Goal: Task Accomplishment & Management: Complete application form

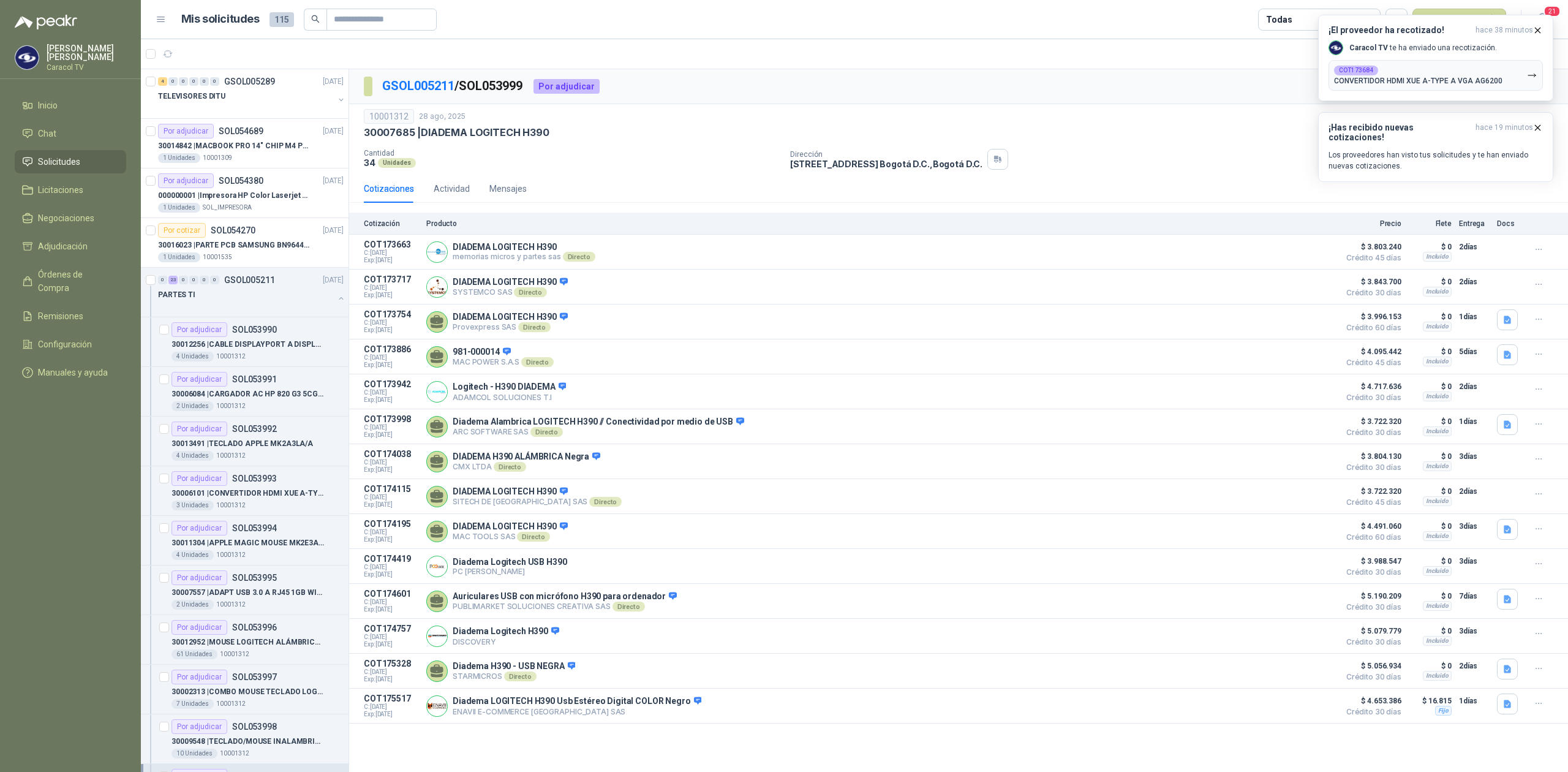
click at [53, 163] on span "Solicitudes" at bounding box center [59, 162] width 42 height 14
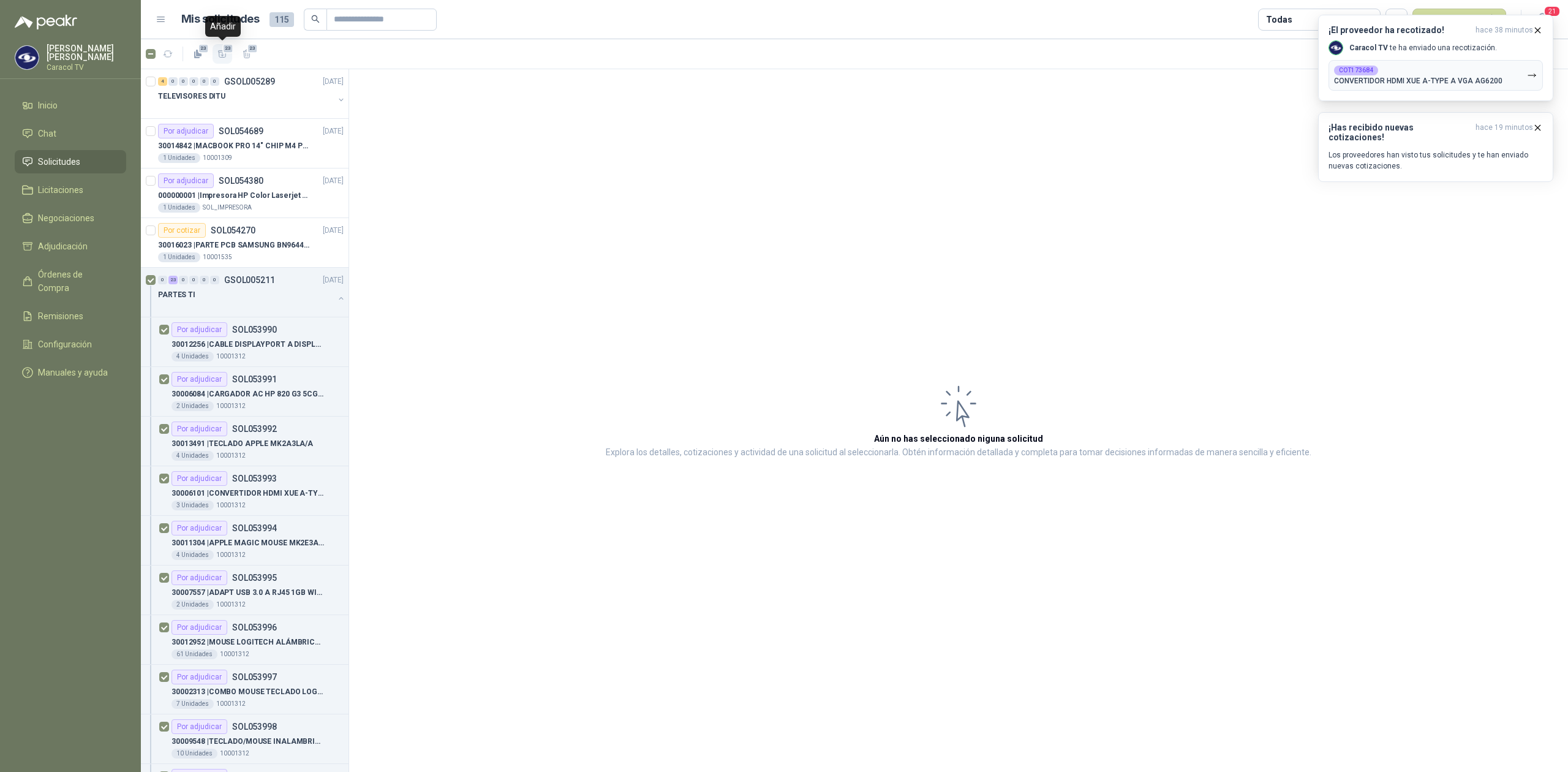
click at [227, 47] on span "23" at bounding box center [227, 48] width 11 height 10
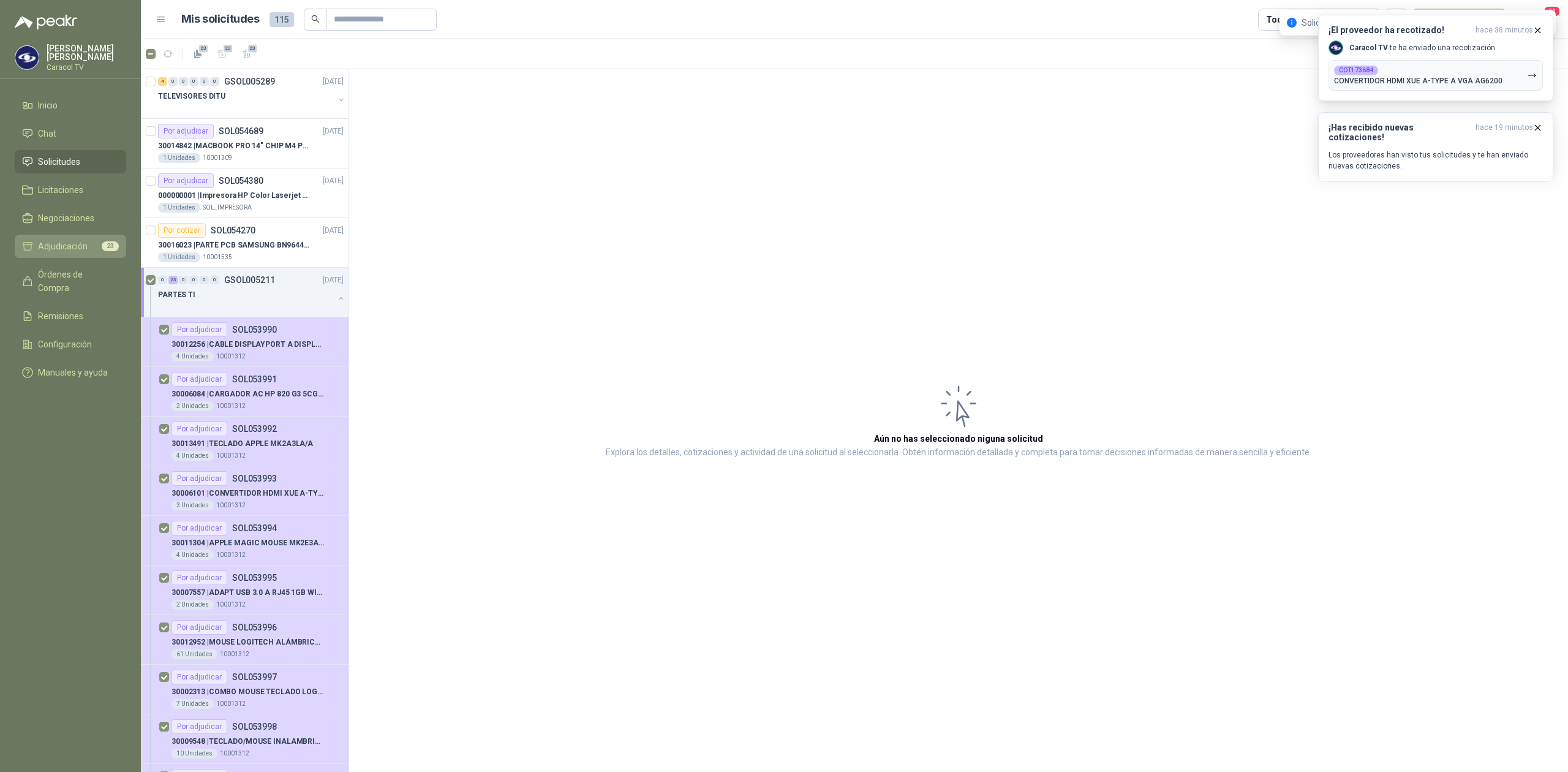
click at [64, 241] on span "Adjudicación" at bounding box center [63, 246] width 50 height 14
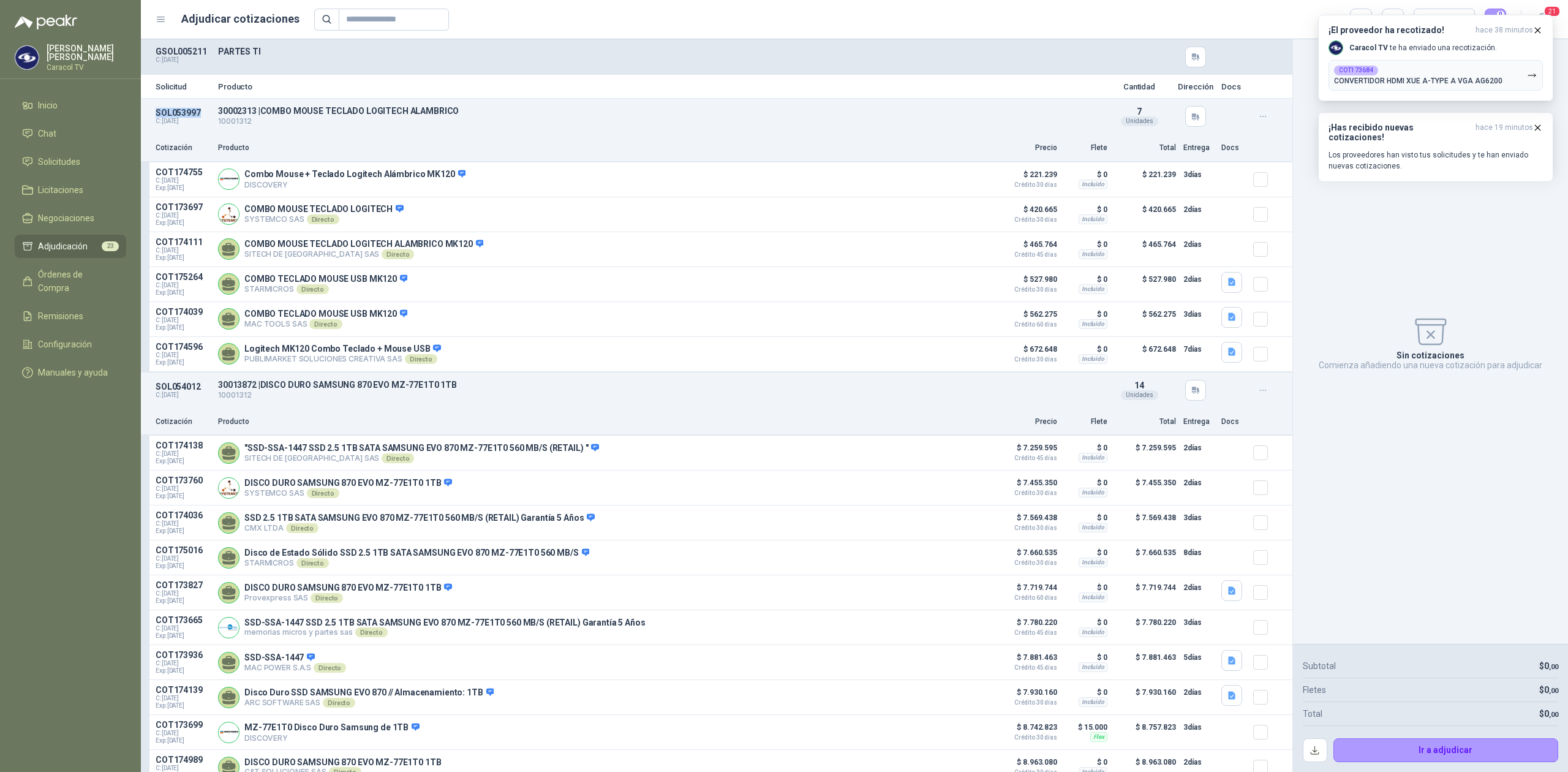
drag, startPoint x: 203, startPoint y: 116, endPoint x: 155, endPoint y: 117, distance: 48.0
click at [156, 117] on p "SOL053997" at bounding box center [183, 112] width 55 height 10
copy p "SOL053997"
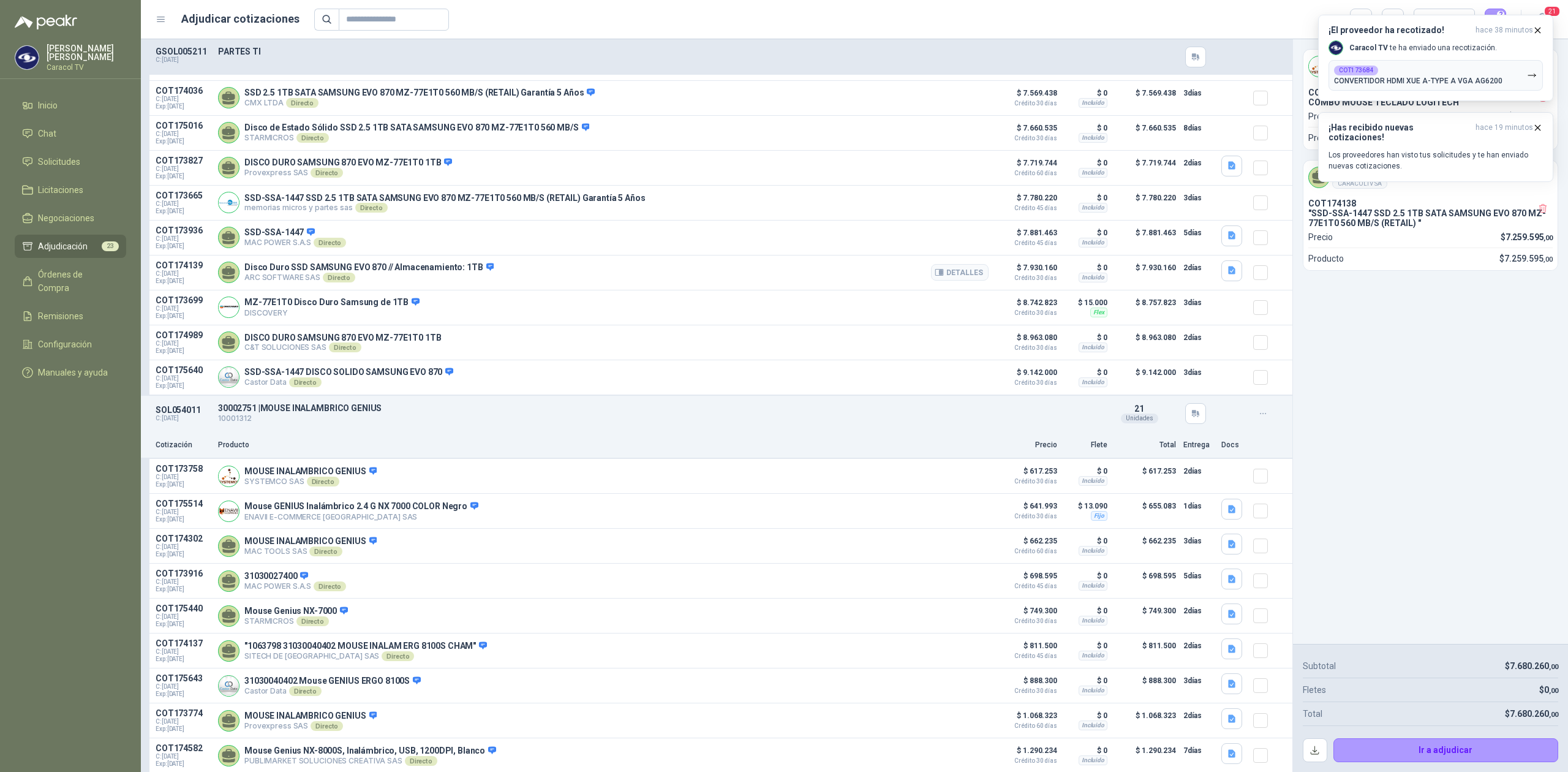
scroll to position [381, 0]
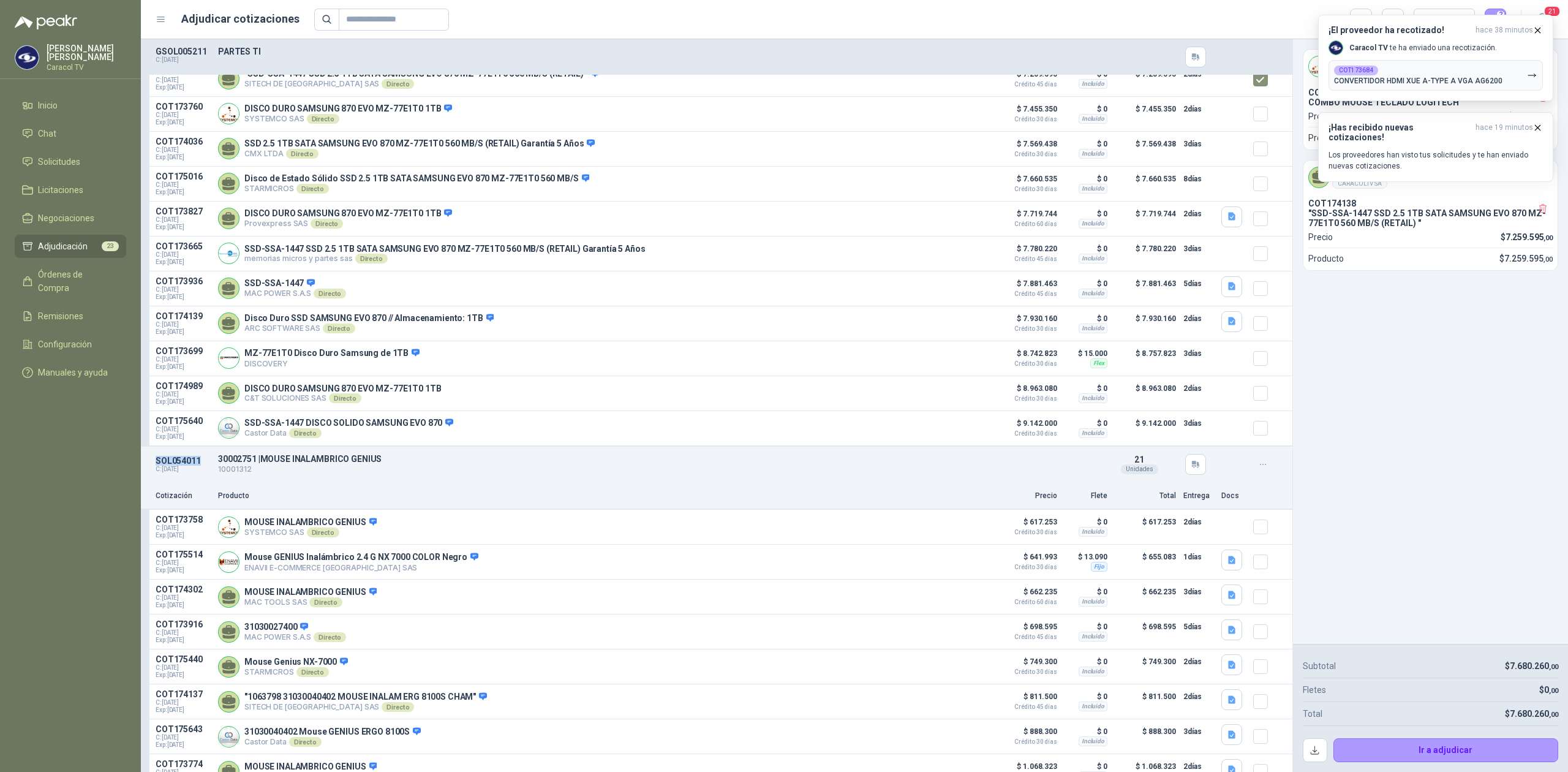
drag, startPoint x: 211, startPoint y: 468, endPoint x: 148, endPoint y: 468, distance: 63.0
click at [148, 468] on div "SOL054011 C: [DATE] 30002751 | MOUSE INALAMBRICO GENIUS 10001312 Detalles 21…" at bounding box center [716, 465] width 1152 height 36
copy p "SOL054011"
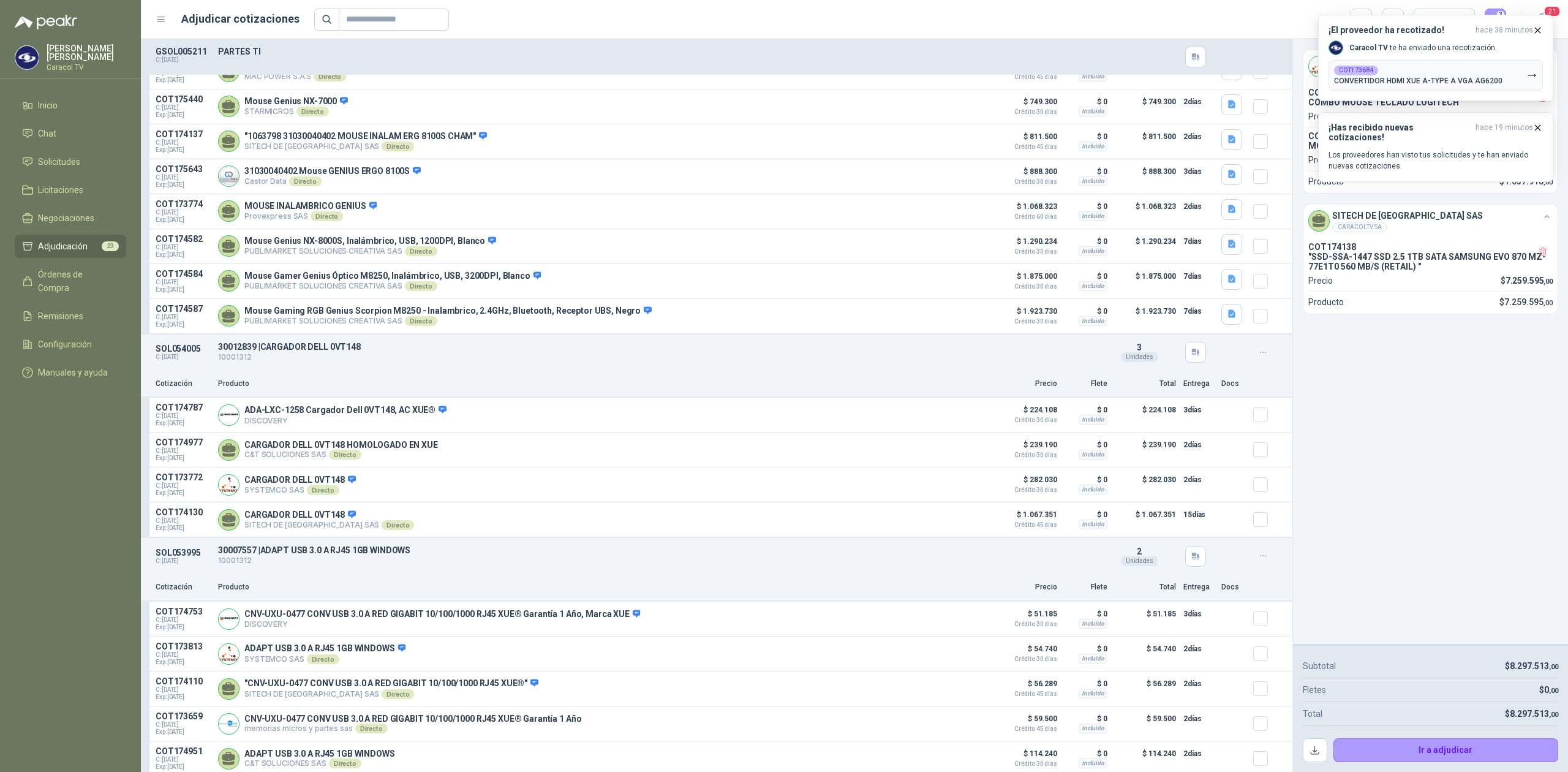
scroll to position [1143, 0]
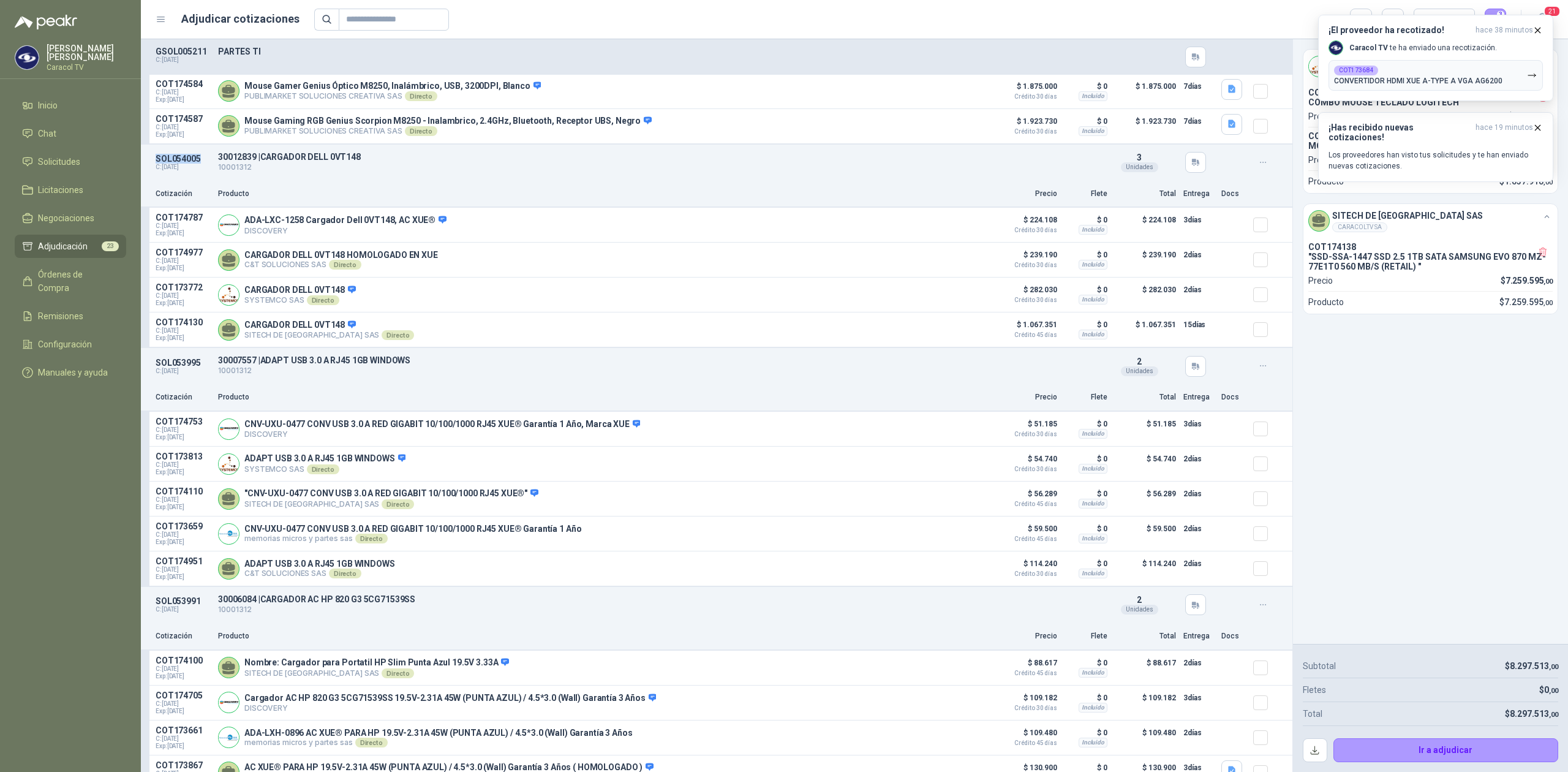
drag, startPoint x: 203, startPoint y: 169, endPoint x: 153, endPoint y: 170, distance: 50.0
click at [153, 170] on div "SOL054005 C: [DATE] 30012839 | CARGADOR DELL 0VT148 10001312 Detalles 3 Unid…" at bounding box center [716, 163] width 1152 height 36
copy p "SOL054005"
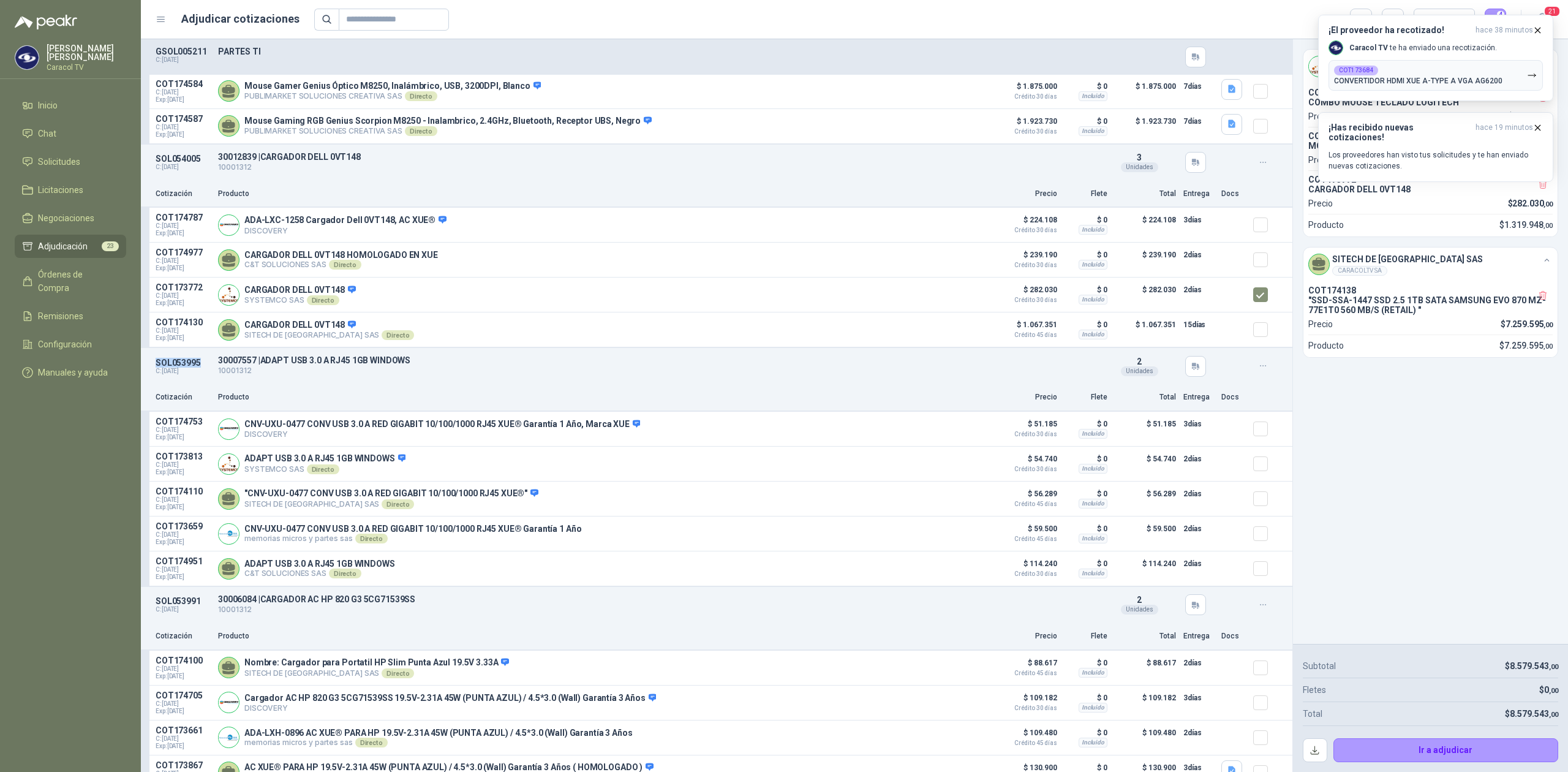
drag, startPoint x: 156, startPoint y: 378, endPoint x: 199, endPoint y: 377, distance: 43.0
click at [199, 368] on p "SOL053995" at bounding box center [183, 362] width 55 height 10
copy p "SOL053995"
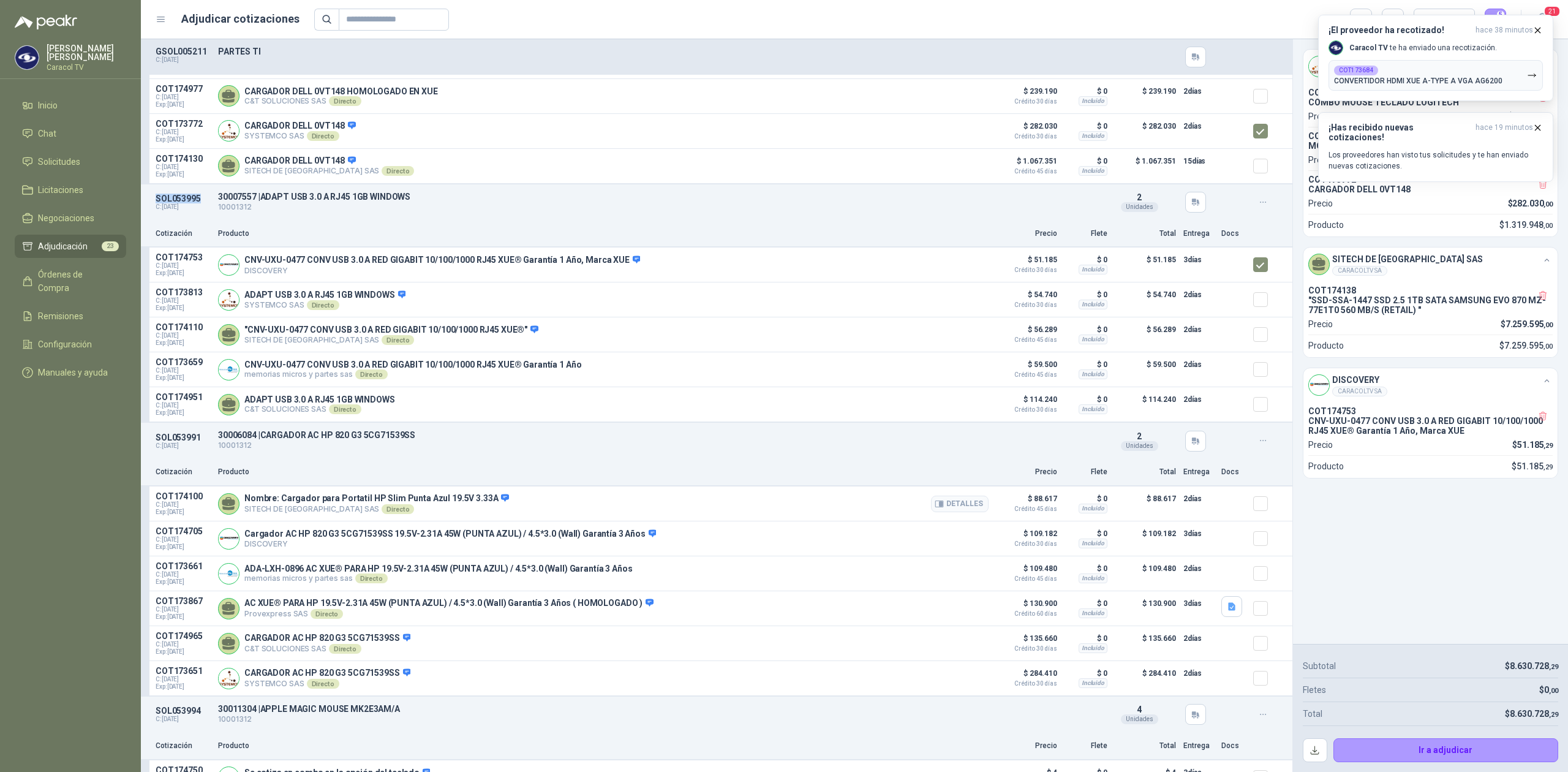
scroll to position [1334, 0]
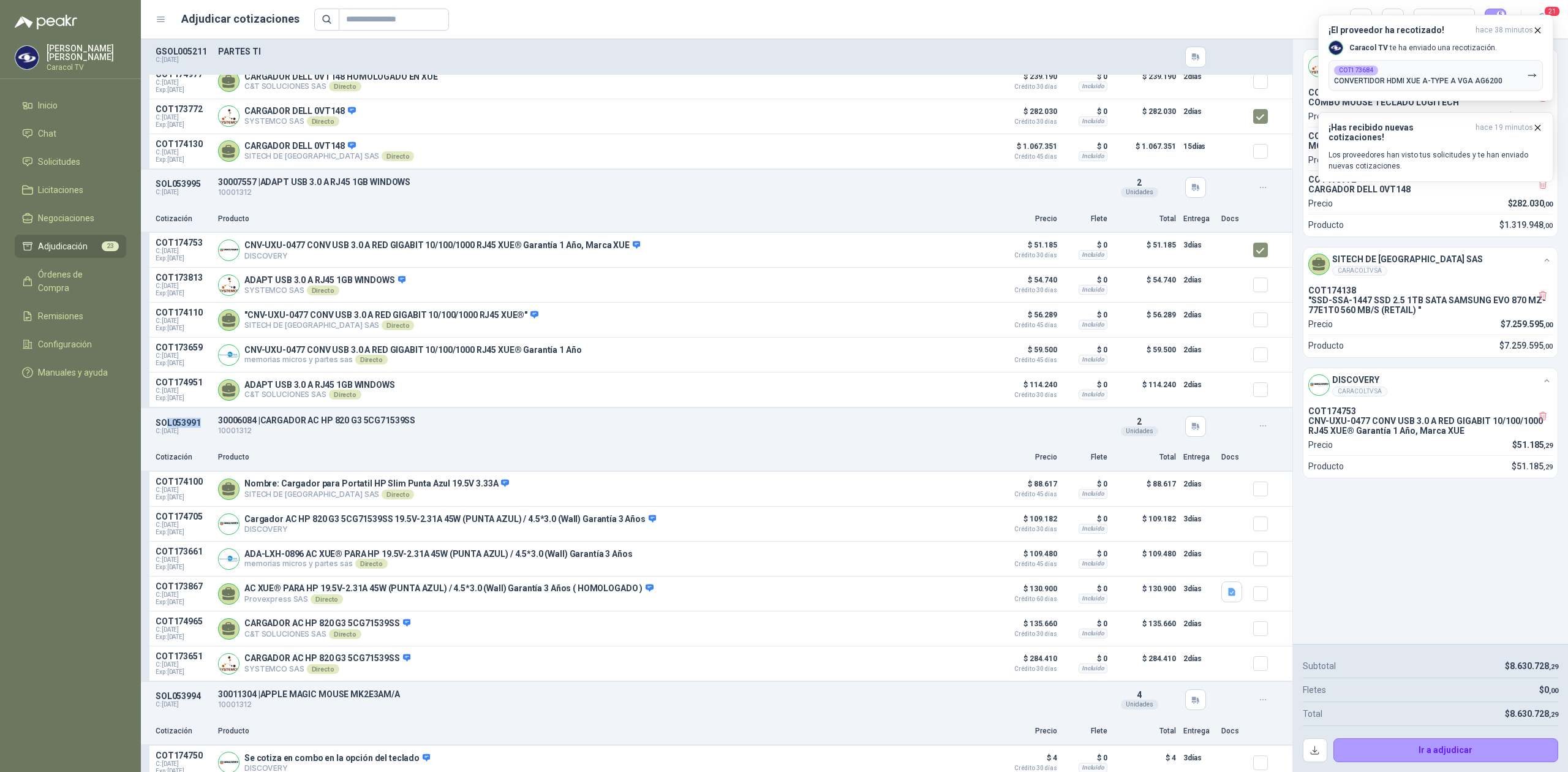
drag, startPoint x: 206, startPoint y: 432, endPoint x: 166, endPoint y: 432, distance: 40.0
click at [166, 428] on p "SOL053991" at bounding box center [183, 423] width 55 height 10
click at [165, 428] on p "SOL053991" at bounding box center [183, 423] width 55 height 10
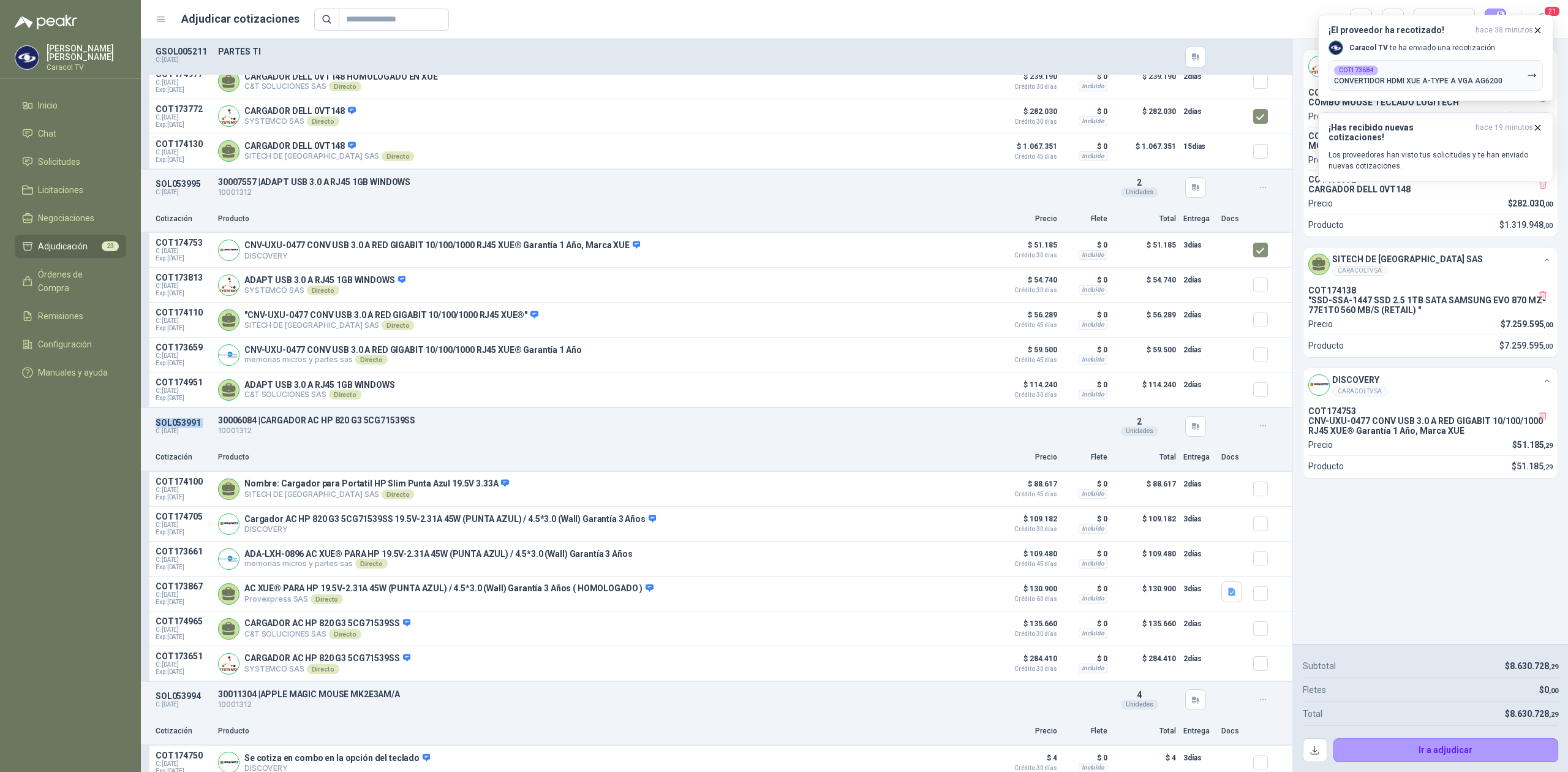
copy p "SOL053991"
click at [319, 224] on p "Producto" at bounding box center [603, 218] width 770 height 11
drag, startPoint x: 209, startPoint y: 434, endPoint x: 155, endPoint y: 437, distance: 54.1
click at [156, 428] on p "SOL053991" at bounding box center [183, 423] width 55 height 10
copy p "SOL053991"
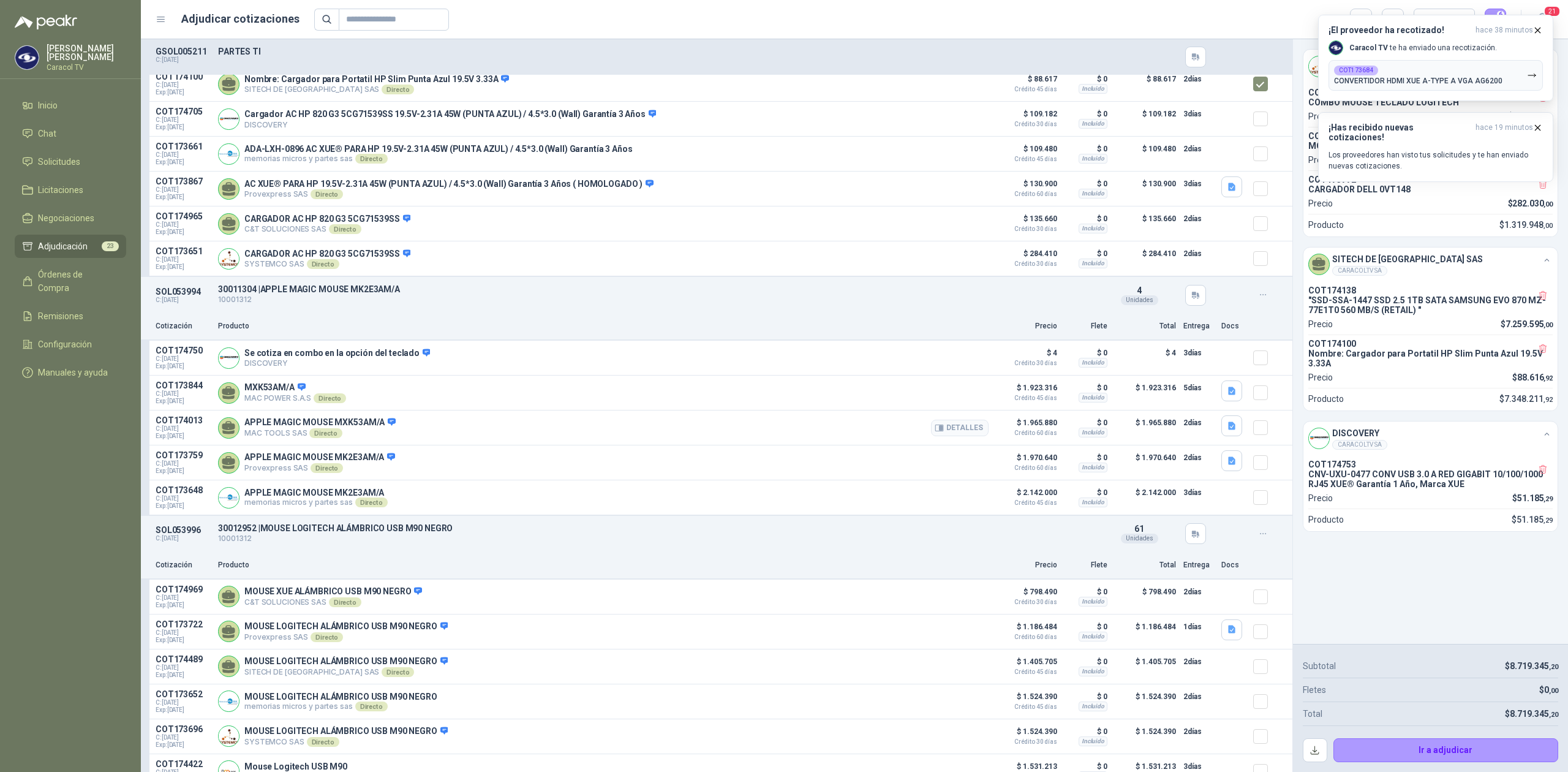
scroll to position [1716, 0]
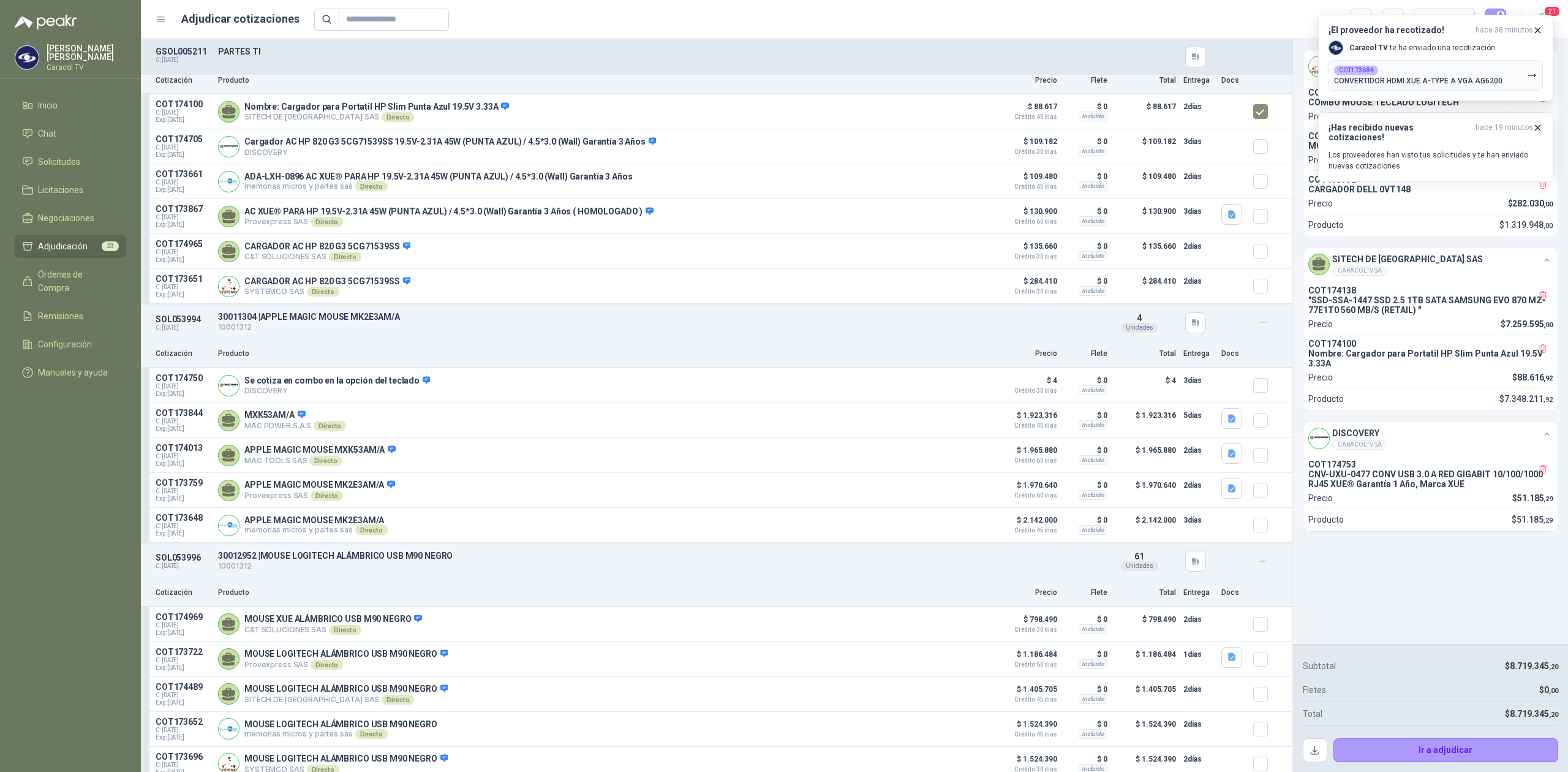
click at [167, 324] on p "SOL053994" at bounding box center [183, 319] width 55 height 10
copy p "SOL053994"
drag, startPoint x: 254, startPoint y: 432, endPoint x: 373, endPoint y: 436, distance: 119.1
click at [373, 432] on div "MXK53AM/A MAC POWER S.A.S Directo Detalles" at bounding box center [603, 420] width 770 height 25
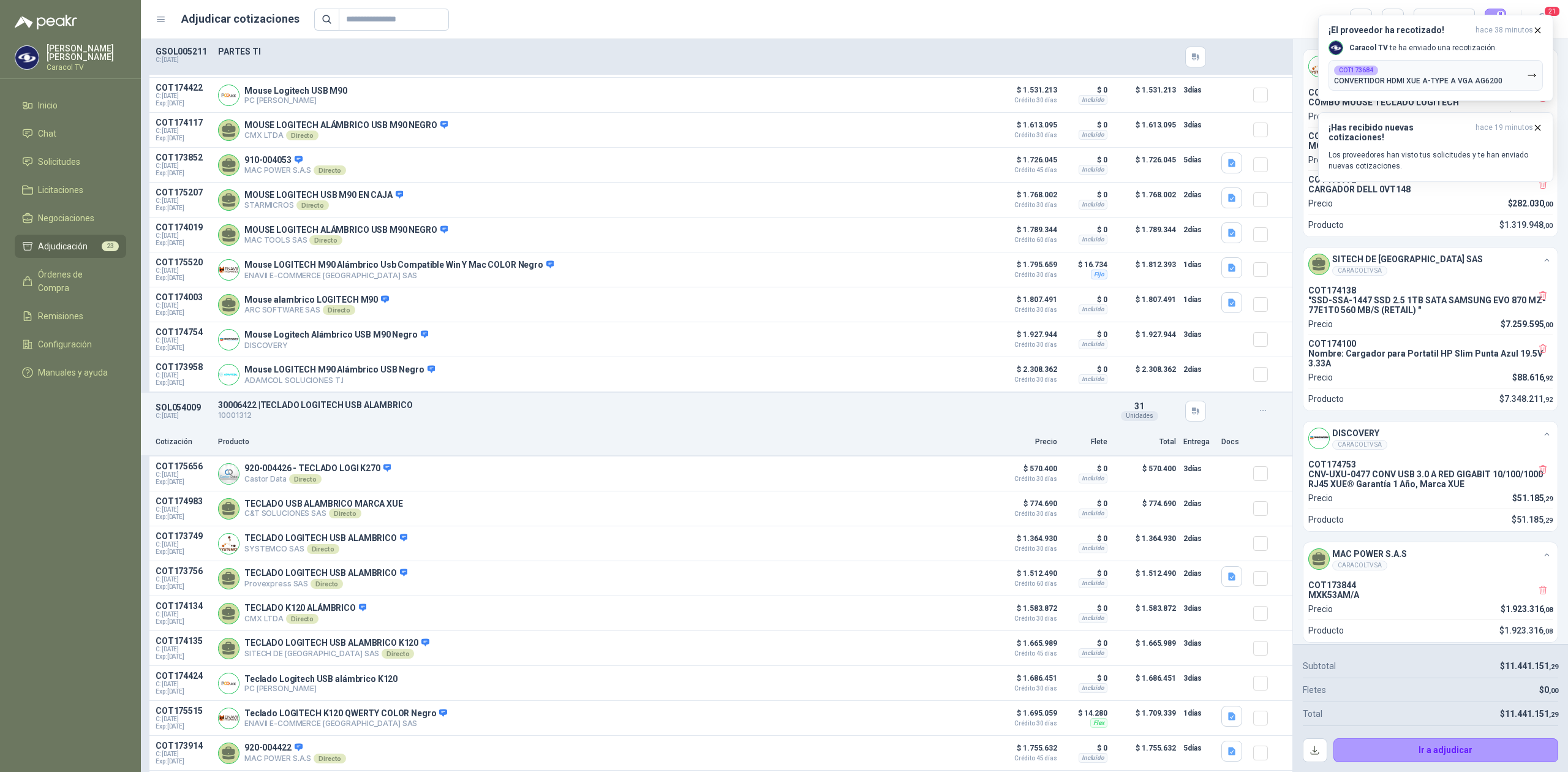
scroll to position [2477, 0]
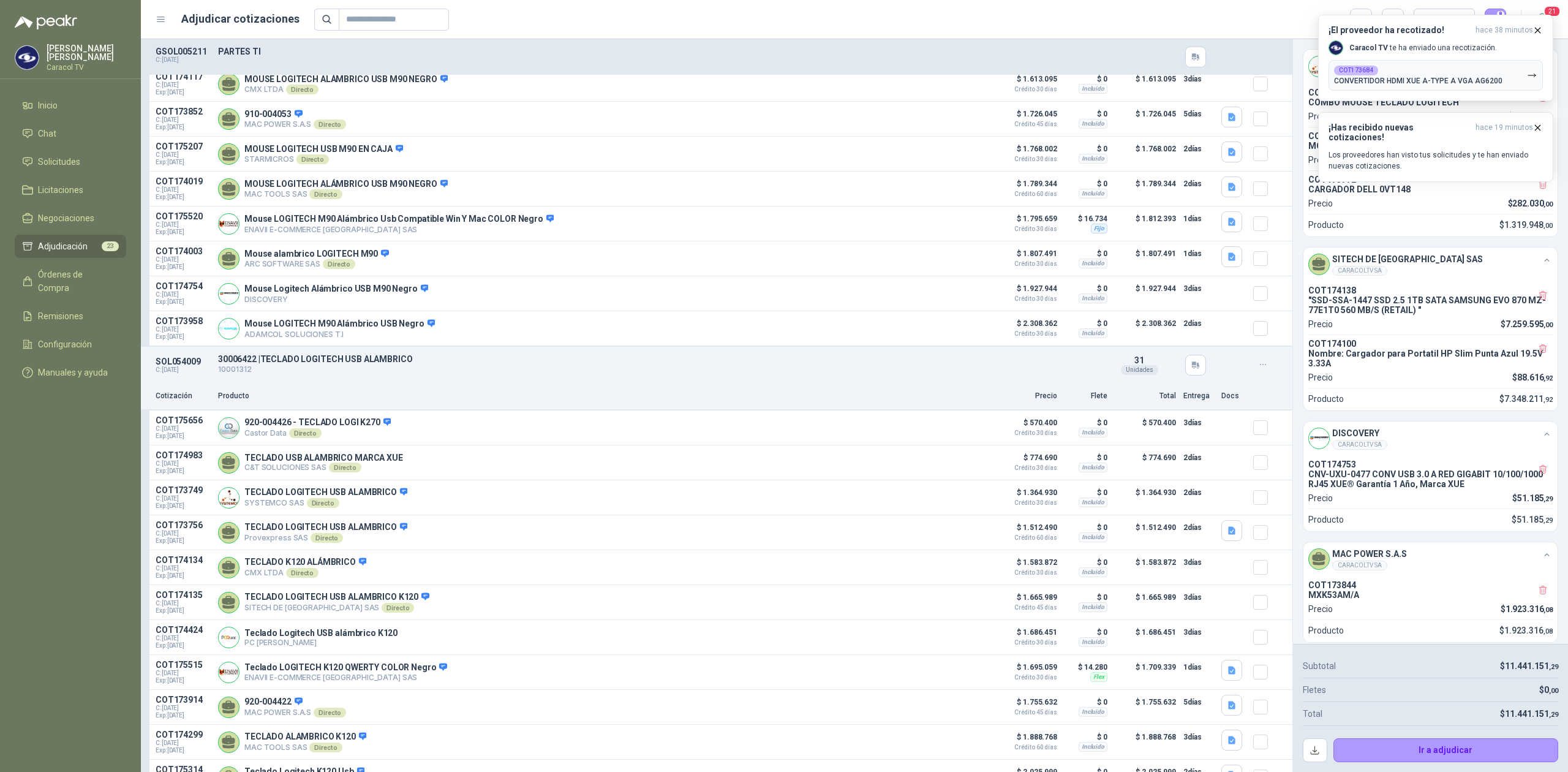
click at [174, 374] on p "C: [DATE]" at bounding box center [183, 370] width 55 height 8
click at [170, 366] on p "SOL054009" at bounding box center [183, 361] width 55 height 10
copy p "SOL054009"
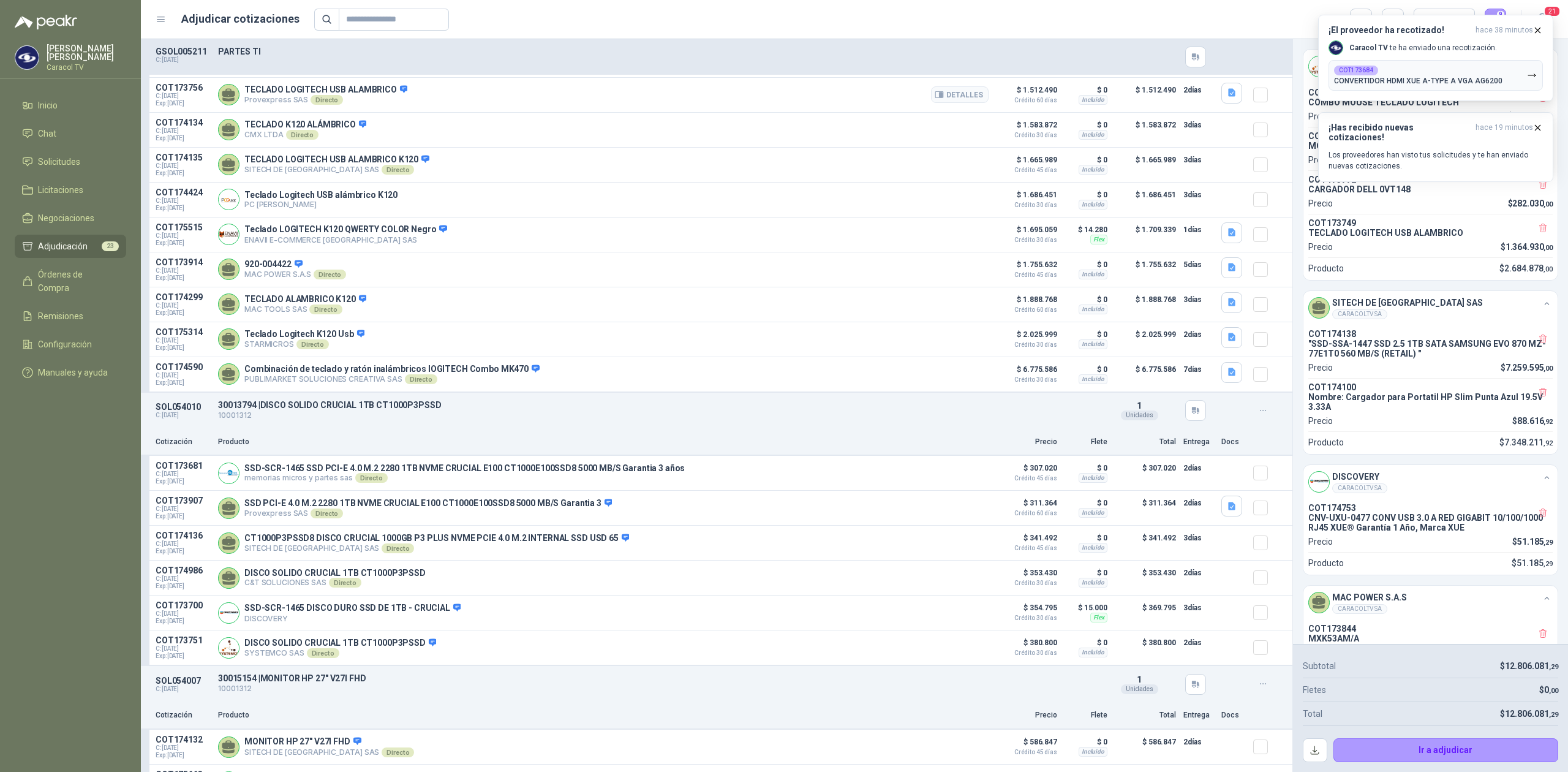
scroll to position [3240, 0]
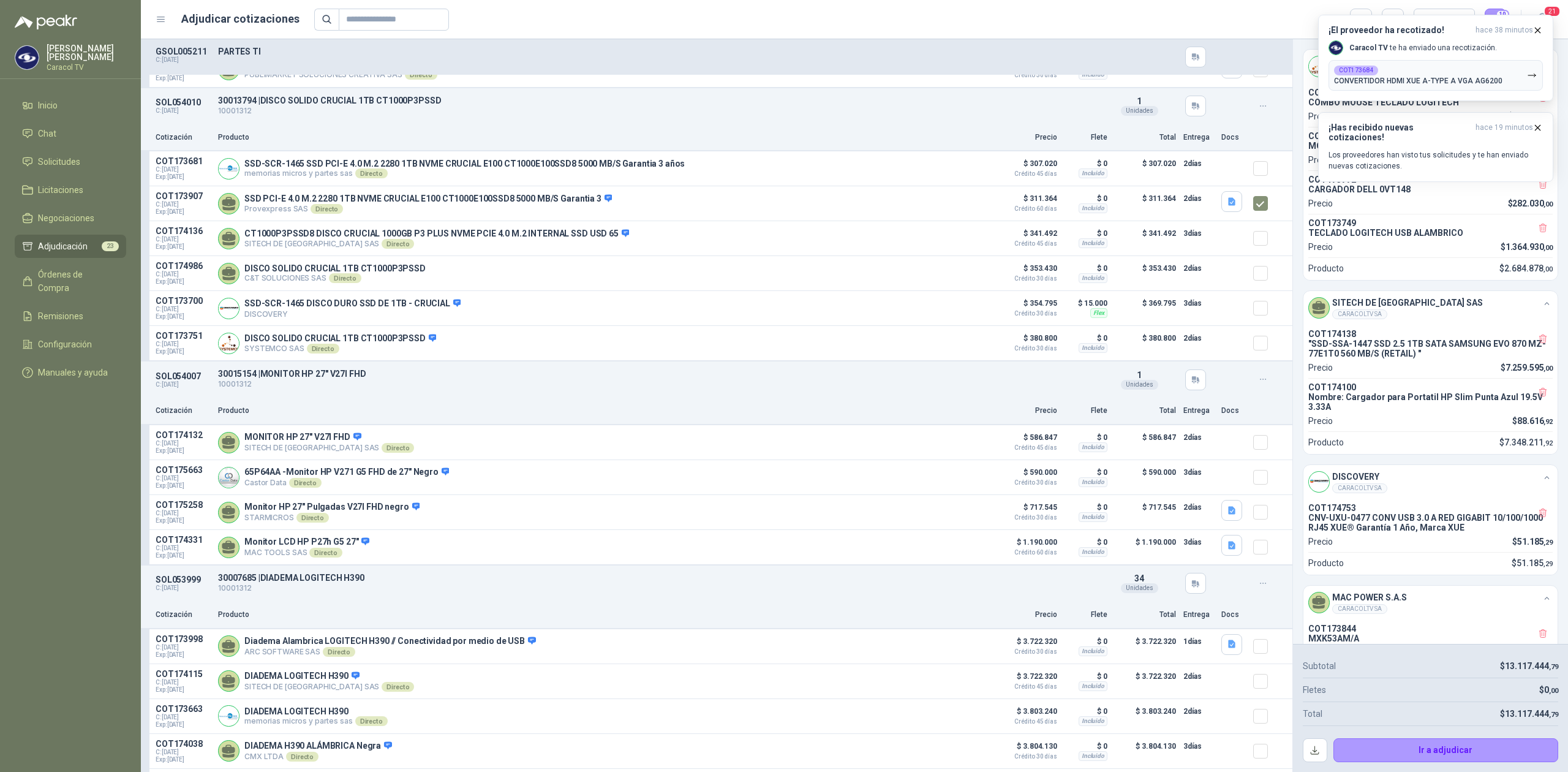
click at [174, 107] on p "SOL054010" at bounding box center [183, 102] width 55 height 10
copy p "SOL054010"
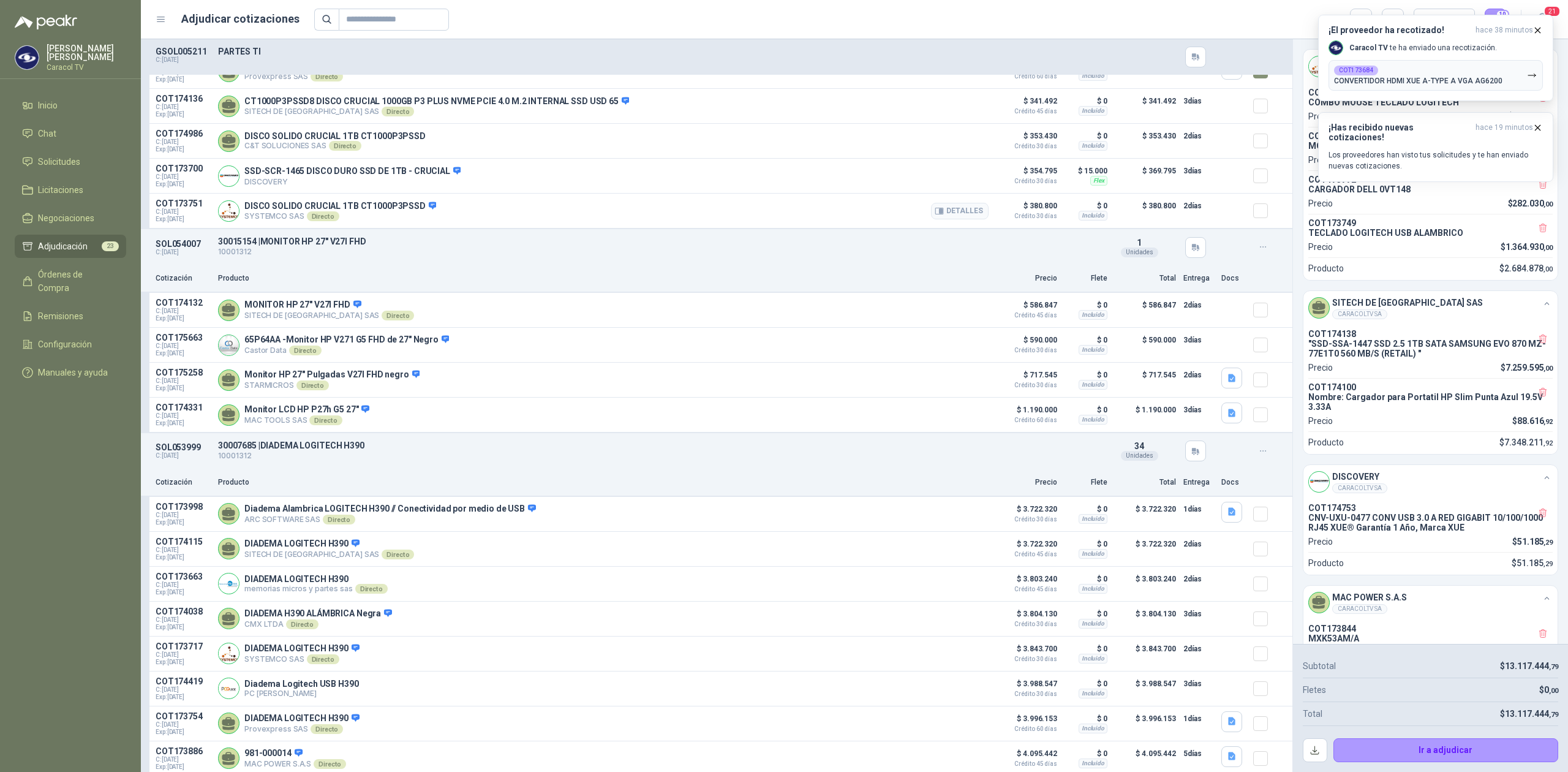
scroll to position [3431, 0]
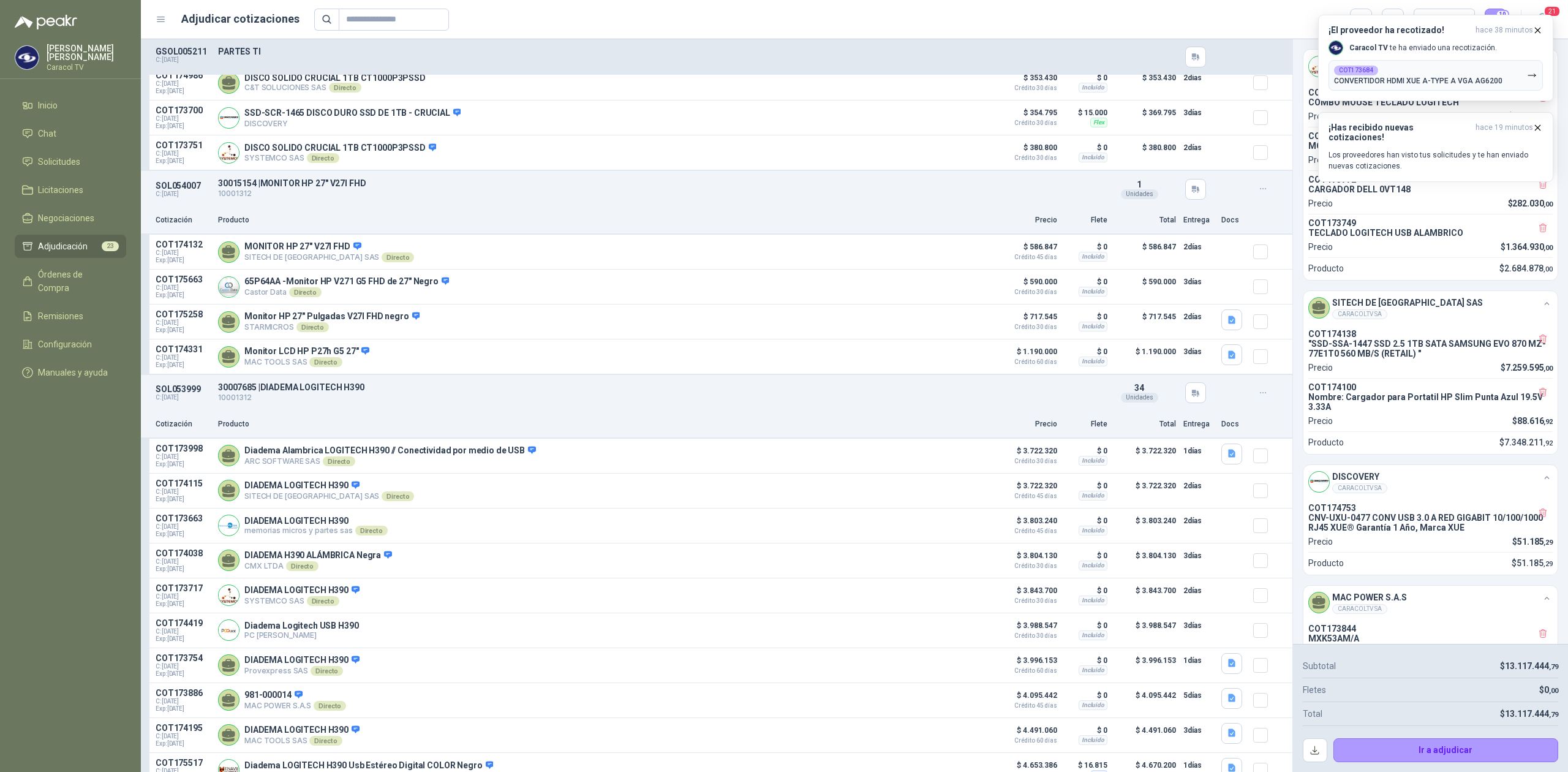
click at [182, 191] on p "SOL054007" at bounding box center [183, 185] width 55 height 10
click at [180, 191] on p "SOL054007" at bounding box center [183, 185] width 55 height 10
copy p "SOL054007"
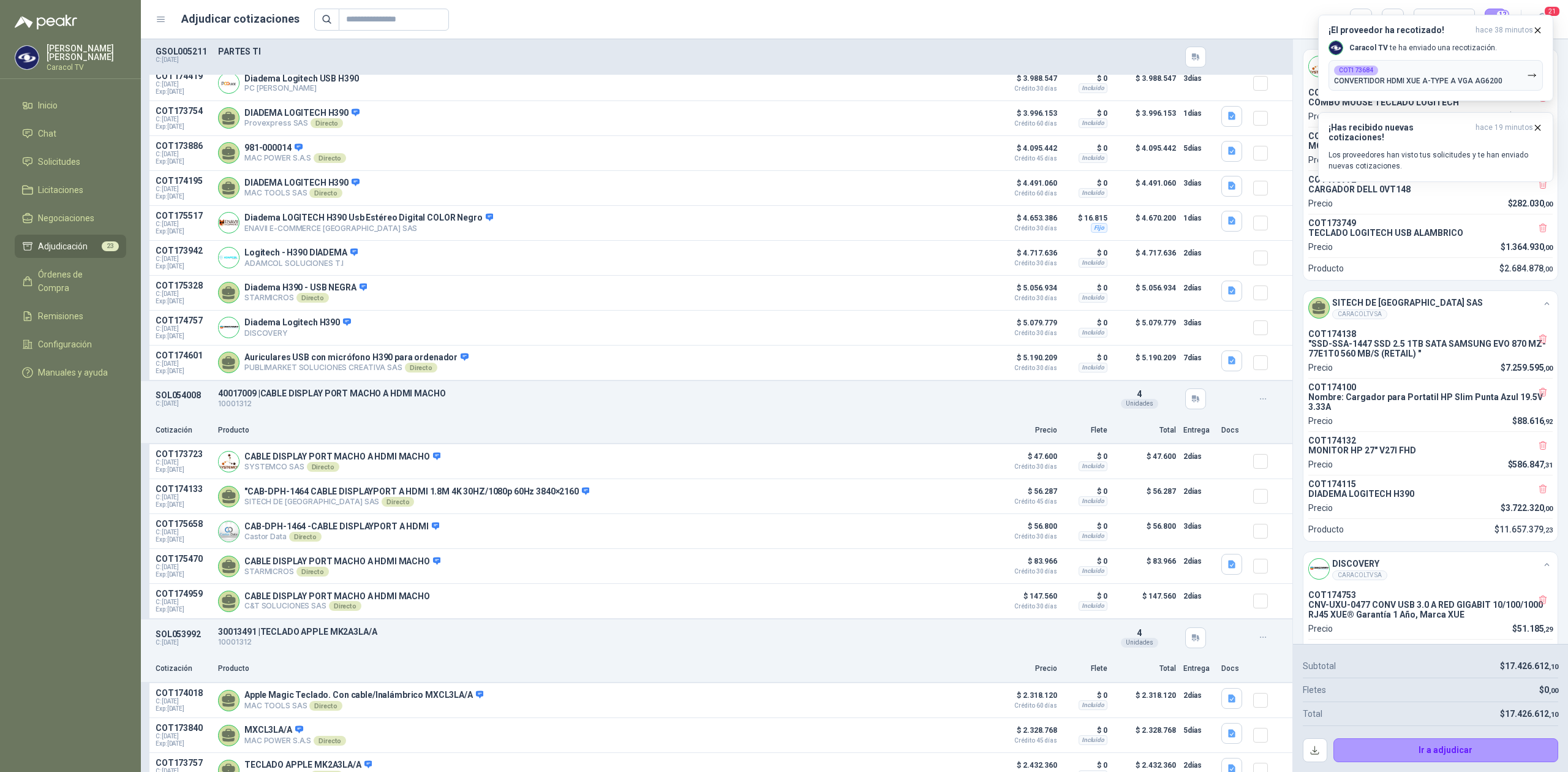
scroll to position [4193, 0]
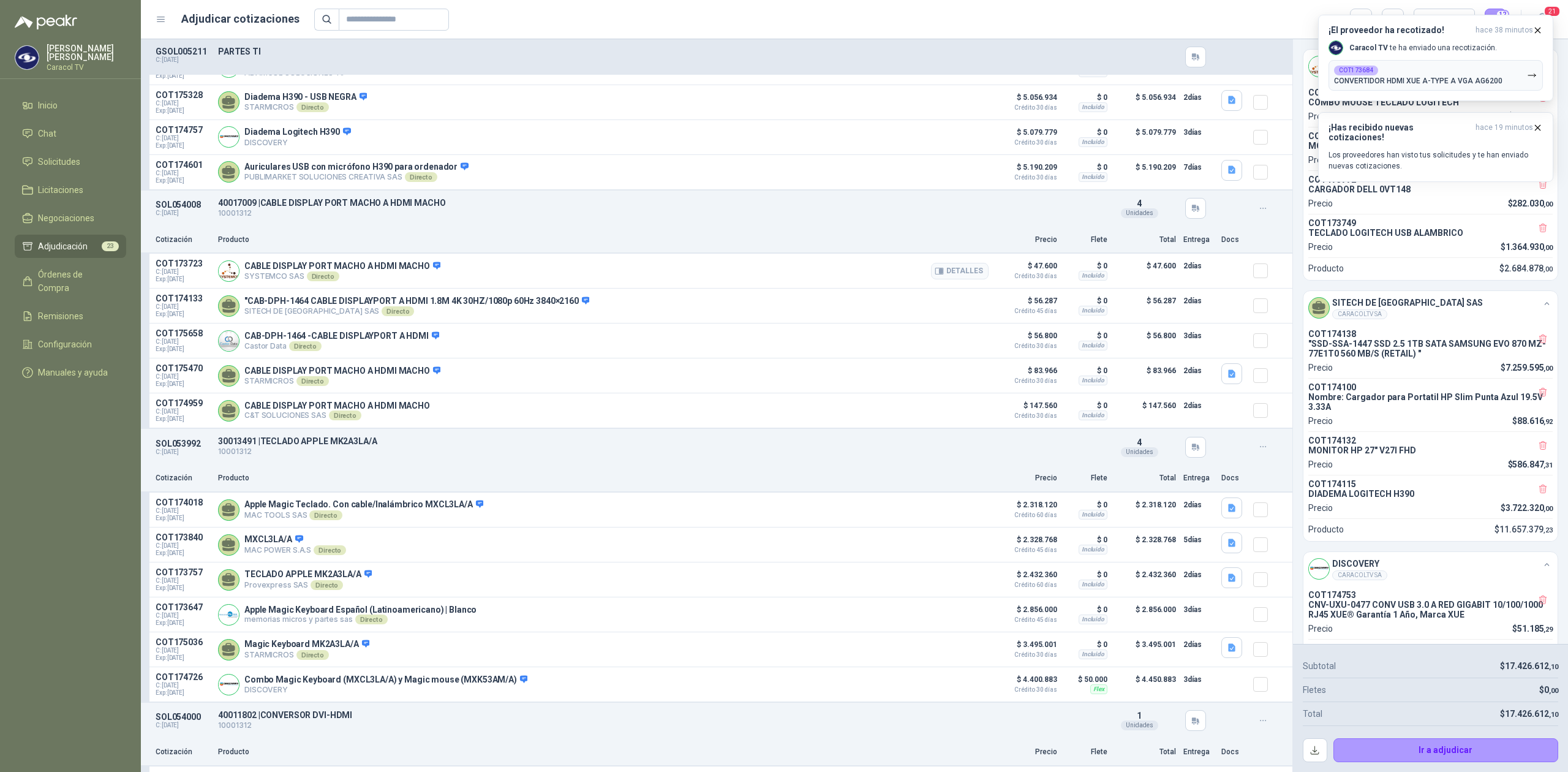
click at [166, 268] on p "COT173723" at bounding box center [183, 263] width 55 height 10
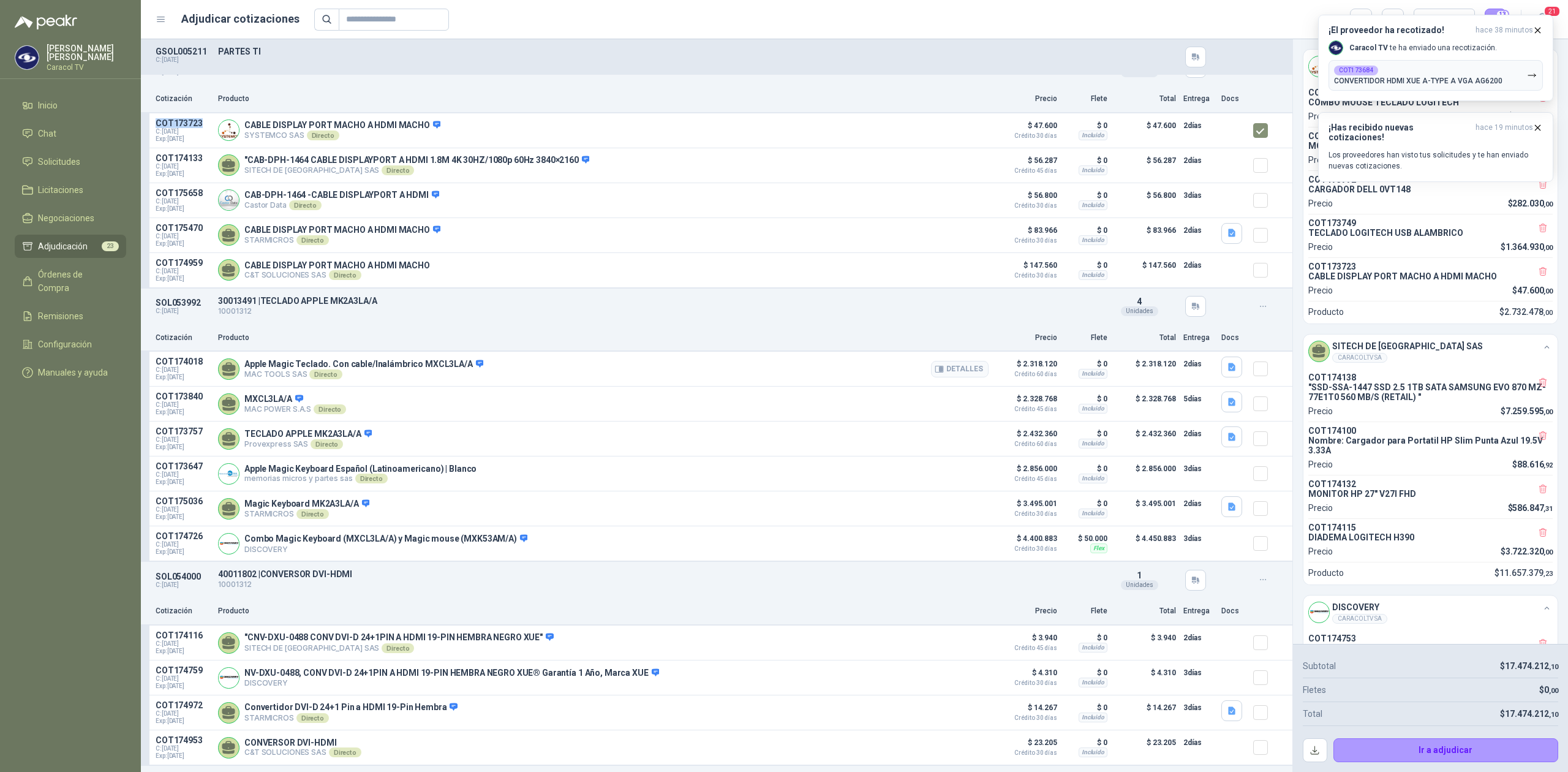
scroll to position [4384, 0]
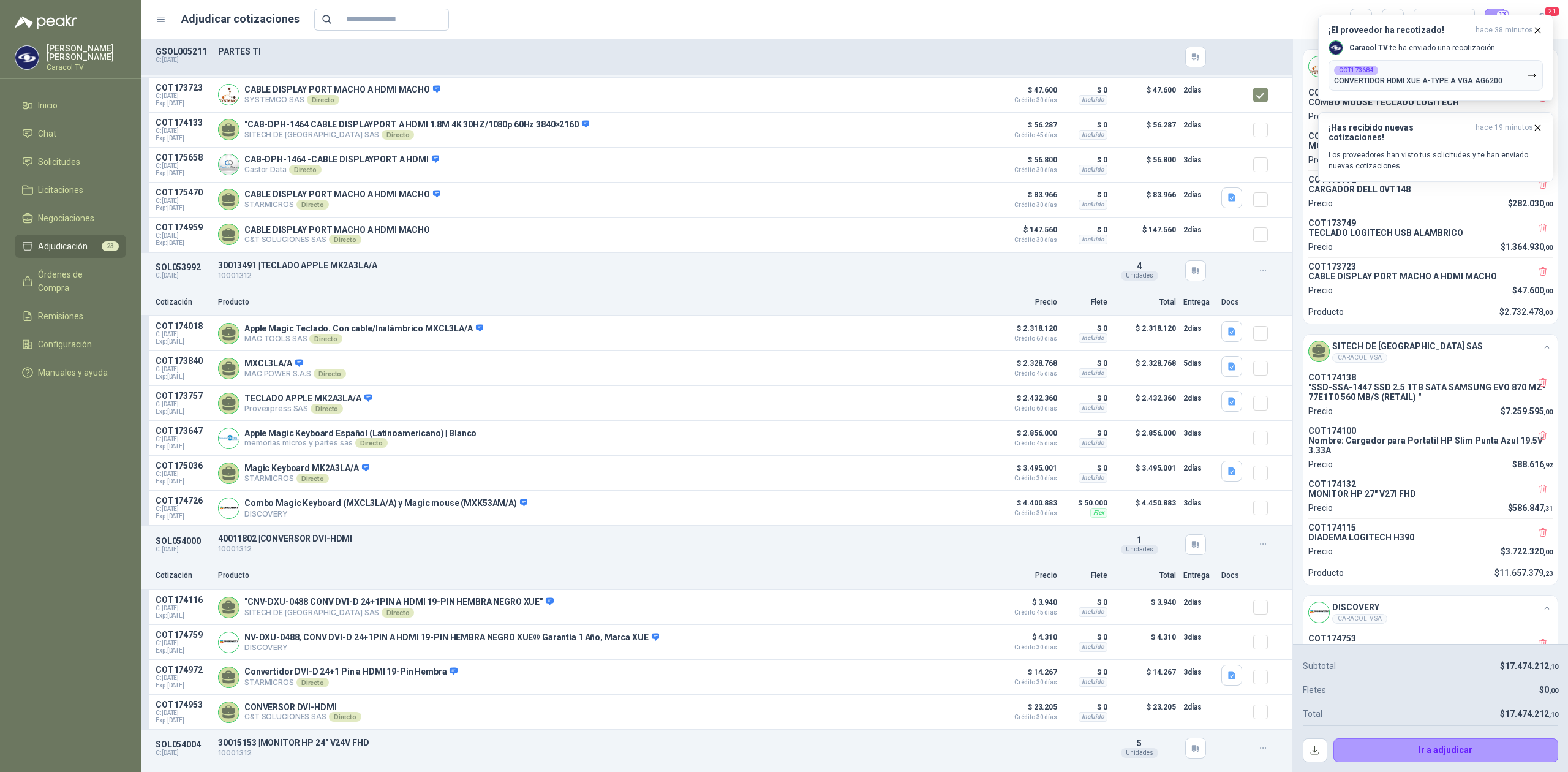
click at [166, 272] on p "SOL053992" at bounding box center [183, 267] width 55 height 10
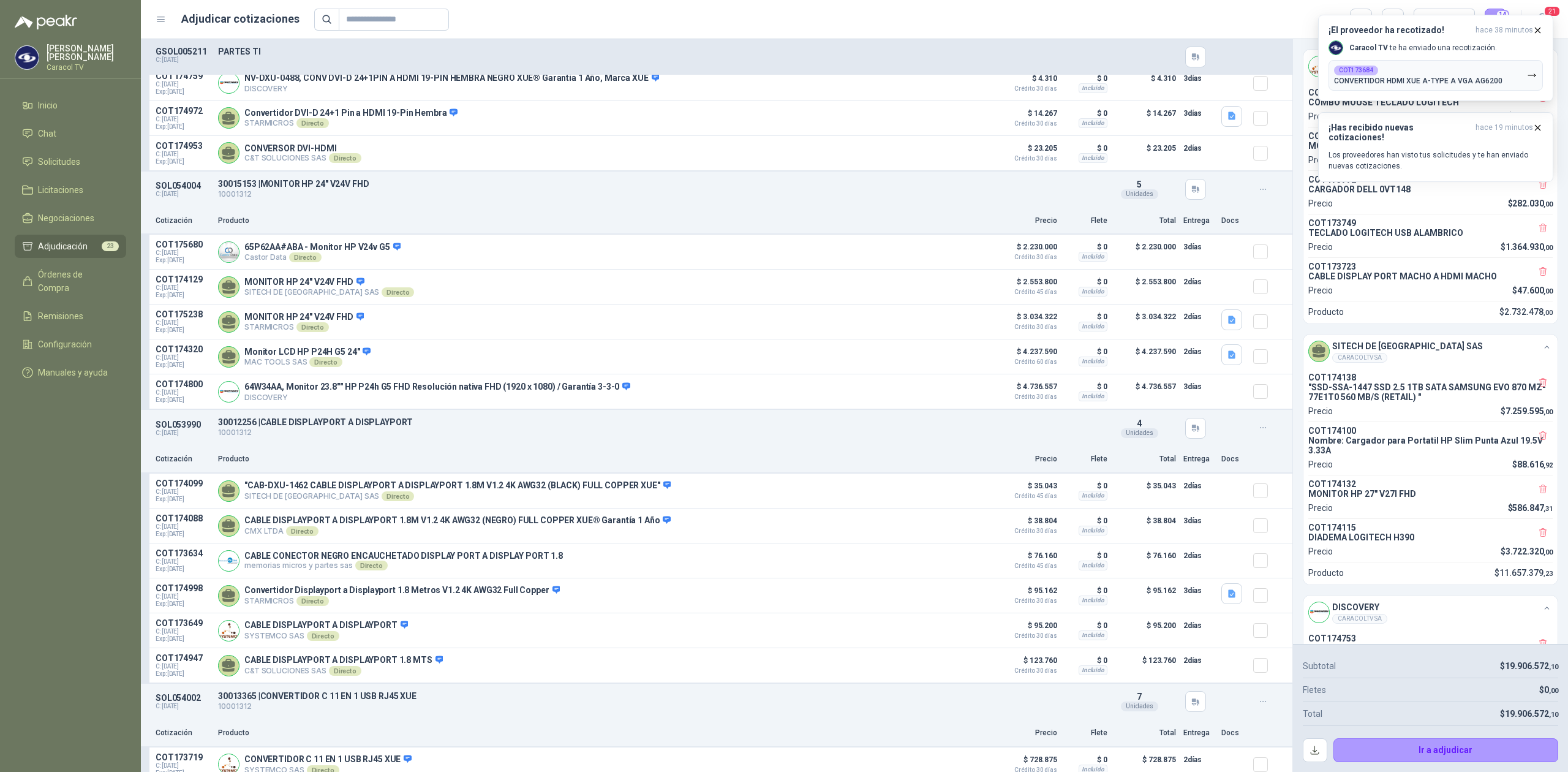
scroll to position [4574, 0]
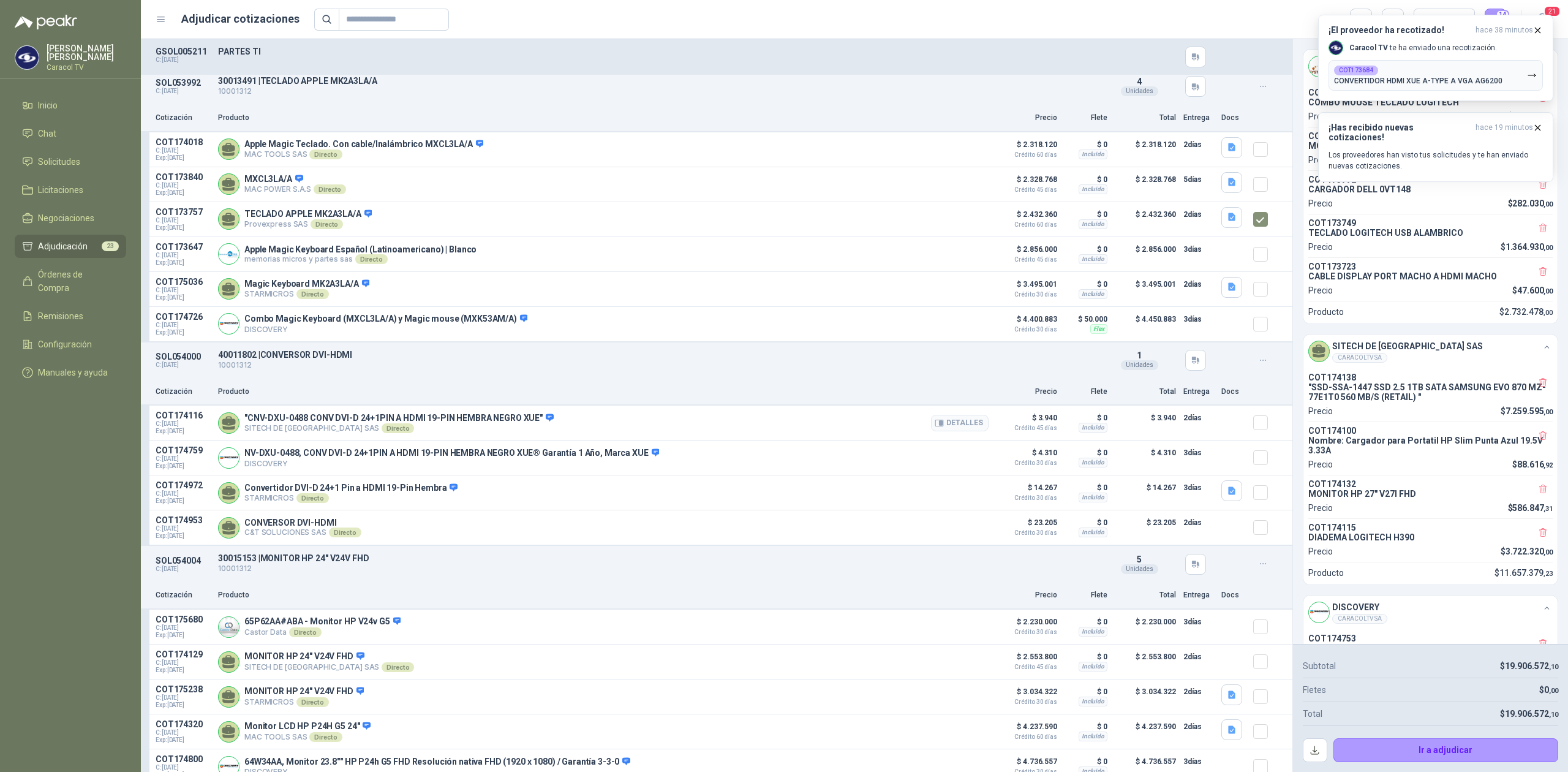
click at [156, 420] on p "COT174116" at bounding box center [183, 415] width 55 height 10
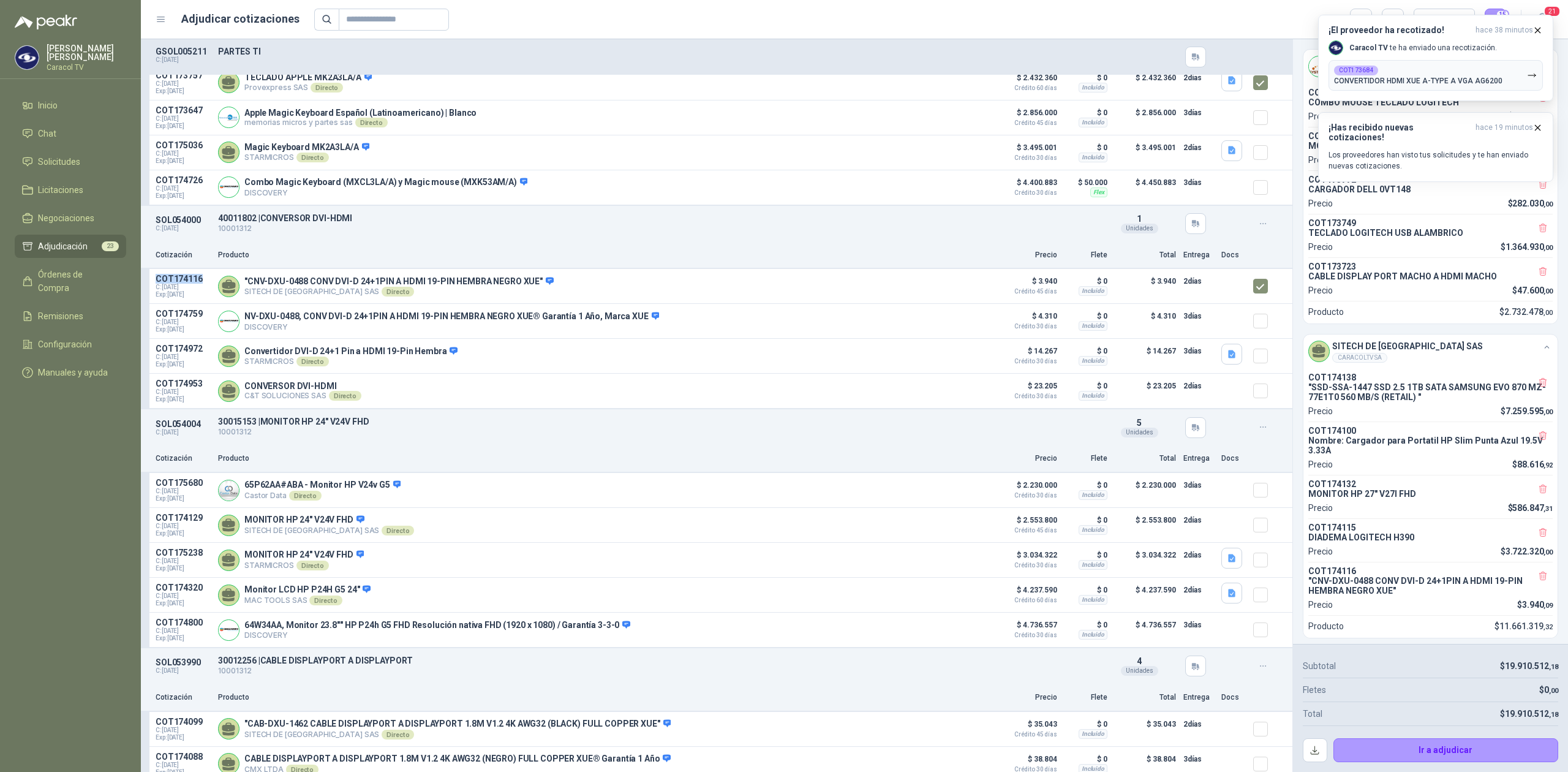
scroll to position [4765, 0]
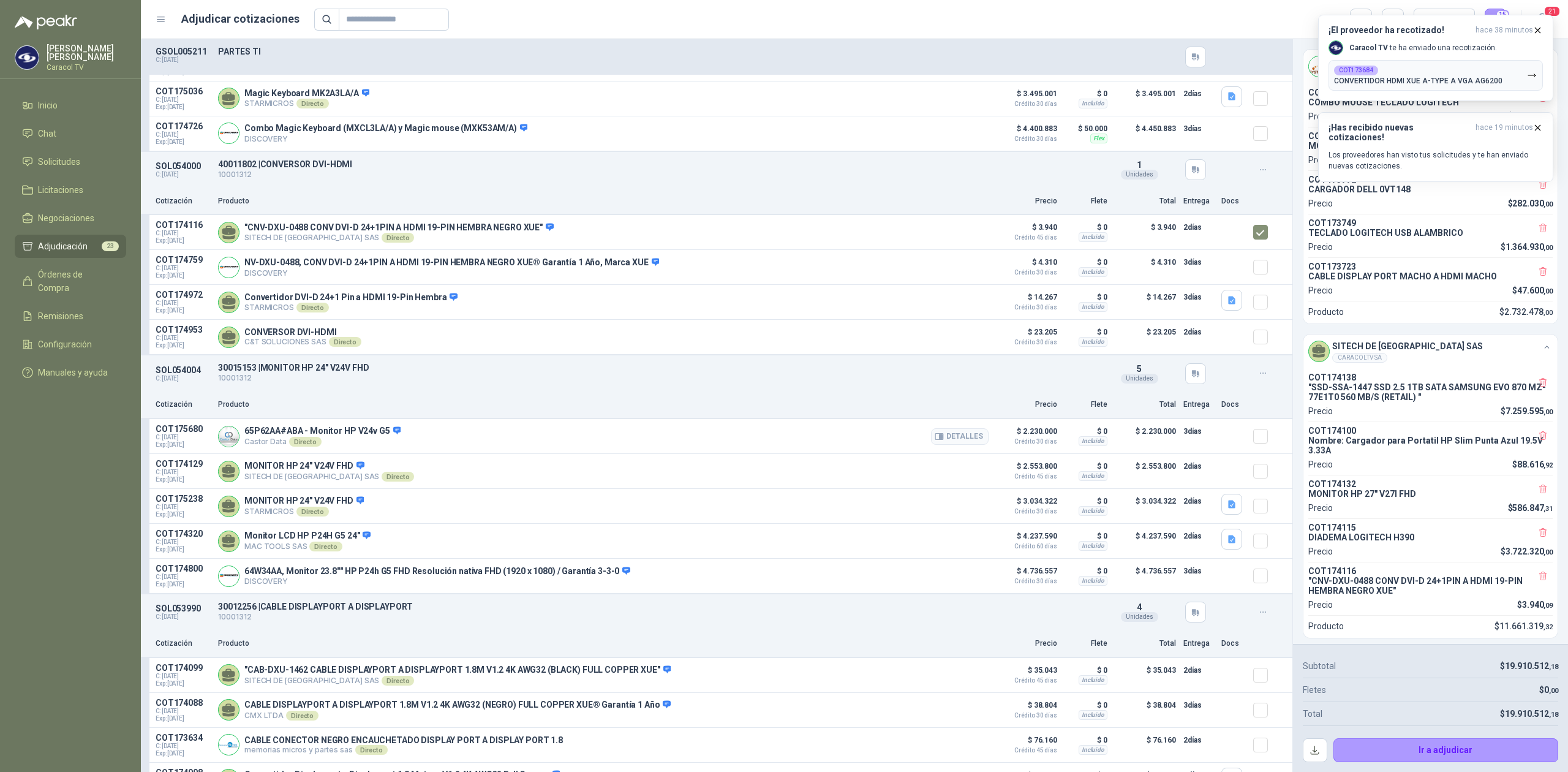
click at [266, 437] on p "65P62AA#ABA - Monitor HP V24v G5" at bounding box center [322, 431] width 156 height 11
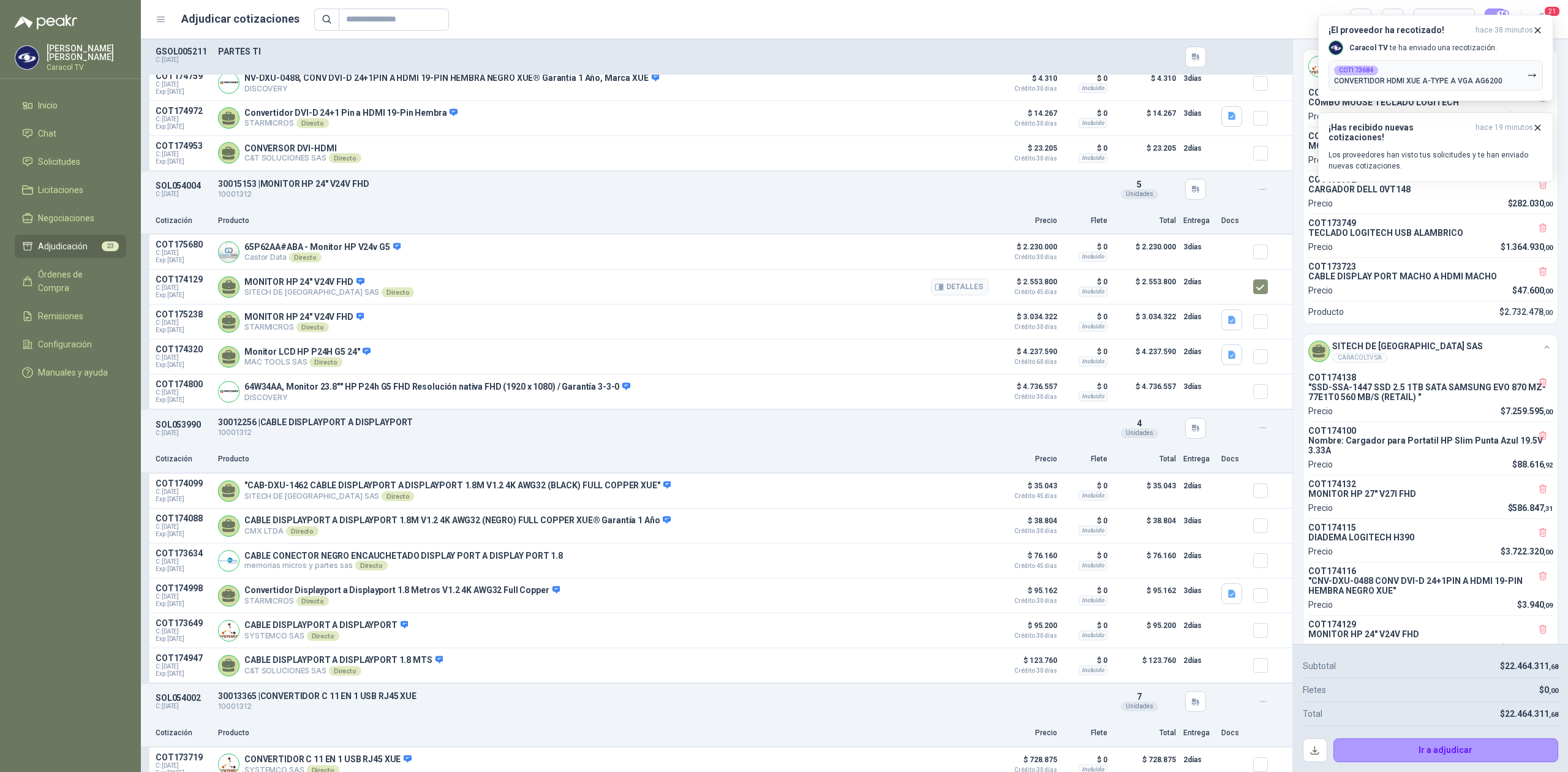
scroll to position [5146, 0]
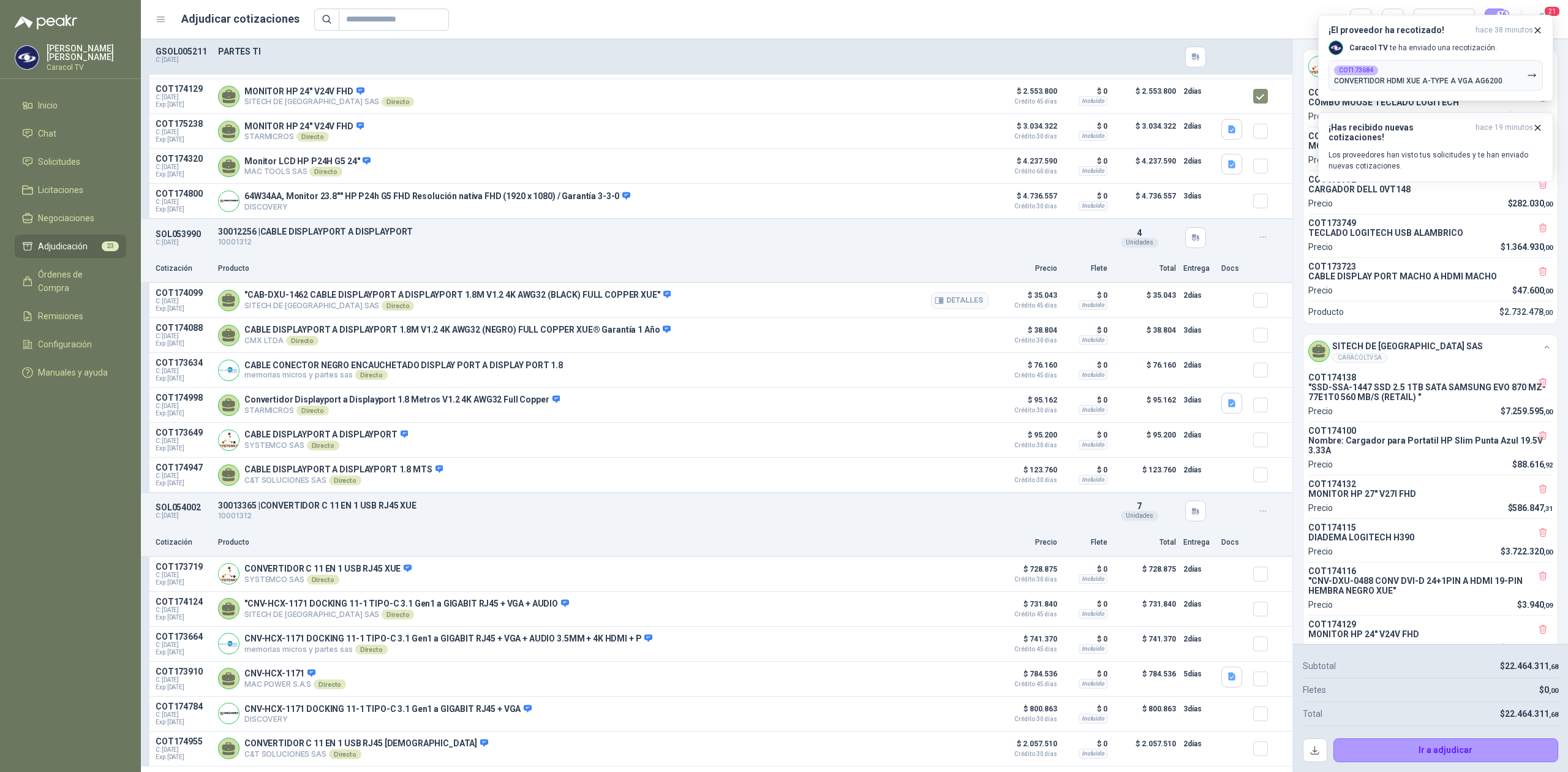
click at [175, 298] on p "COT174099" at bounding box center [183, 292] width 55 height 10
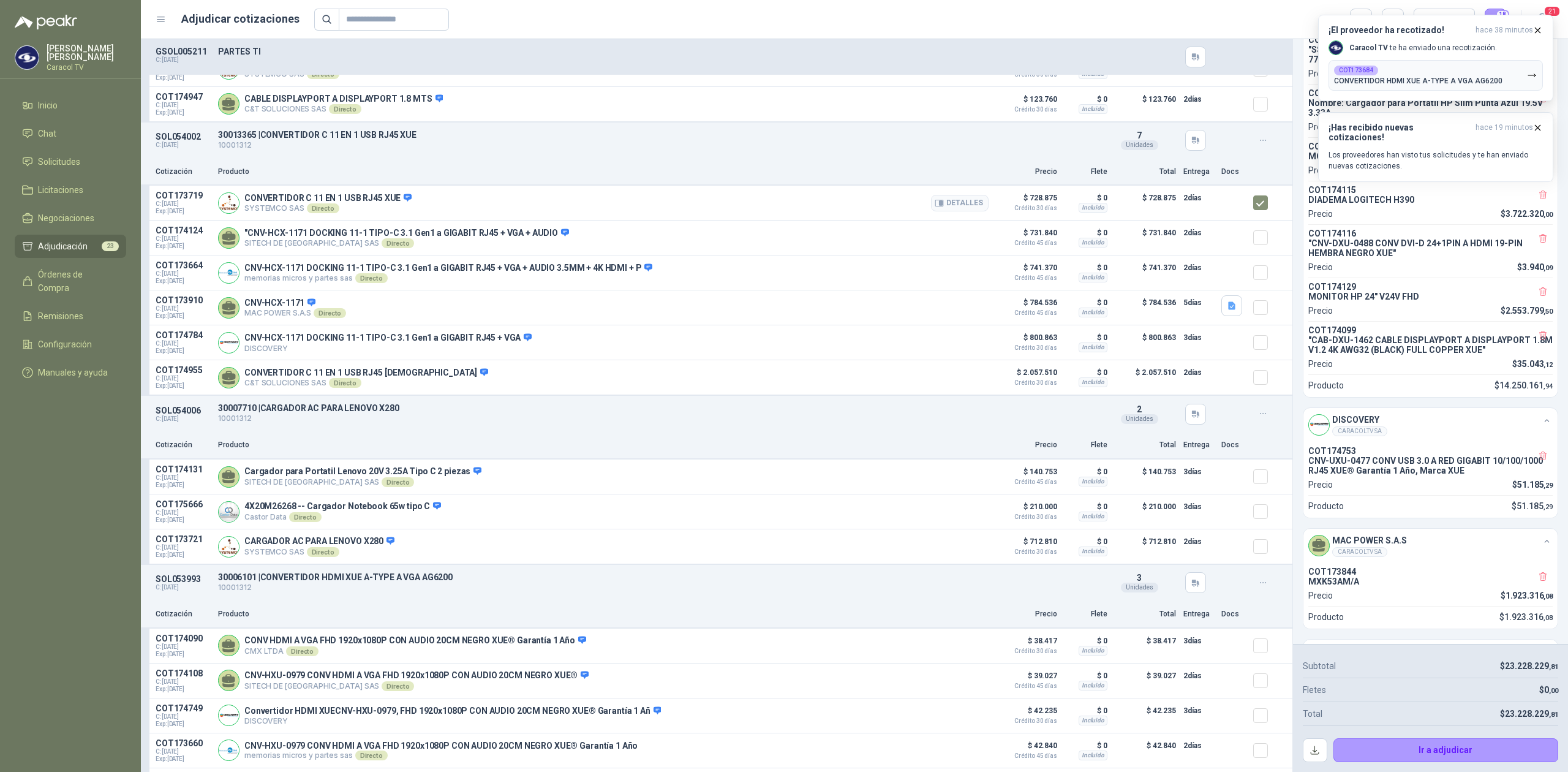
scroll to position [427, 0]
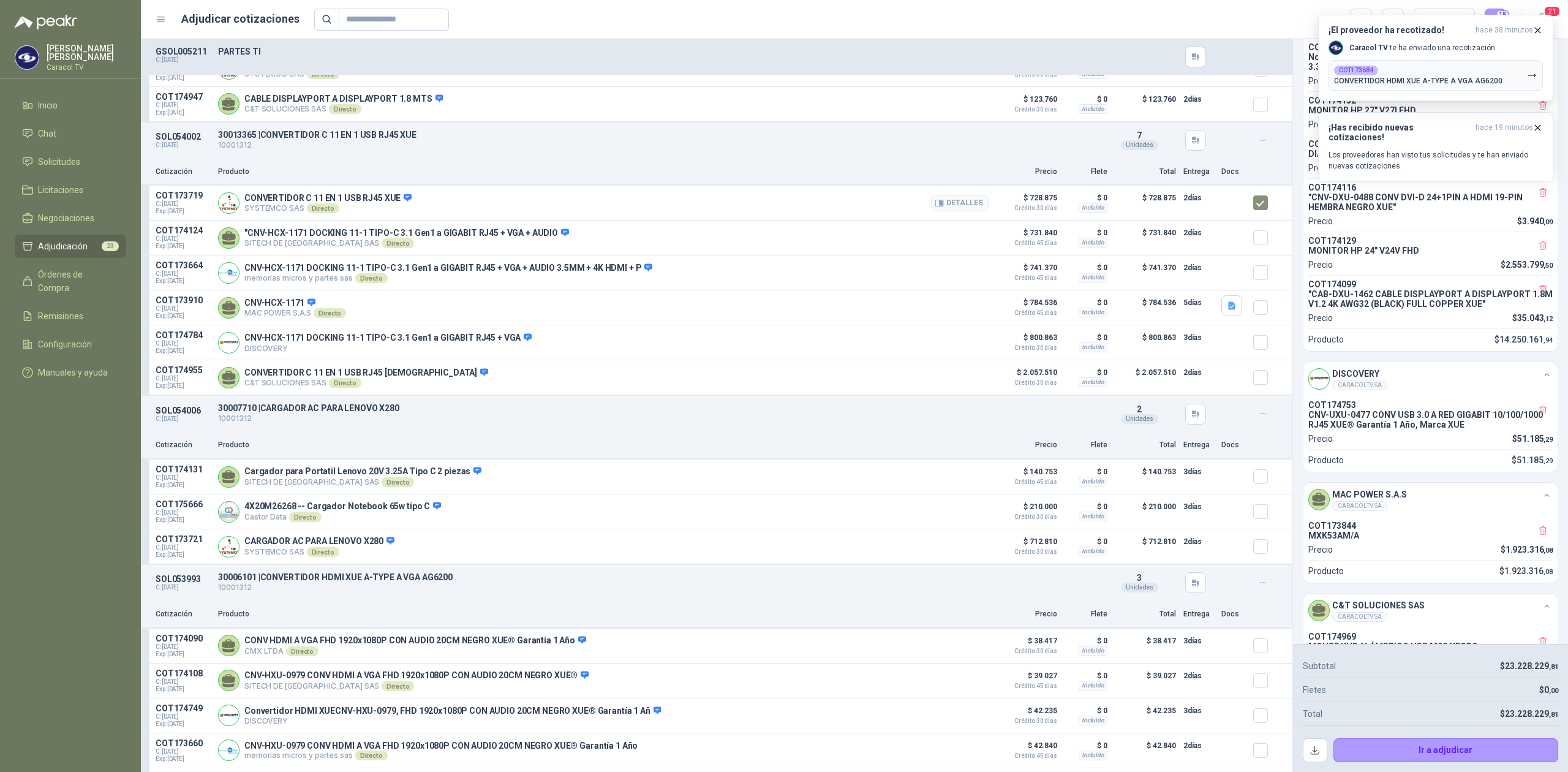
click at [157, 197] on p "COT173719" at bounding box center [183, 195] width 55 height 10
click at [289, 478] on p "Cargador para Portatil Lenovo 20V 3.25A Tipo C 2 piezas" at bounding box center [363, 471] width 237 height 11
click at [185, 474] on article "COT174131 C: [DATE] Exp: [DATE] Cargador para Portatil Lenovo 20V 3.25A Tipo C …" at bounding box center [716, 477] width 1152 height 35
click at [180, 474] on p "COT174131" at bounding box center [183, 469] width 55 height 10
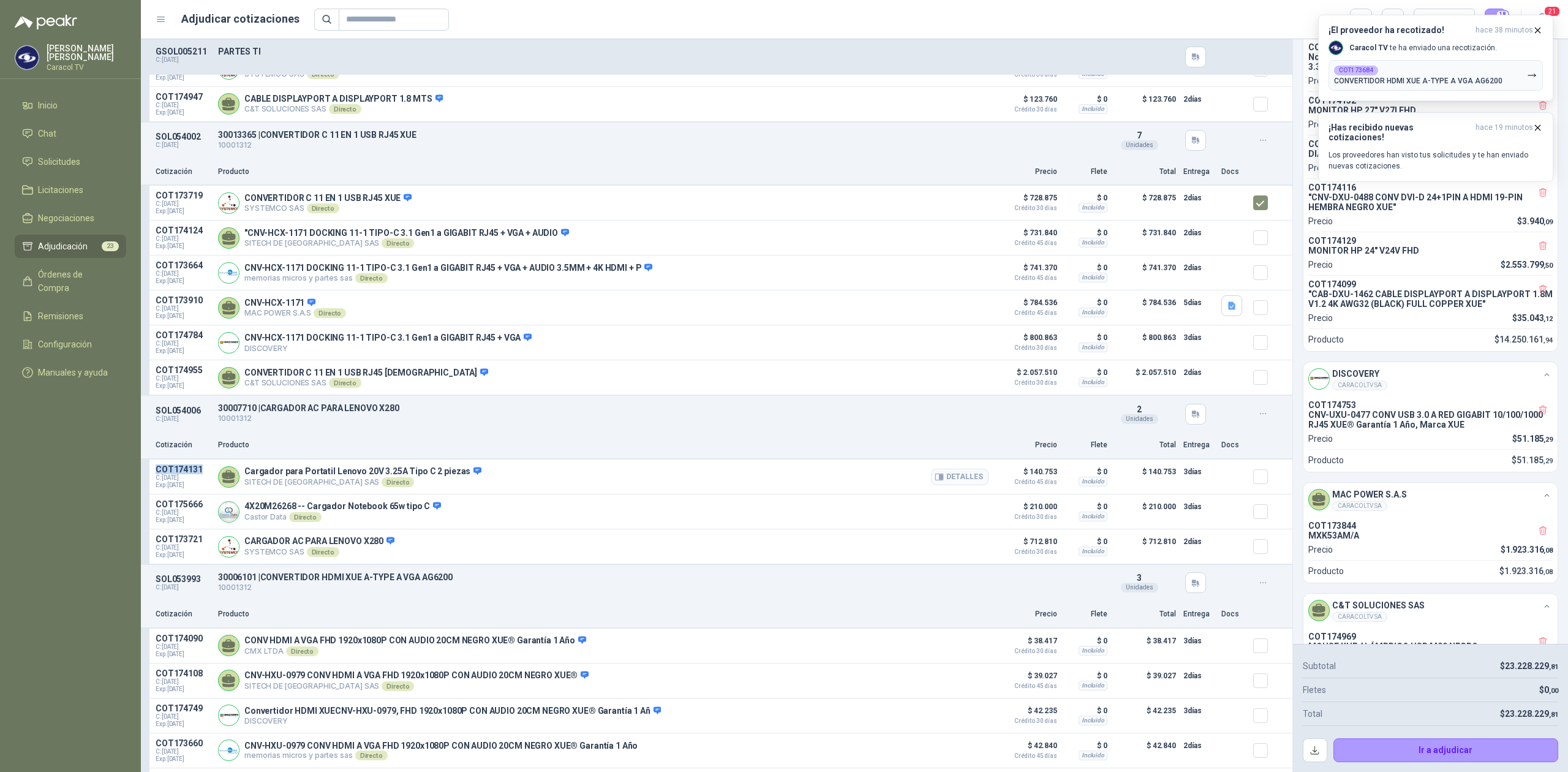
click at [180, 474] on p "COT174131" at bounding box center [183, 469] width 55 height 10
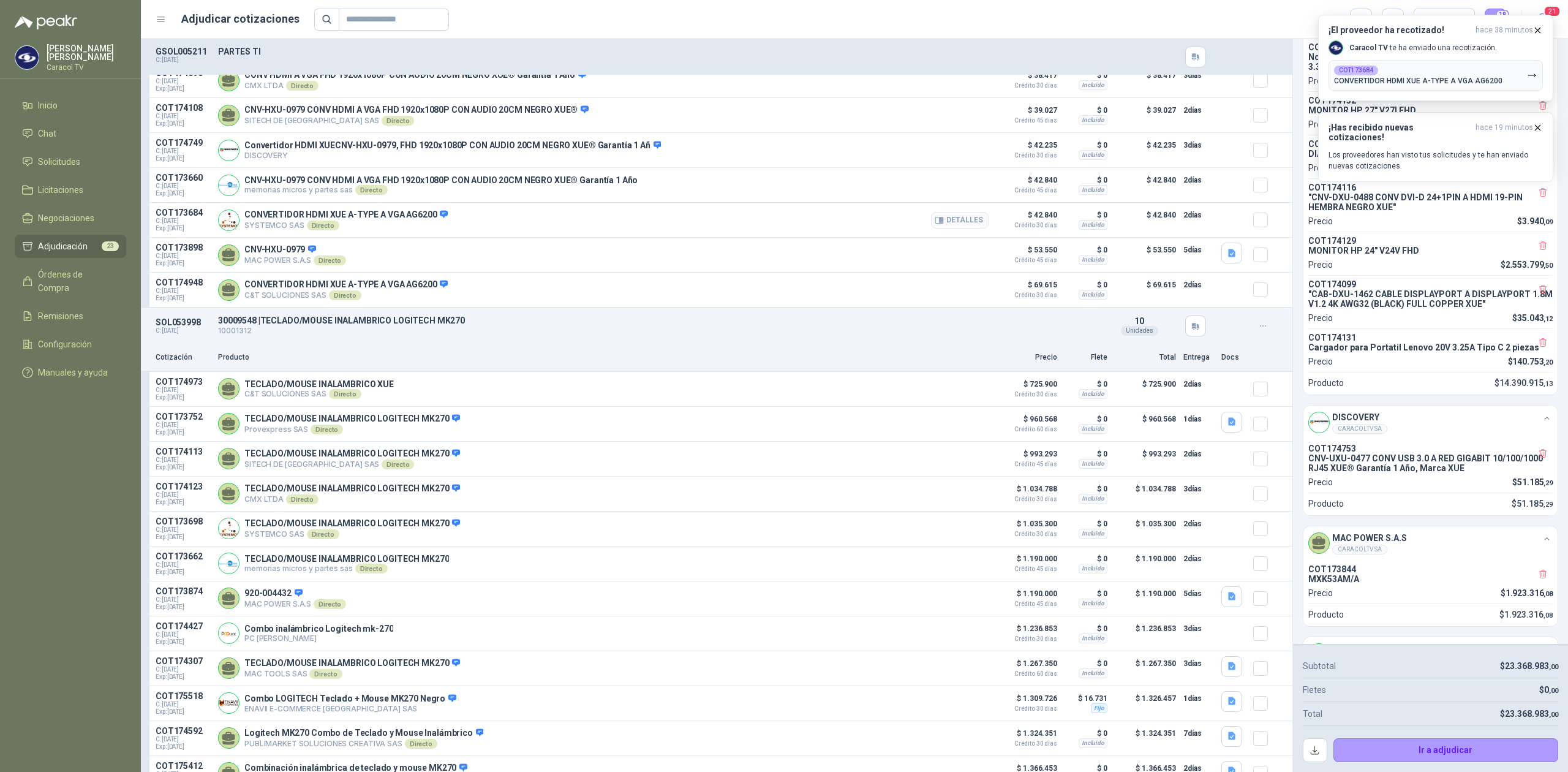
scroll to position [5909, 0]
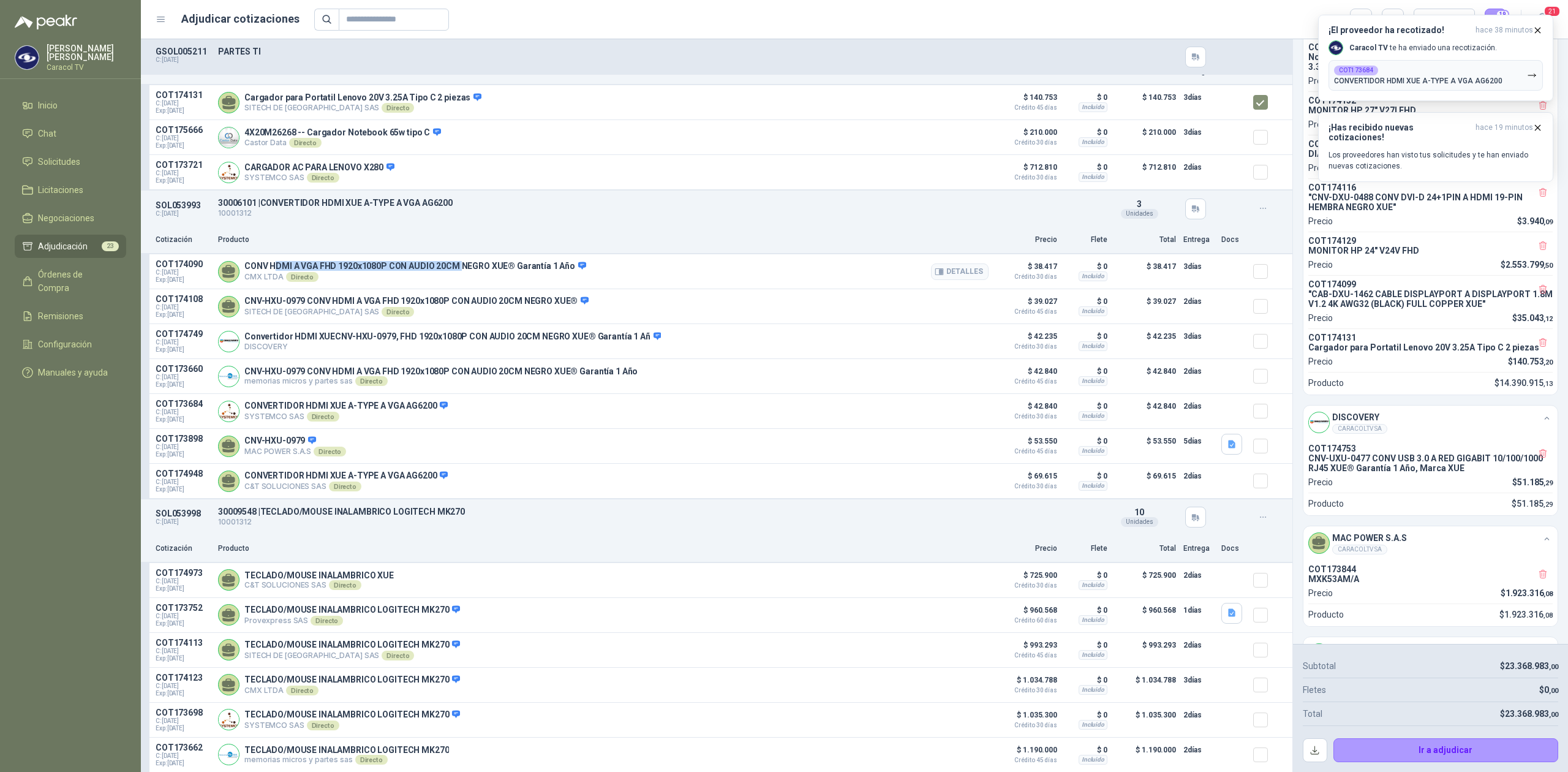
drag, startPoint x: 273, startPoint y: 274, endPoint x: 459, endPoint y: 265, distance: 186.2
click at [459, 265] on article "COT174090 C: [DATE] Exp: [DATE] CONV HDMI A VGA FHD 1920x1080P CON AUDIO 20CM N…" at bounding box center [716, 272] width 1152 height 35
click at [456, 272] on p "CONV HDMI A VGA FHD 1920x1080P CON AUDIO 20CM NEGRO XUE® Garantía 1 Año" at bounding box center [416, 267] width 342 height 11
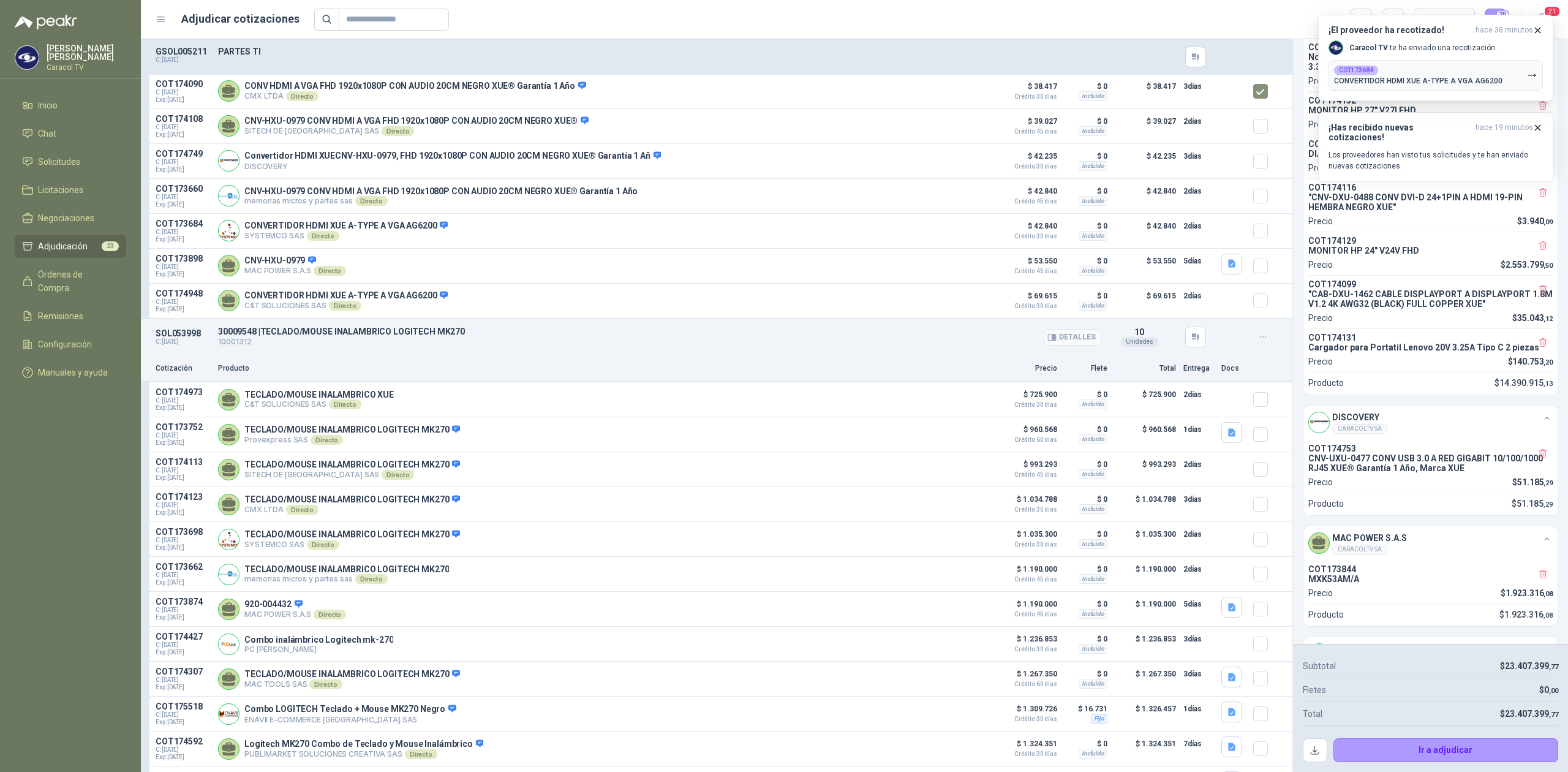
scroll to position [6290, 0]
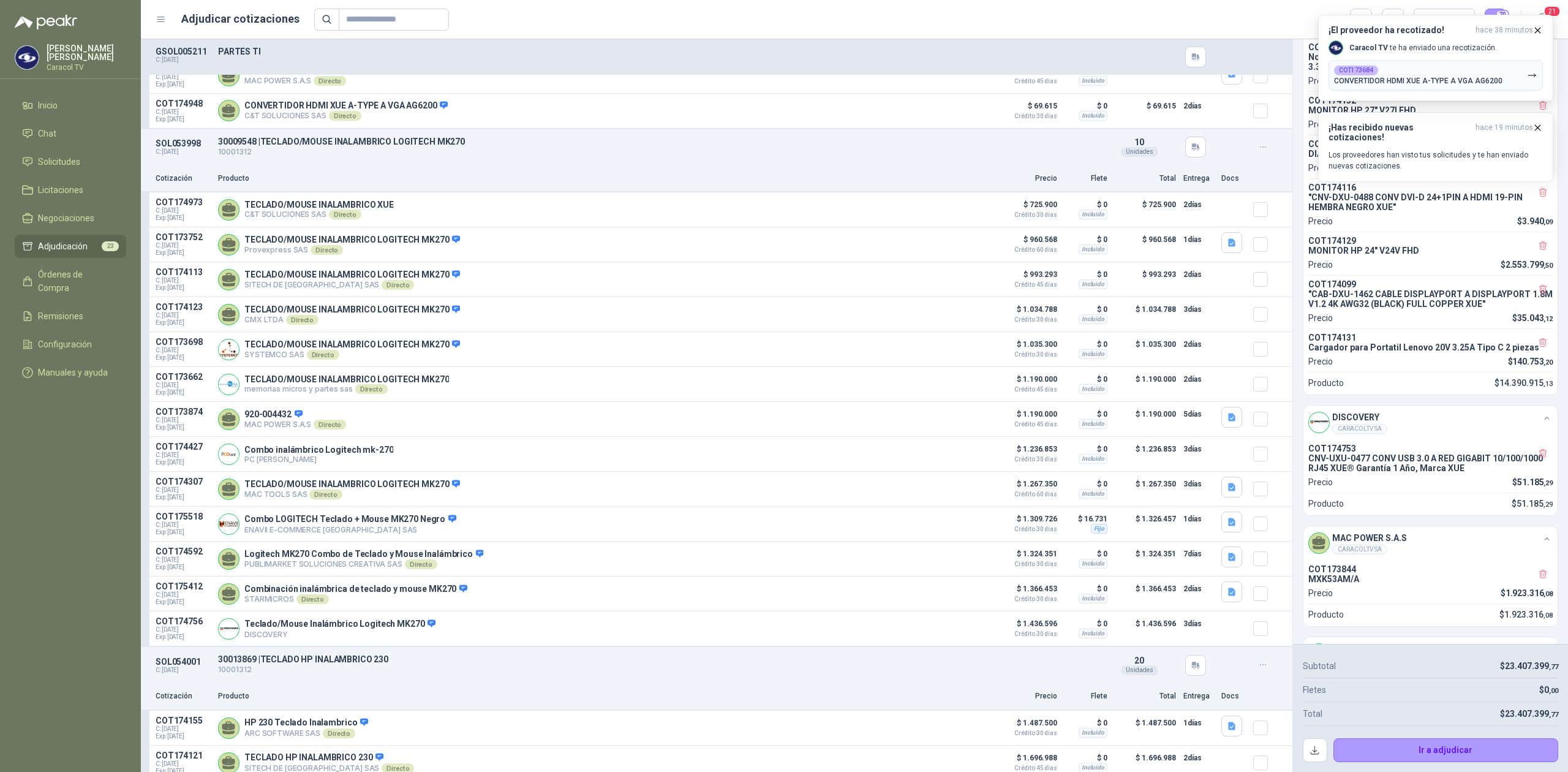
click at [176, 147] on p "SOL053998" at bounding box center [183, 143] width 55 height 10
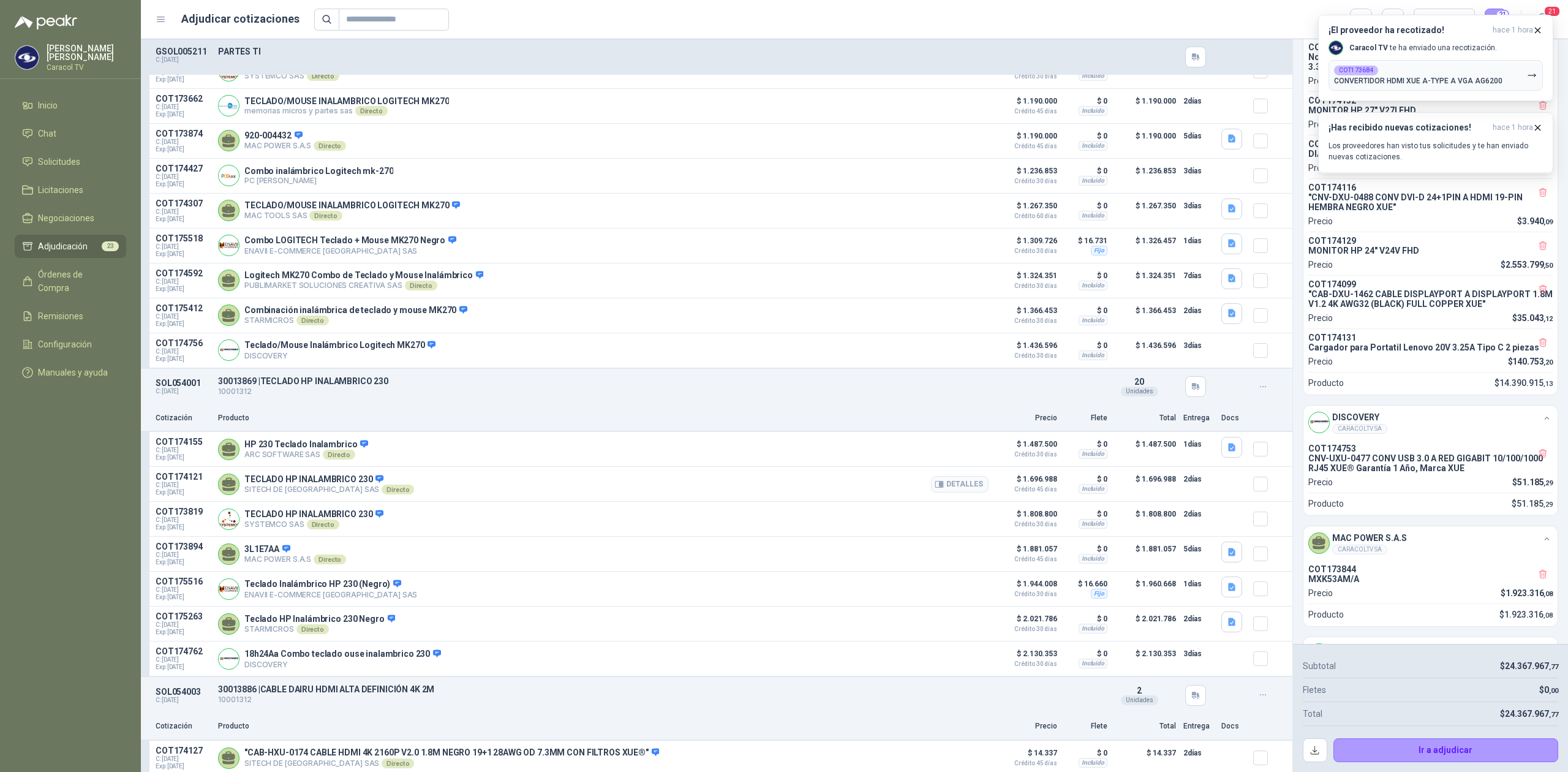
scroll to position [6671, 0]
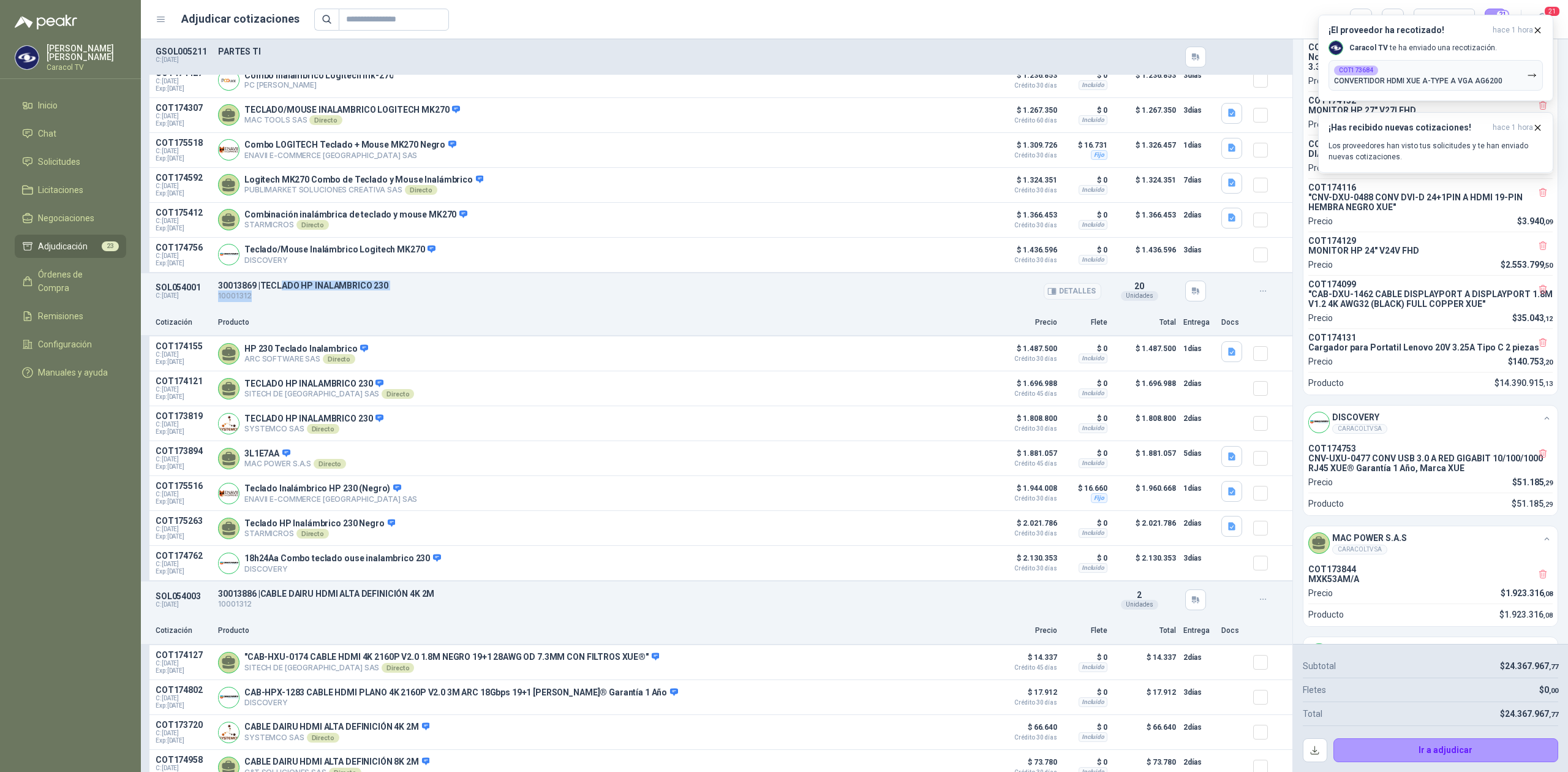
drag, startPoint x: 281, startPoint y: 295, endPoint x: 331, endPoint y: 307, distance: 51.4
click at [331, 302] on div "30013869 | TECLADO HP INALAMBRICO 230 10001312 Detalles" at bounding box center [660, 291] width 883 height 21
click at [344, 302] on p "10001312" at bounding box center [660, 296] width 883 height 11
click at [177, 293] on div "SOL054001 C: [DATE] 30013869 | TECLADO HP INALAMBRICO 230 10001312 Detalles …" at bounding box center [716, 291] width 1152 height 36
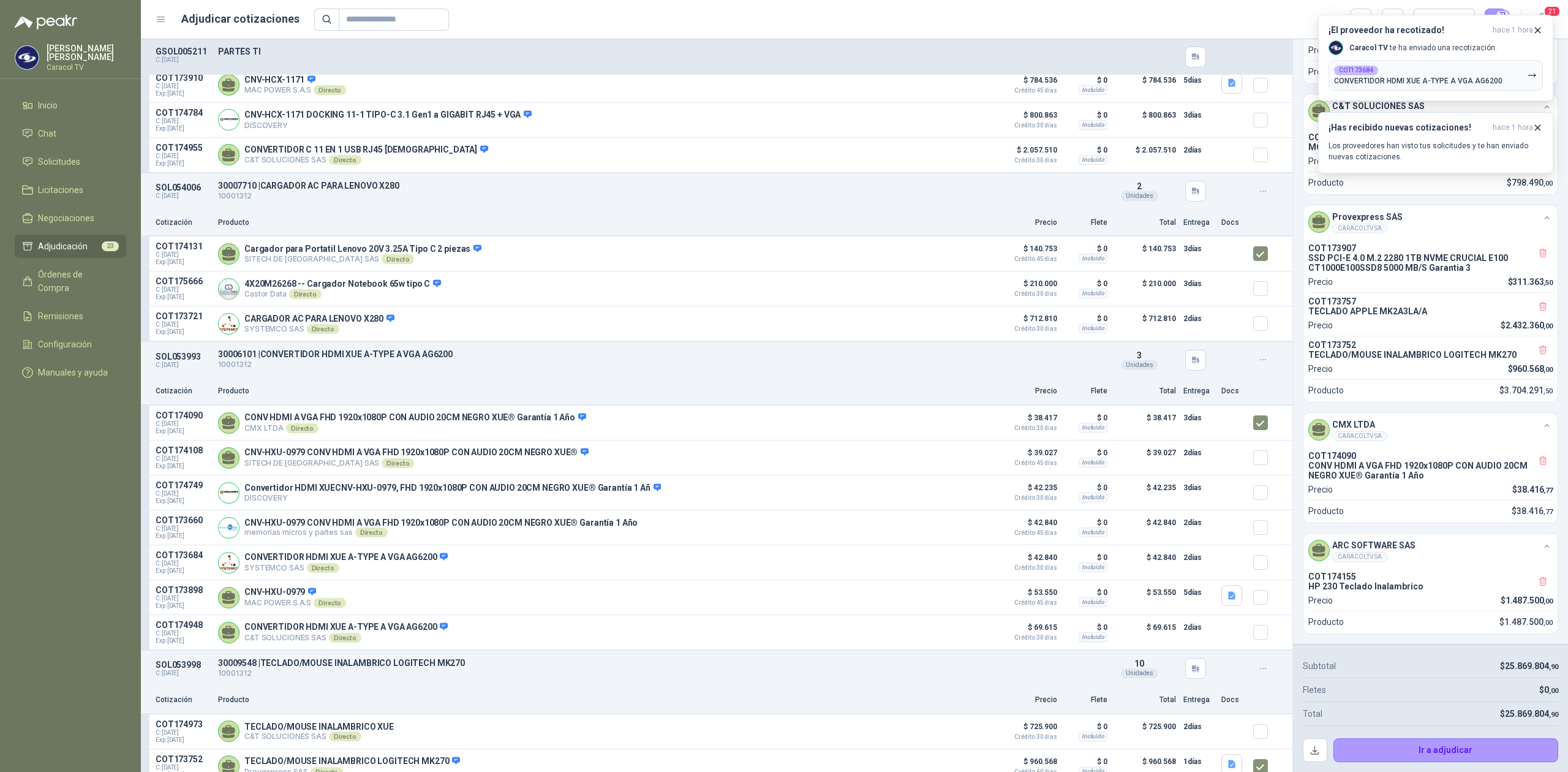
scroll to position [5186, 0]
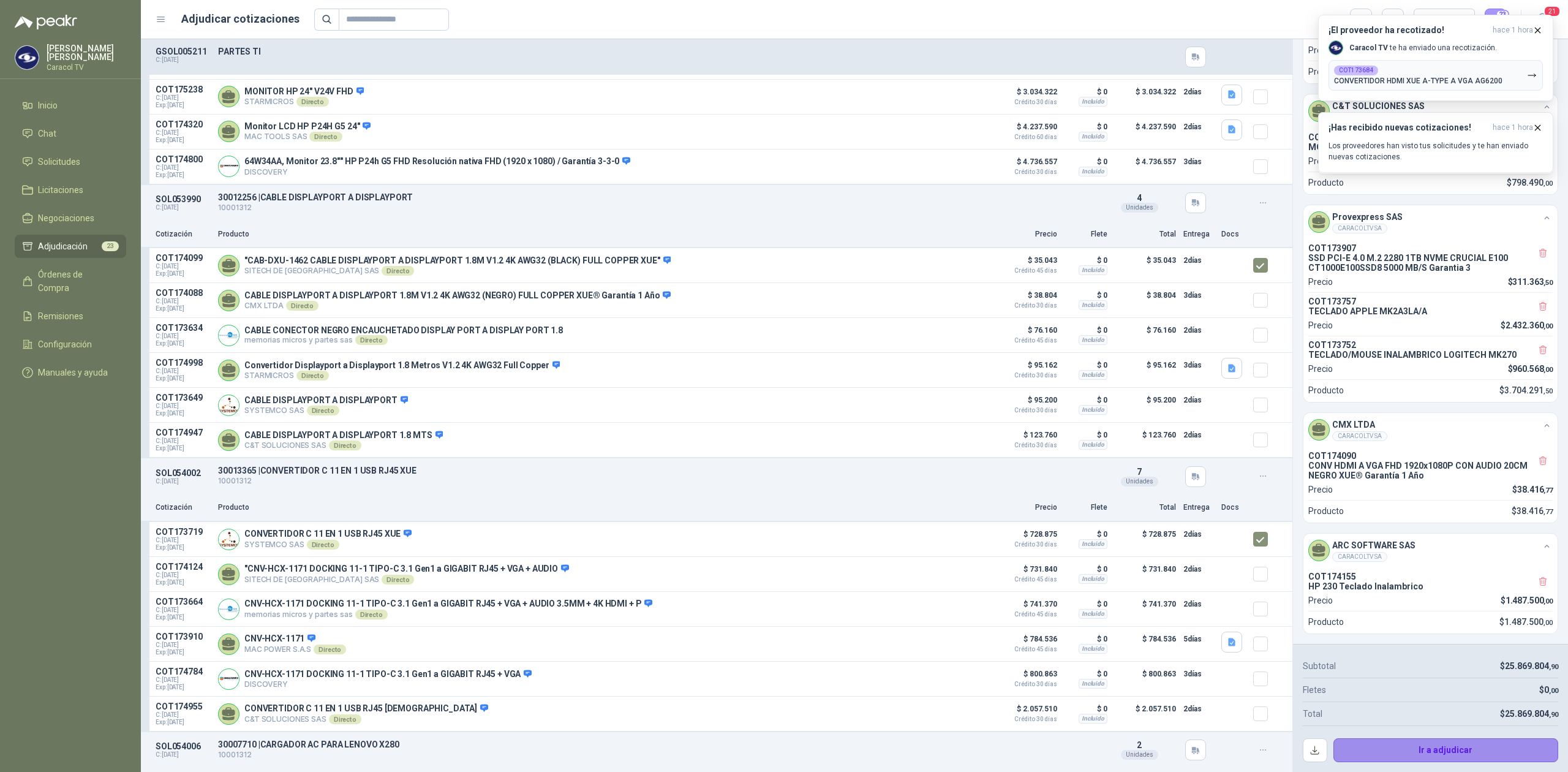
click at [1463, 752] on button "Ir a adjudicar" at bounding box center [1446, 750] width 225 height 25
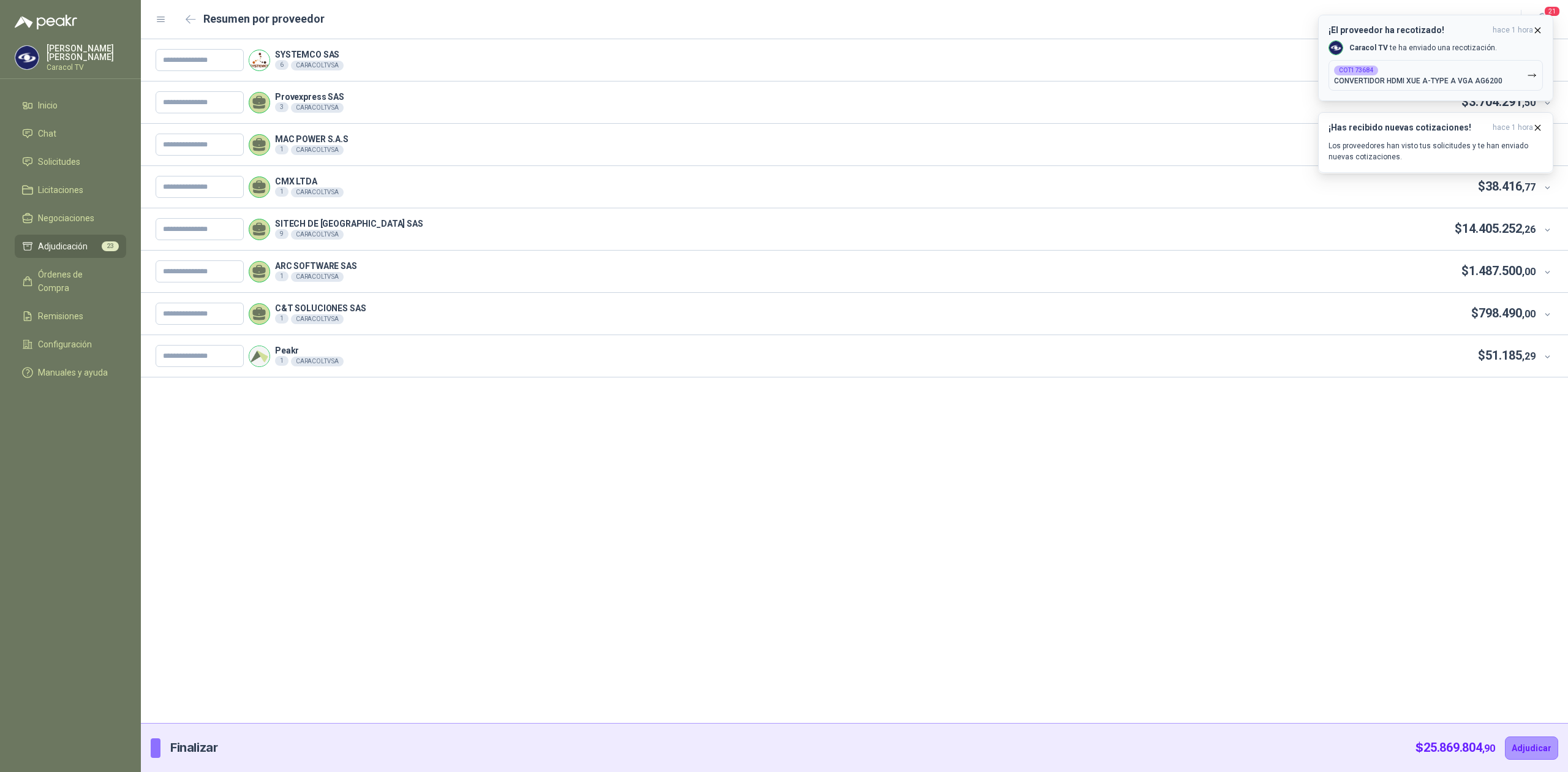
click at [1538, 29] on icon "button" at bounding box center [1538, 30] width 11 height 11
click at [1537, 29] on icon "button" at bounding box center [1538, 30] width 5 height 5
click at [1539, 32] on icon "button" at bounding box center [1538, 30] width 5 height 5
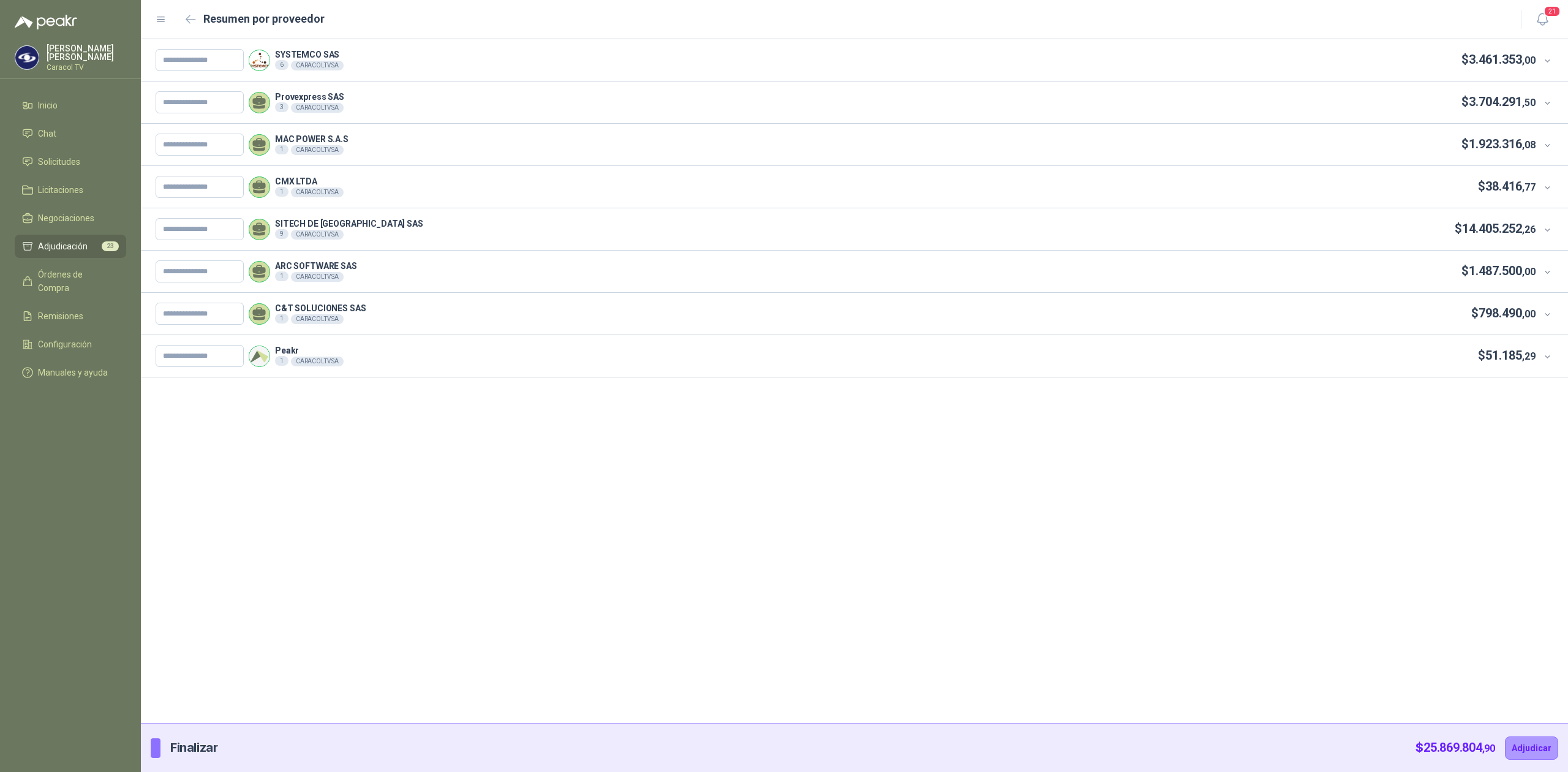
click at [1546, 59] on icon at bounding box center [1548, 61] width 9 height 9
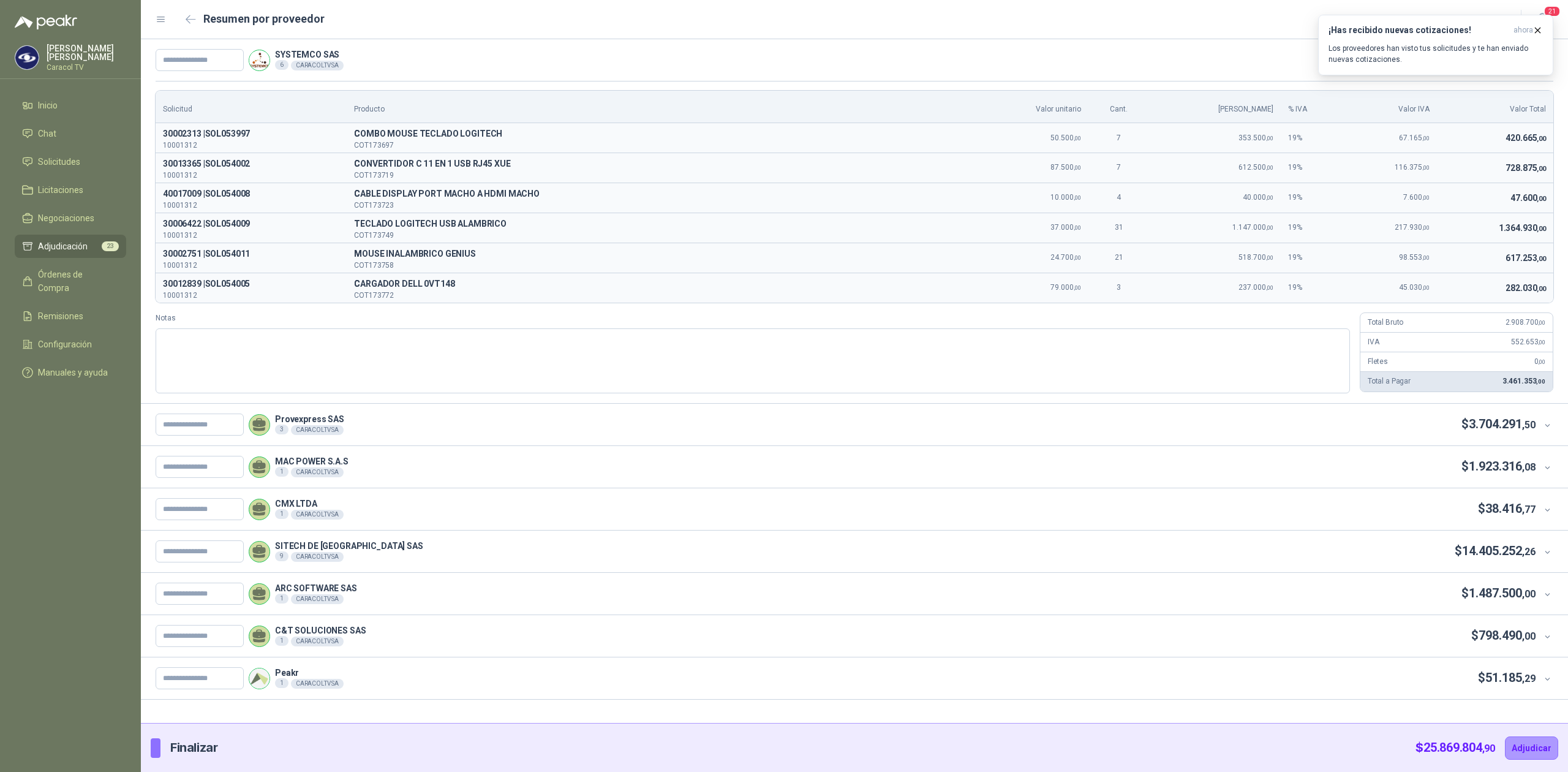
click at [1024, 202] on td "10.000 ,00" at bounding box center [1033, 197] width 113 height 30
drag, startPoint x: 221, startPoint y: 209, endPoint x: 163, endPoint y: 203, distance: 58.3
click at [163, 203] on p "10001312" at bounding box center [251, 206] width 176 height 8
click at [451, 223] on span "TECLADO LOGITECH USB ALAMBRICO" at bounding box center [661, 224] width 615 height 15
drag, startPoint x: 399, startPoint y: 221, endPoint x: 941, endPoint y: 219, distance: 542.0
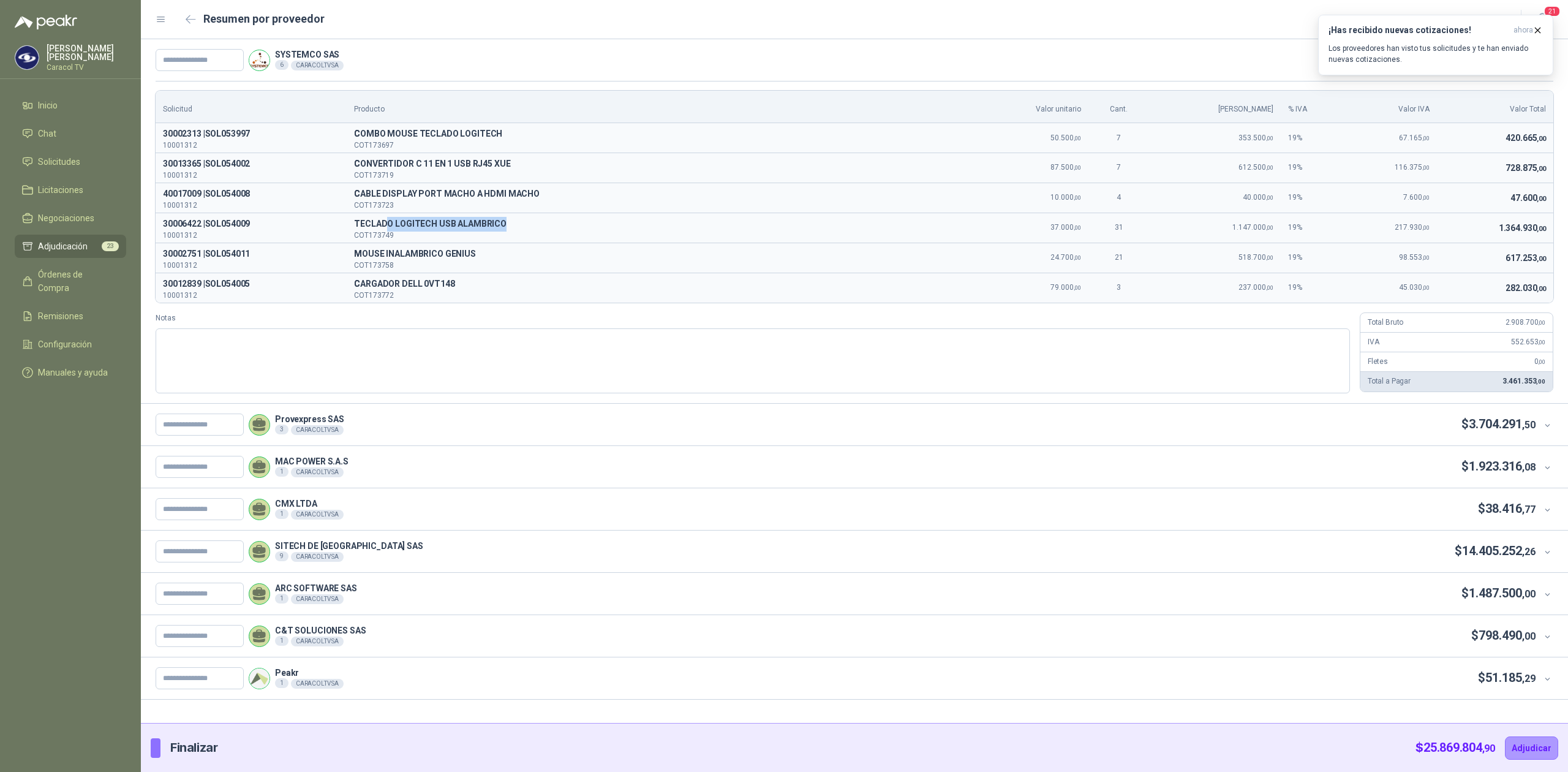
click at [941, 219] on span "TECLADO LOGITECH USB ALAMBRICO" at bounding box center [661, 224] width 615 height 15
click at [422, 255] on span "MOUSE INALAMBRICO GENIUS" at bounding box center [661, 255] width 615 height 15
click at [190, 146] on p "10001312" at bounding box center [251, 145] width 176 height 8
click at [386, 363] on textarea "Notas" at bounding box center [753, 361] width 1194 height 65
click at [233, 64] on input "text" at bounding box center [200, 60] width 88 height 22
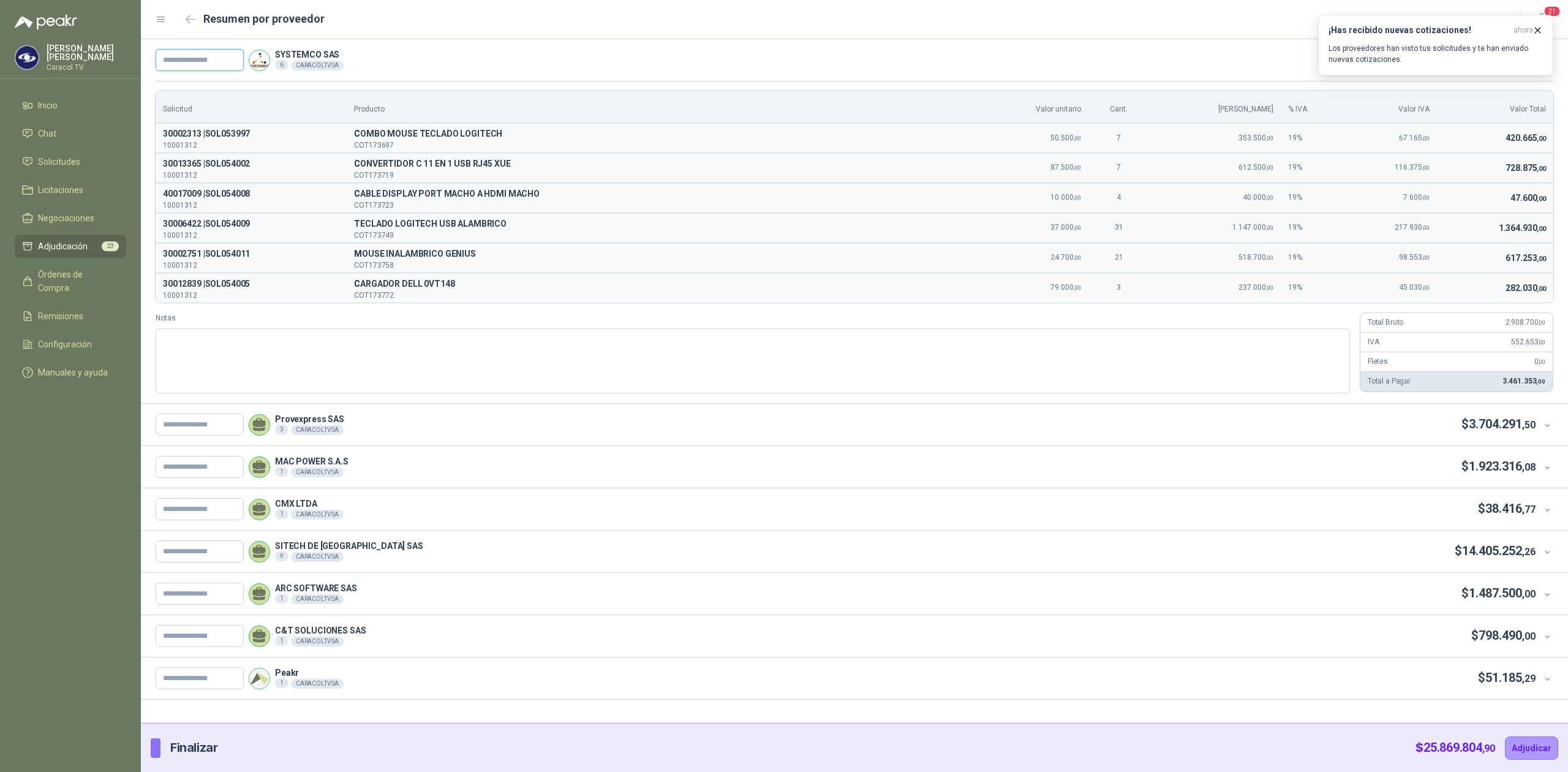
paste input "**********"
type input "**********"
click at [1161, 374] on textarea "Notas" at bounding box center [753, 361] width 1194 height 65
click at [199, 60] on input "text" at bounding box center [200, 60] width 88 height 22
paste input "**********"
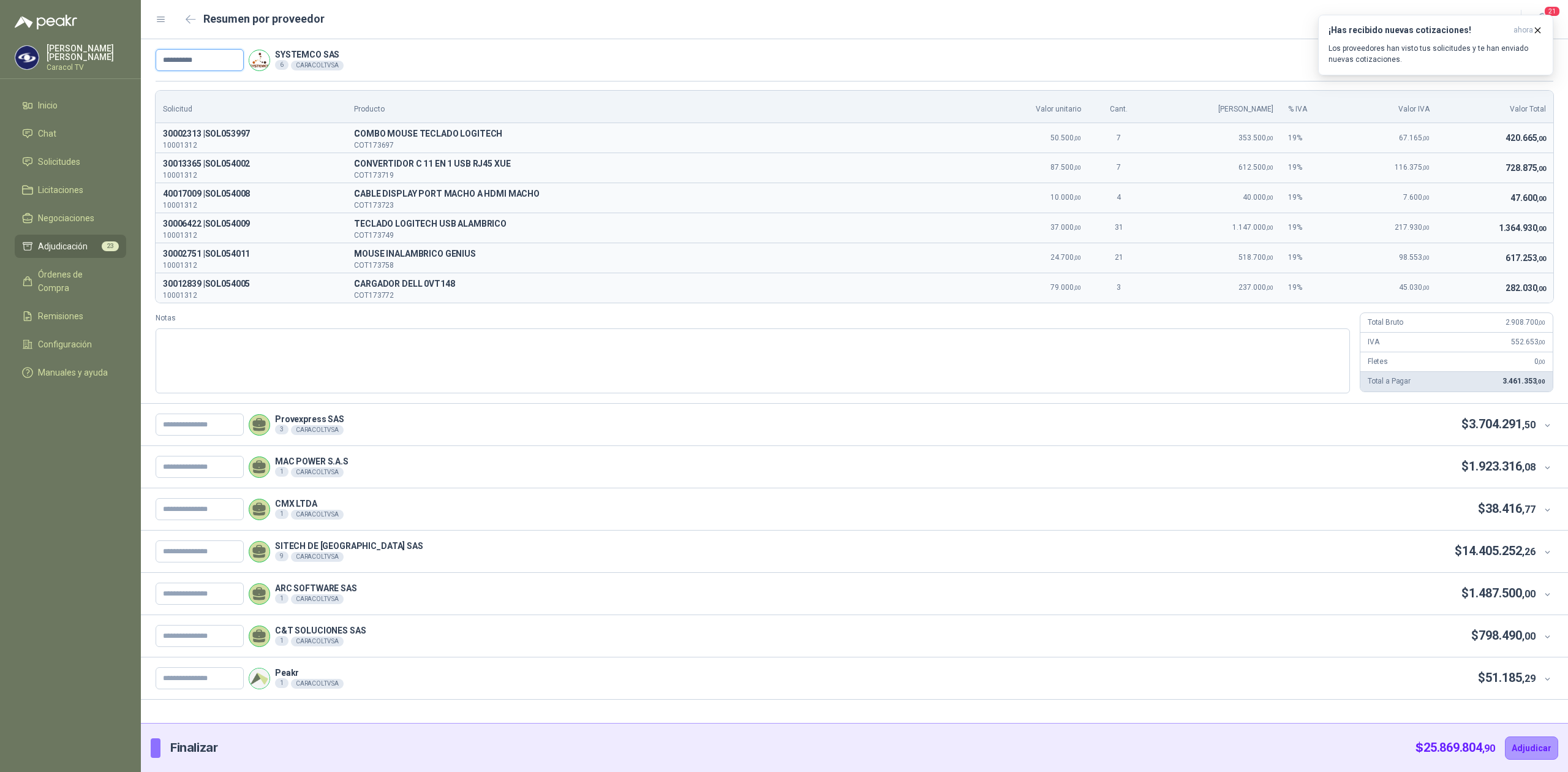
type input "**********"
click at [1525, 422] on span ",50" at bounding box center [1529, 424] width 14 height 11
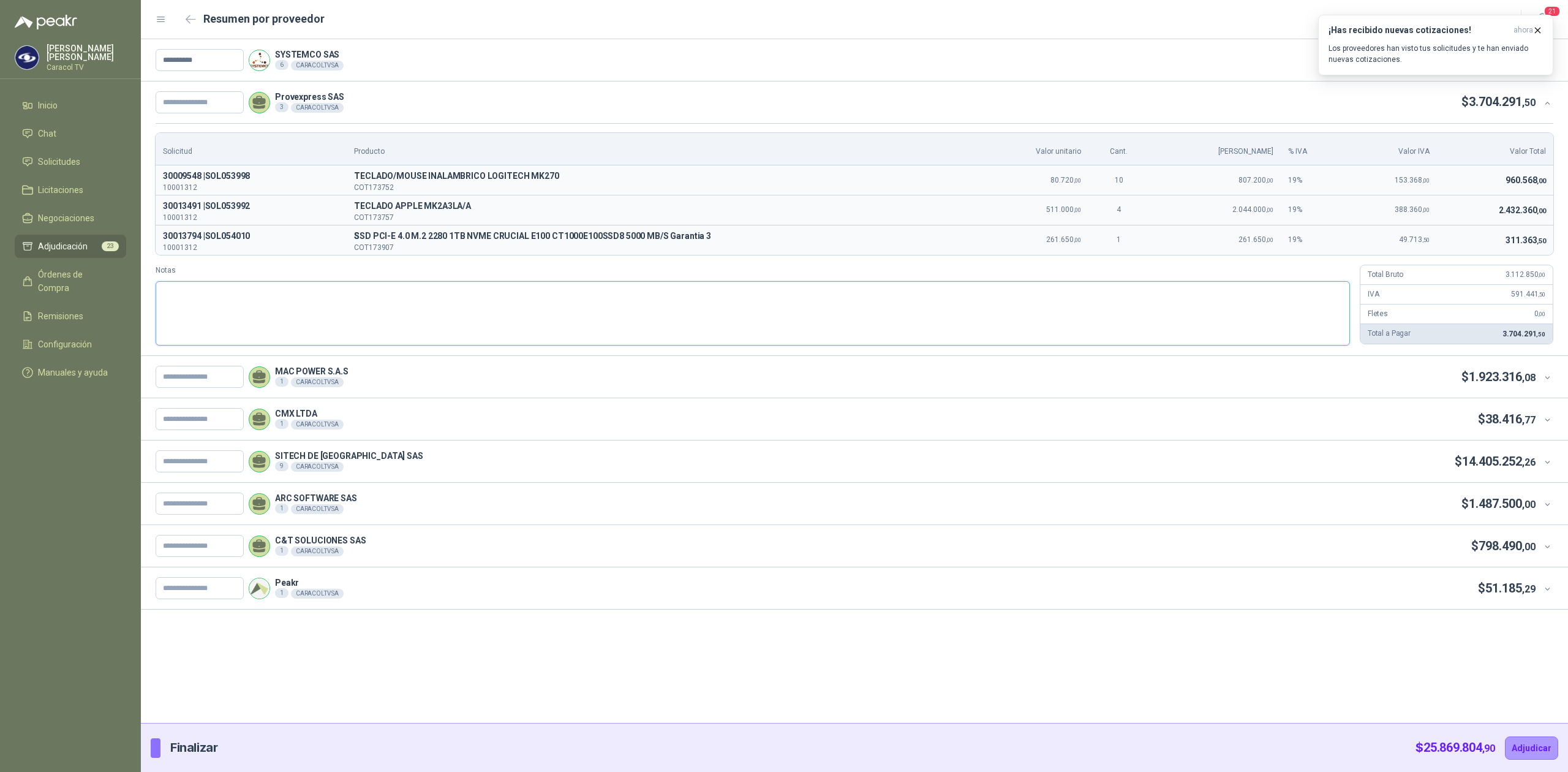
click at [450, 310] on textarea "Notas" at bounding box center [753, 313] width 1194 height 65
click at [496, 177] on span "TECLADO/MOUSE INALAMBRICO LOGITECH MK270" at bounding box center [661, 177] width 615 height 15
click at [212, 108] on input "text" at bounding box center [200, 102] width 88 height 22
paste input "**********"
type input "**********"
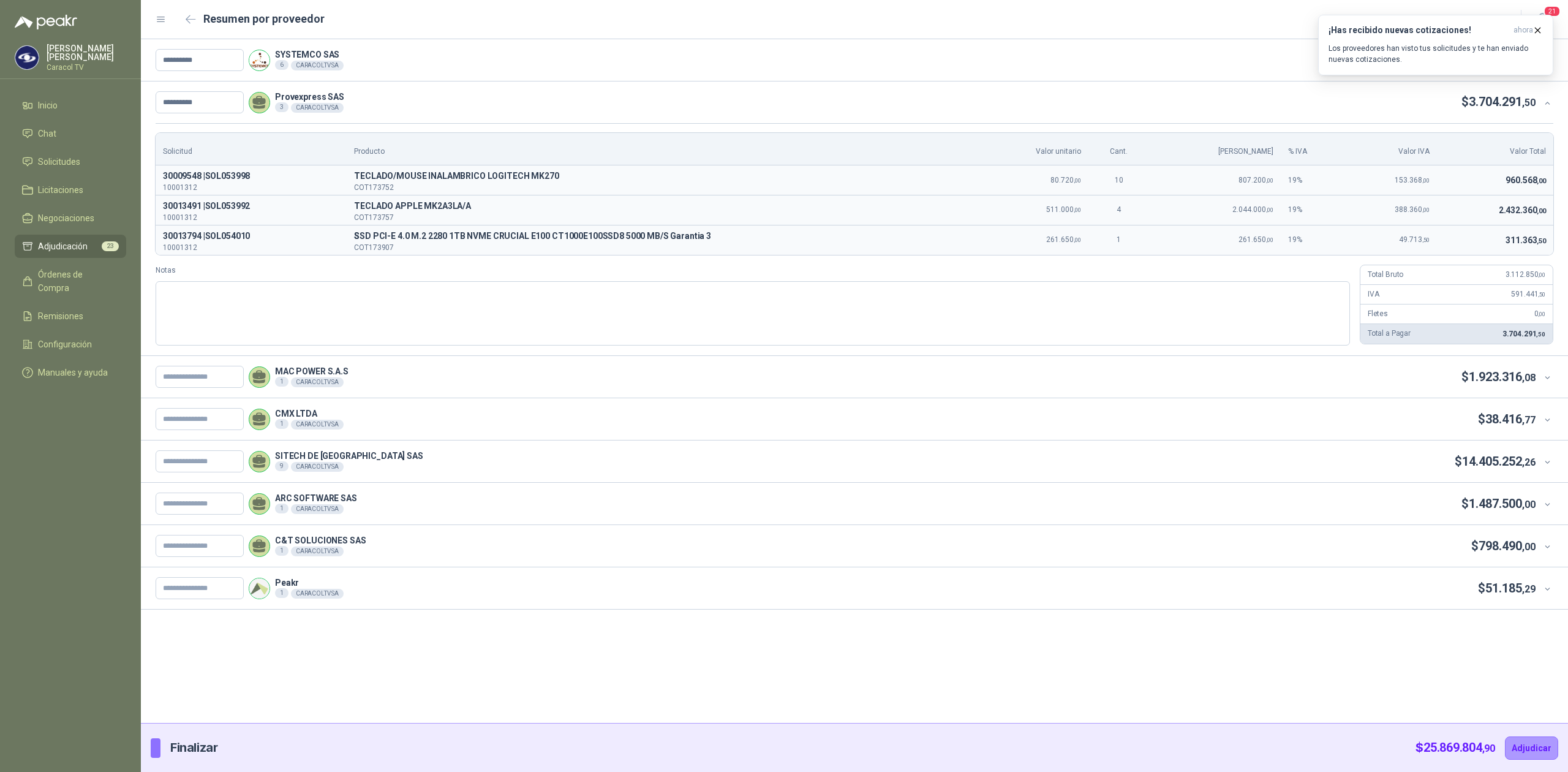
click at [1548, 379] on icon at bounding box center [1547, 377] width 5 height 3
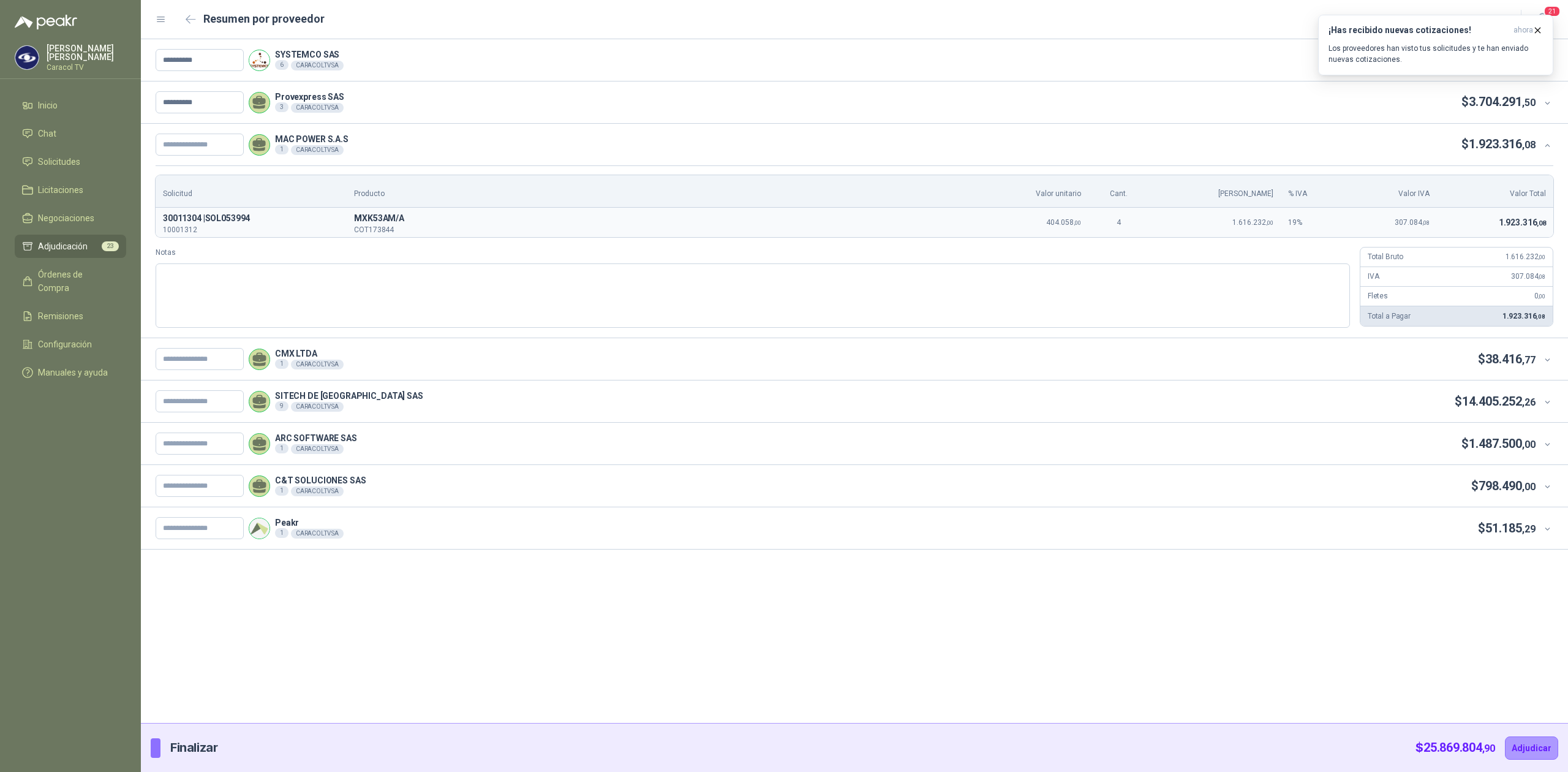
click at [616, 187] on th "Producto" at bounding box center [660, 191] width 629 height 32
click at [1066, 344] on div "CMX LTDA 1 CARACOLTV SA $ 38.416 ,77" at bounding box center [854, 359] width 1427 height 41
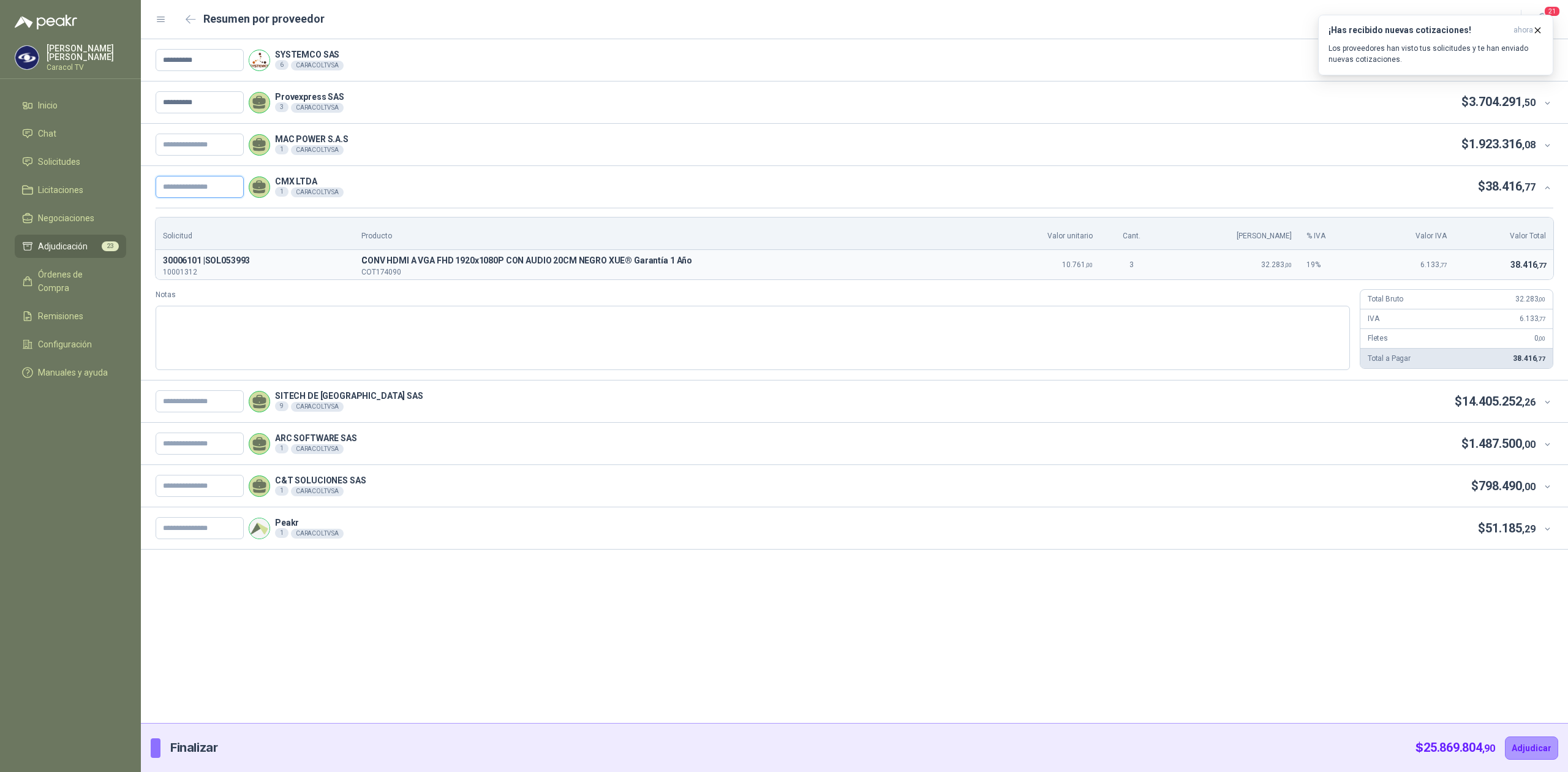
click at [189, 190] on input "text" at bounding box center [200, 186] width 88 height 22
paste input "**********"
type input "**********"
click at [321, 343] on textarea "Notas" at bounding box center [753, 338] width 1194 height 65
click at [1471, 393] on p "$ 14.405.252 ,26" at bounding box center [1495, 401] width 81 height 19
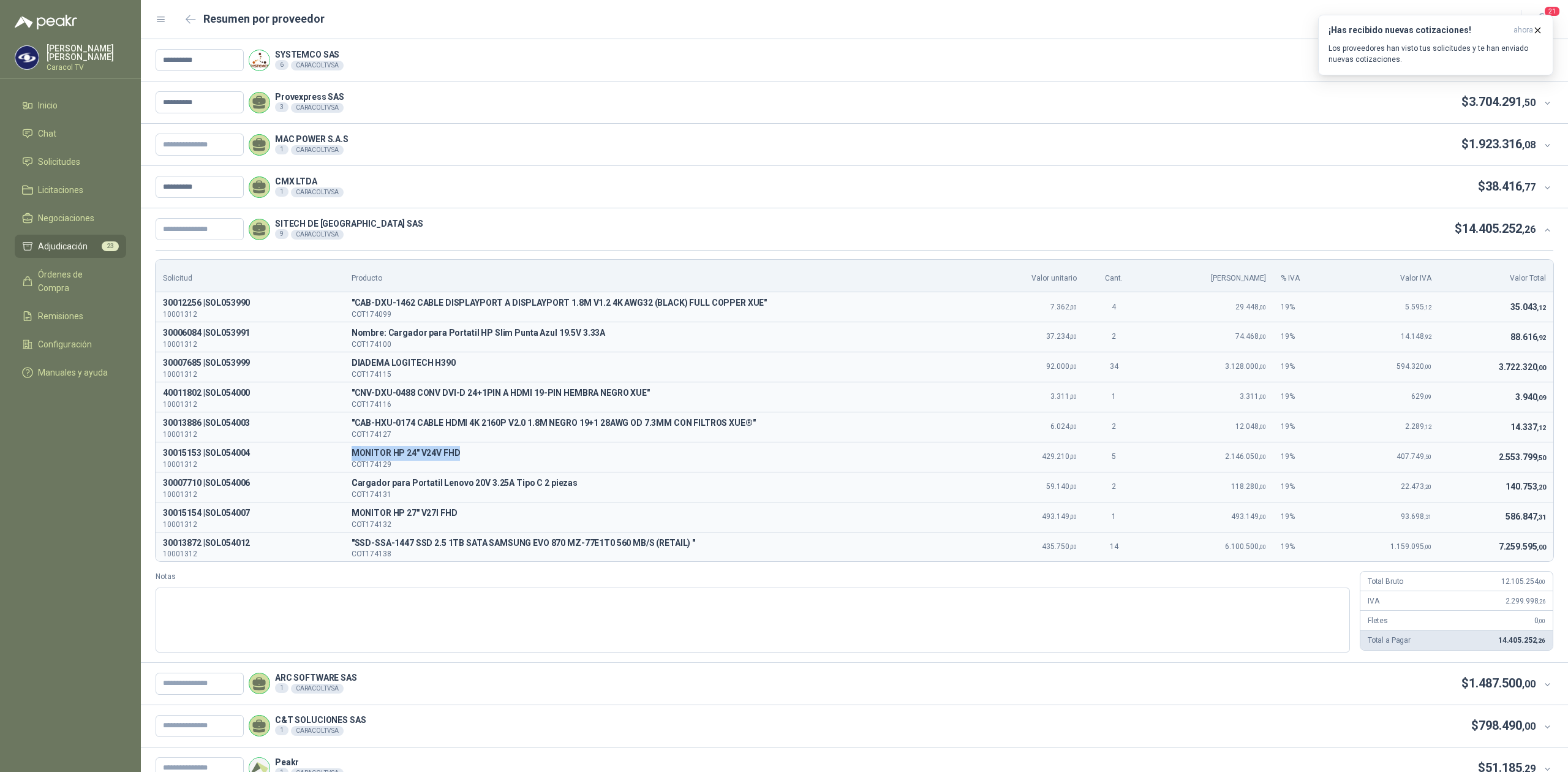
drag, startPoint x: 358, startPoint y: 453, endPoint x: 467, endPoint y: 453, distance: 109.0
click at [467, 453] on td "M MONITOR HP 24" V24V FHD COT174129" at bounding box center [658, 456] width 629 height 30
click at [1045, 459] on td "429.210 ,00" at bounding box center [1029, 456] width 111 height 30
click at [878, 486] on span "Cargador para Portatil Lenovo 20V 3.25A Tipo C 2 piezas" at bounding box center [659, 484] width 615 height 15
drag, startPoint x: 1044, startPoint y: 310, endPoint x: 1075, endPoint y: 316, distance: 31.6
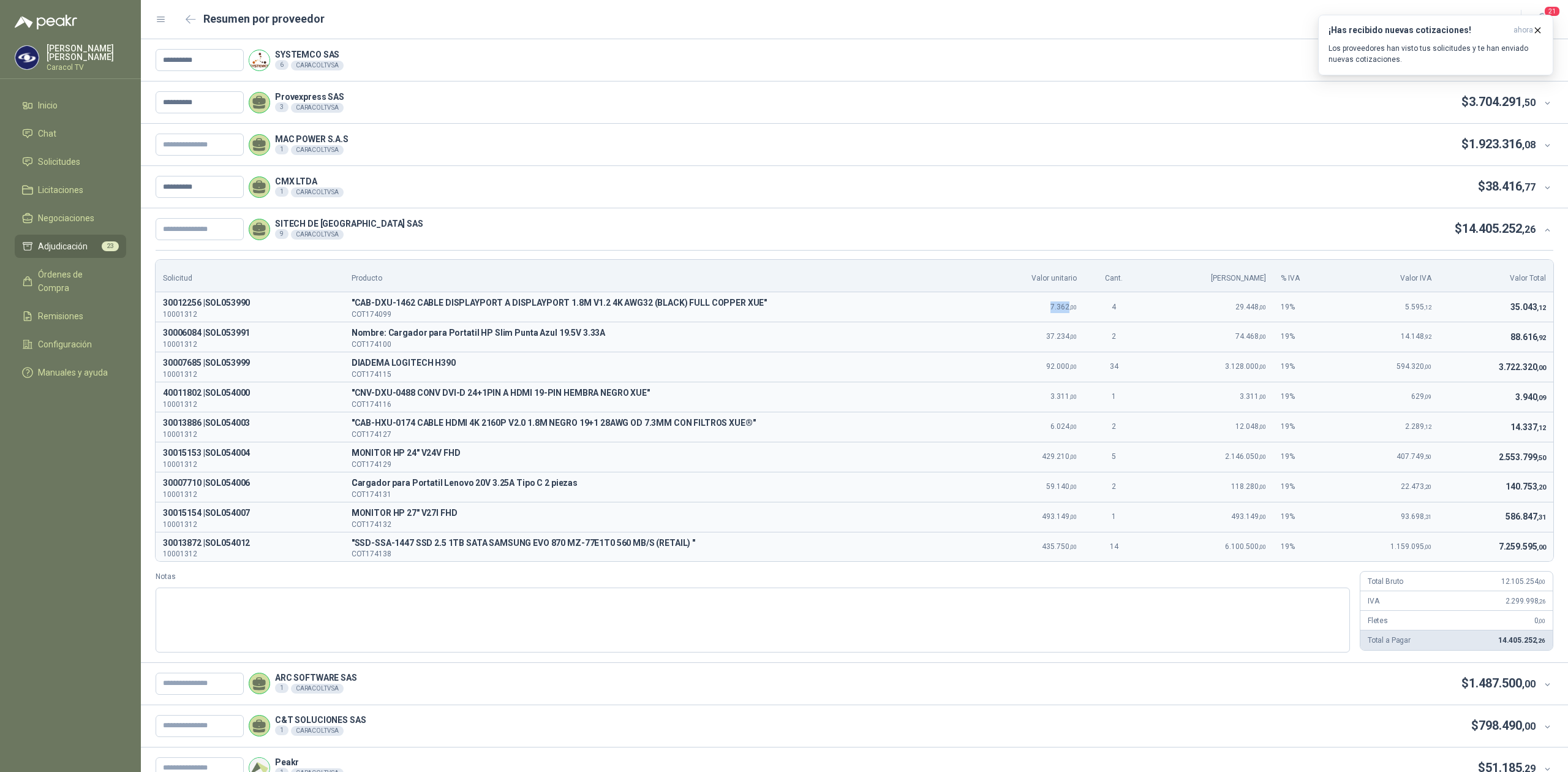
click at [1075, 316] on td "7.362 ,00" at bounding box center [1029, 307] width 111 height 30
drag, startPoint x: 405, startPoint y: 338, endPoint x: 498, endPoint y: 338, distance: 93.0
click at [498, 338] on span "Nombre: Cargador para Portatil HP Slim Punta Azul 19.5V 3.33A" at bounding box center [659, 334] width 615 height 15
drag, startPoint x: 1023, startPoint y: 343, endPoint x: 1073, endPoint y: 343, distance: 50.0
click at [1073, 343] on td "37.234 ,00" at bounding box center [1029, 337] width 111 height 30
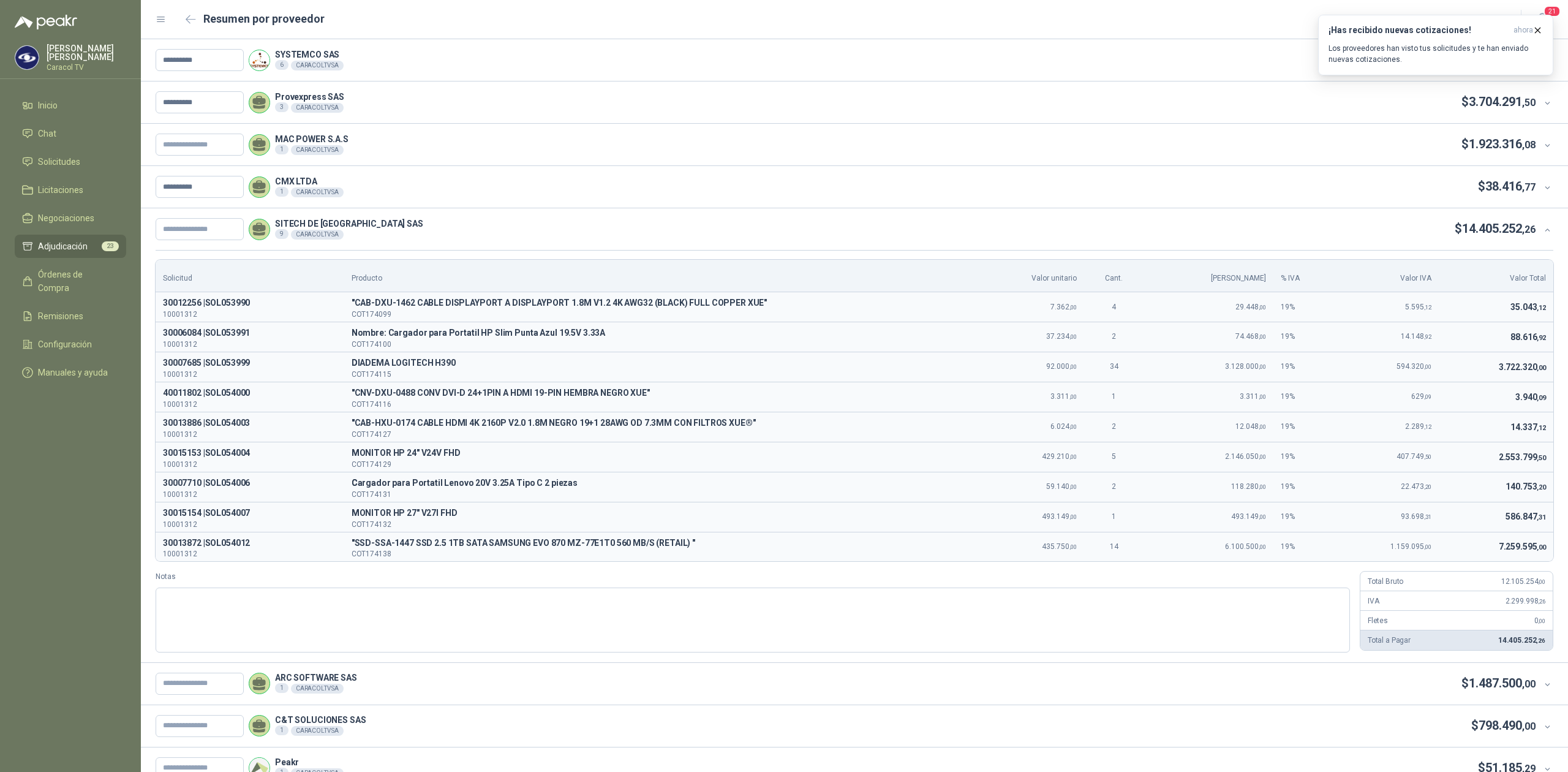
click at [717, 346] on p "COT174100" at bounding box center [659, 344] width 615 height 8
drag, startPoint x: 1010, startPoint y: 432, endPoint x: 1075, endPoint y: 432, distance: 65.0
click at [1075, 432] on td "6.024 ,00" at bounding box center [1029, 427] width 111 height 30
click at [562, 451] on span "MONITOR HP 24" V24V FHD" at bounding box center [659, 453] width 615 height 15
drag, startPoint x: 985, startPoint y: 466, endPoint x: 1057, endPoint y: 466, distance: 72.0
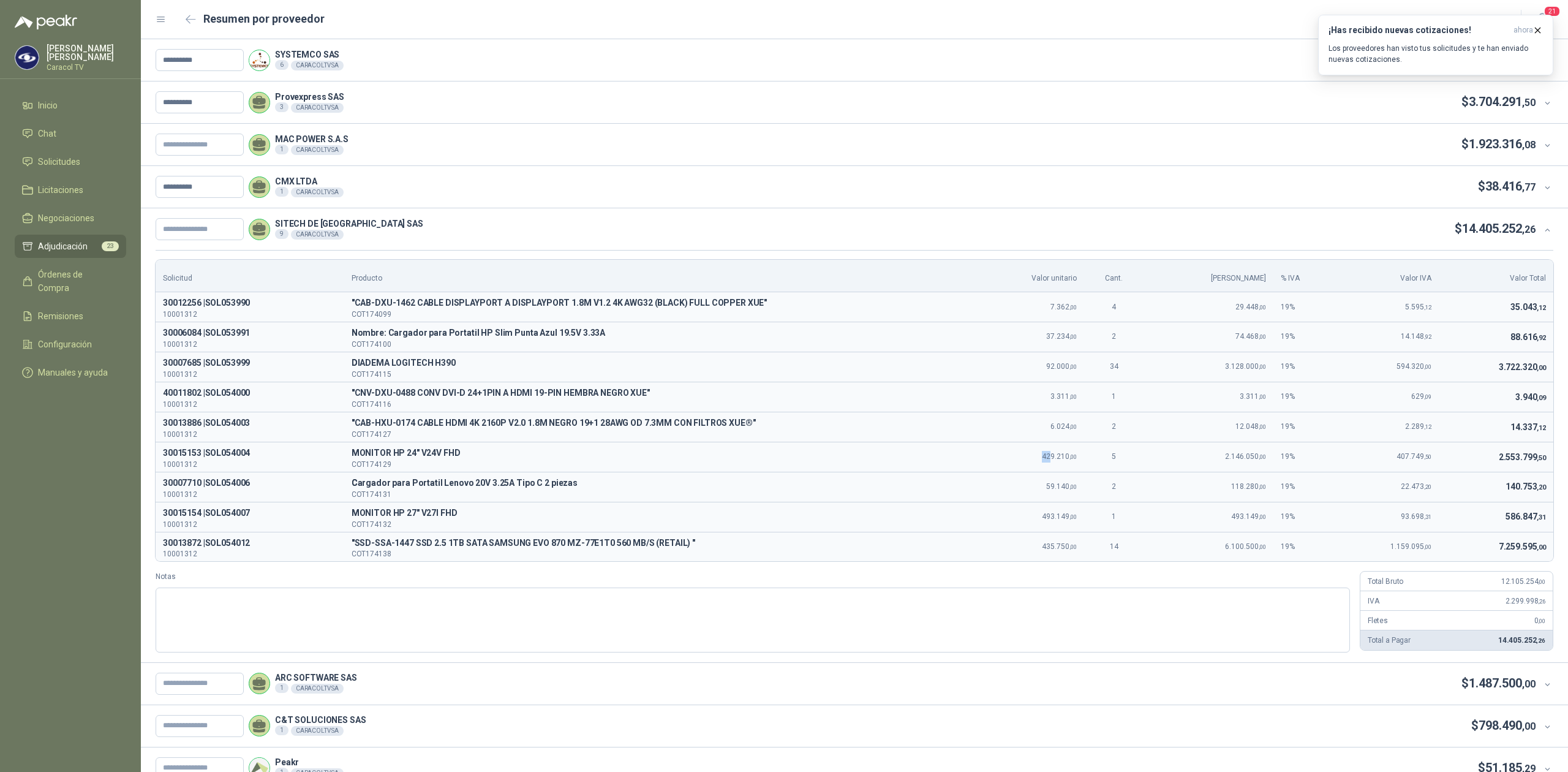
click at [1057, 466] on td "429.210 ,00" at bounding box center [1029, 456] width 111 height 30
click at [1017, 467] on td "429.210 ,00" at bounding box center [1029, 456] width 111 height 30
drag, startPoint x: 469, startPoint y: 486, endPoint x: 223, endPoint y: 485, distance: 246.0
click at [223, 485] on tr "30007710 | SOL054006 10001312 C Cargador para Portatil Lenovo 20V 3.25A Tipo …" at bounding box center [855, 487] width 1398 height 30
click at [223, 485] on p "30007710 | SOL054006" at bounding box center [249, 484] width 174 height 15
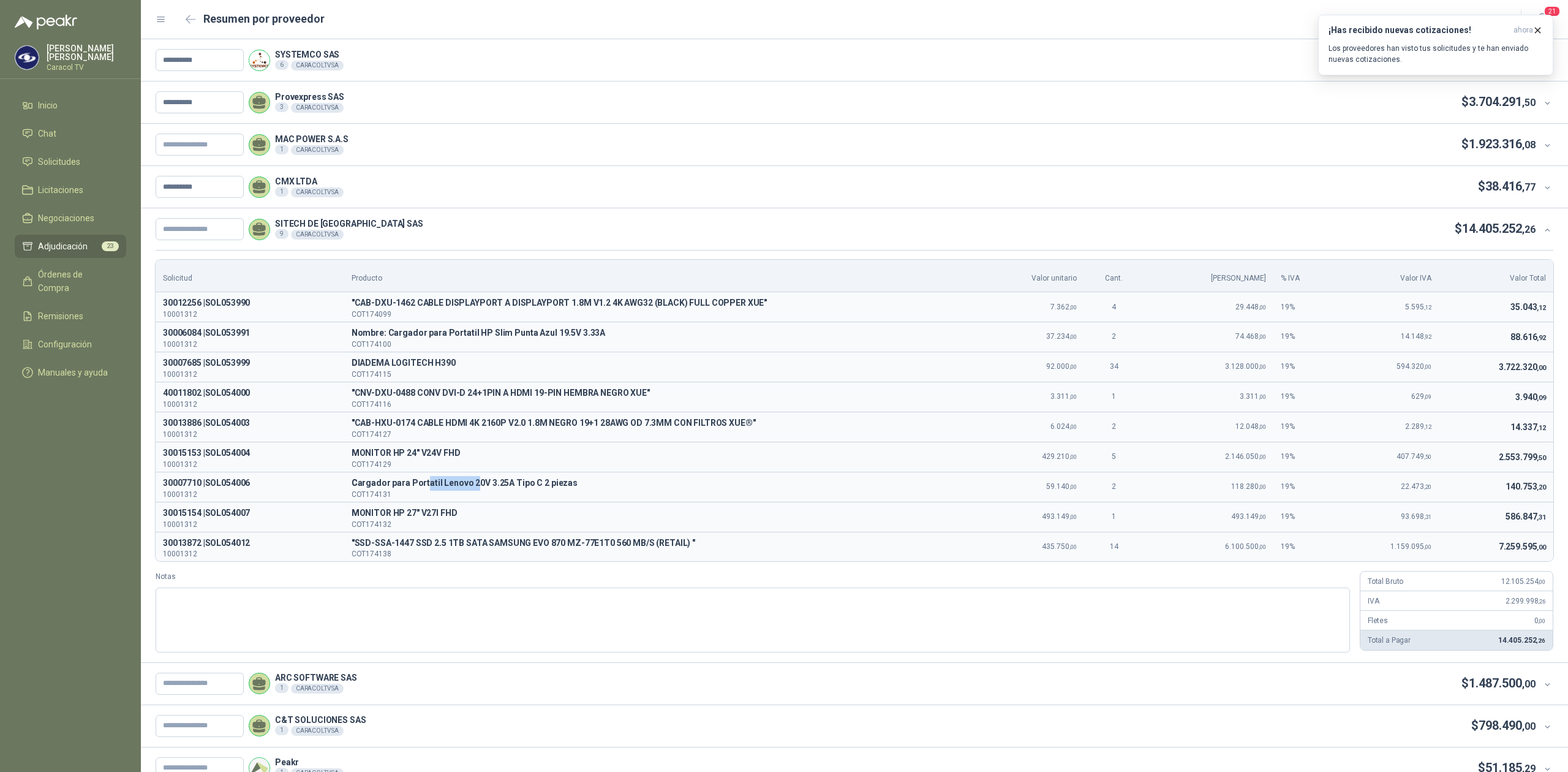
drag, startPoint x: 435, startPoint y: 481, endPoint x: 484, endPoint y: 481, distance: 49.0
click at [484, 481] on span "Cargador para Portatil Lenovo 20V 3.25A Tipo C 2 piezas" at bounding box center [659, 484] width 615 height 15
click at [481, 491] on span "Cargador para Portatil Lenovo 20V 3.25A Tipo C 2 piezas" at bounding box center [659, 484] width 615 height 15
drag, startPoint x: 426, startPoint y: 545, endPoint x: 530, endPoint y: 549, distance: 104.1
click at [530, 549] on span ""SSD-SSA-1447 SSD 2.5 1TB SATA SAMSUNG EVO 870 MZ-77E1T0 560 MB/S (RETAIL) "" at bounding box center [659, 544] width 615 height 15
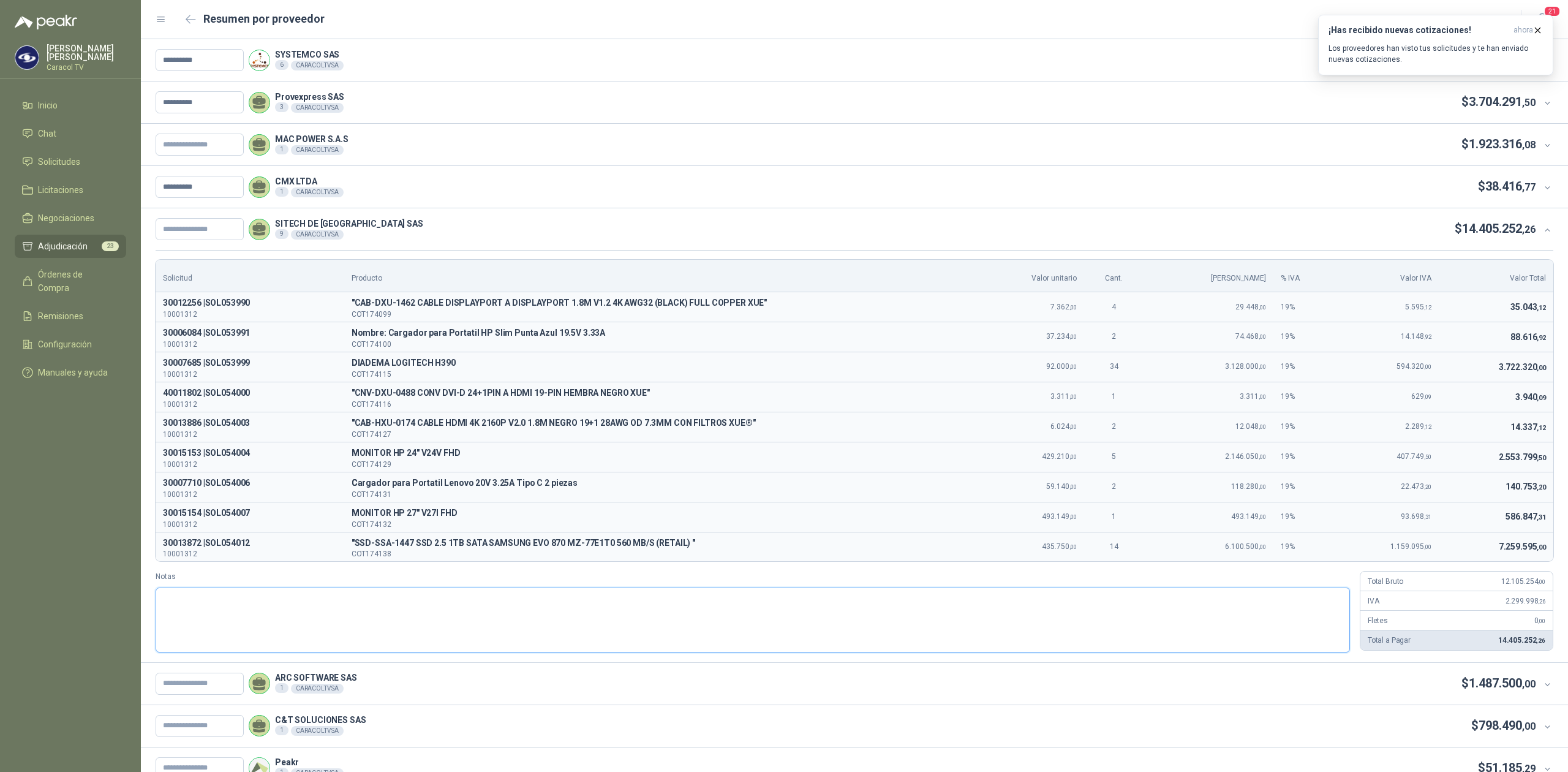
click at [285, 615] on textarea "Notas" at bounding box center [753, 620] width 1194 height 65
click at [202, 234] on input "text" at bounding box center [200, 229] width 88 height 22
paste input "**********"
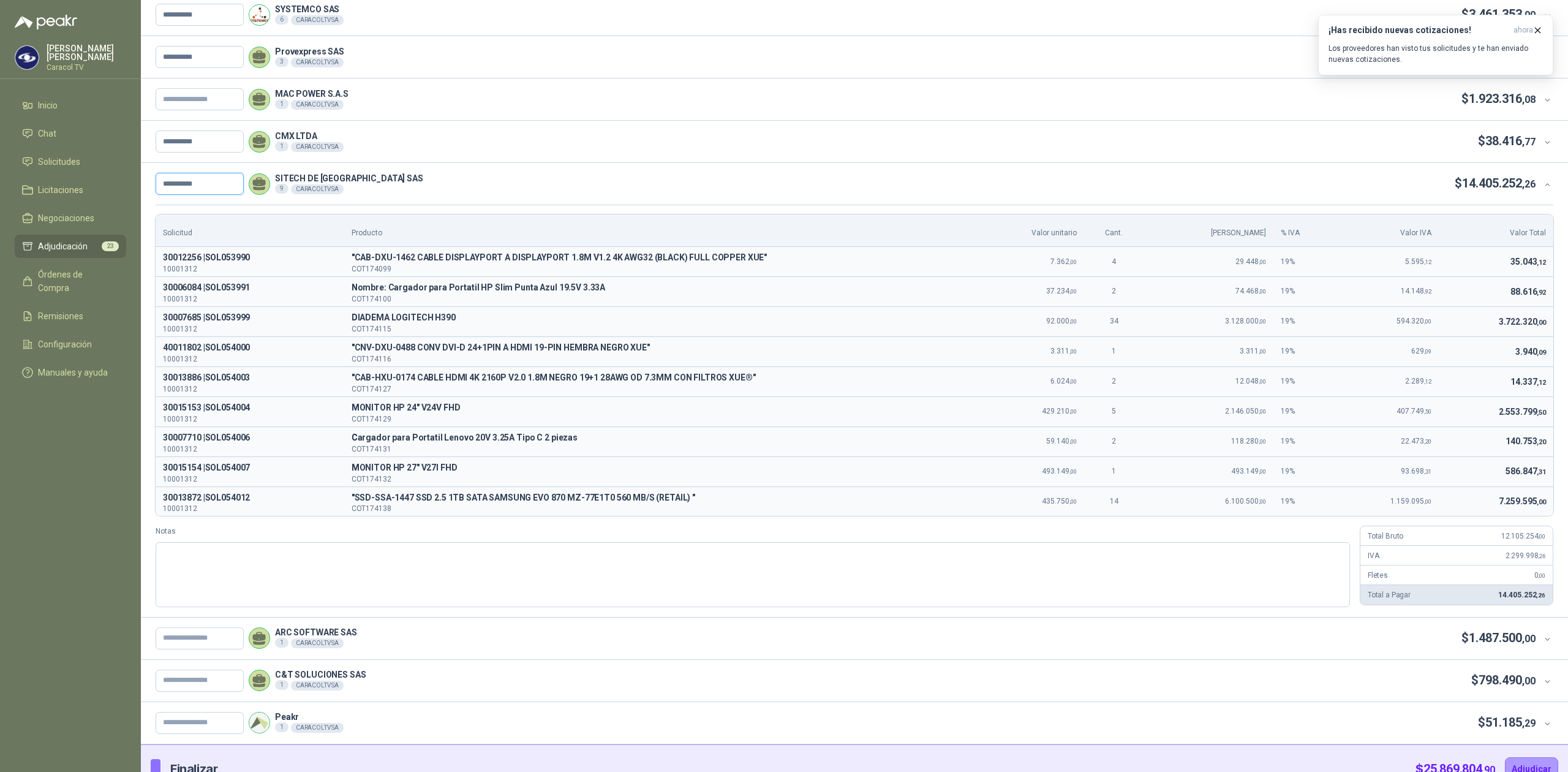
scroll to position [70, 0]
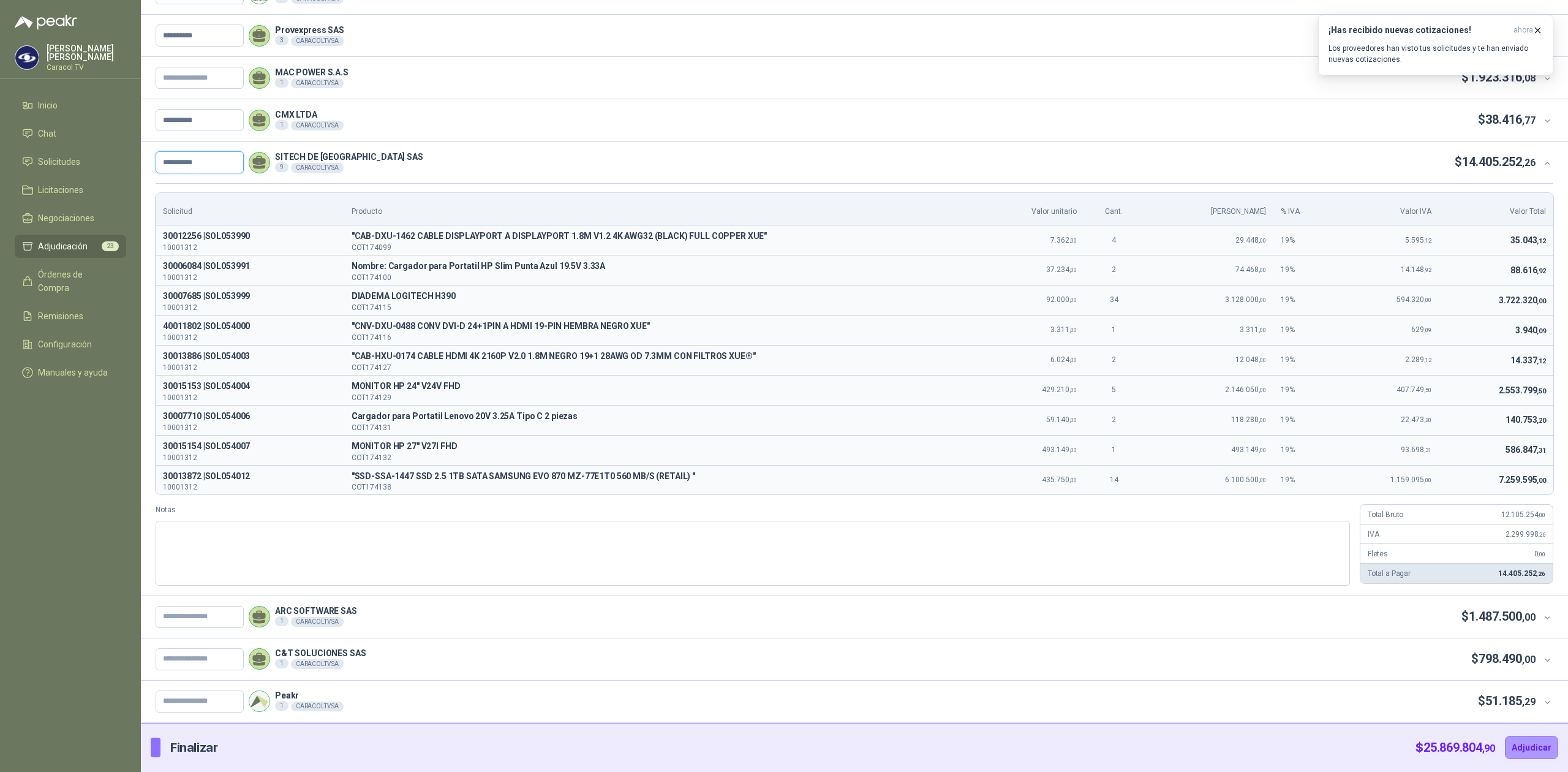
type input "**********"
click at [1520, 622] on span "1.487.500 ,00" at bounding box center [1502, 617] width 67 height 15
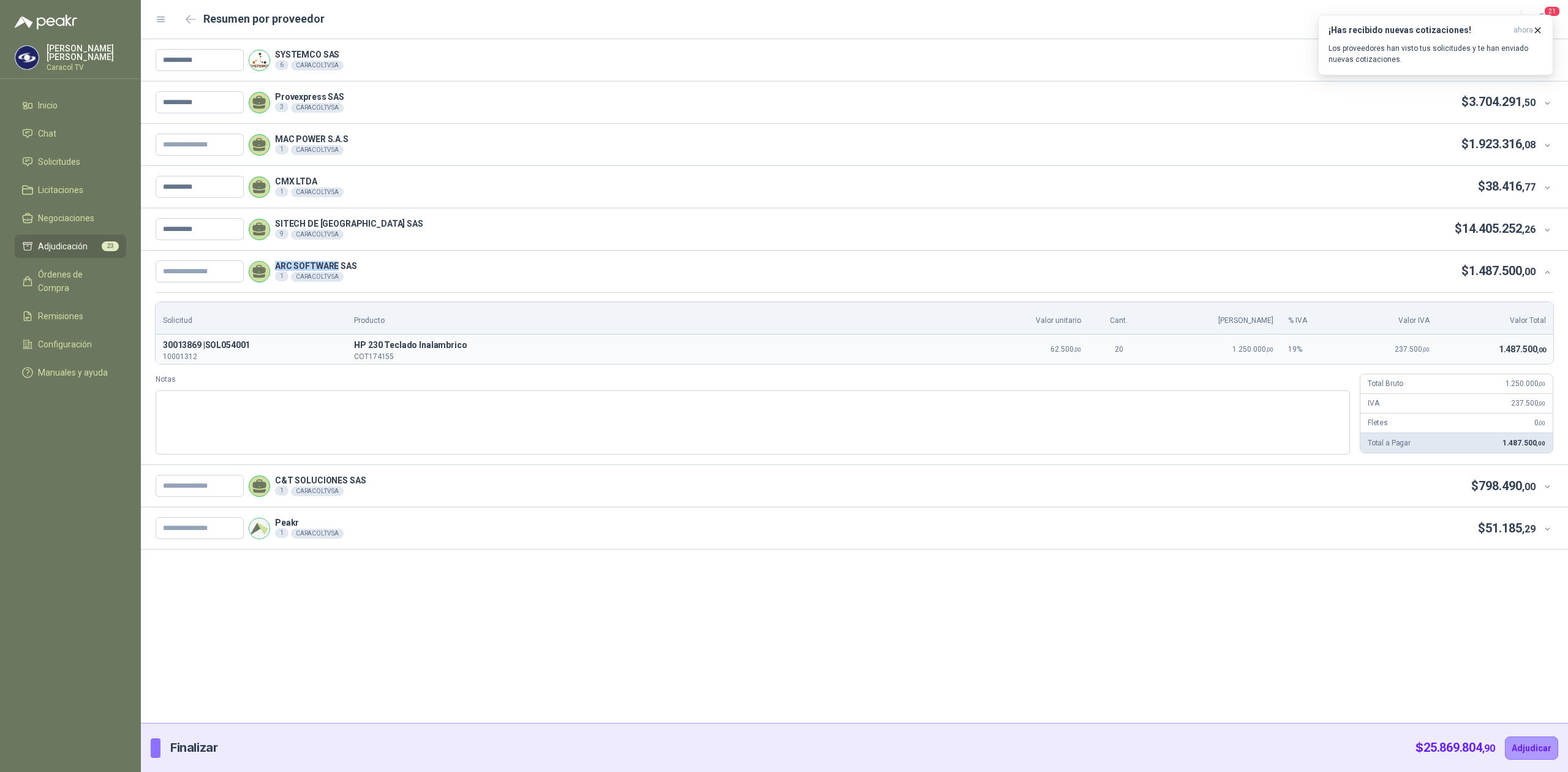
drag, startPoint x: 277, startPoint y: 268, endPoint x: 346, endPoint y: 267, distance: 69.0
click at [346, 267] on div "ARC SOFTWARE SAS 1 CARACOLTV SA" at bounding box center [257, 271] width 202 height 22
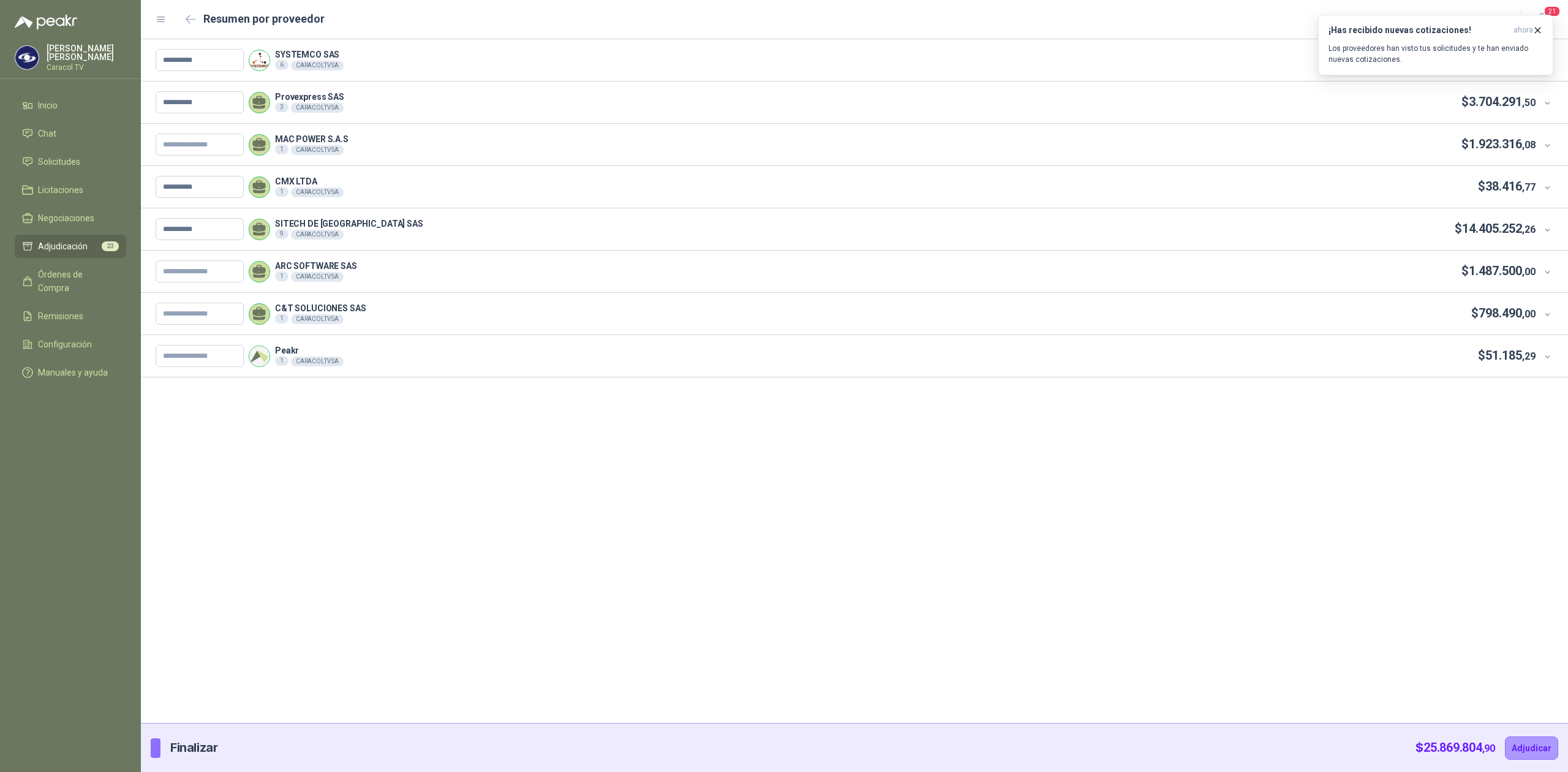
click at [711, 274] on div "ARC SOFTWARE SAS 1 CARACOLTV SA $ 1.487.500 ,00" at bounding box center [846, 271] width 1380 height 22
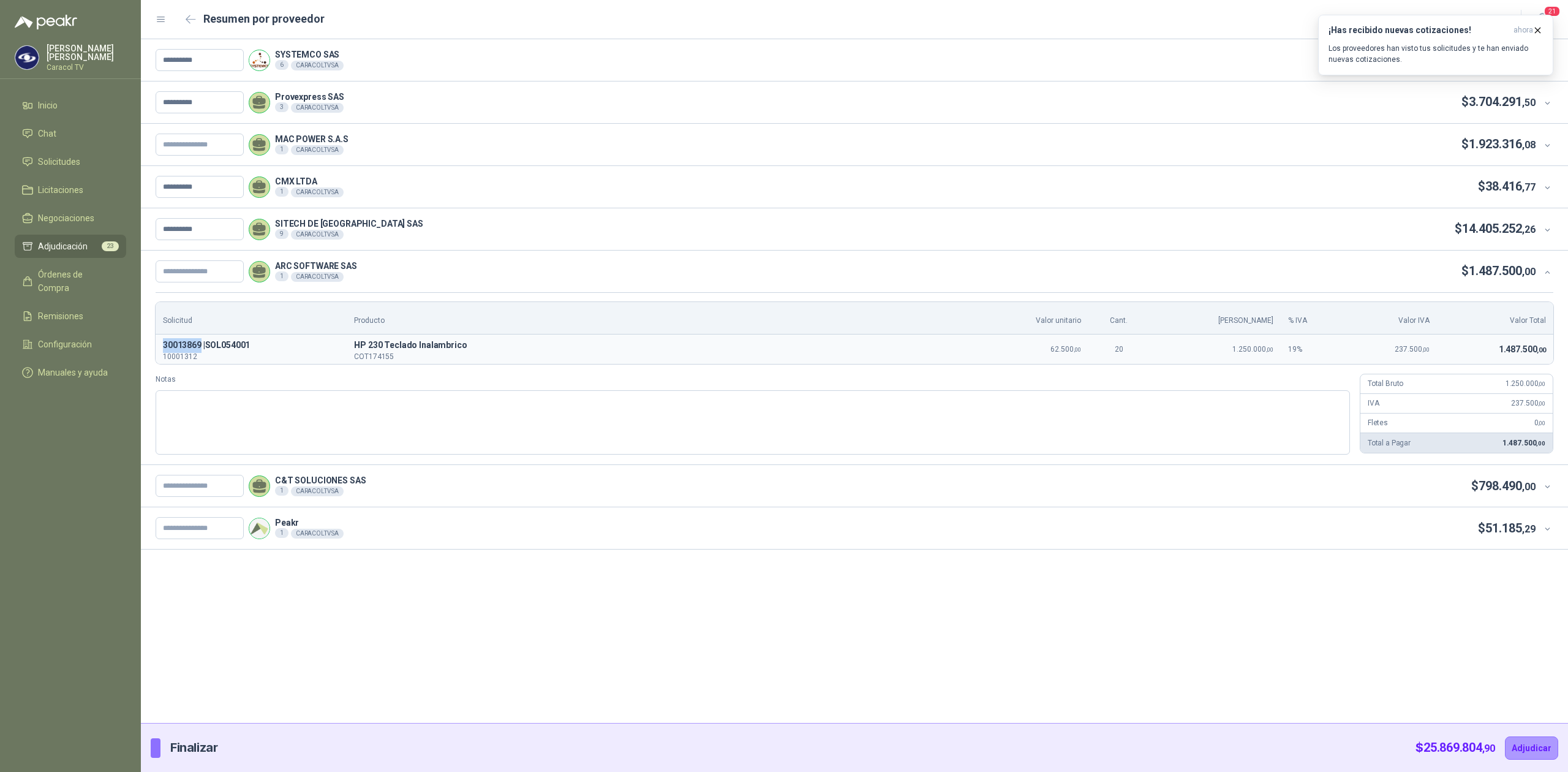
drag, startPoint x: 157, startPoint y: 344, endPoint x: 201, endPoint y: 349, distance: 44.3
click at [201, 349] on td "30013869 | SOL054001 10001312" at bounding box center [252, 349] width 191 height 29
click at [252, 432] on textarea "Notas" at bounding box center [753, 423] width 1194 height 65
click at [189, 274] on input "text" at bounding box center [200, 271] width 88 height 22
paste input "**********"
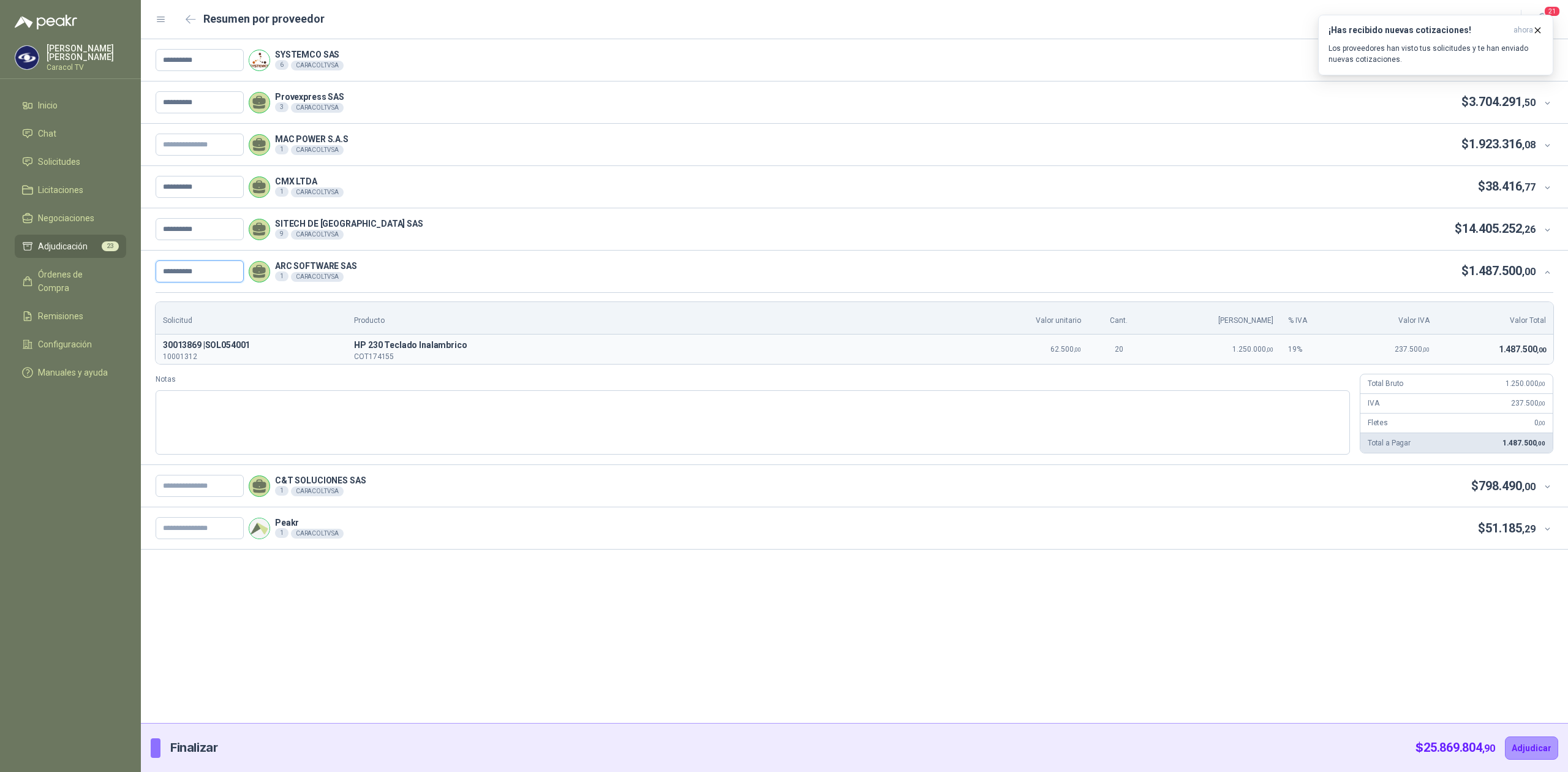
type input "**********"
click at [508, 489] on div "C&T SOLUCIONES SAS 1 CARACOLTV SA $ 798.490 ,00" at bounding box center [846, 485] width 1380 height 22
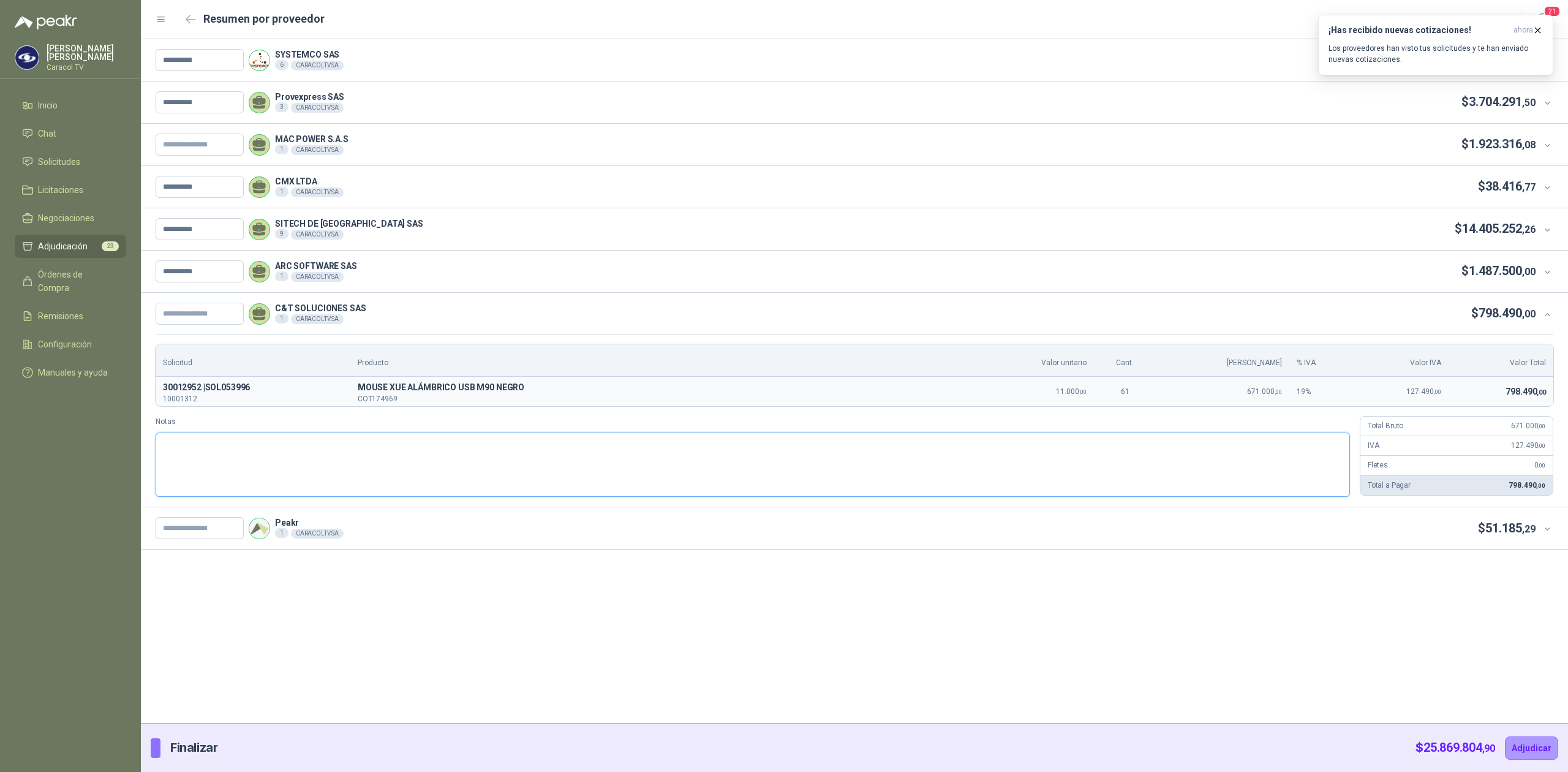
click at [508, 489] on textarea "Notas" at bounding box center [753, 465] width 1194 height 65
drag, startPoint x: 368, startPoint y: 390, endPoint x: 543, endPoint y: 390, distance: 175.0
click at [543, 390] on td "M MOUSE XUE ALÁMBRICO USB M90 NEGRO COT174969" at bounding box center [664, 391] width 629 height 29
click at [476, 434] on textarea "Notas" at bounding box center [753, 465] width 1194 height 65
click at [373, 522] on div "Peakr 1 CARACOLTV SA $ 51.185 ,29" at bounding box center [846, 528] width 1380 height 22
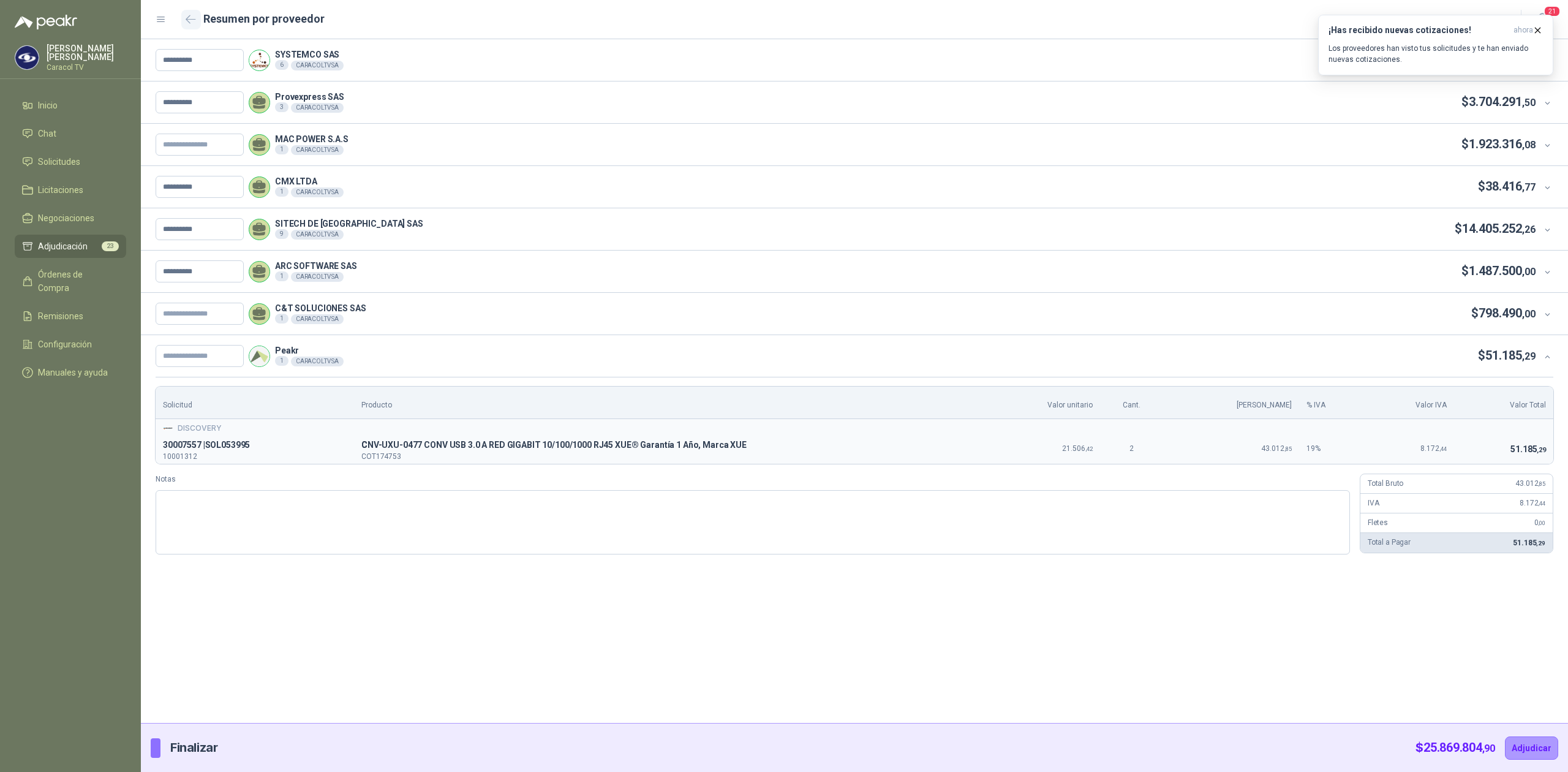
click at [189, 12] on button "button" at bounding box center [191, 20] width 20 height 20
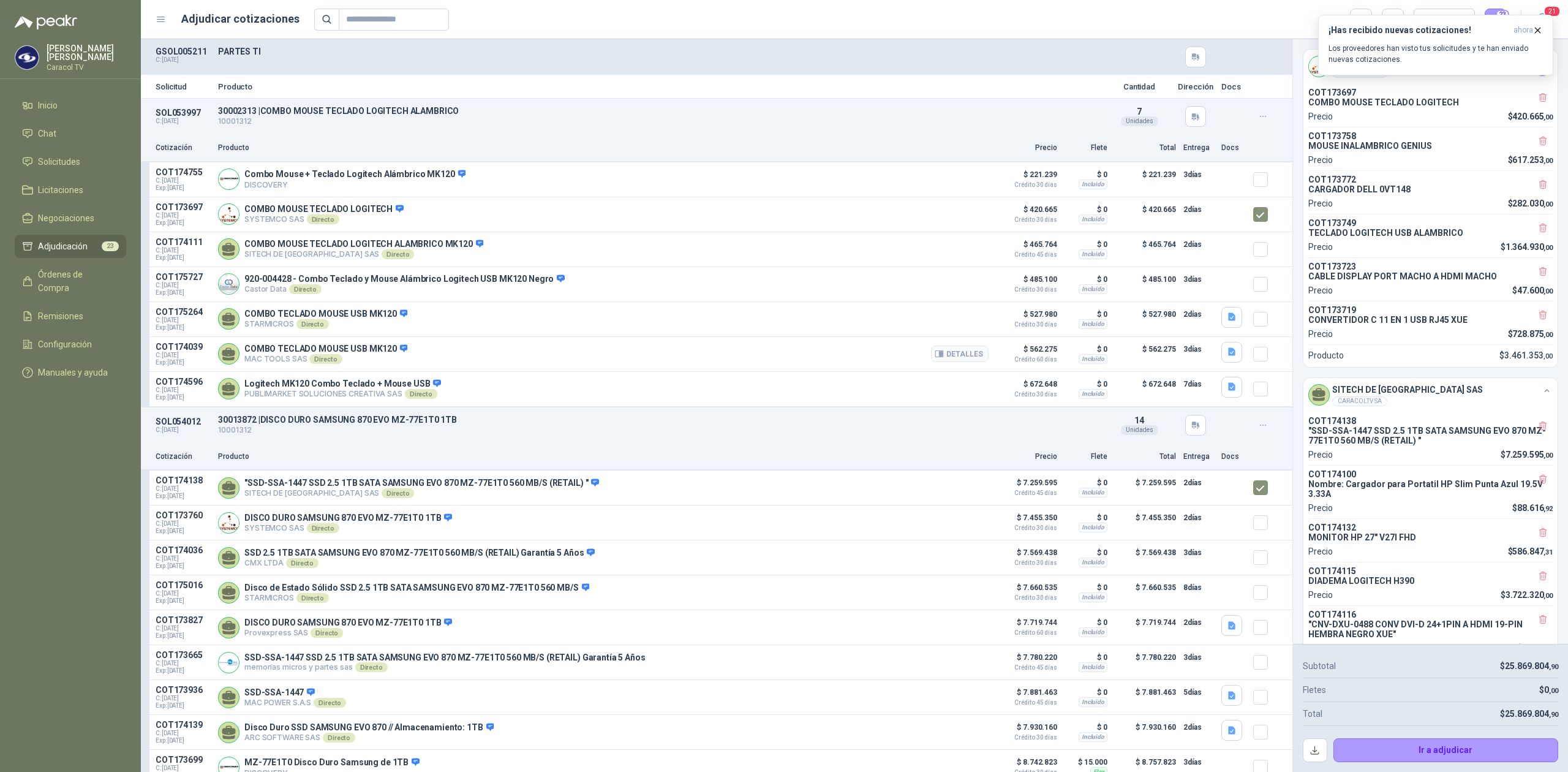
scroll to position [868, 0]
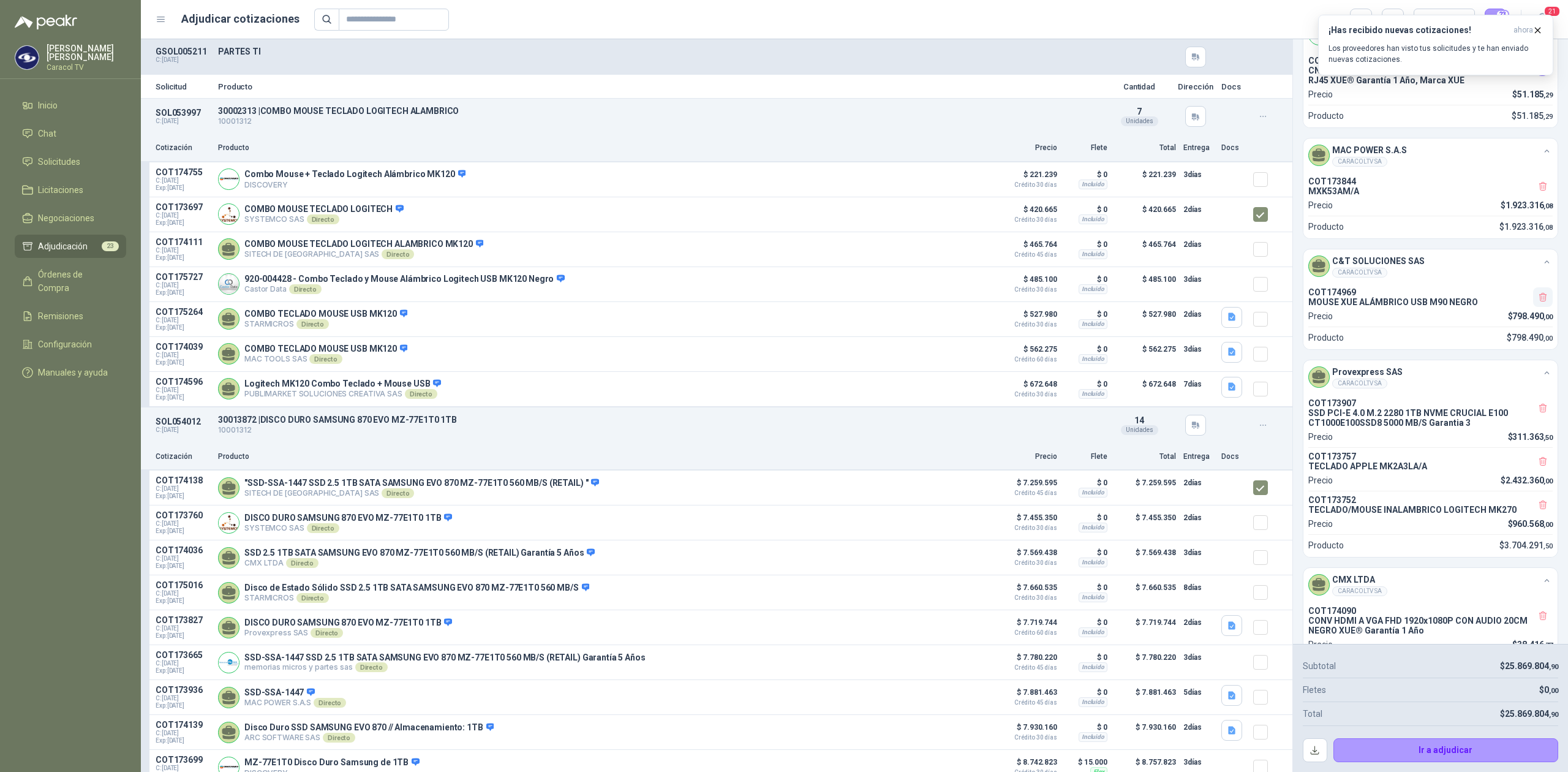
click at [1539, 303] on icon "button" at bounding box center [1544, 298] width 11 height 11
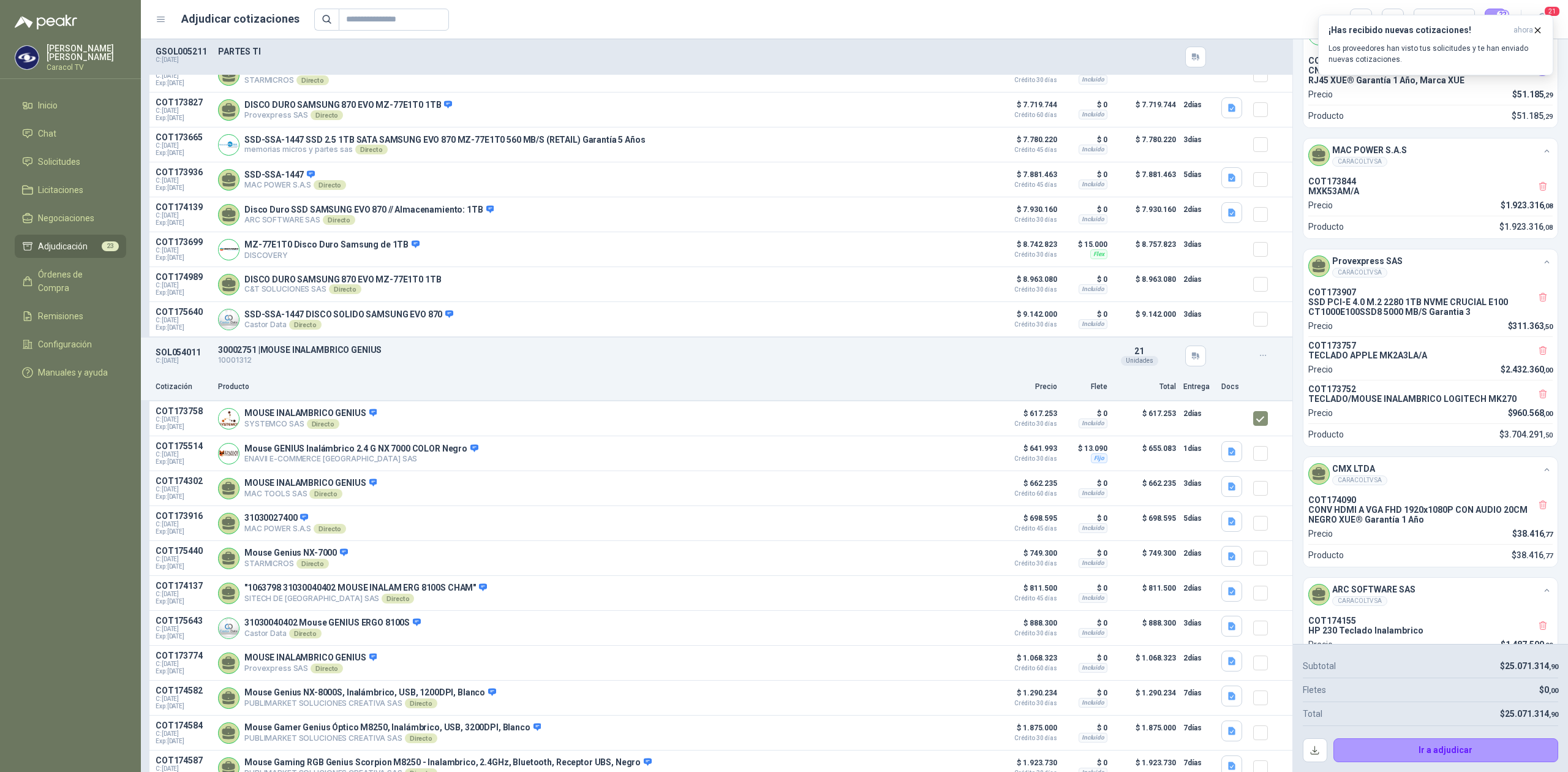
scroll to position [0, 0]
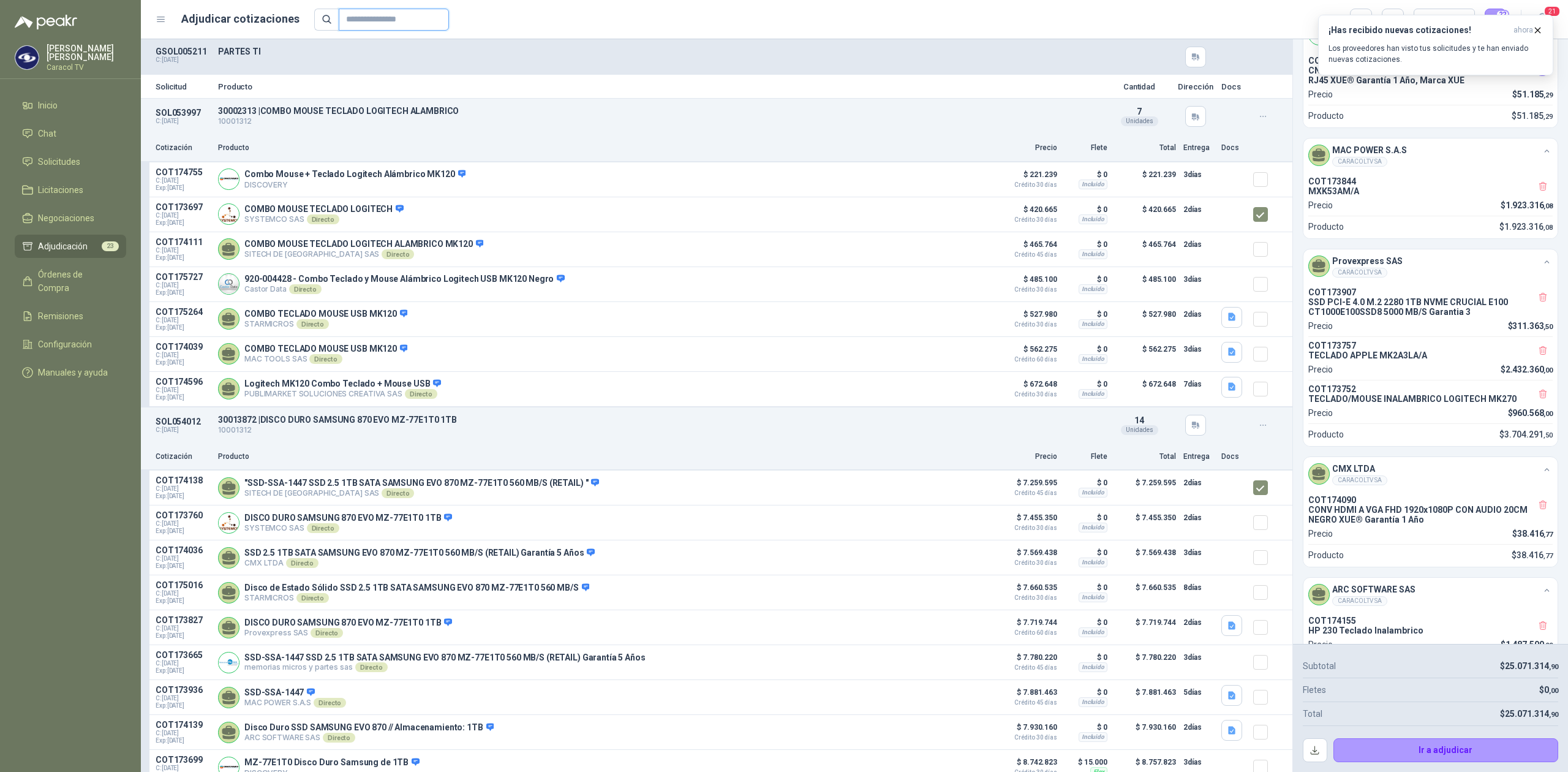
click at [395, 25] on input "text" at bounding box center [389, 20] width 86 height 21
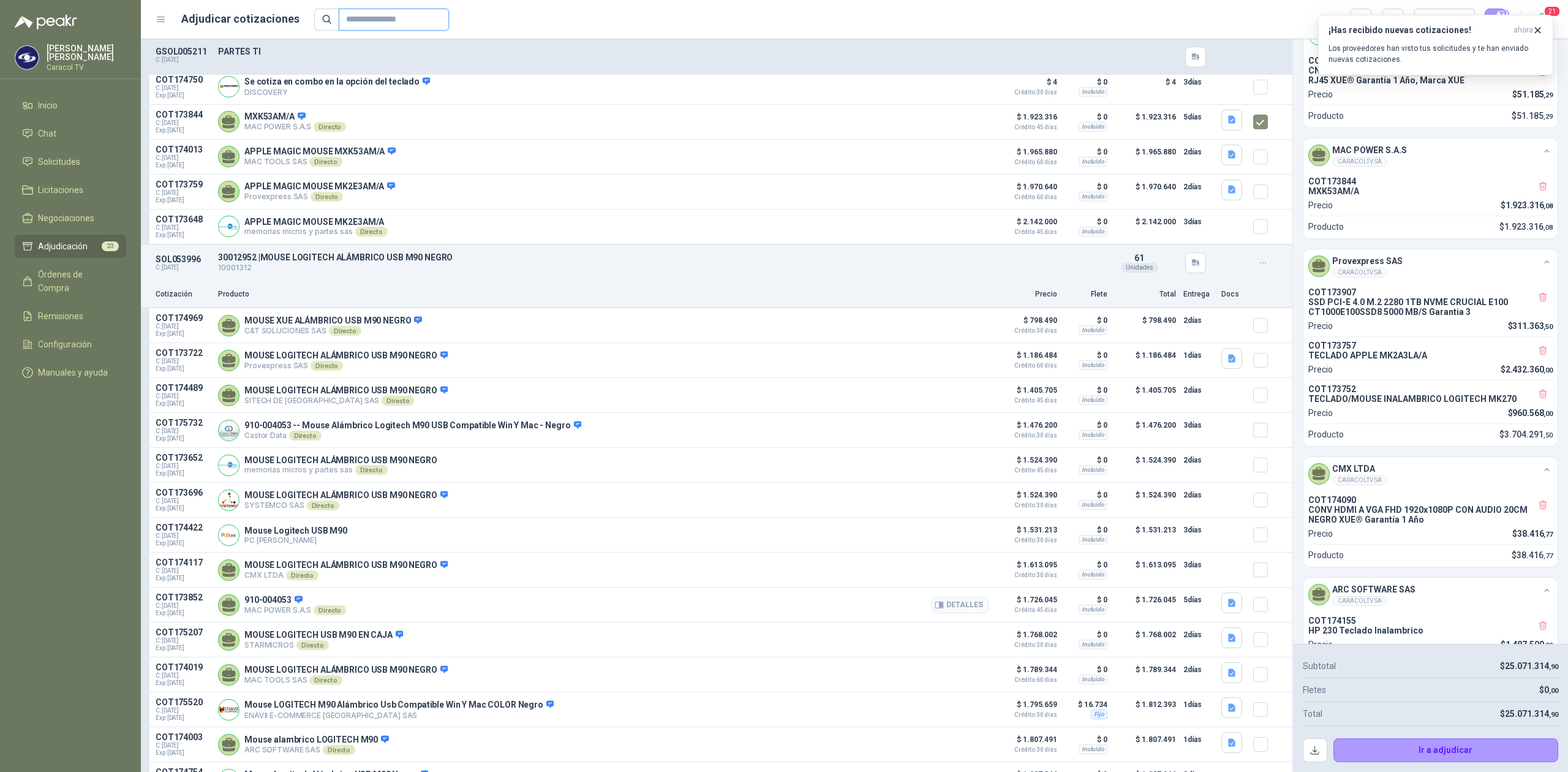
scroll to position [2097, 0]
drag, startPoint x: 327, startPoint y: 363, endPoint x: 364, endPoint y: 368, distance: 37.3
click at [364, 363] on p "MOUSE LOGITECH ALÁMBRICO USB M90 NEGRO" at bounding box center [346, 358] width 203 height 11
drag, startPoint x: 352, startPoint y: 398, endPoint x: 1033, endPoint y: 399, distance: 681.0
click at [1033, 399] on article "COT174489 C: [DATE] Exp: [DATE] MOUSE LOGITECH ALÁMBRICO USB M90 NEGRO SITECH D…" at bounding box center [716, 397] width 1152 height 35
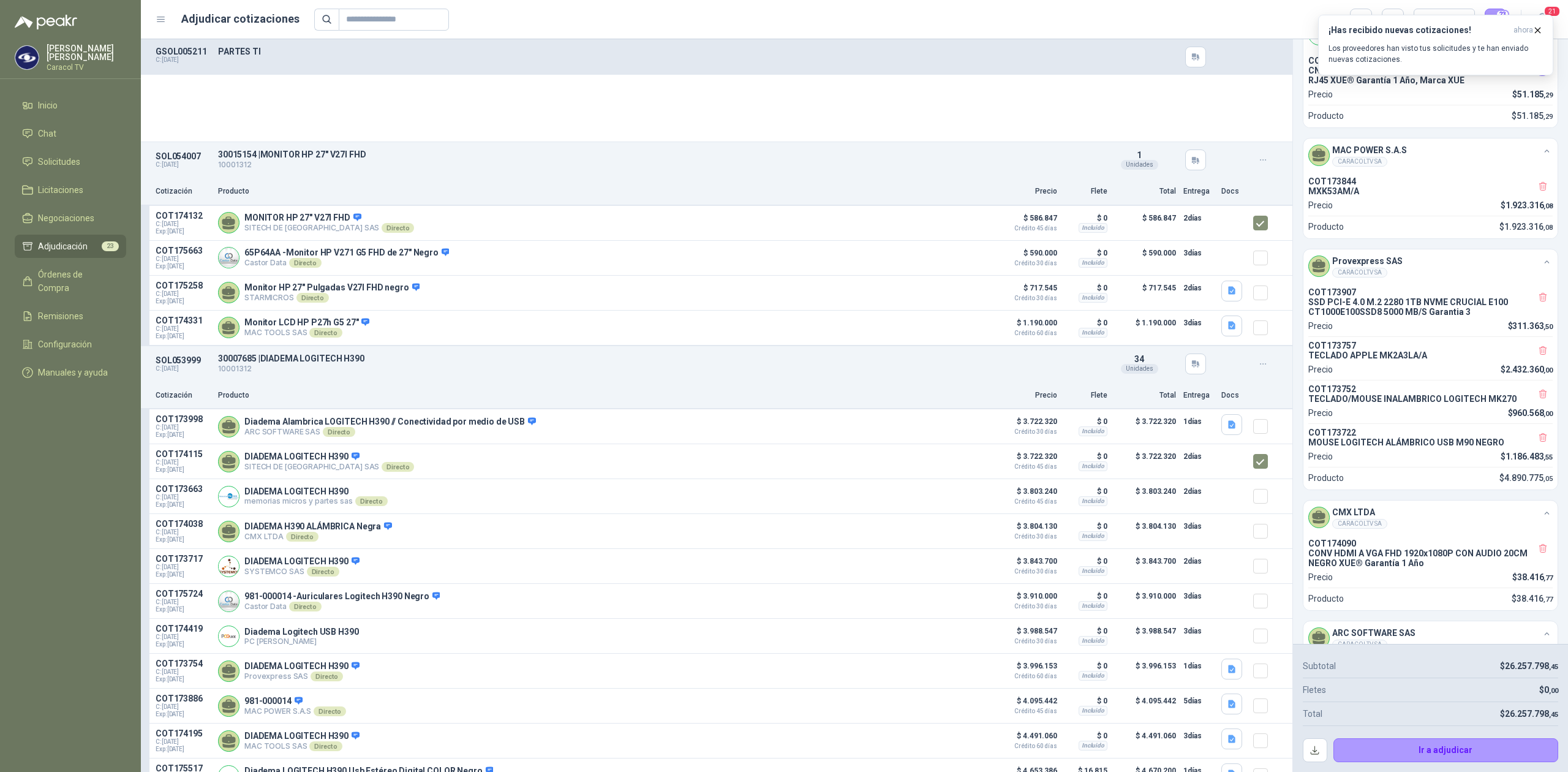
scroll to position [3812, 0]
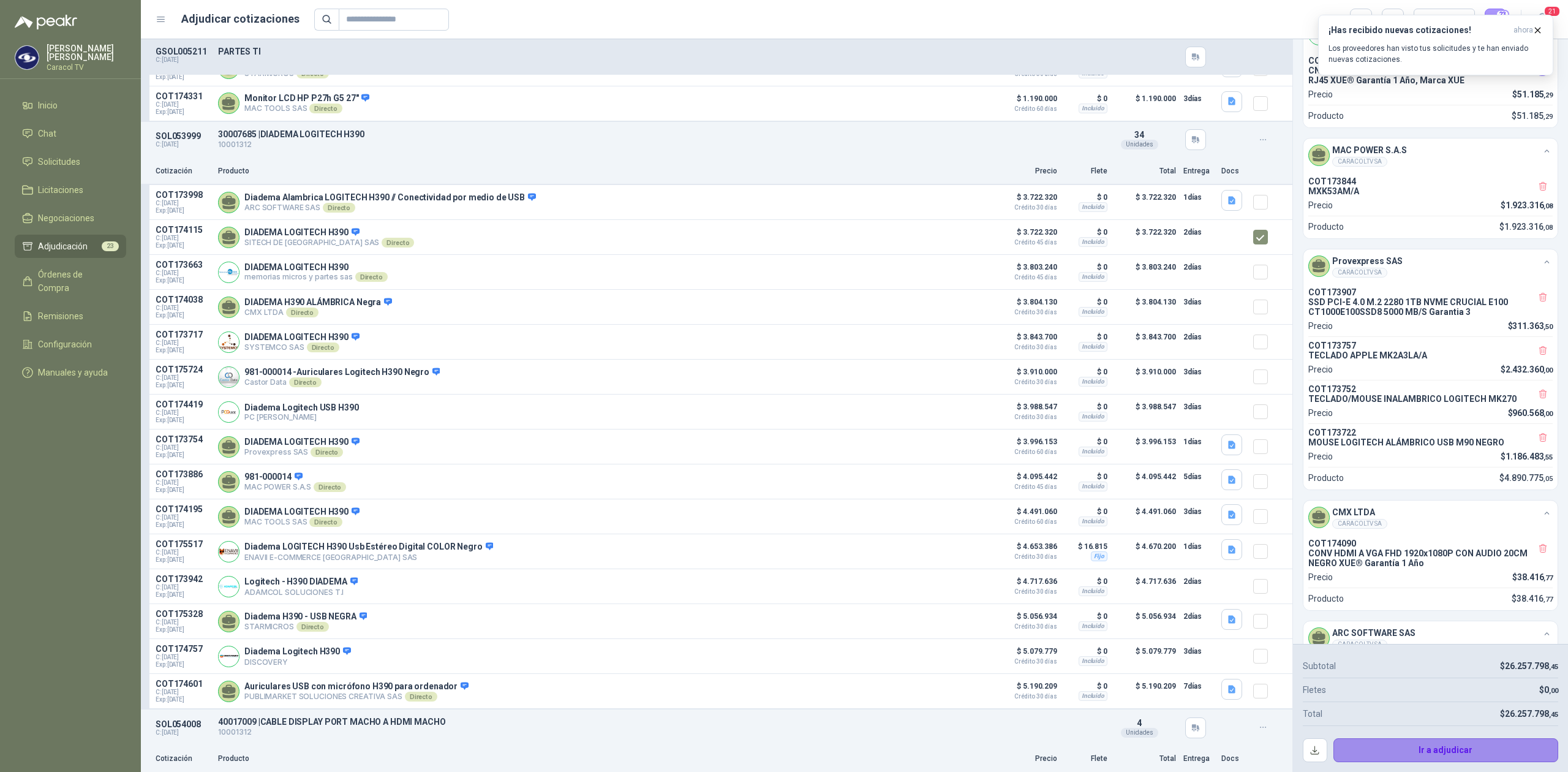
click at [1470, 752] on button "Ir a adjudicar" at bounding box center [1446, 750] width 225 height 25
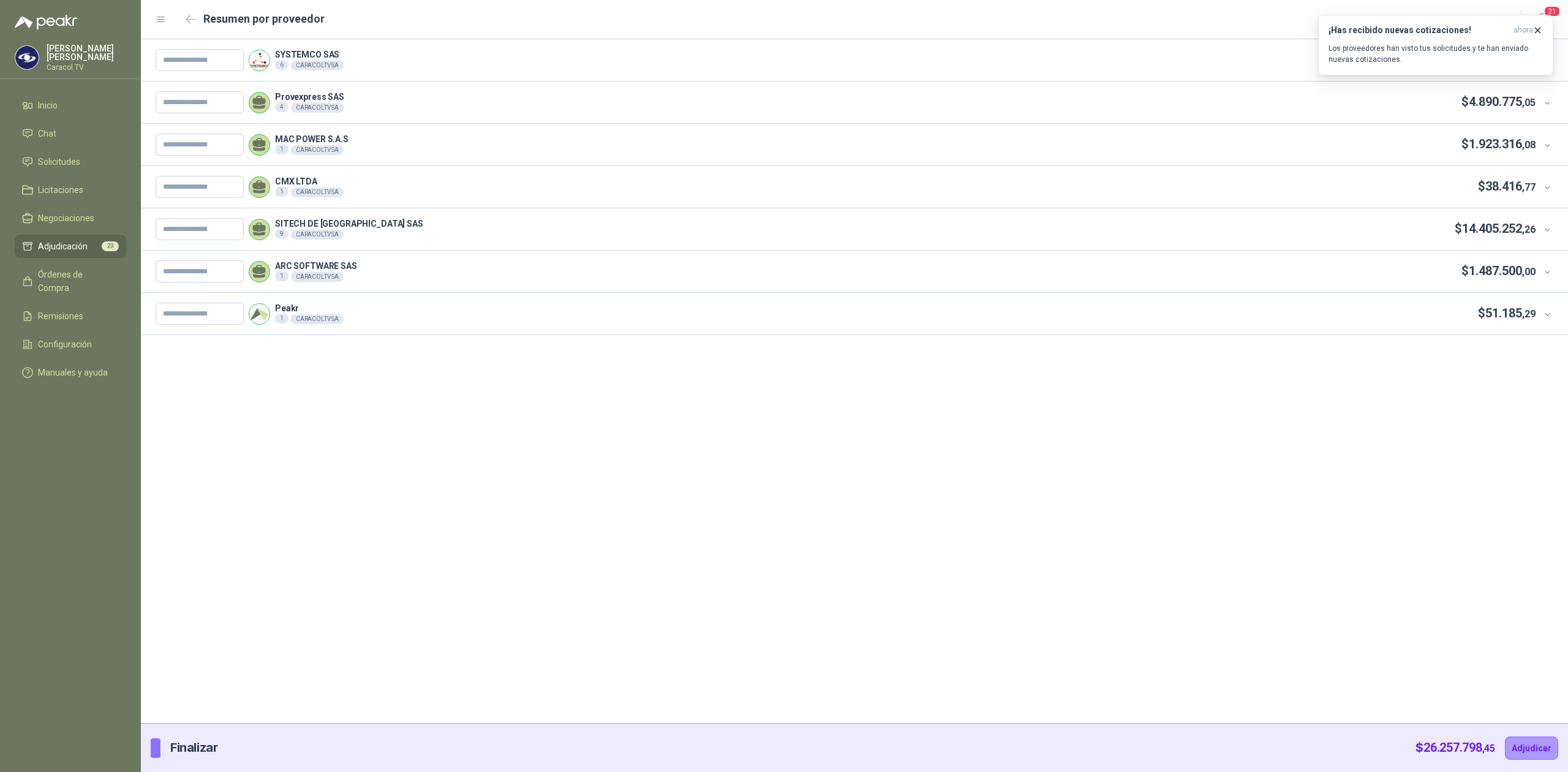
click at [315, 96] on p "Provexpress SAS" at bounding box center [310, 96] width 69 height 8
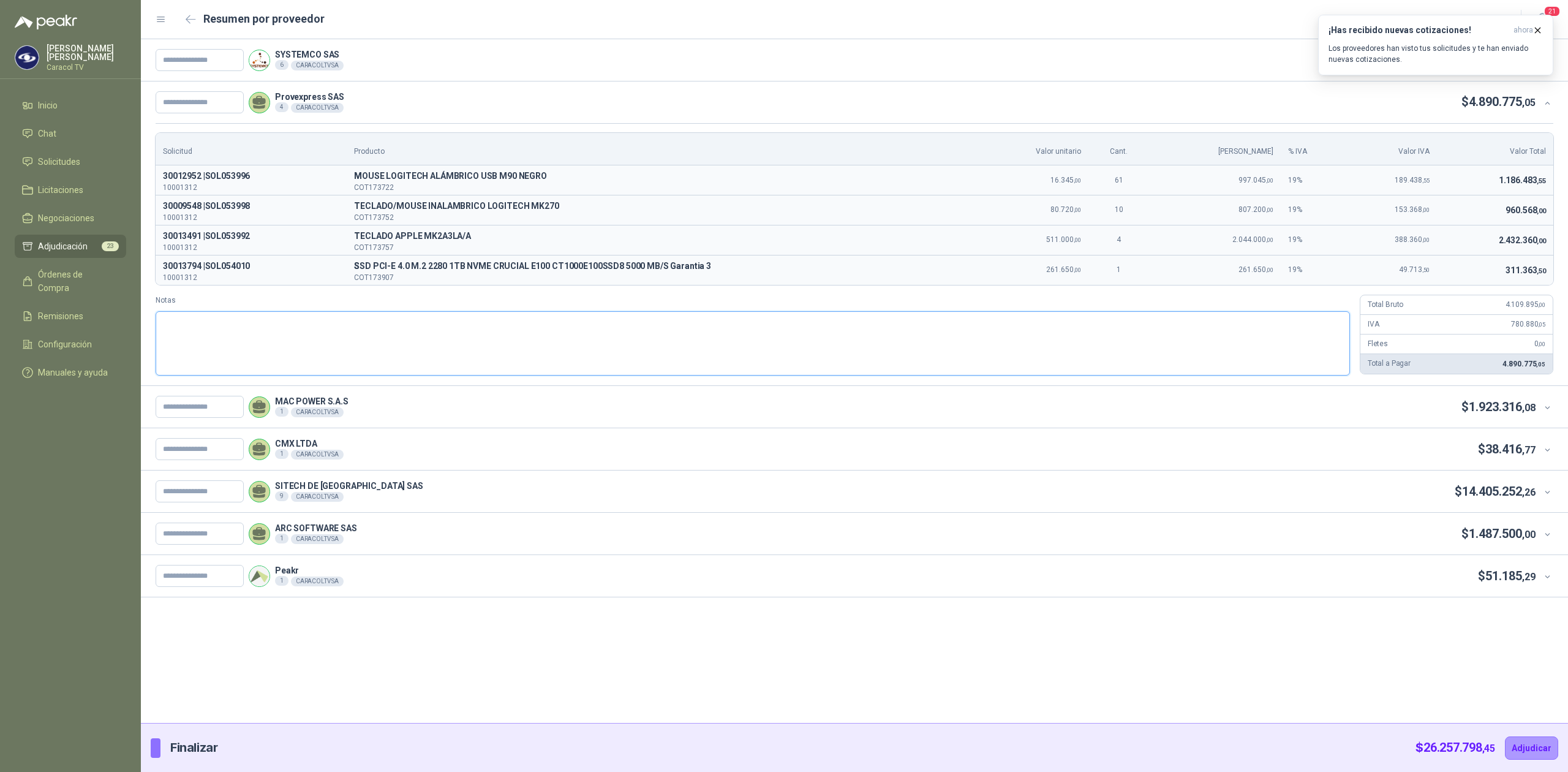
click at [368, 342] on textarea "Notas" at bounding box center [753, 343] width 1194 height 65
drag, startPoint x: 446, startPoint y: 172, endPoint x: 481, endPoint y: 174, distance: 35.1
click at [481, 174] on span "MOUSE LOGITECH ALÁMBRICO USB M90 NEGRO" at bounding box center [661, 177] width 615 height 15
click at [508, 175] on span "MOUSE LOGITECH ALÁMBRICO USB M90 NEGRO" at bounding box center [661, 177] width 615 height 15
click at [189, 15] on icon "button" at bounding box center [191, 20] width 11 height 9
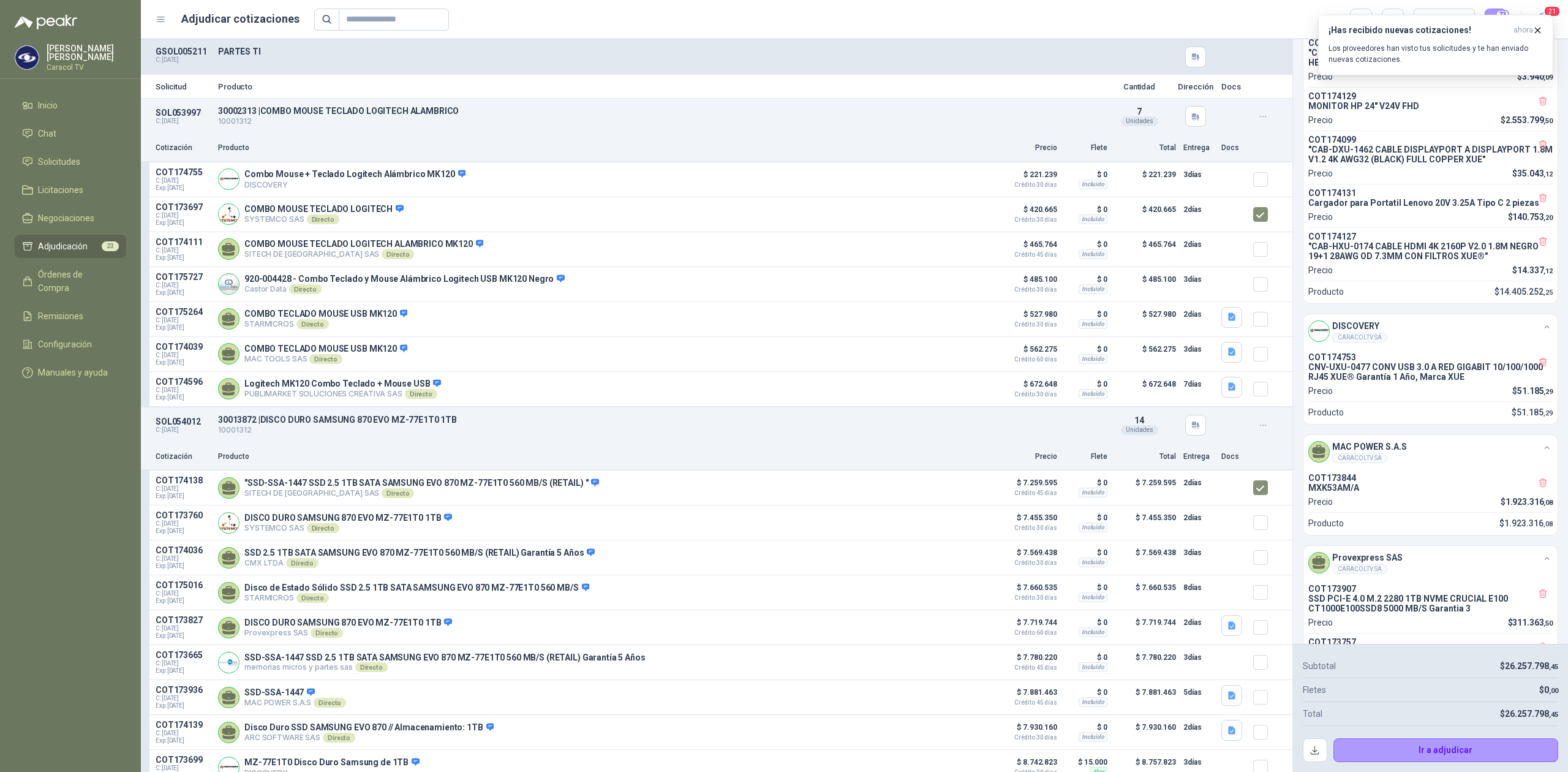
scroll to position [762, 0]
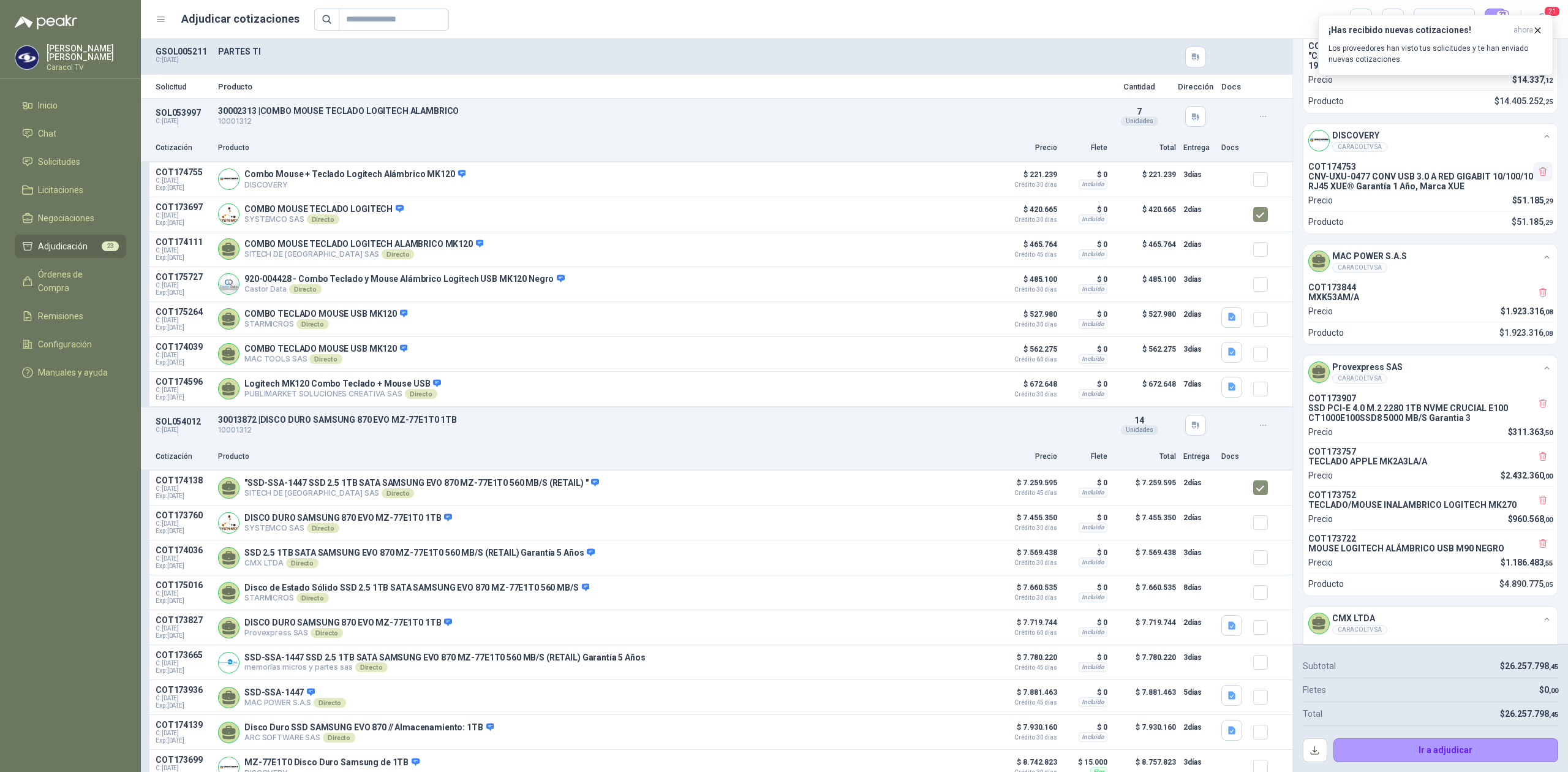
click at [1539, 177] on icon "button" at bounding box center [1544, 172] width 11 height 11
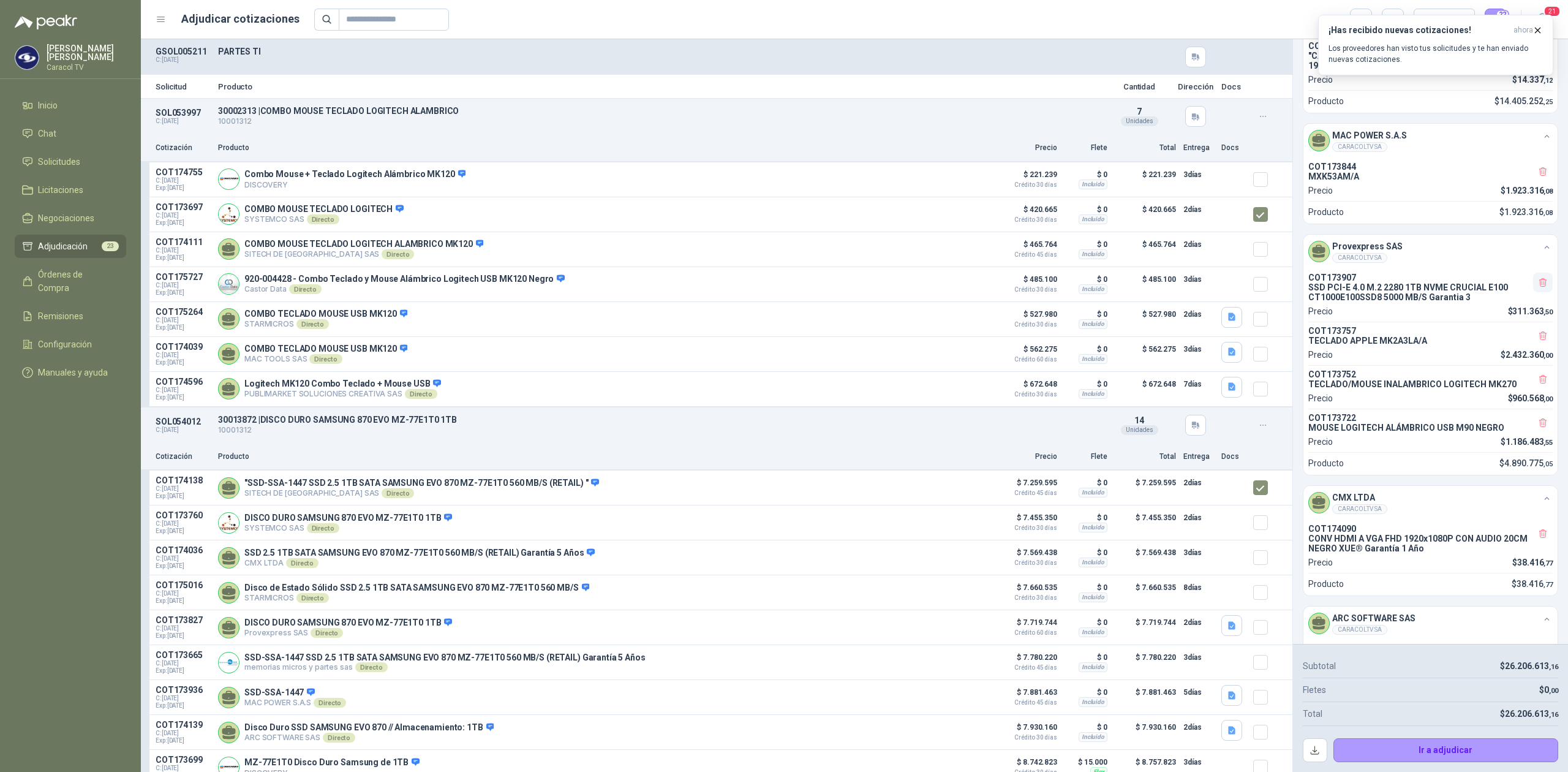
click at [1539, 177] on icon "button" at bounding box center [1544, 172] width 11 height 11
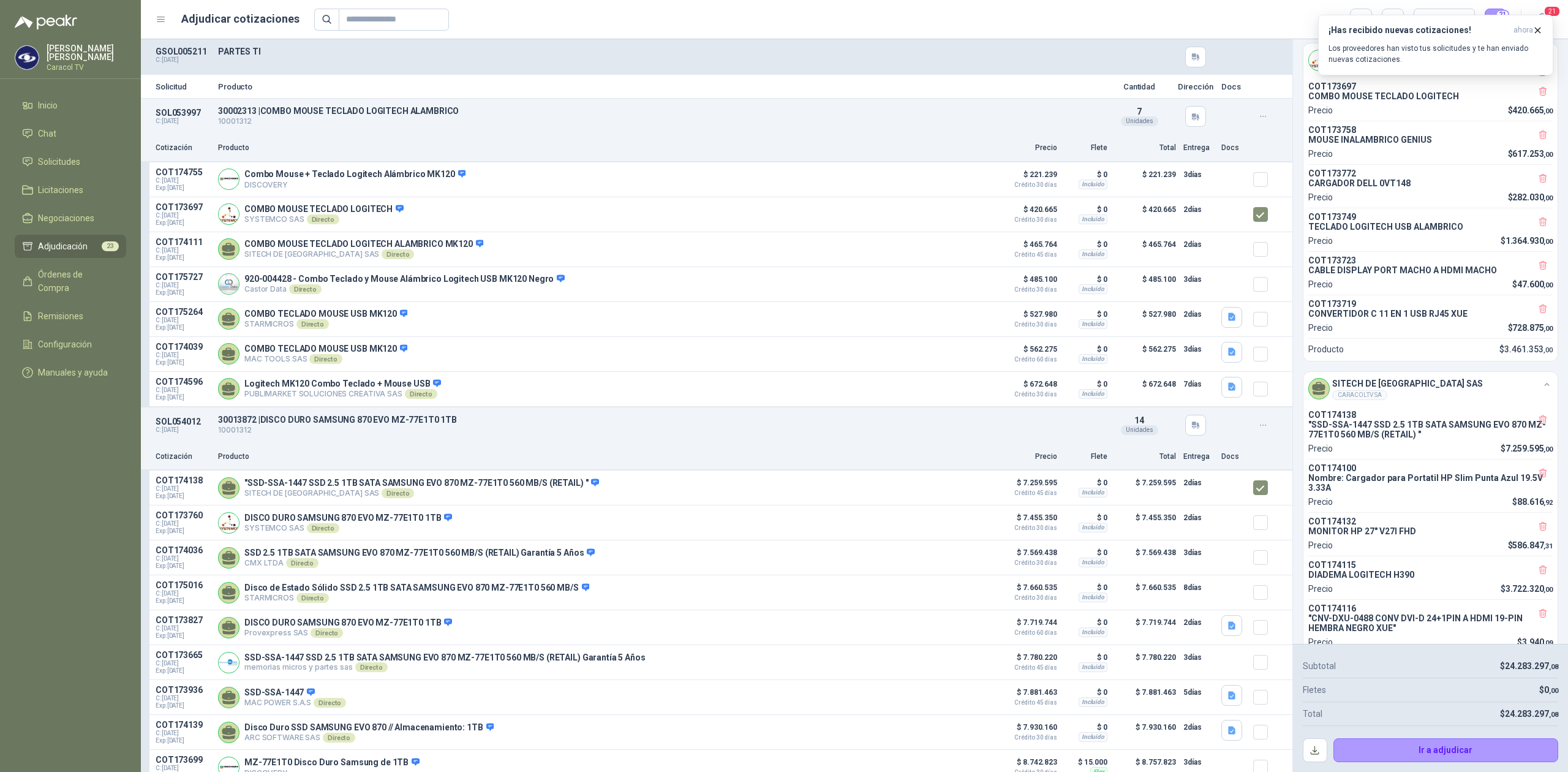
scroll to position [0, 0]
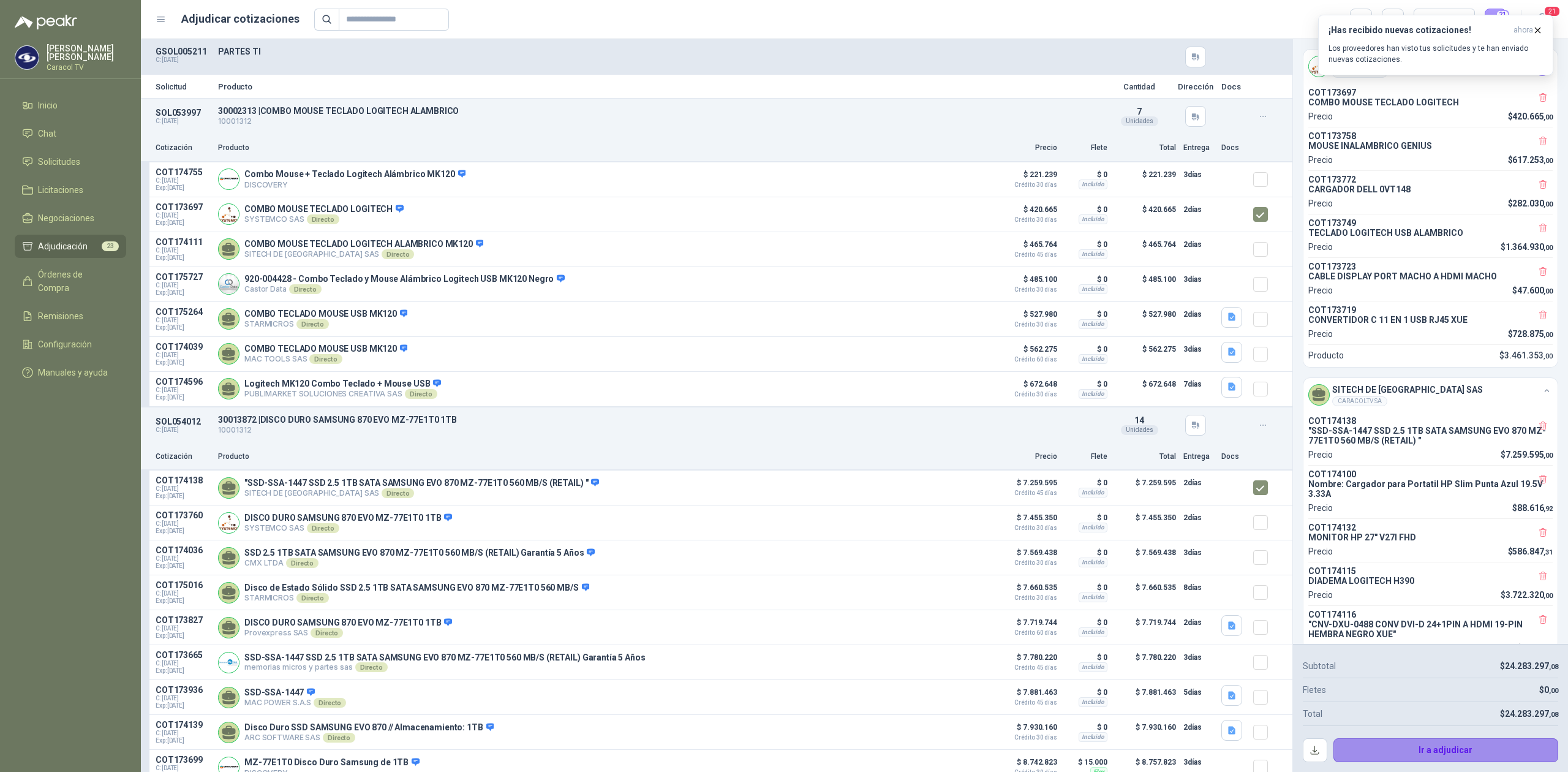
click at [1446, 751] on button "Ir a adjudicar" at bounding box center [1446, 750] width 225 height 25
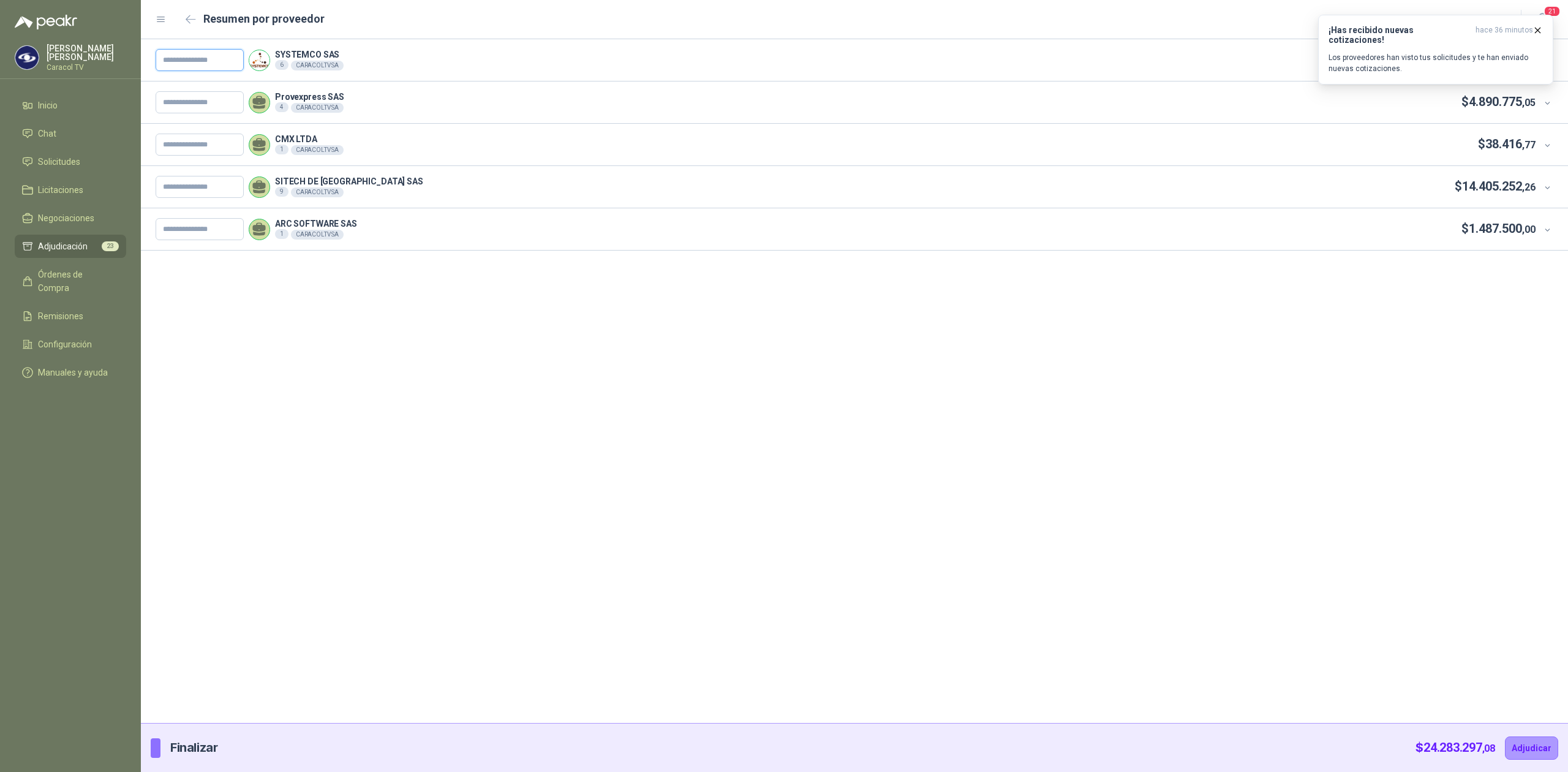
click at [207, 63] on input "text" at bounding box center [200, 60] width 88 height 22
paste input "**********"
type input "**********"
click at [218, 103] on input "text" at bounding box center [200, 102] width 88 height 22
paste input "**********"
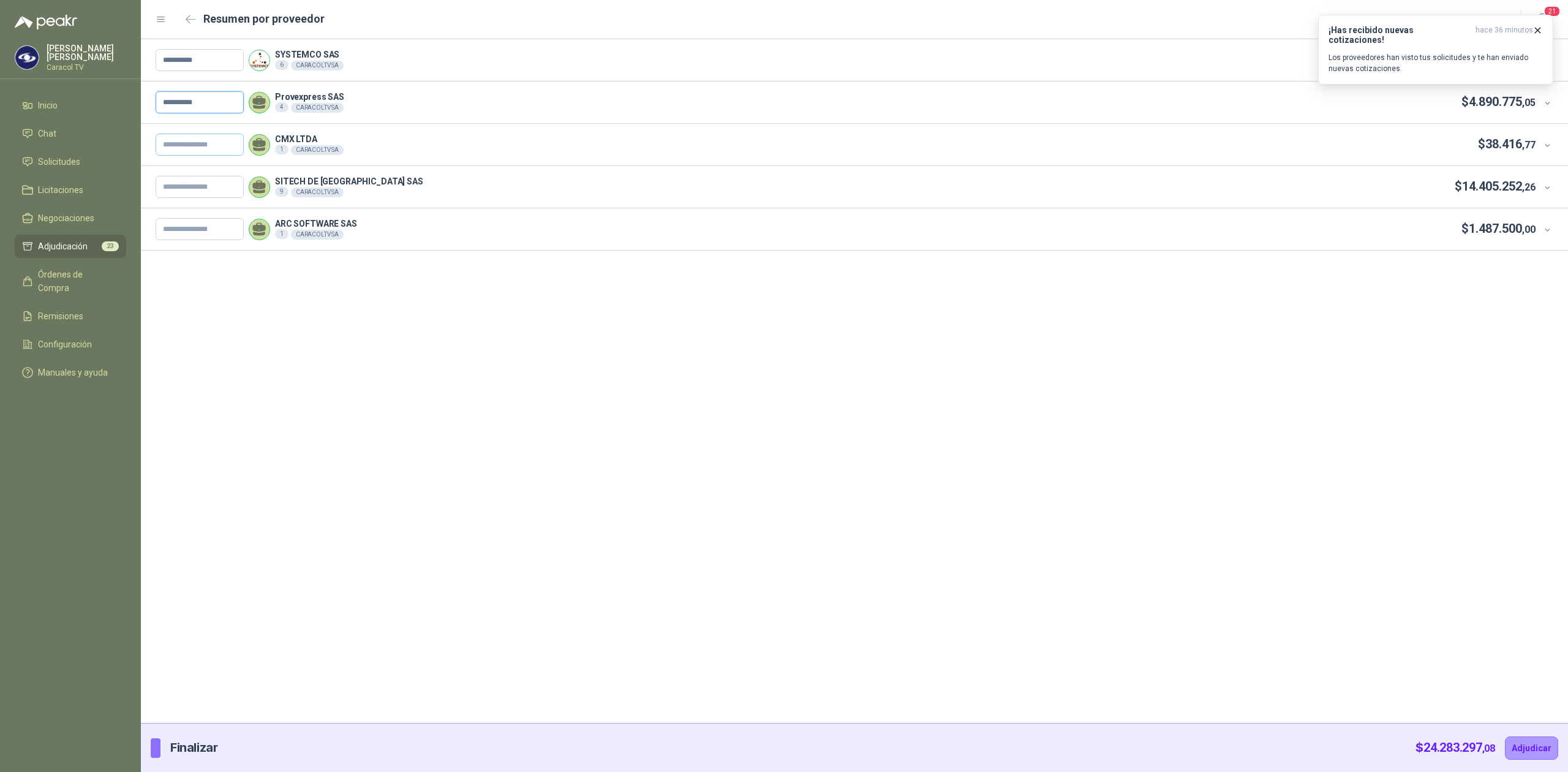
type input "**********"
click at [182, 146] on input "text" at bounding box center [200, 144] width 88 height 22
paste input "**********"
type input "**********"
click at [212, 180] on input "text" at bounding box center [200, 186] width 88 height 22
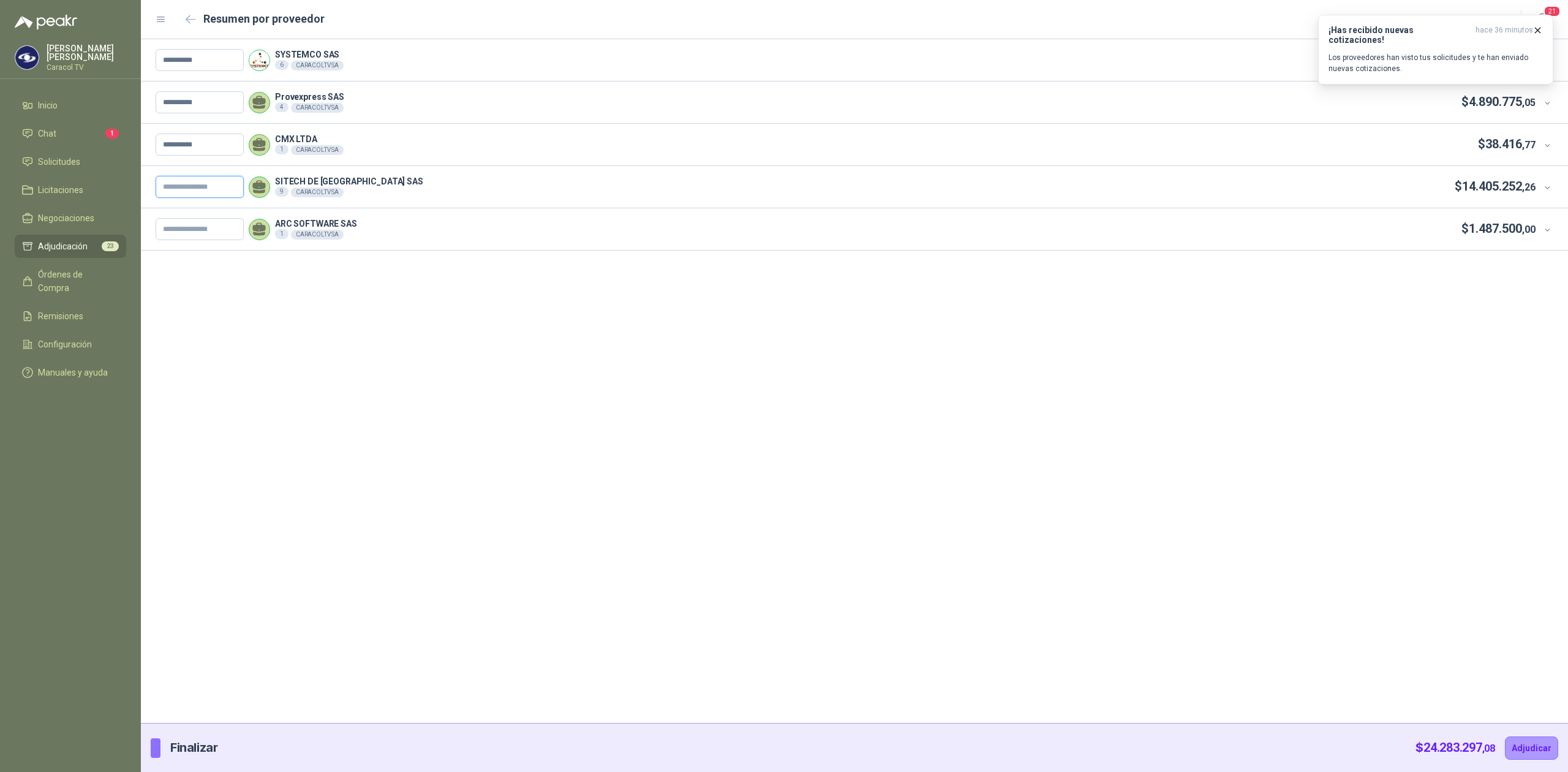
paste input "**********"
type input "**********"
click at [199, 234] on input "text" at bounding box center [200, 229] width 88 height 22
click at [438, 228] on div "ARC SOFTWARE SAS 1 CARACOLTV SA $ 1.487.500 ,00" at bounding box center [846, 229] width 1380 height 22
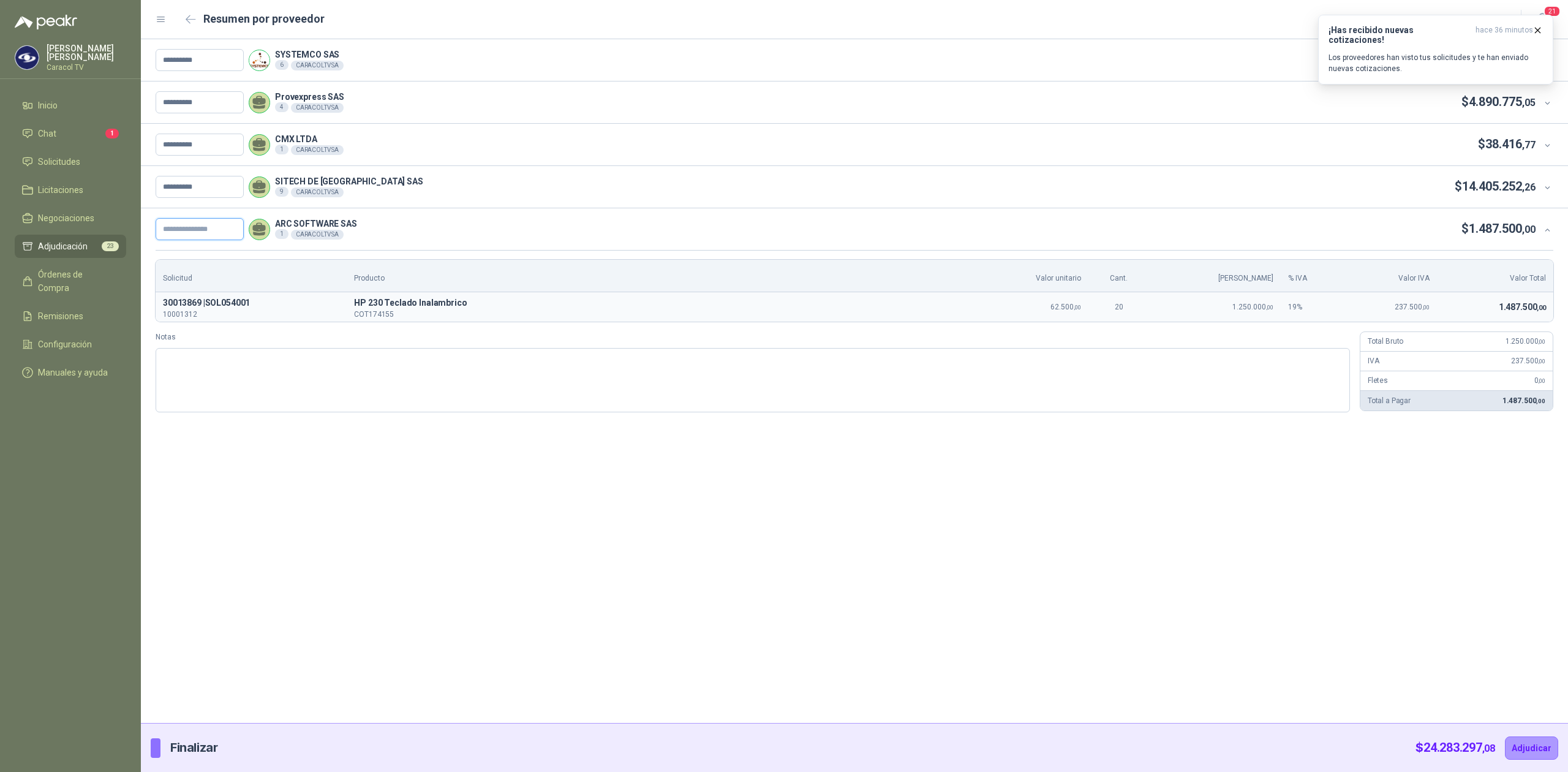
click at [199, 233] on input "text" at bounding box center [200, 229] width 88 height 22
paste input "**********"
type input "**********"
click at [1536, 749] on button "Adjudicar" at bounding box center [1532, 748] width 53 height 23
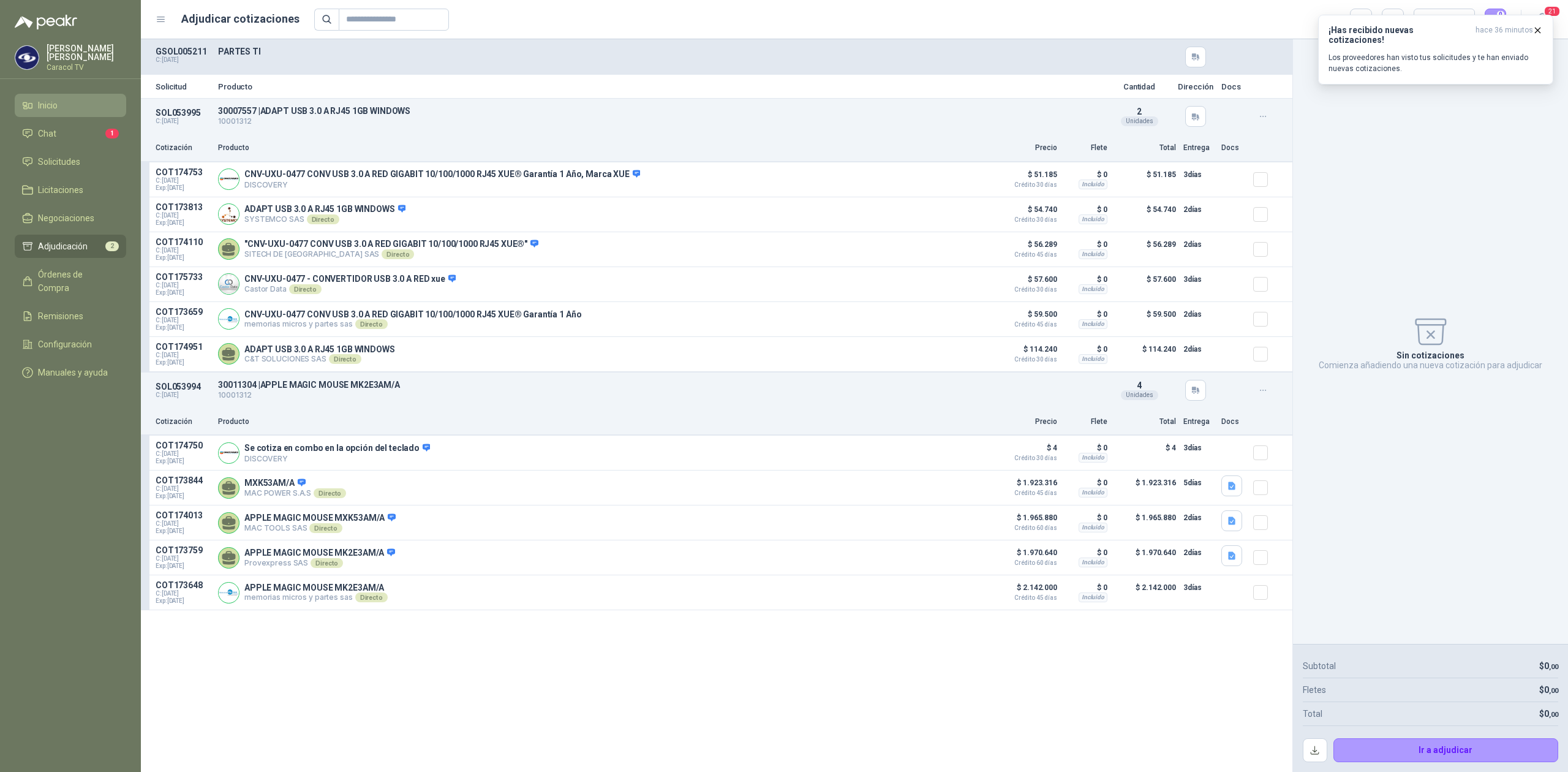
click at [49, 107] on span "Inicio" at bounding box center [47, 105] width 20 height 14
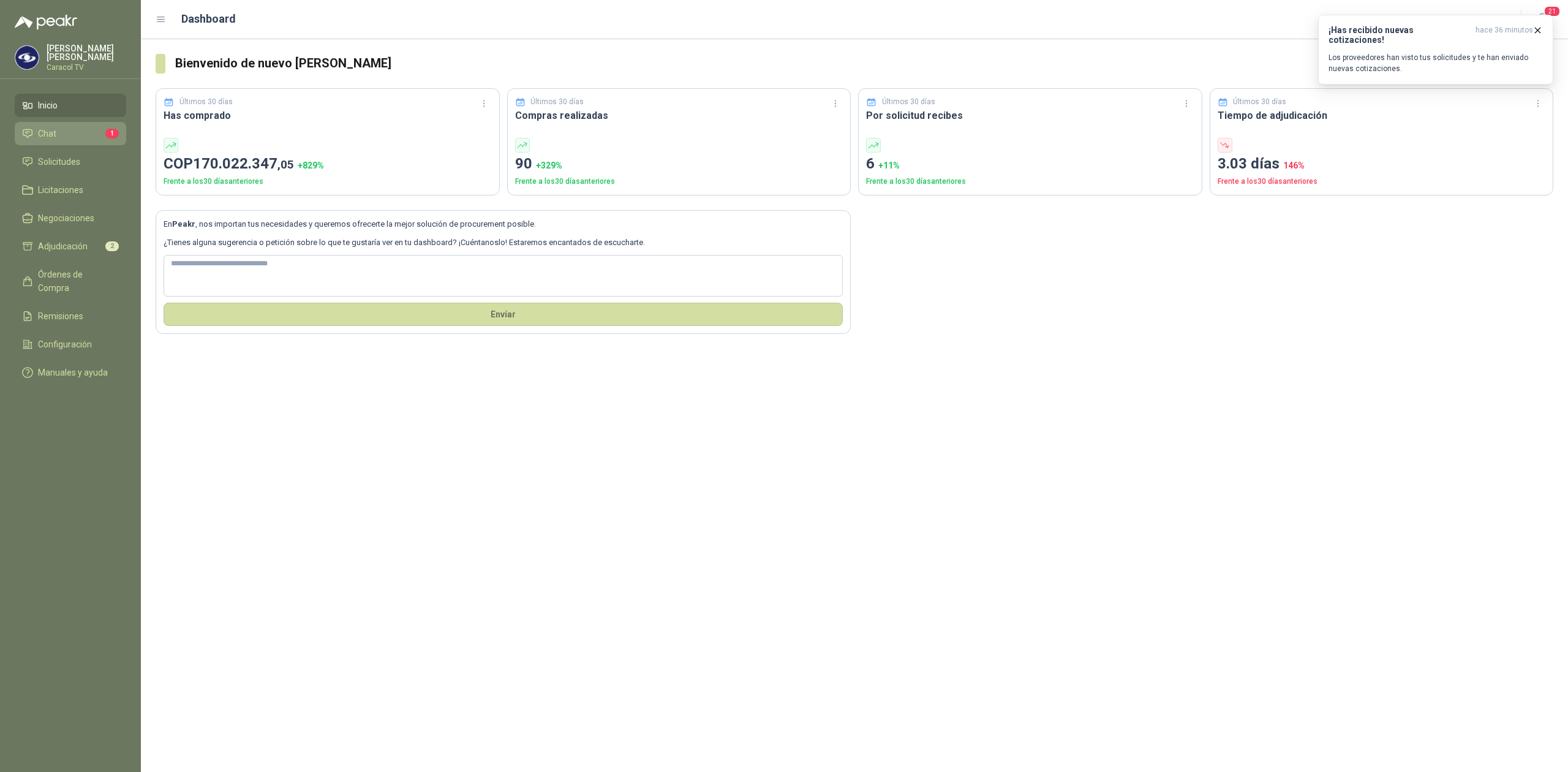
click at [87, 143] on link "Chat 1" at bounding box center [71, 133] width 111 height 23
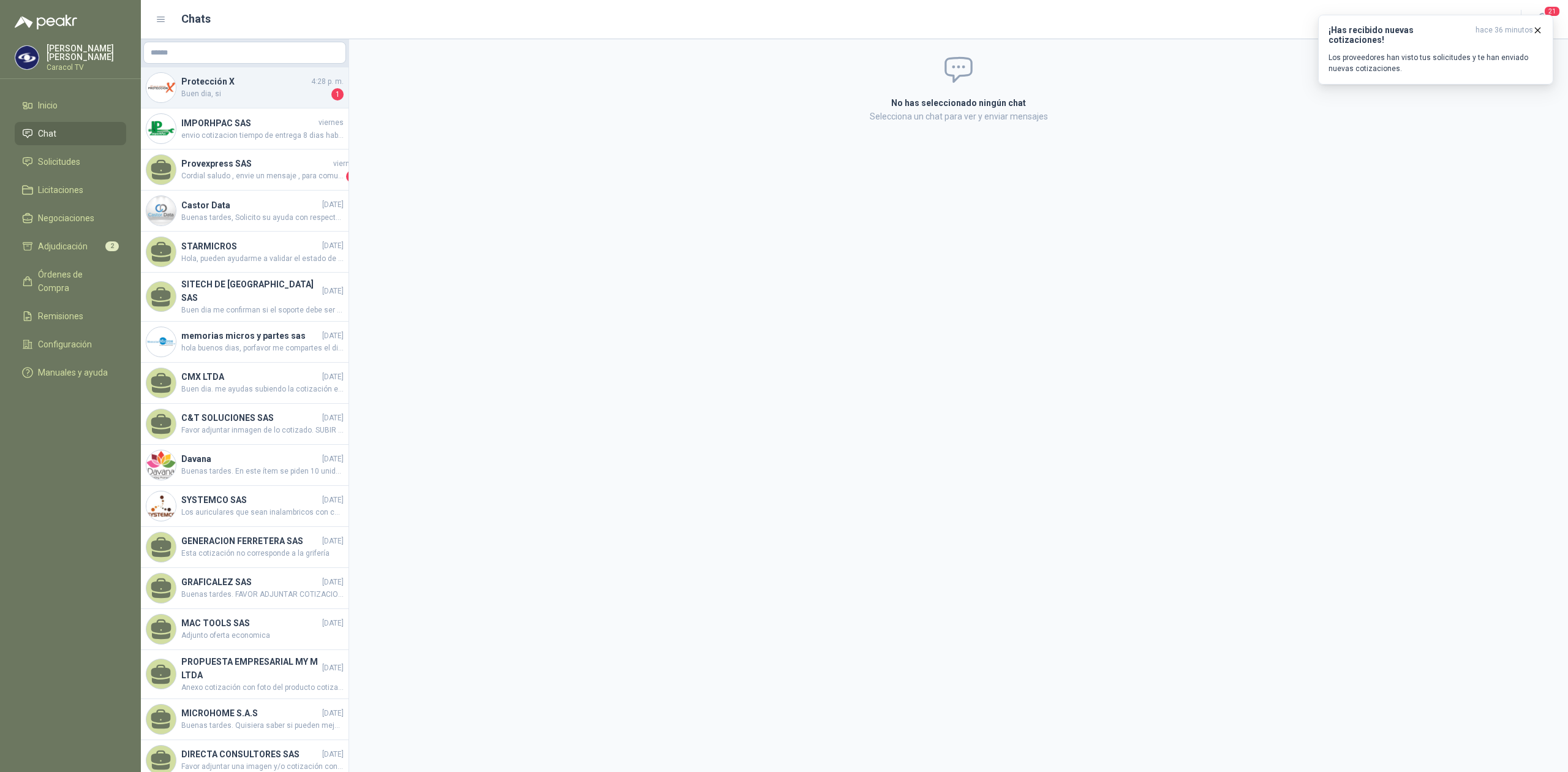
click at [236, 90] on span "Buen dia, si" at bounding box center [255, 94] width 148 height 12
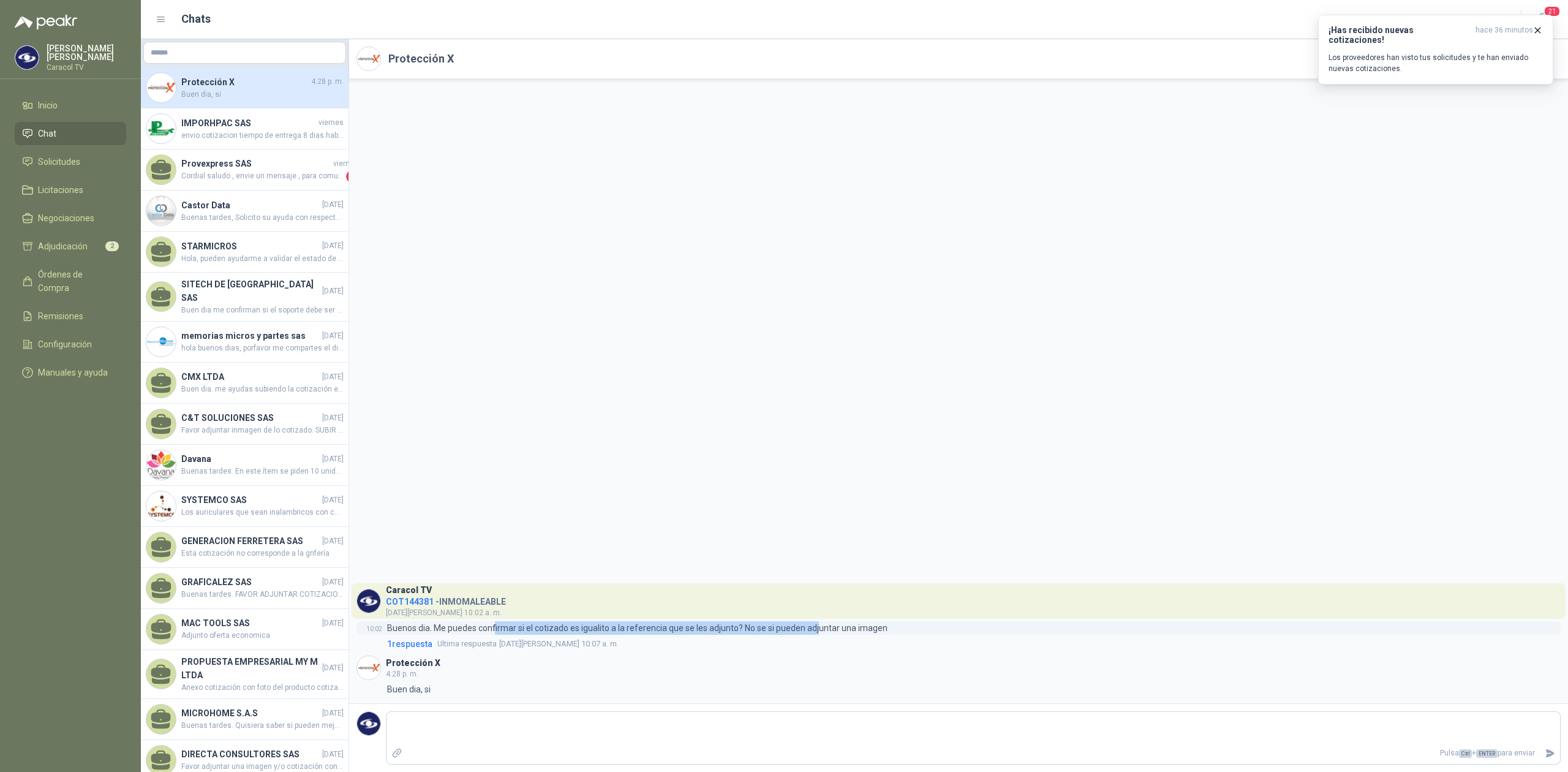
drag, startPoint x: 494, startPoint y: 627, endPoint x: 819, endPoint y: 629, distance: 325.0
click at [819, 629] on p "Buenos dia. Me puedes confirmar si el cotizado es igualito a la referencia que …" at bounding box center [637, 628] width 501 height 14
click at [49, 246] on span "Adjudicación" at bounding box center [63, 246] width 50 height 14
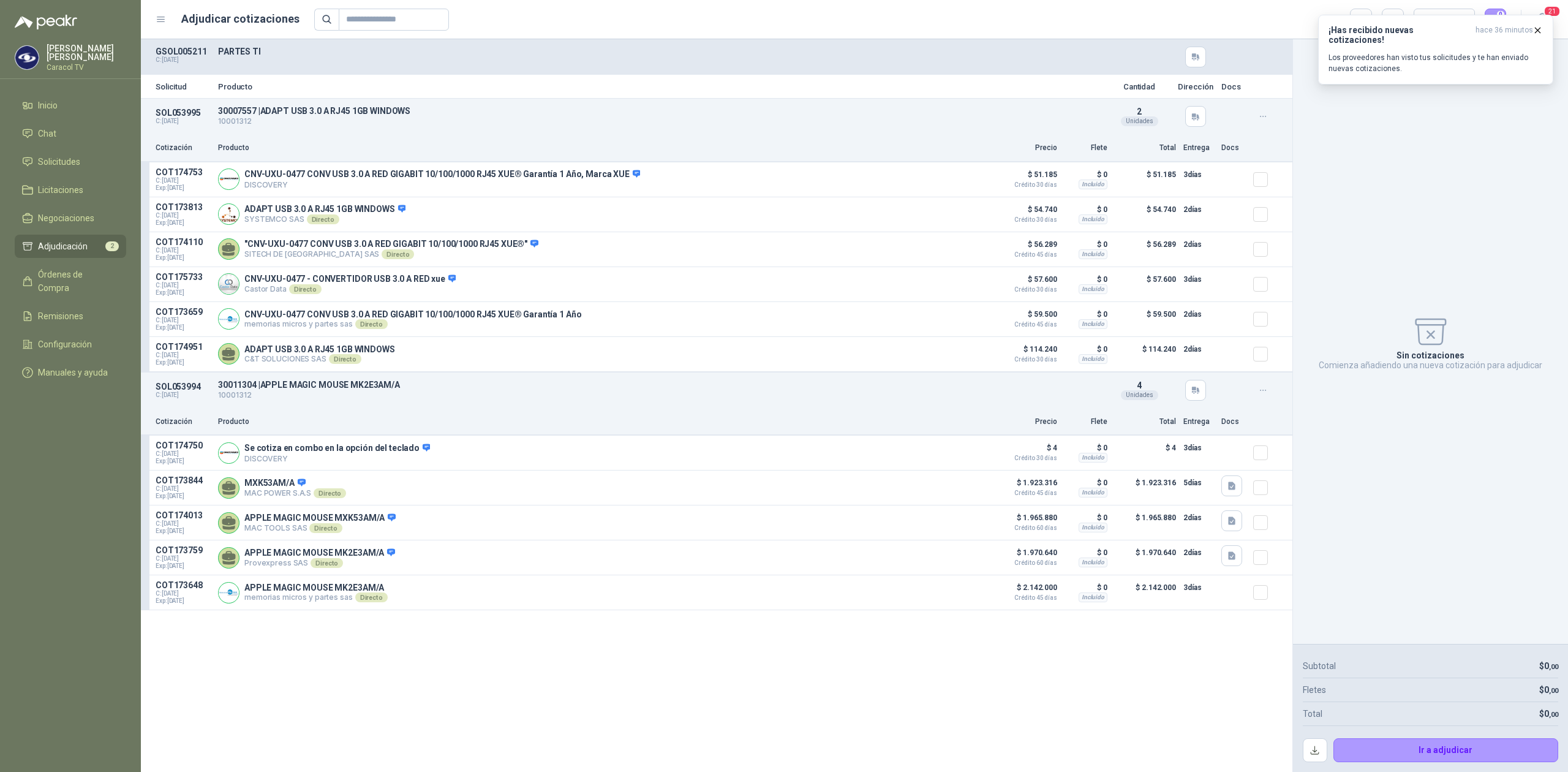
click at [458, 645] on div "Solicitud Producto Cantidad Dirección Docs SOL053995 C: [DATE] 30007557 | ADAP…" at bounding box center [716, 405] width 1152 height 733
click at [52, 102] on span "Inicio" at bounding box center [47, 105] width 20 height 14
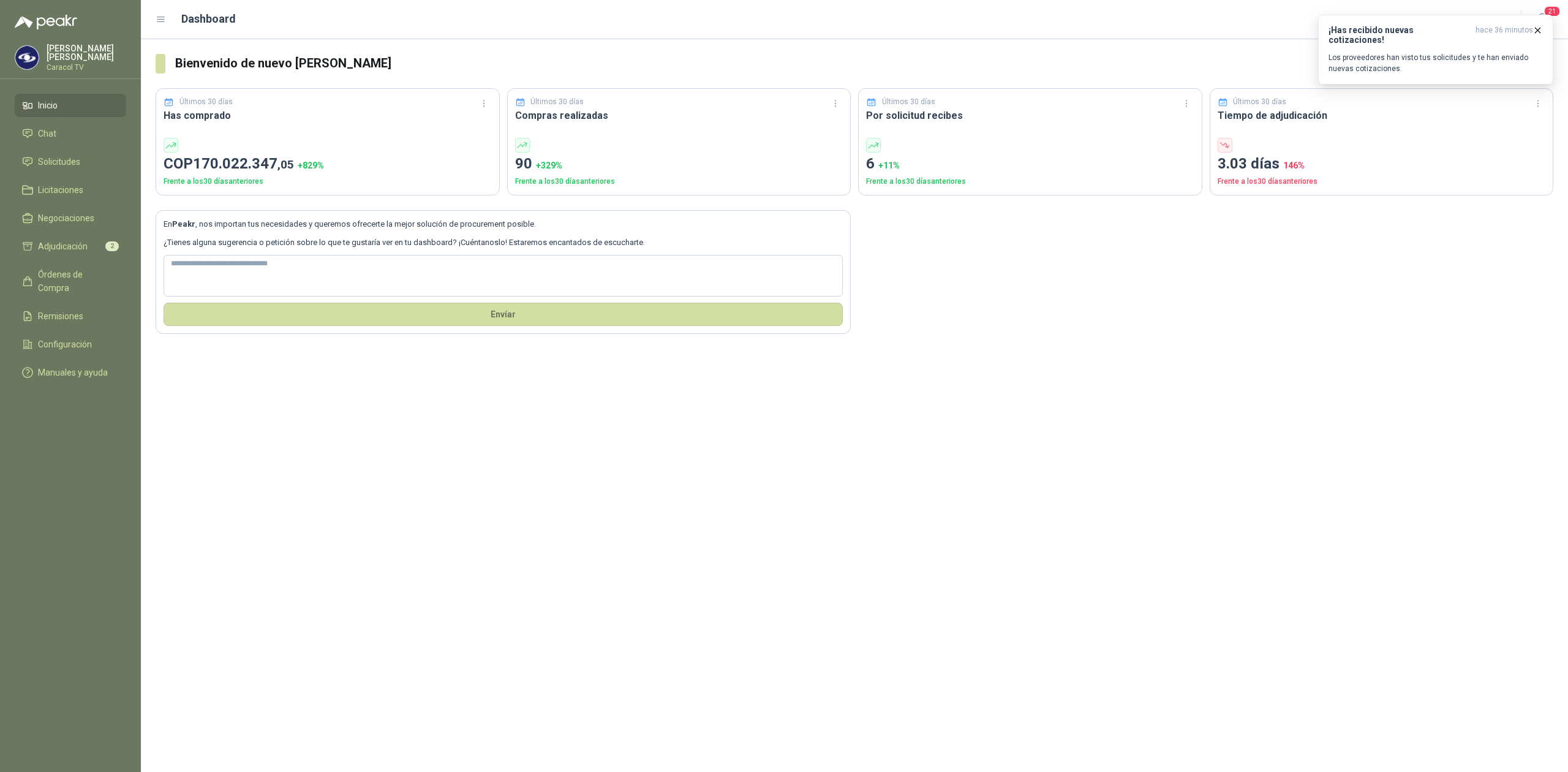
click at [326, 142] on div at bounding box center [328, 145] width 328 height 15
click at [484, 105] on icon "button" at bounding box center [484, 104] width 11 height 11
click at [461, 127] on button "Últimos 7 días" at bounding box center [450, 128] width 84 height 20
click at [88, 271] on span "Órdenes de Compra" at bounding box center [76, 281] width 77 height 27
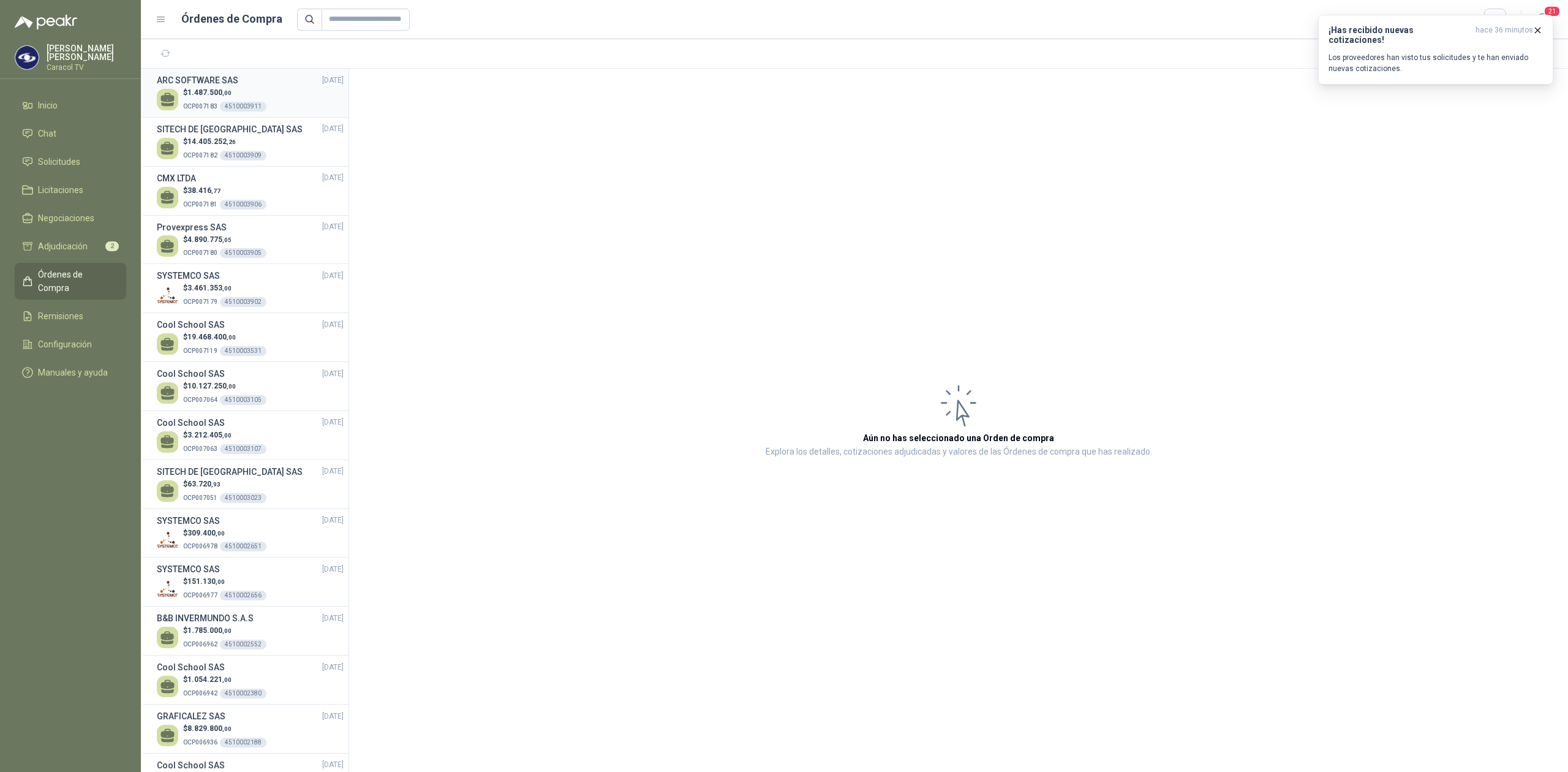
click at [236, 93] on p "$ 1.487.500 ,00" at bounding box center [224, 93] width 84 height 11
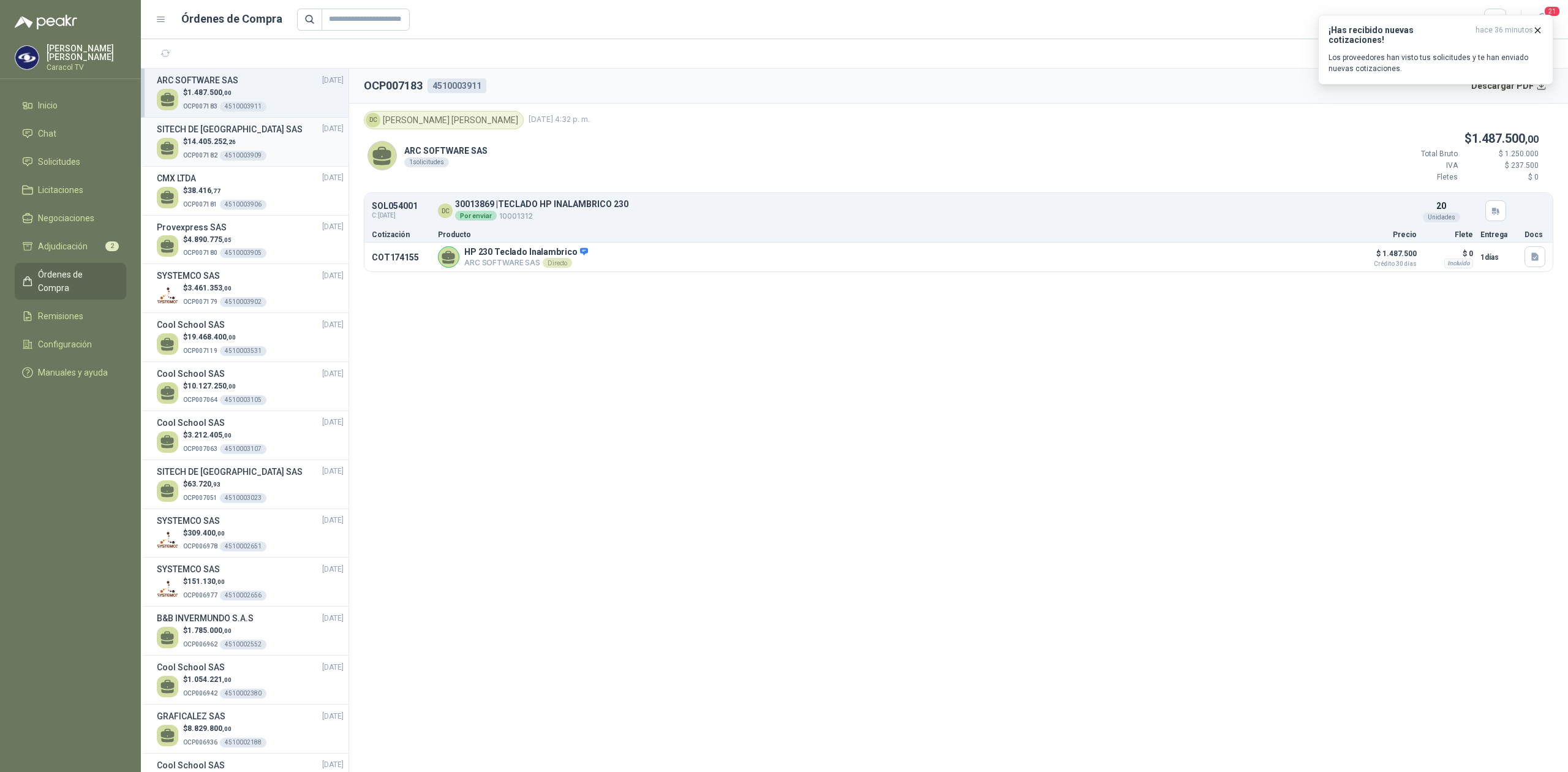
click at [268, 143] on div "$ 14.405.252 ,26 OCP007182 4510003909" at bounding box center [250, 148] width 187 height 25
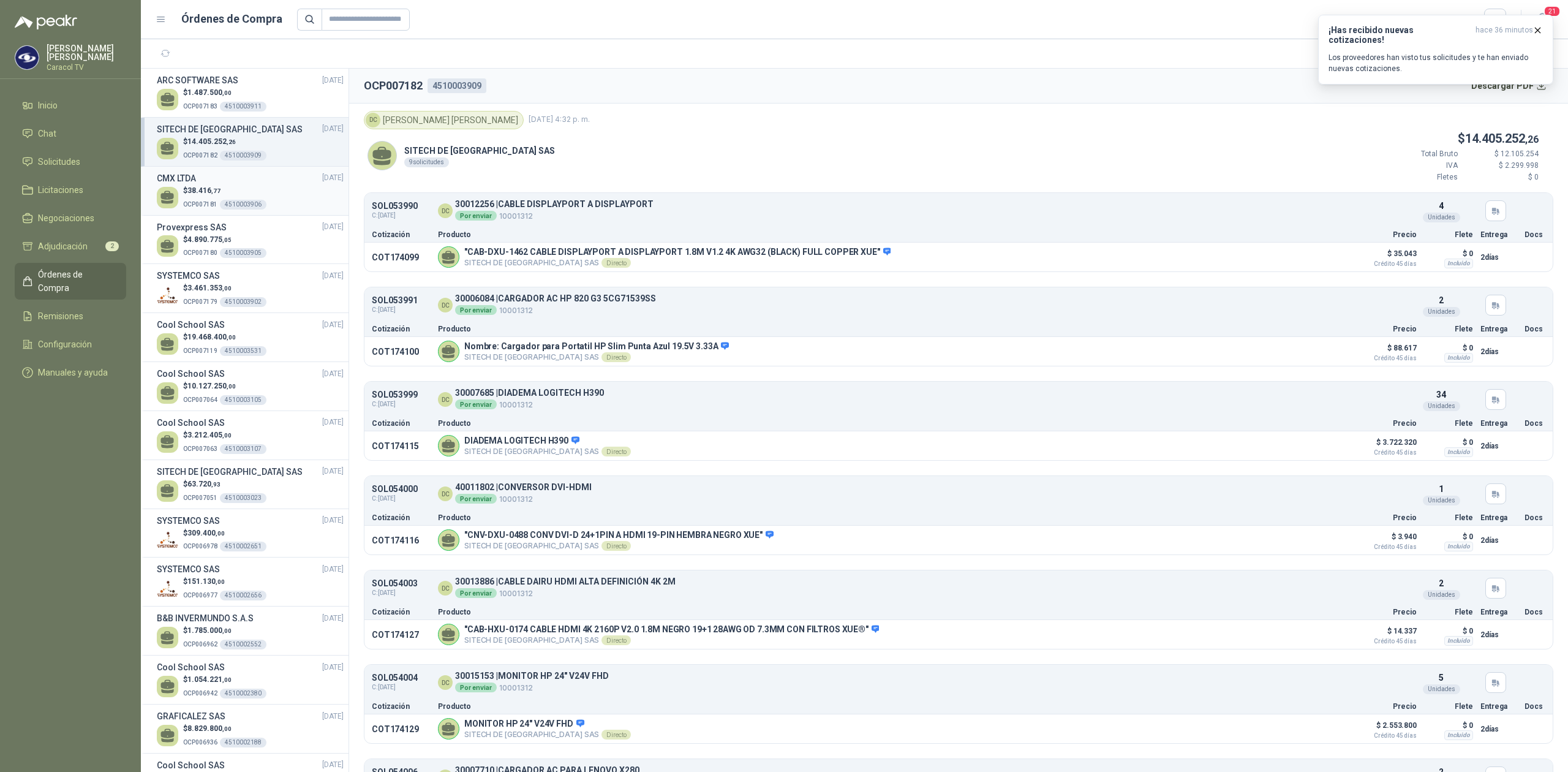
click at [252, 175] on div "CMX LTDA [DATE]" at bounding box center [250, 179] width 187 height 14
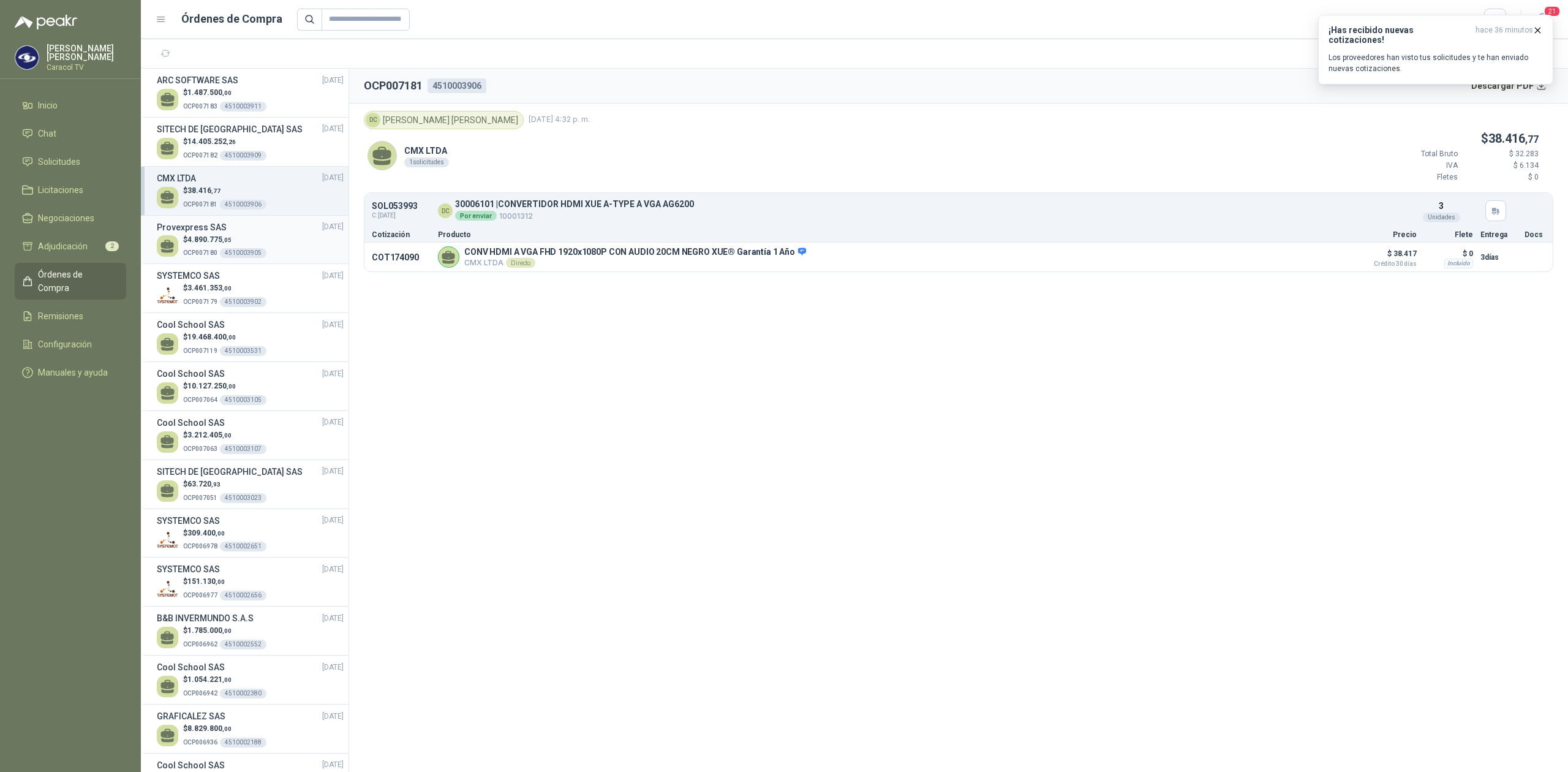
click at [209, 243] on span "4.890.775 ,05" at bounding box center [209, 239] width 44 height 8
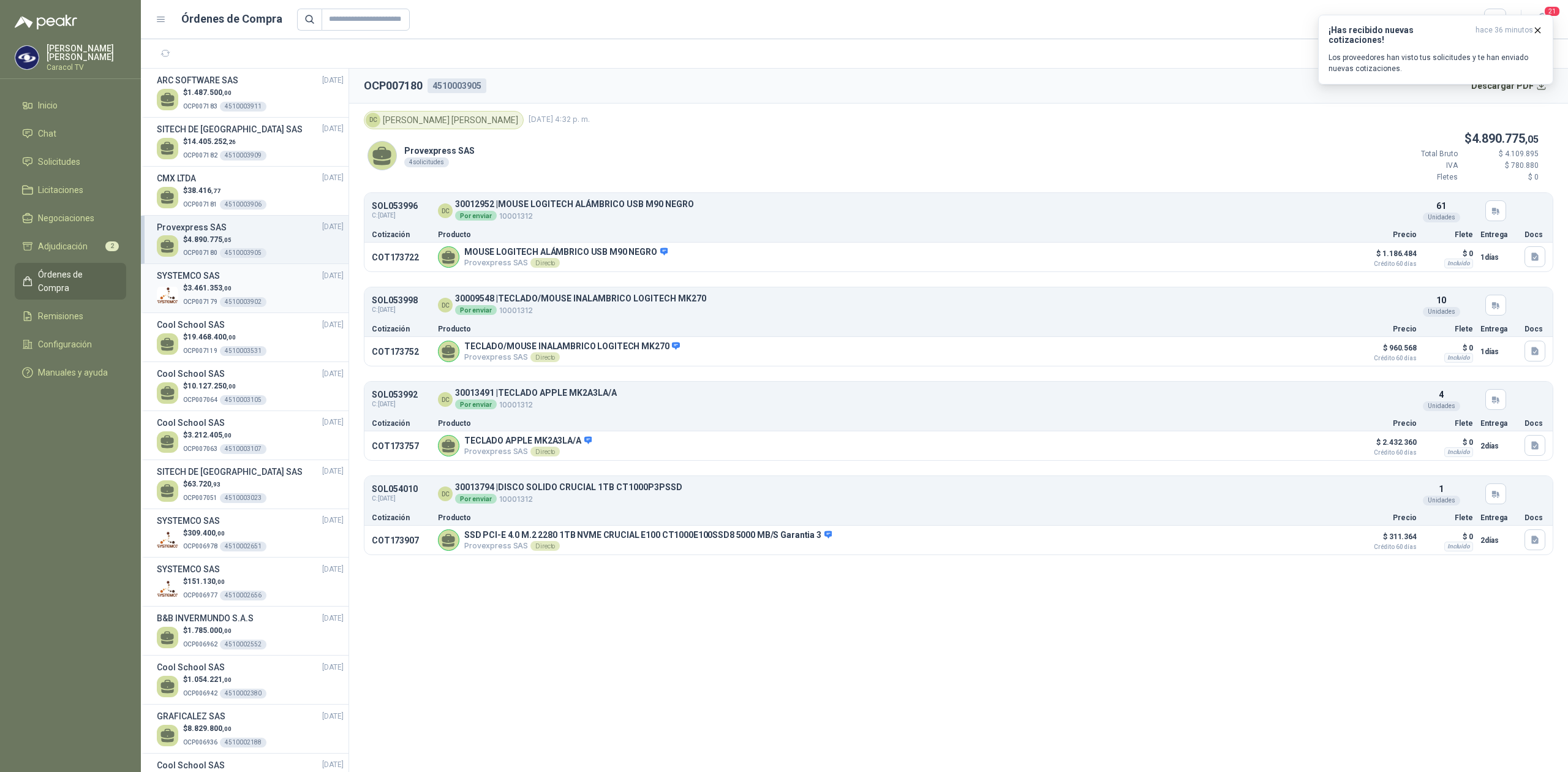
click at [229, 289] on span ",00" at bounding box center [227, 288] width 9 height 7
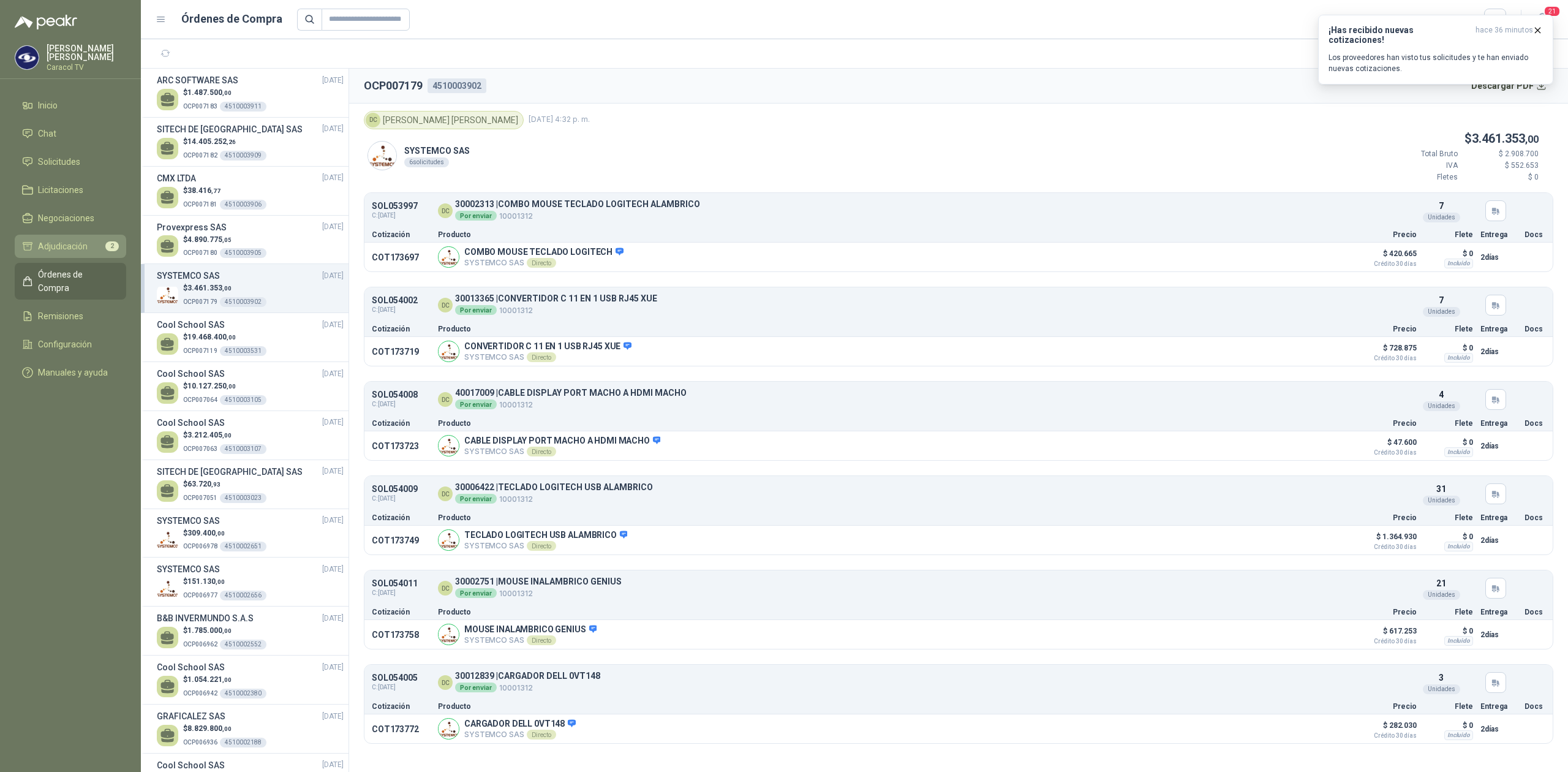
click at [74, 245] on span "Adjudicación" at bounding box center [63, 246] width 50 height 14
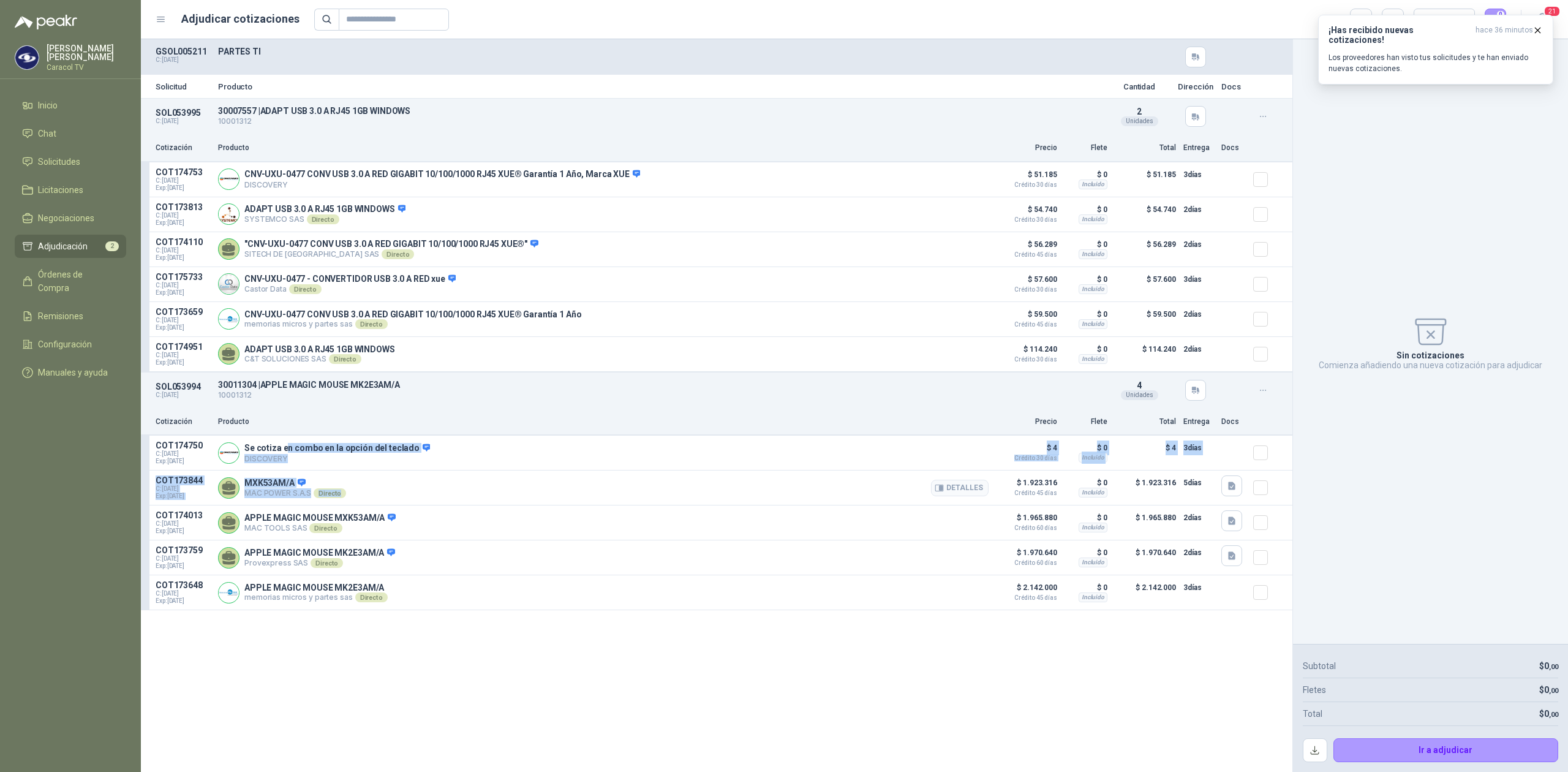
drag, startPoint x: 287, startPoint y: 455, endPoint x: 353, endPoint y: 504, distance: 82.2
click at [353, 504] on div "COT174750 C: [DATE] Exp: [DATE] Se cotiza en combo en la opción del teclado DIS…" at bounding box center [716, 523] width 1152 height 175
click at [532, 651] on div "Solicitud Producto Cantidad Dirección Docs SOL053995 C: [DATE] 30007557 | ADAP…" at bounding box center [716, 405] width 1152 height 733
drag, startPoint x: 1027, startPoint y: 526, endPoint x: 1059, endPoint y: 523, distance: 32.1
click at [1059, 523] on article "COT174013 C: [DATE] Exp: [DATE] APPLE MAGIC MOUSE MXK53AM/A MAC TOOLS SAS Direc…" at bounding box center [716, 523] width 1152 height 35
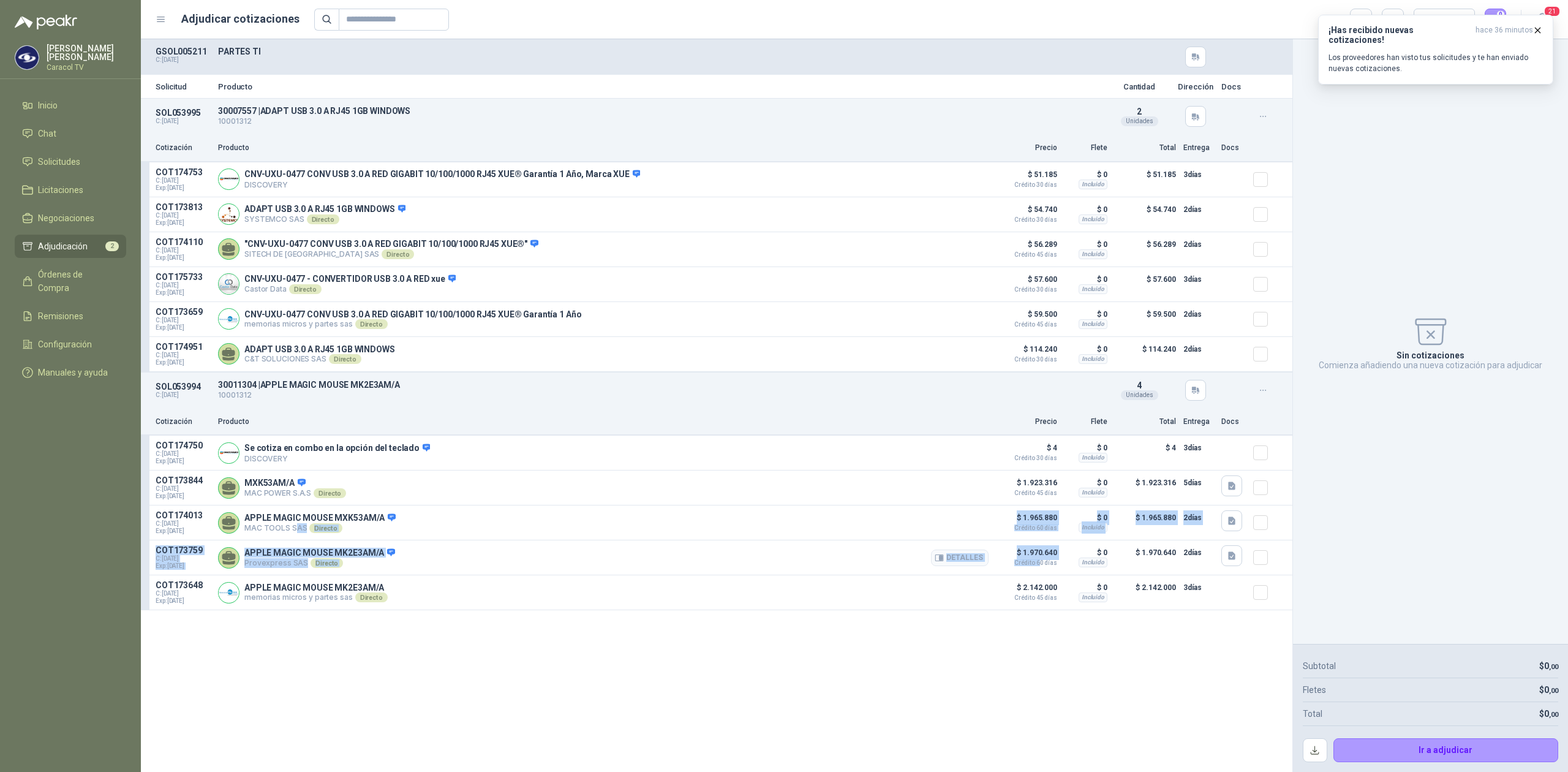
drag, startPoint x: 295, startPoint y: 532, endPoint x: 1040, endPoint y: 576, distance: 746.3
click at [1040, 576] on div "COT174750 C: [DATE] Exp: [DATE] Se cotiza en combo en la opción del teclado DIS…" at bounding box center [716, 523] width 1152 height 175
click at [1067, 489] on p "$ 0" at bounding box center [1086, 483] width 43 height 15
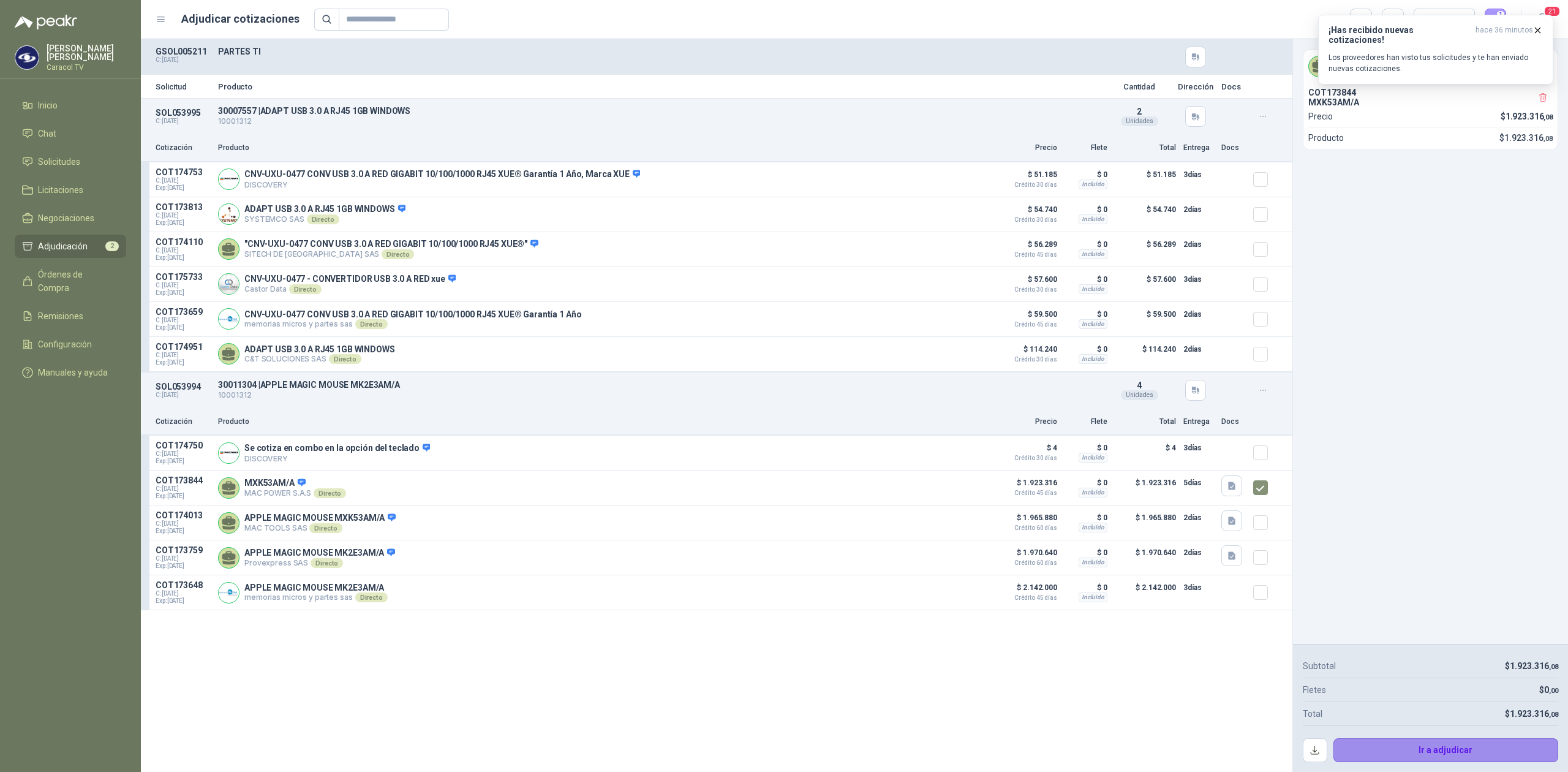
click at [1454, 749] on button "Ir a adjudicar" at bounding box center [1446, 750] width 225 height 25
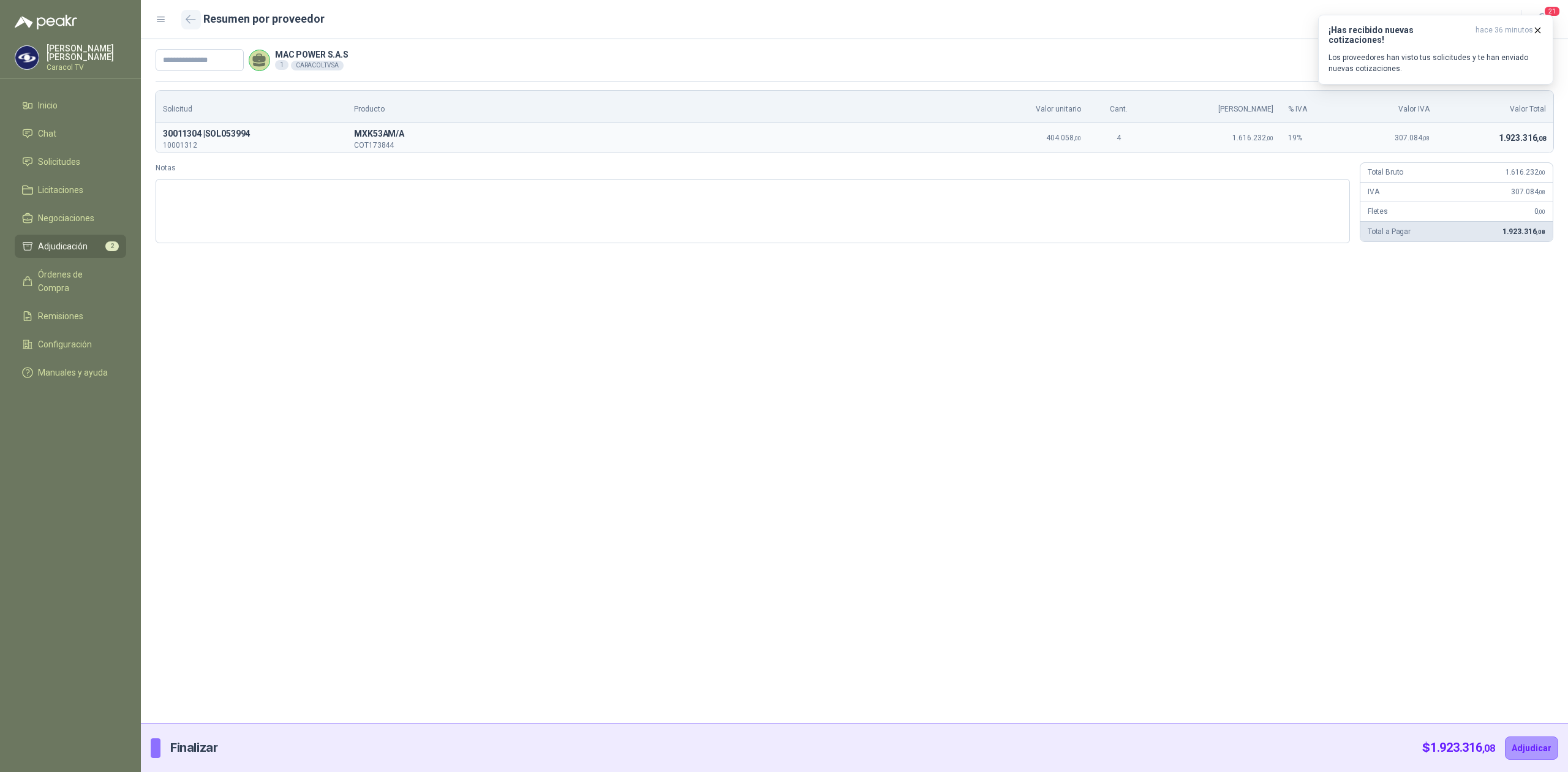
click at [185, 22] on button "button" at bounding box center [191, 20] width 20 height 20
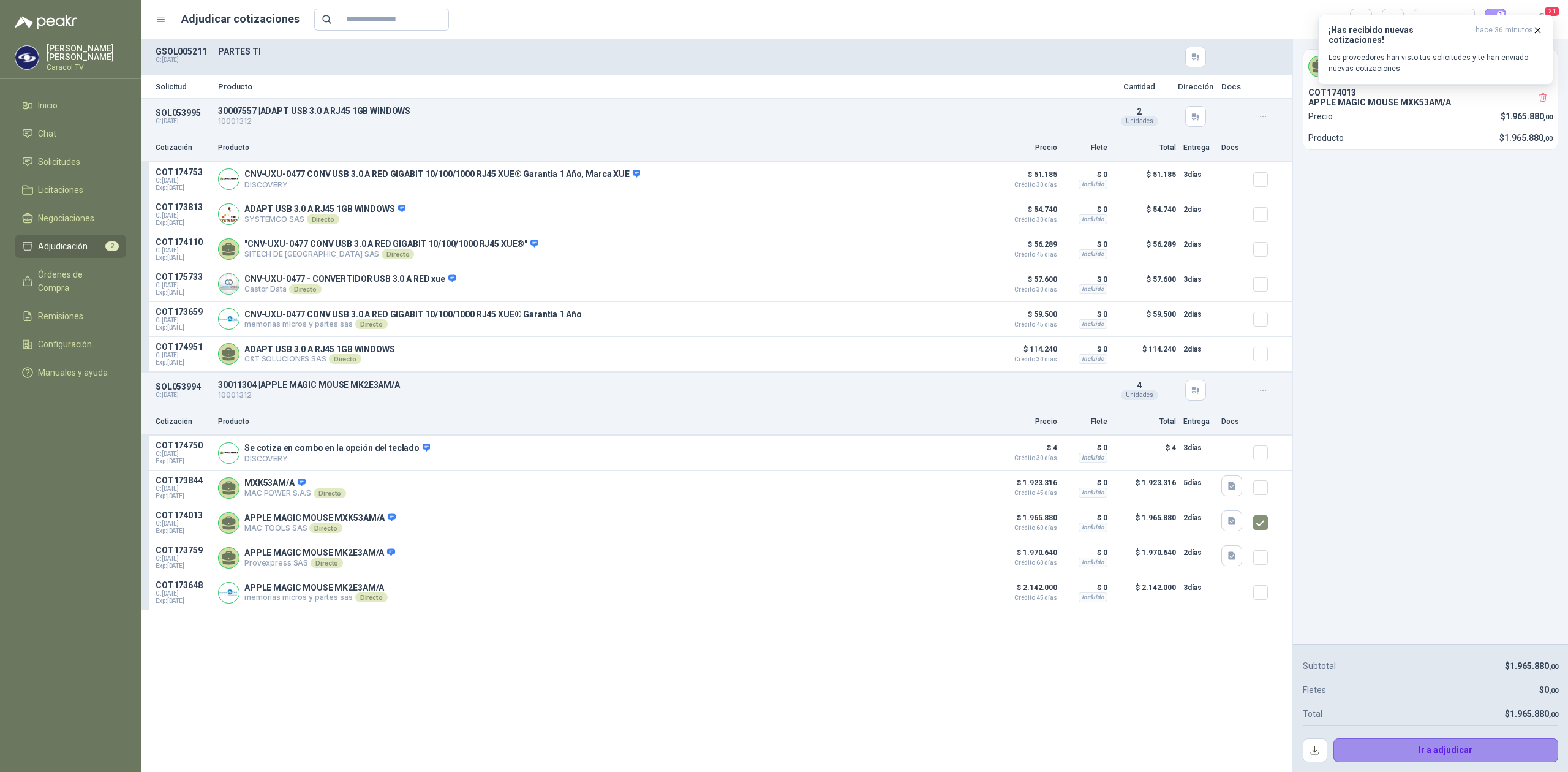
click at [1410, 745] on button "Ir a adjudicar" at bounding box center [1446, 750] width 225 height 25
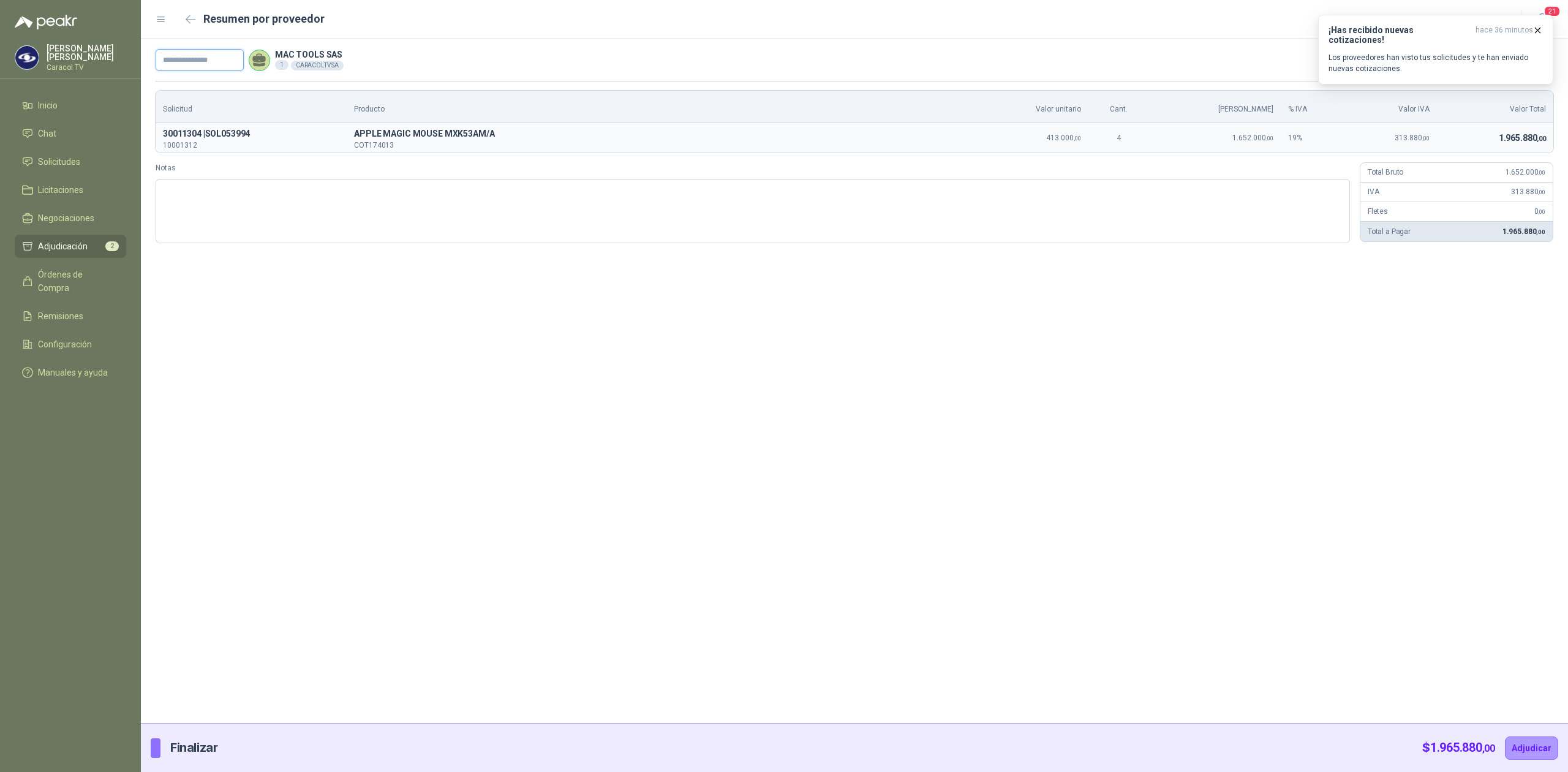
click at [201, 50] on div "MAC TOOLS SAS 1 CARACOLTV SA $ 1.965.880 ,00" at bounding box center [854, 60] width 1427 height 41
paste input "**********"
click at [164, 57] on input "**********" at bounding box center [200, 60] width 88 height 22
type input "**********"
click at [1532, 750] on button "Adjudicar" at bounding box center [1532, 748] width 53 height 23
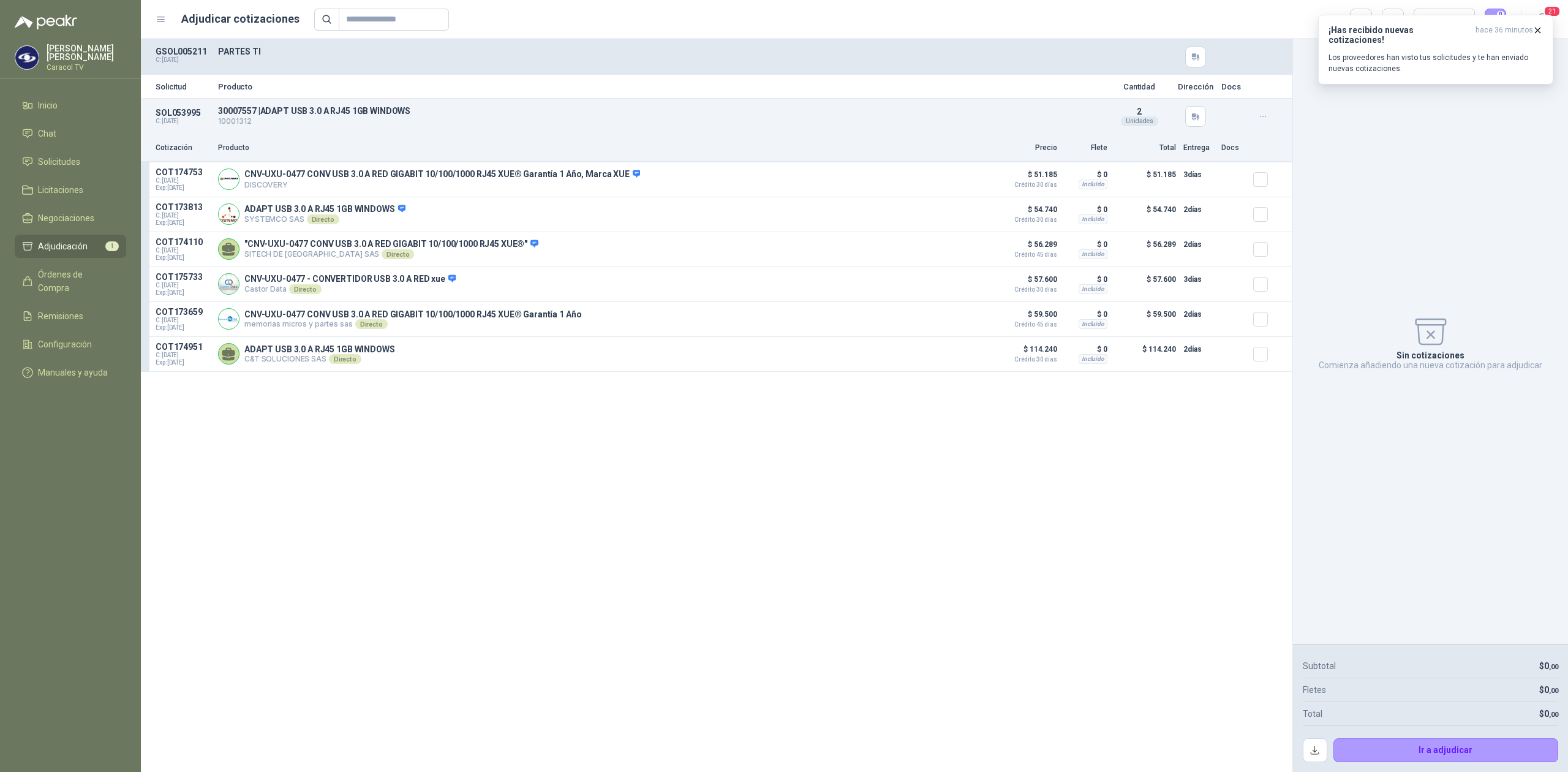
click at [508, 450] on div "Solicitud Producto Cantidad Dirección Docs SOL053995 C: [DATE] 30007557 | ADAP…" at bounding box center [716, 405] width 1152 height 733
click at [67, 273] on span "Órdenes de Compra" at bounding box center [76, 281] width 77 height 27
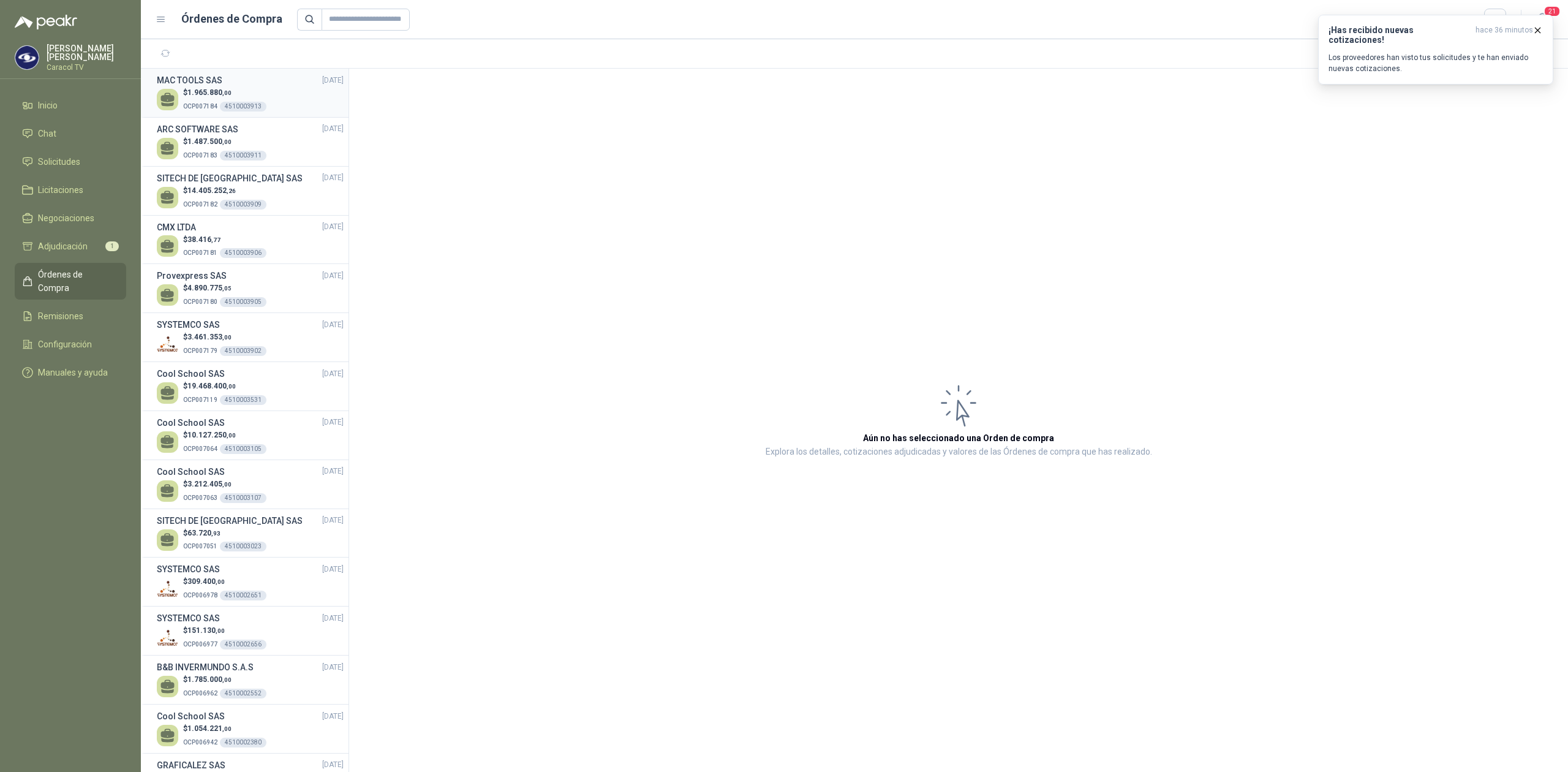
click at [255, 86] on div "MAC TOOLS SAS [DATE]" at bounding box center [250, 81] width 187 height 14
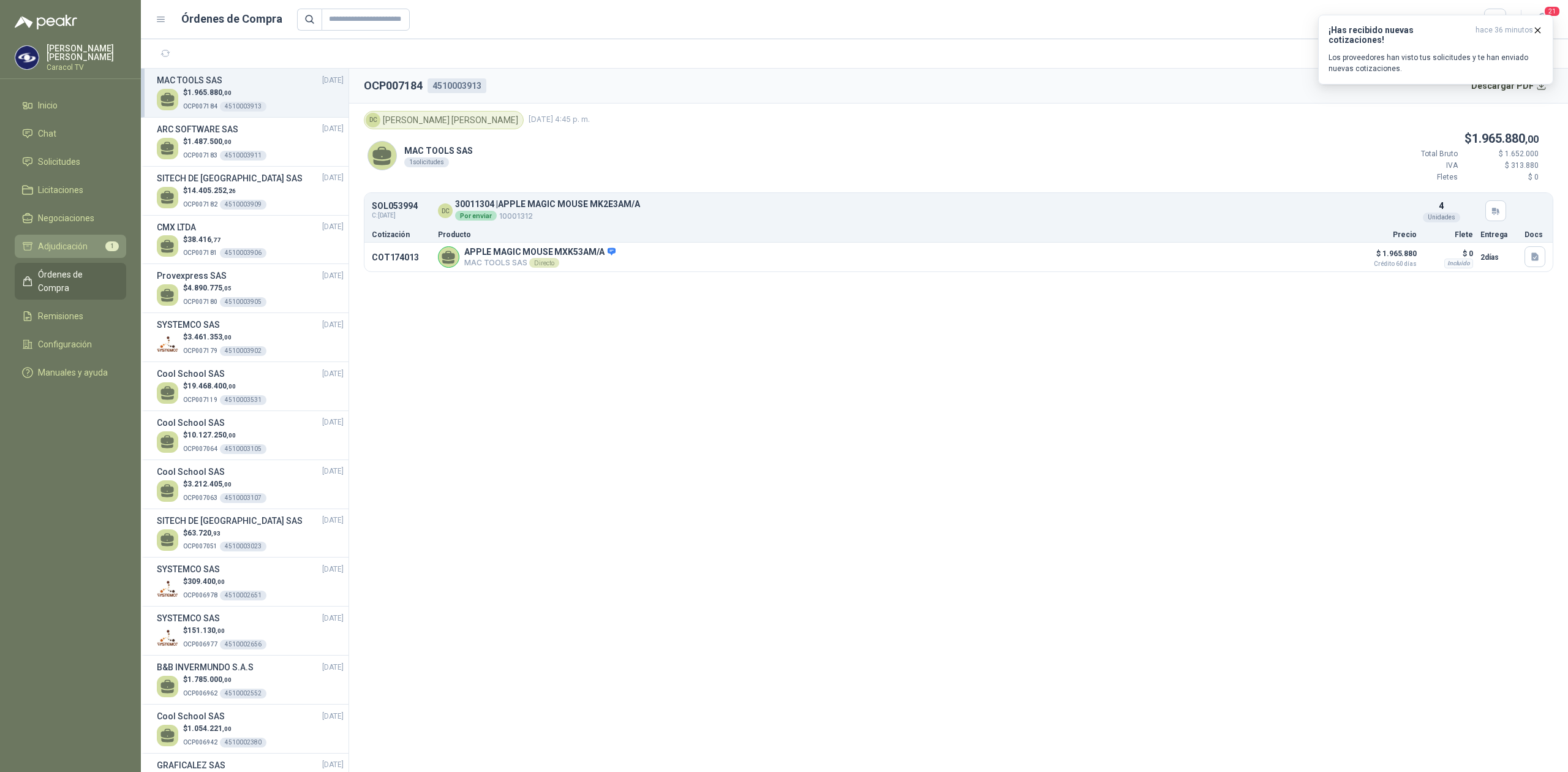
click at [74, 235] on link "Adjudicación 1" at bounding box center [71, 246] width 111 height 23
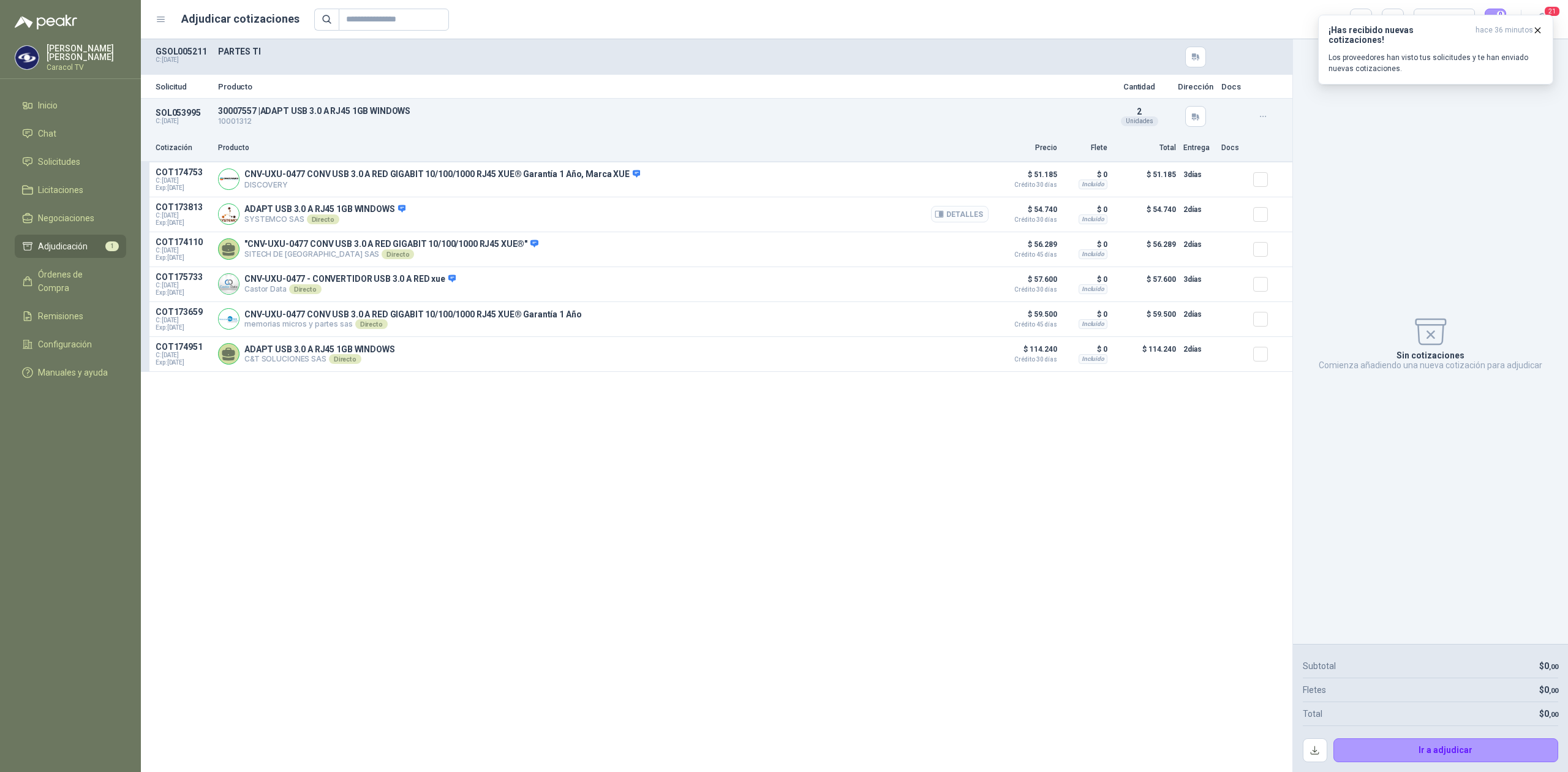
click at [973, 215] on button "Detalles" at bounding box center [959, 214] width 57 height 17
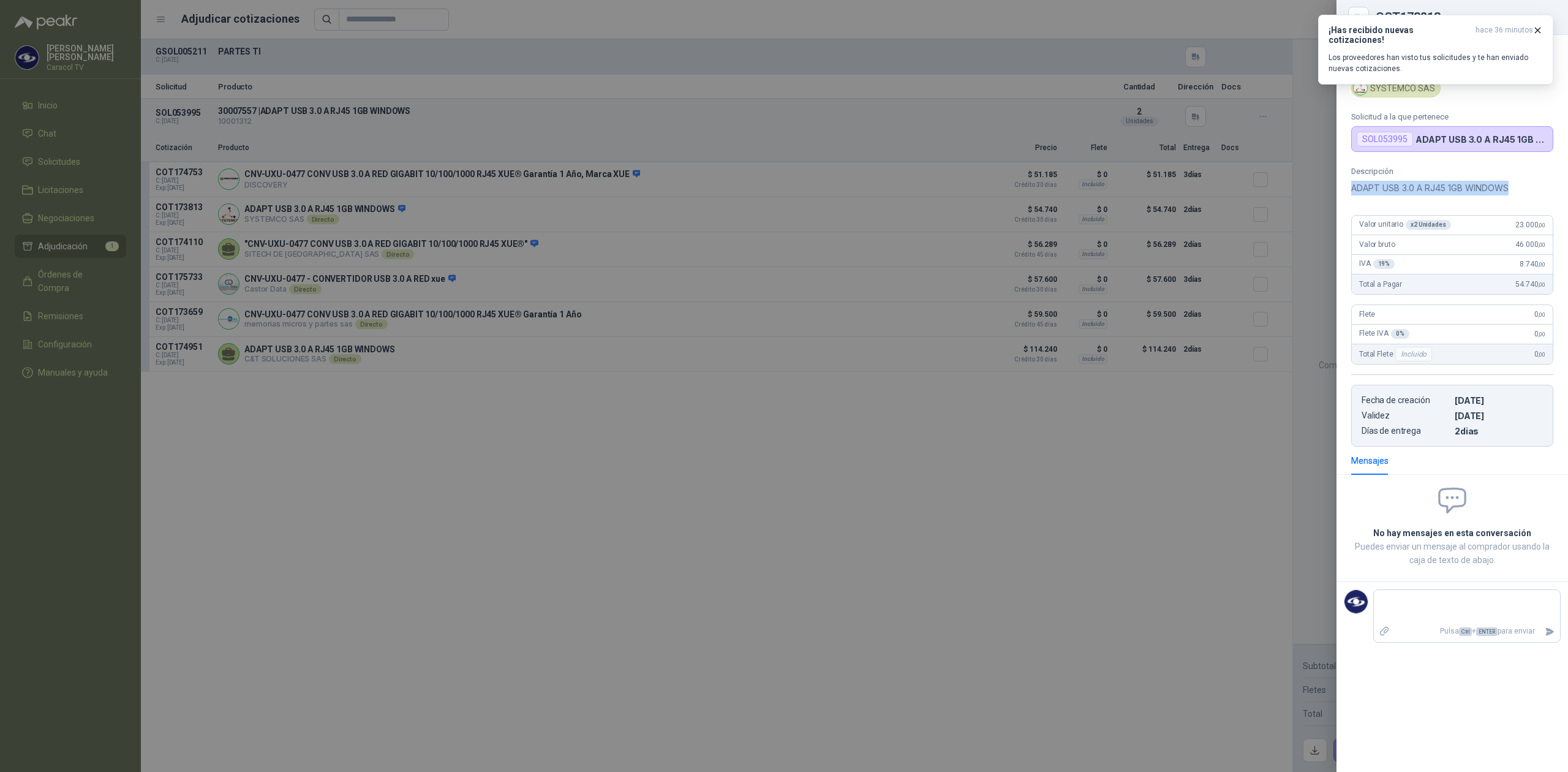
drag, startPoint x: 1522, startPoint y: 191, endPoint x: 1344, endPoint y: 194, distance: 178.0
click at [1344, 194] on div "Descripción ADAPT USB 3.0 A RJ45 1GB WINDOWS Valor unitario x 2 Unidades 23.000…" at bounding box center [1452, 307] width 231 height 280
click at [389, 420] on div at bounding box center [784, 386] width 1568 height 772
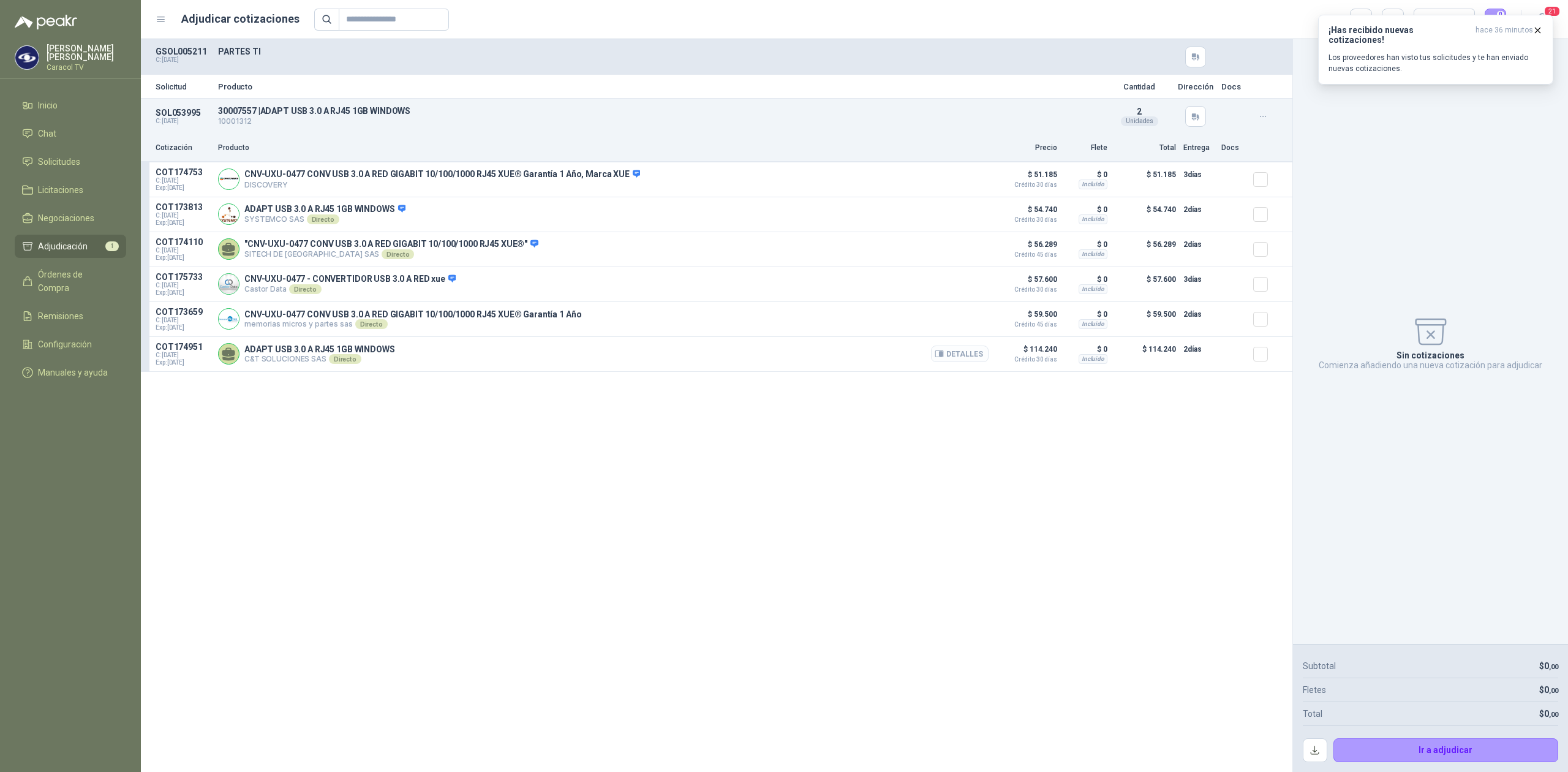
click at [959, 362] on button "Detalles" at bounding box center [959, 354] width 57 height 17
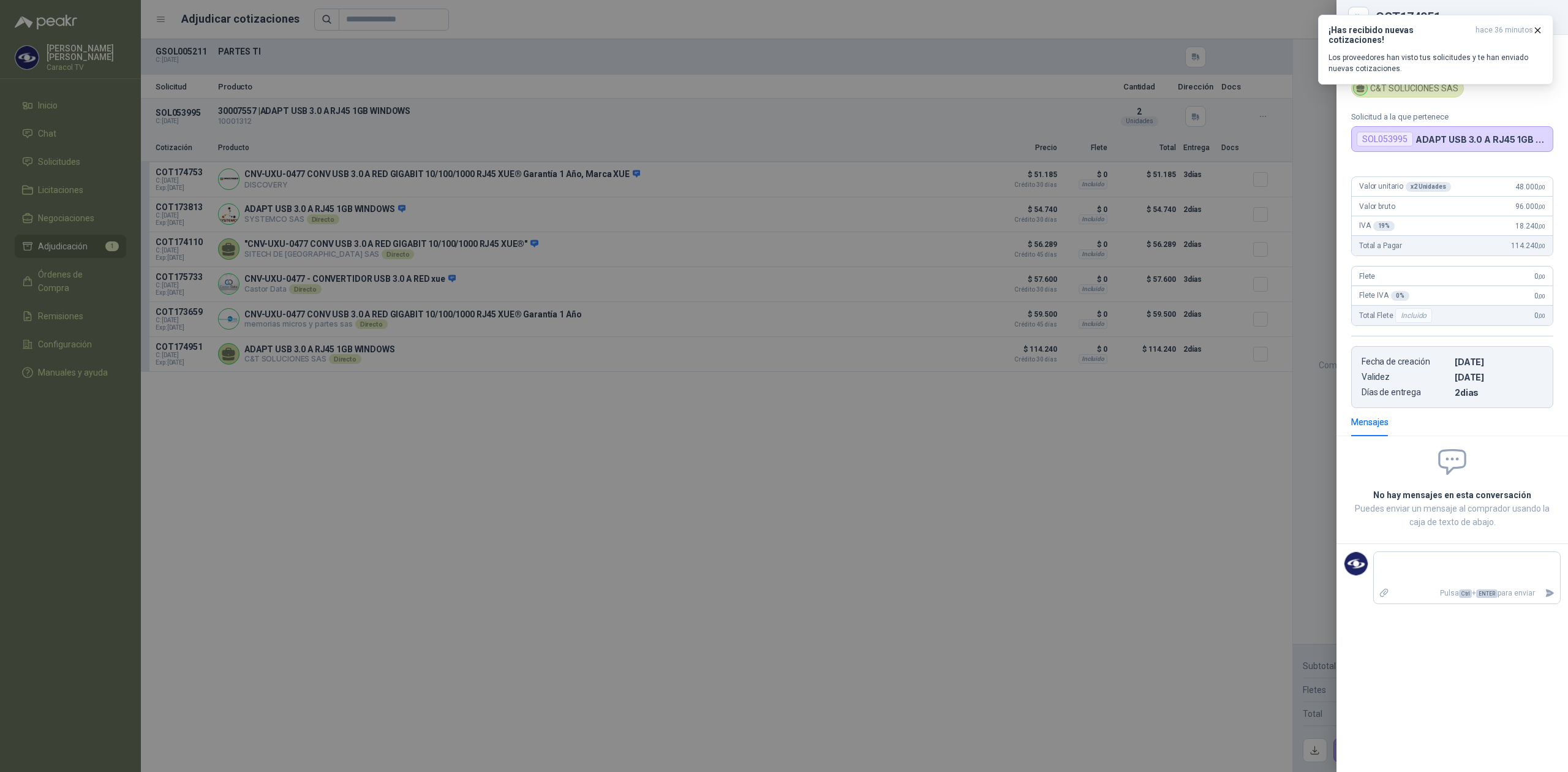
click at [351, 353] on div at bounding box center [784, 386] width 1568 height 772
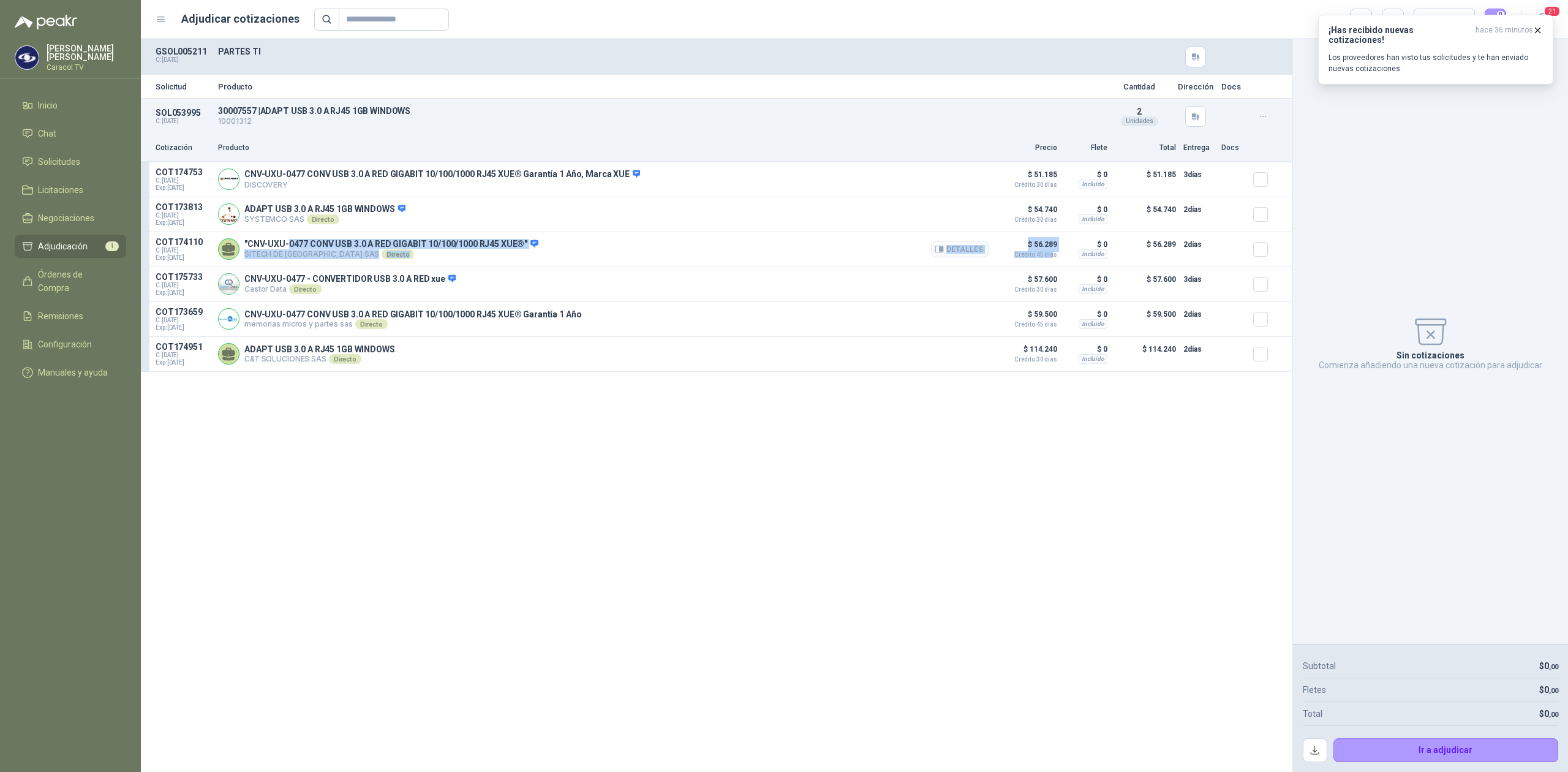
drag, startPoint x: 285, startPoint y: 245, endPoint x: 1054, endPoint y: 262, distance: 769.2
click at [1054, 262] on article "COT174110 C: [DATE] Exp: [DATE] "CNV-UXU-0477 CONV USB 3.0 A RED GIGABIT 10/100…" at bounding box center [716, 249] width 1152 height 35
click at [971, 253] on button "Detalles" at bounding box center [959, 249] width 57 height 17
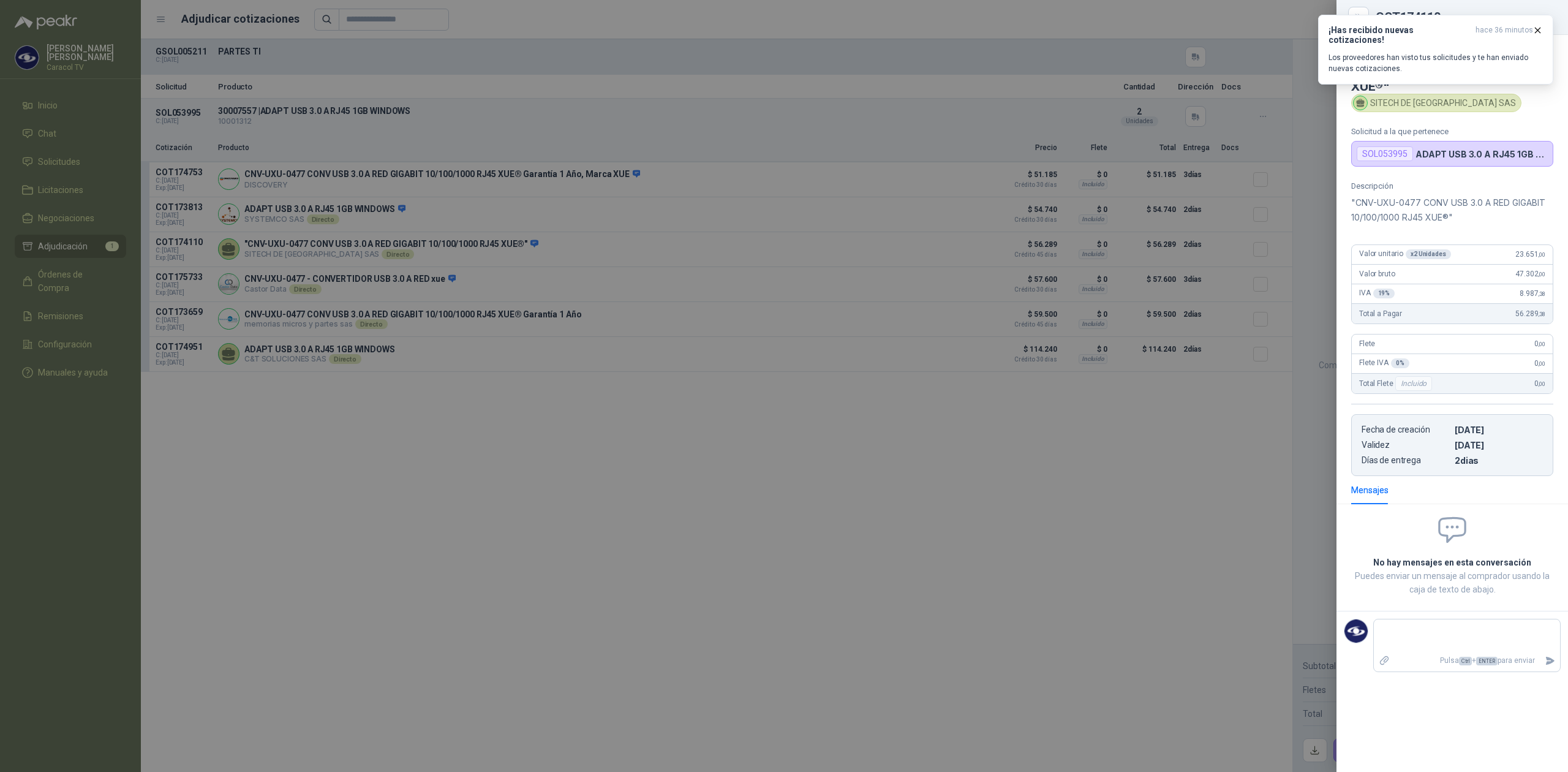
click at [465, 338] on div at bounding box center [784, 386] width 1568 height 772
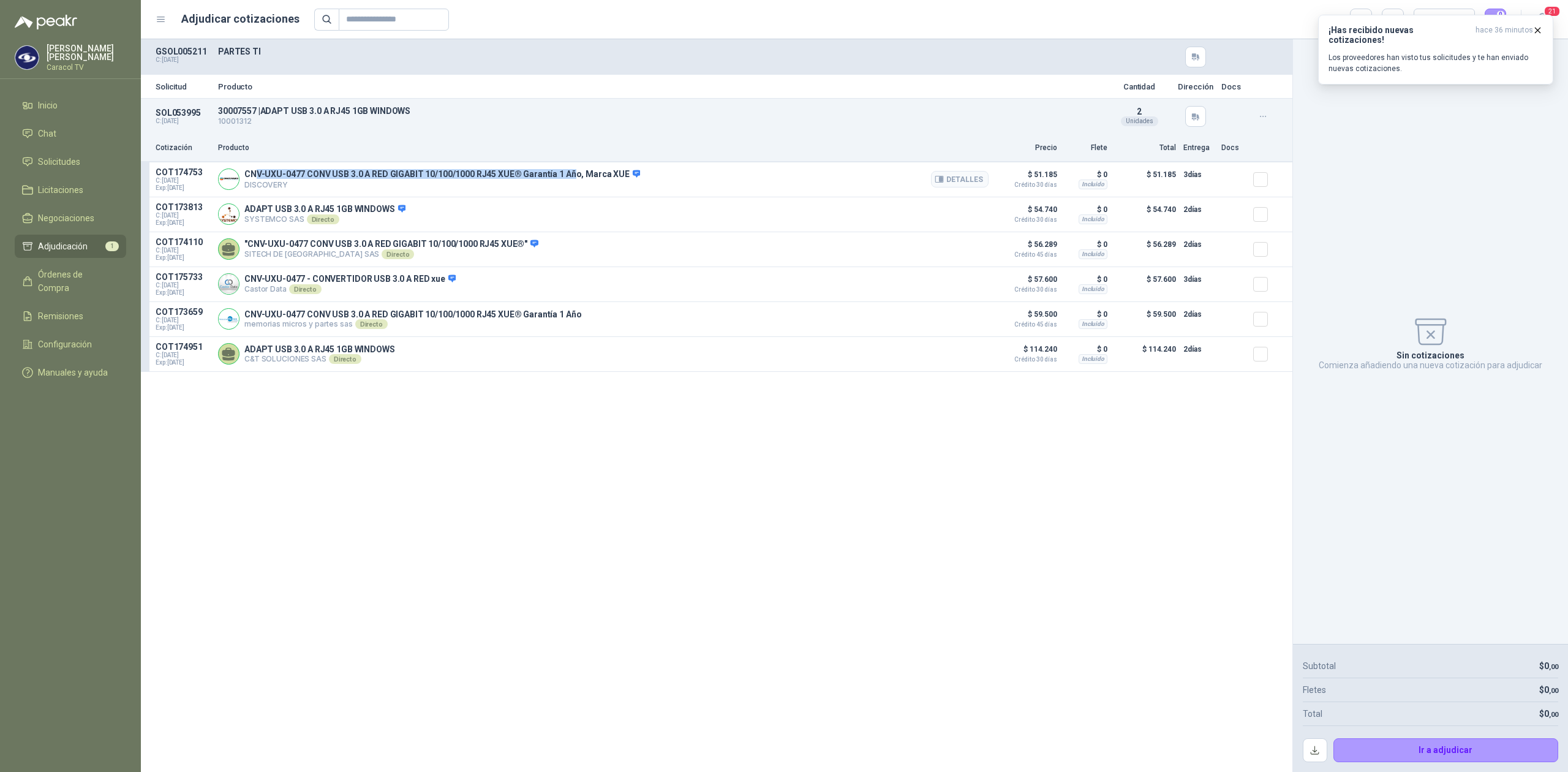
drag, startPoint x: 255, startPoint y: 172, endPoint x: 571, endPoint y: 172, distance: 316.0
click at [571, 172] on p "CNV-UXU-0477 CONV USB 3.0 A RED GIGABIT 10/100/1000 RJ45 XUE® Garantía 1 Año, M…" at bounding box center [442, 175] width 395 height 11
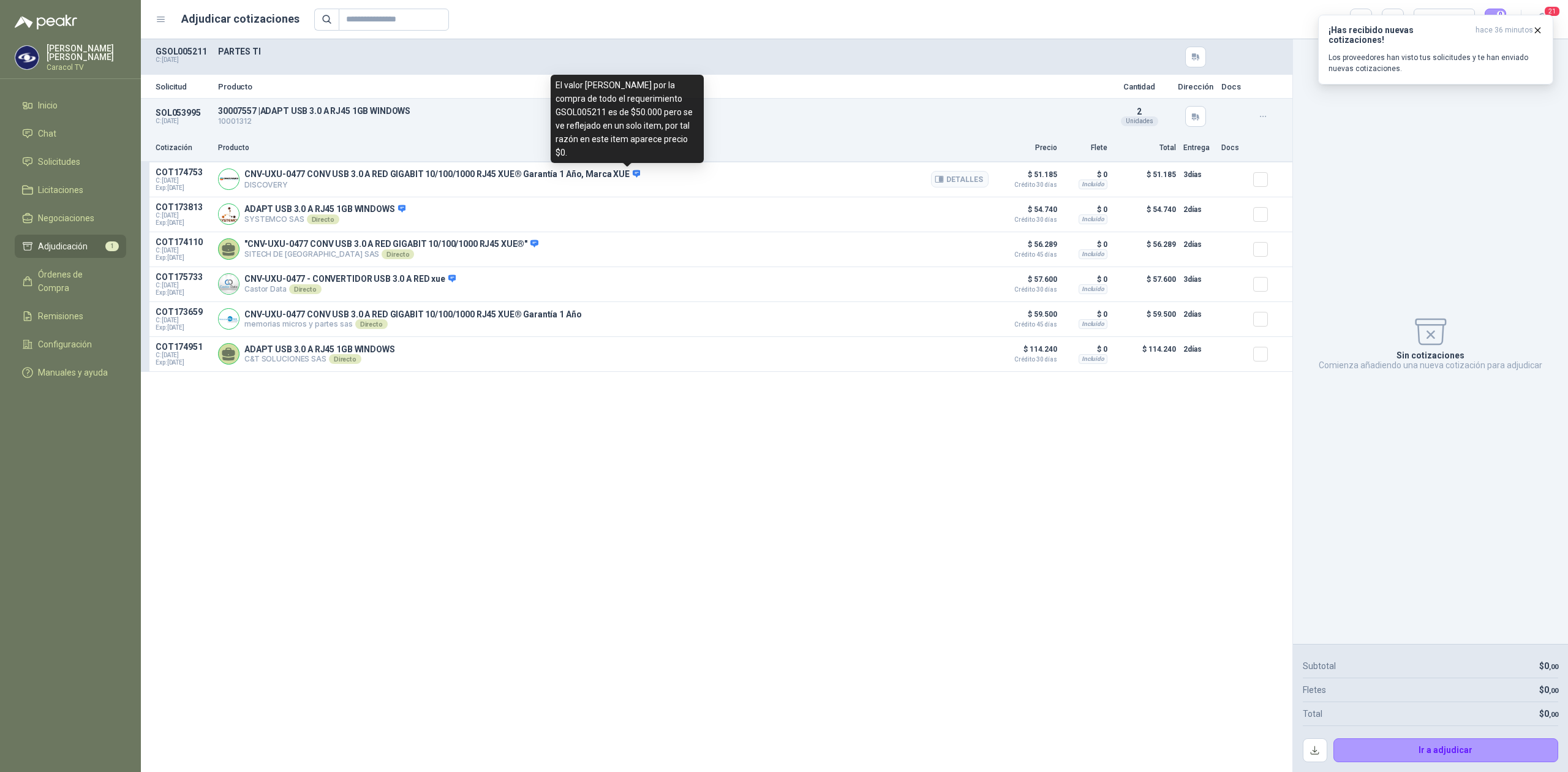
click at [633, 174] on icon at bounding box center [636, 174] width 8 height 8
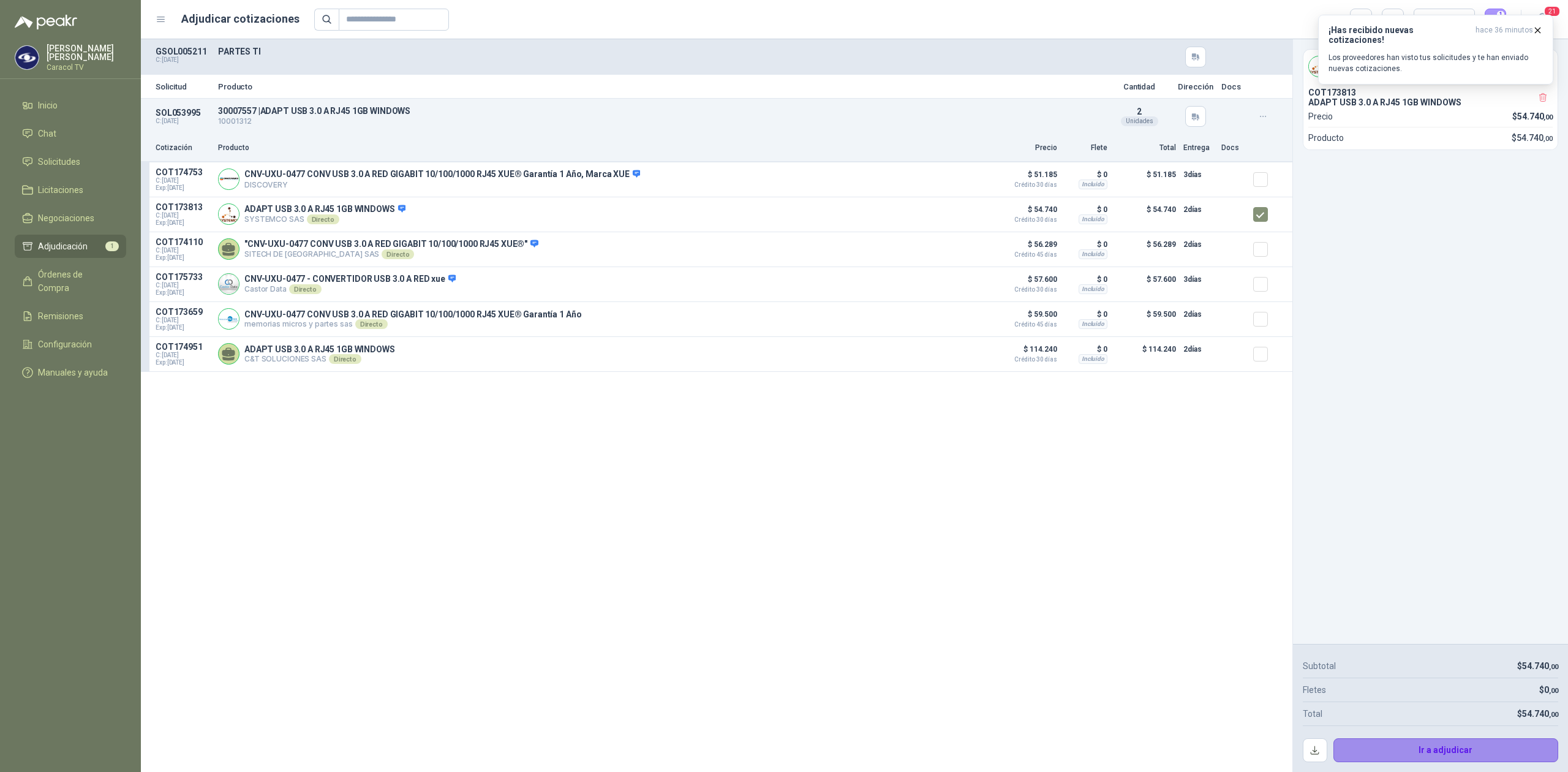
click at [1457, 741] on button "Ir a adjudicar" at bounding box center [1446, 750] width 225 height 25
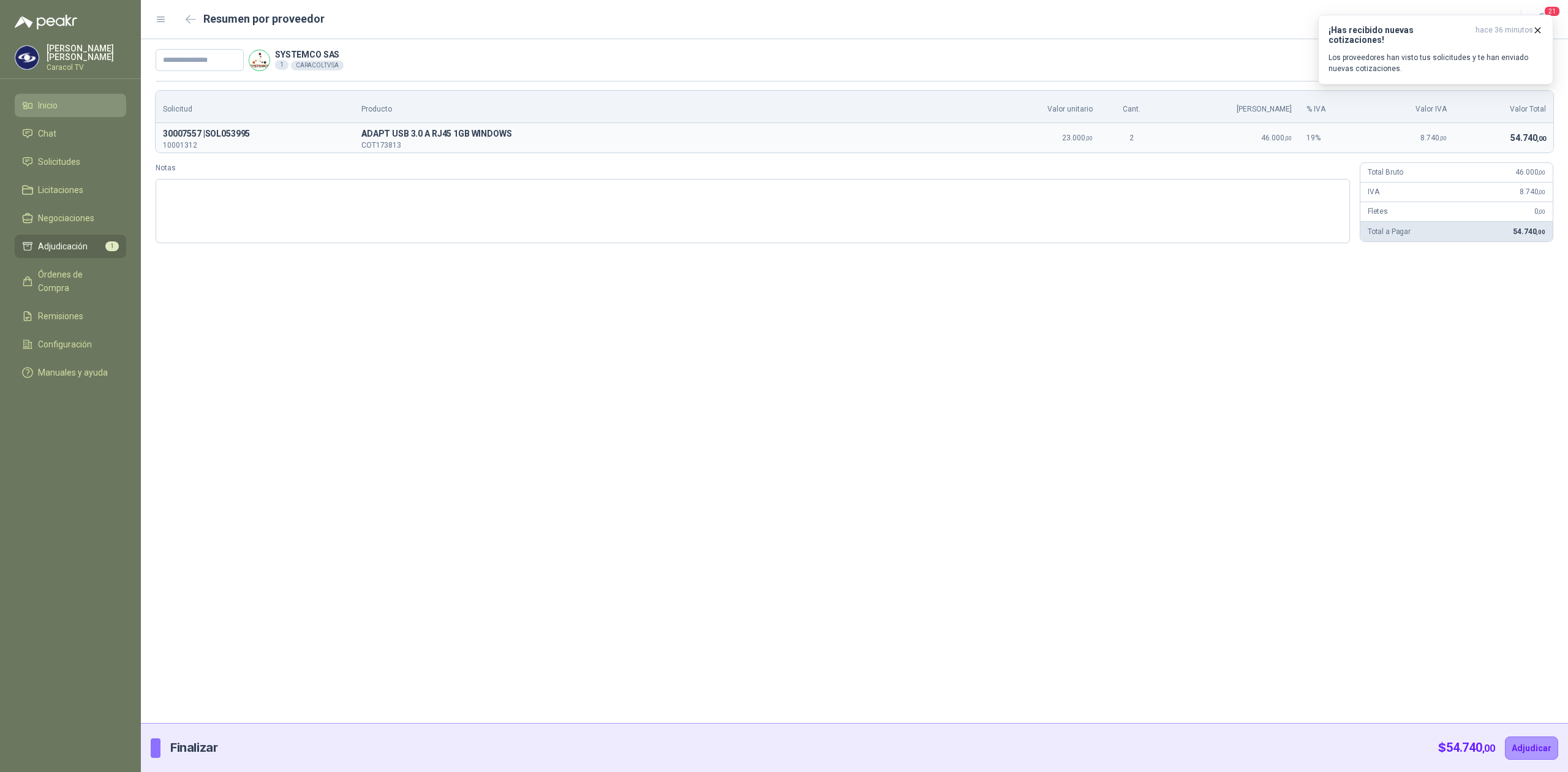
click at [41, 108] on span "Inicio" at bounding box center [47, 105] width 20 height 14
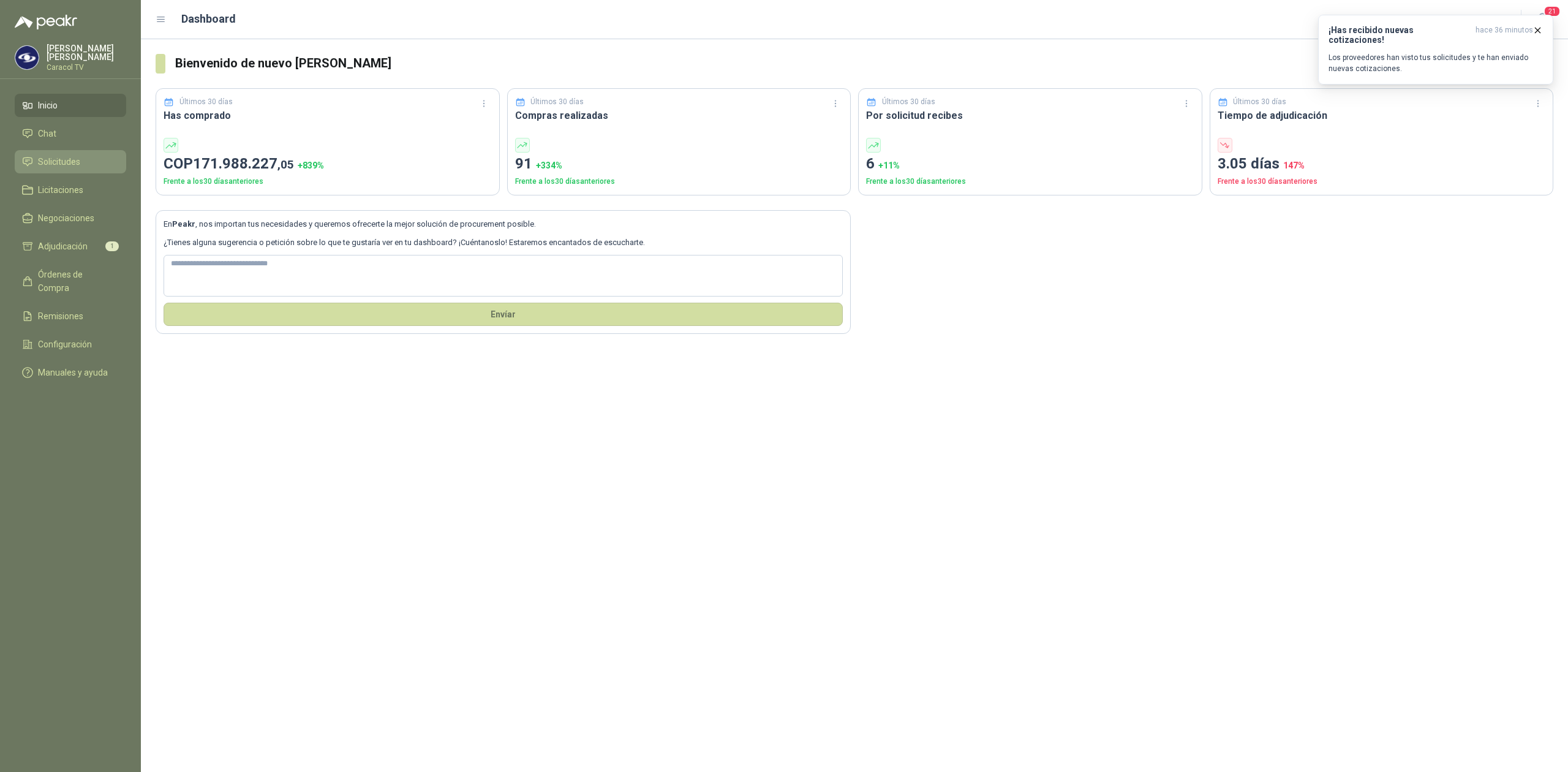
click at [52, 163] on span "Solicitudes" at bounding box center [59, 162] width 42 height 14
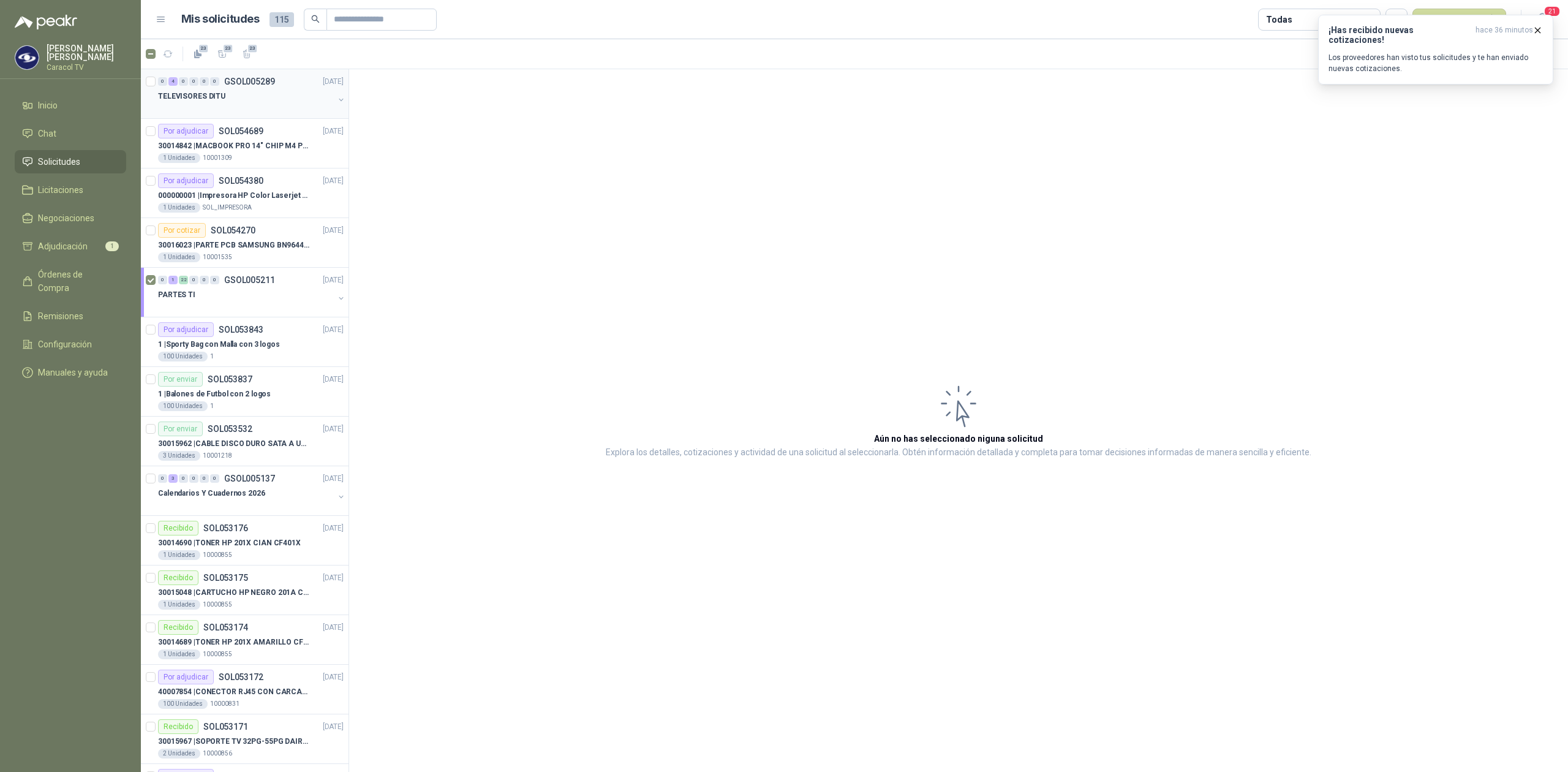
click at [285, 101] on div "TELEVISORES DITU" at bounding box center [246, 96] width 175 height 15
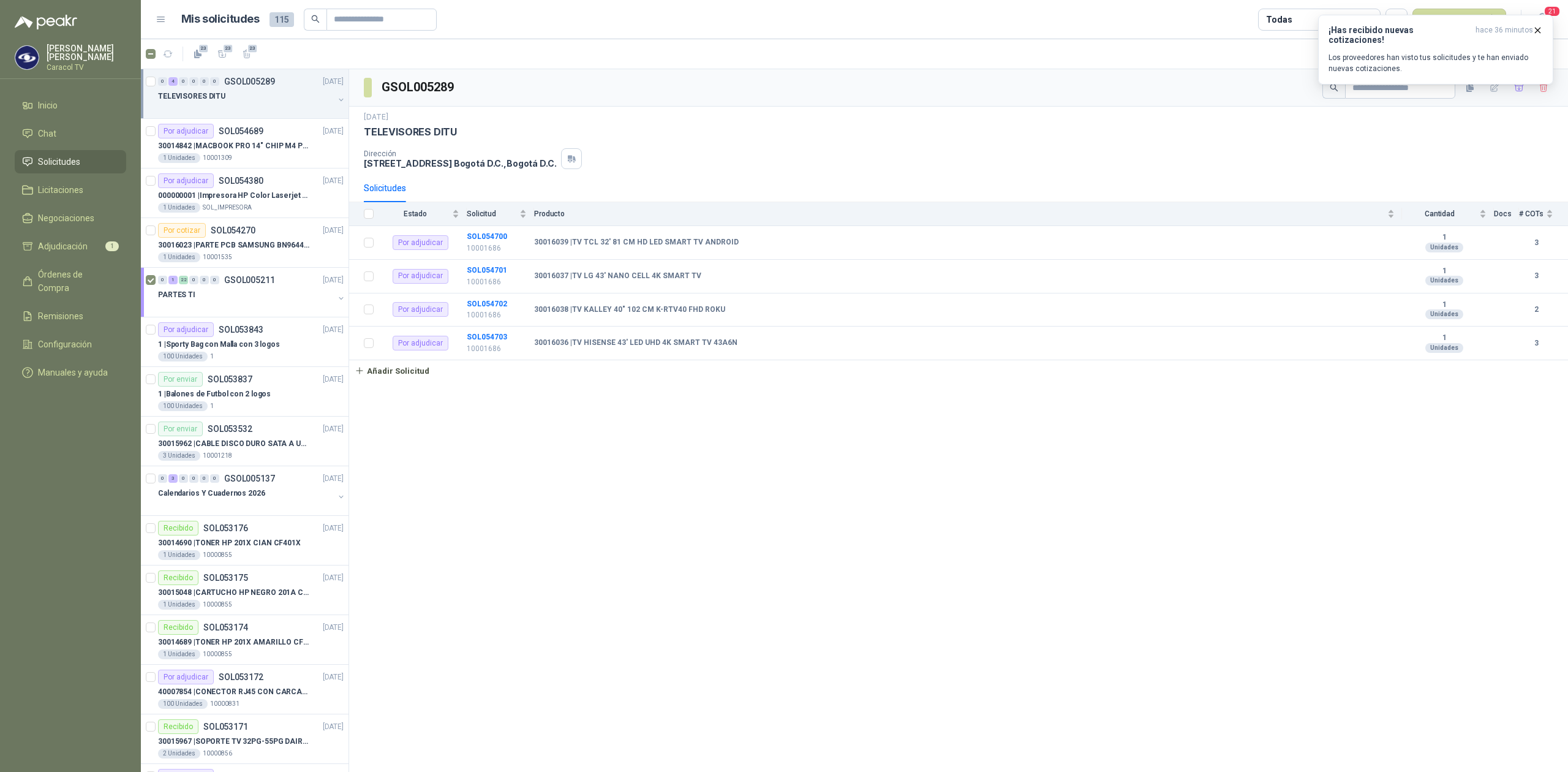
click at [236, 113] on div at bounding box center [246, 108] width 175 height 10
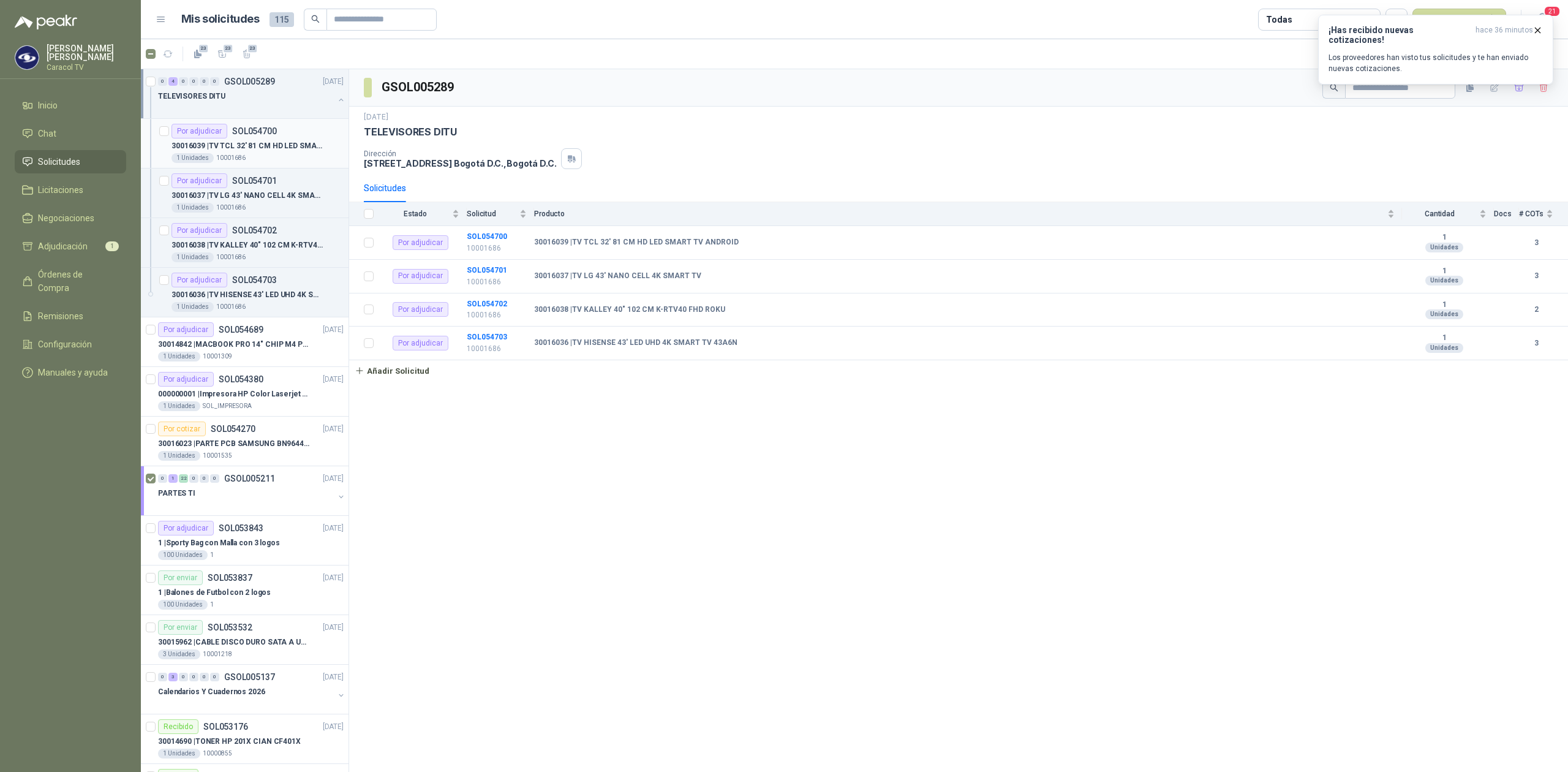
click at [221, 138] on div "Por adjudicar" at bounding box center [200, 131] width 56 height 15
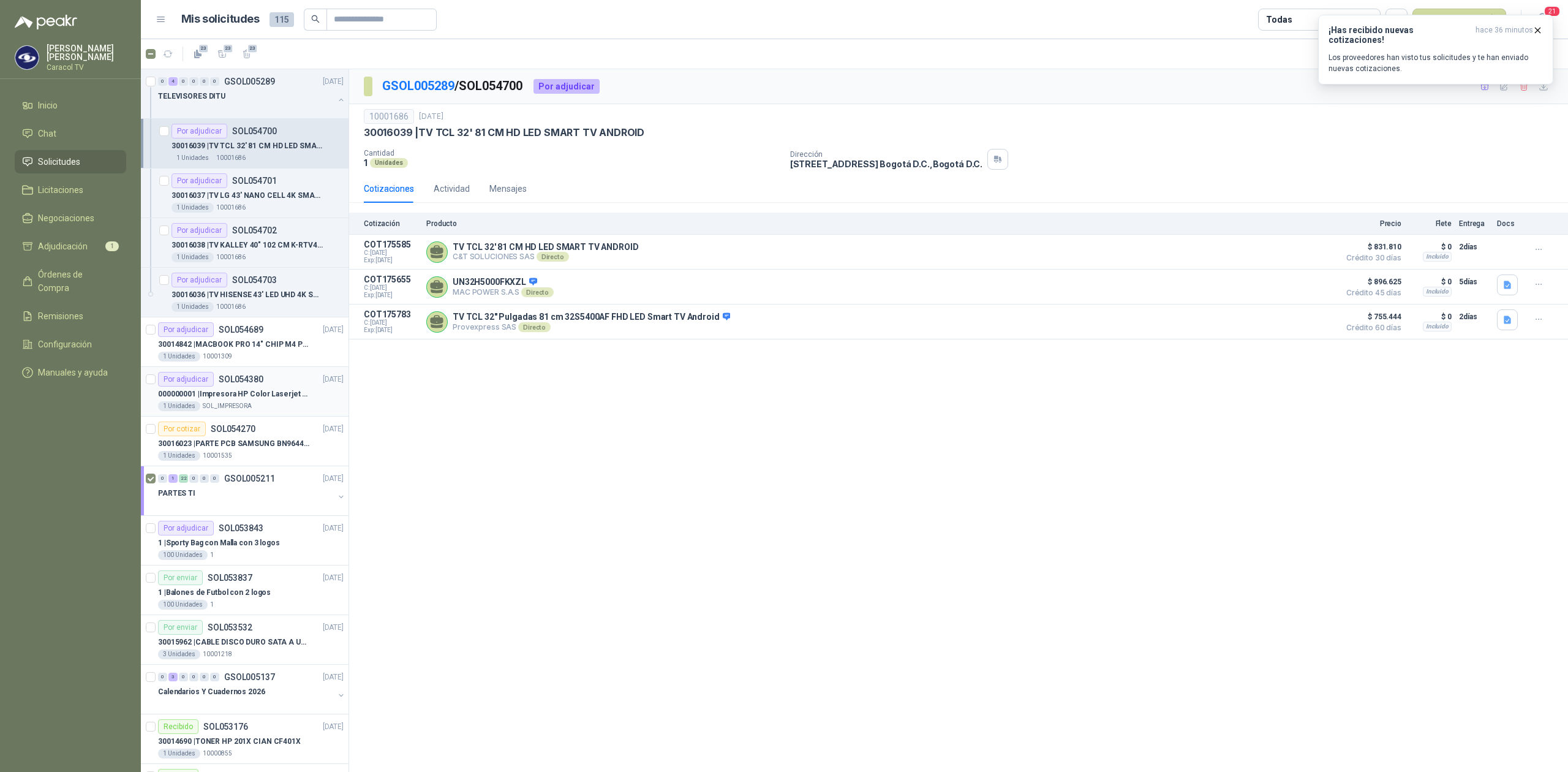
click at [234, 390] on p "000000001 | Impresora HP Color Laserjet Pro 3201dw" at bounding box center [234, 394] width 153 height 11
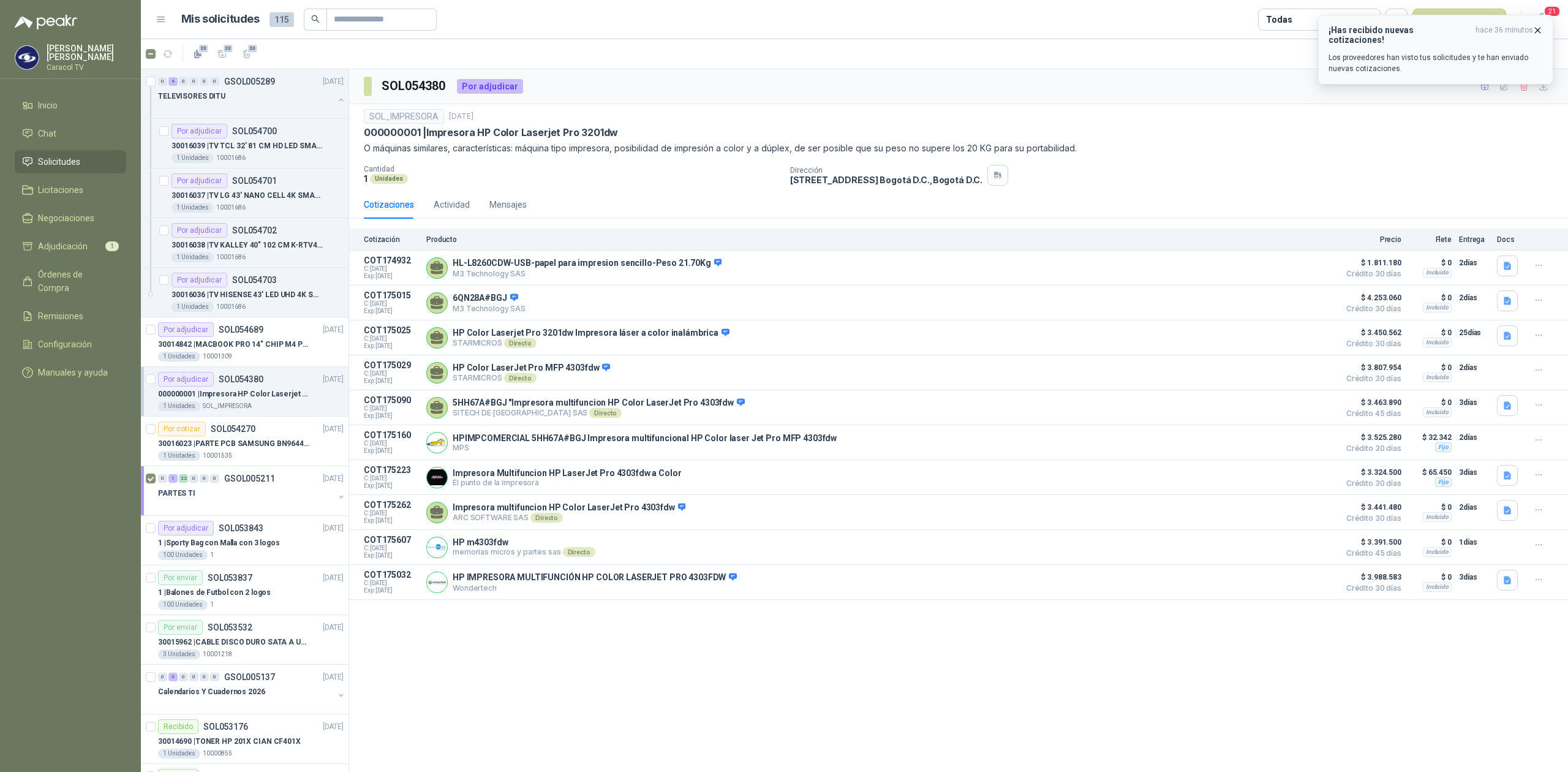
click at [1535, 29] on icon "button" at bounding box center [1538, 30] width 11 height 11
click at [1451, 14] on button "Nueva solicitud" at bounding box center [1460, 19] width 93 height 22
click at [1460, 67] on link "Solicitud grupal" at bounding box center [1473, 70] width 104 height 21
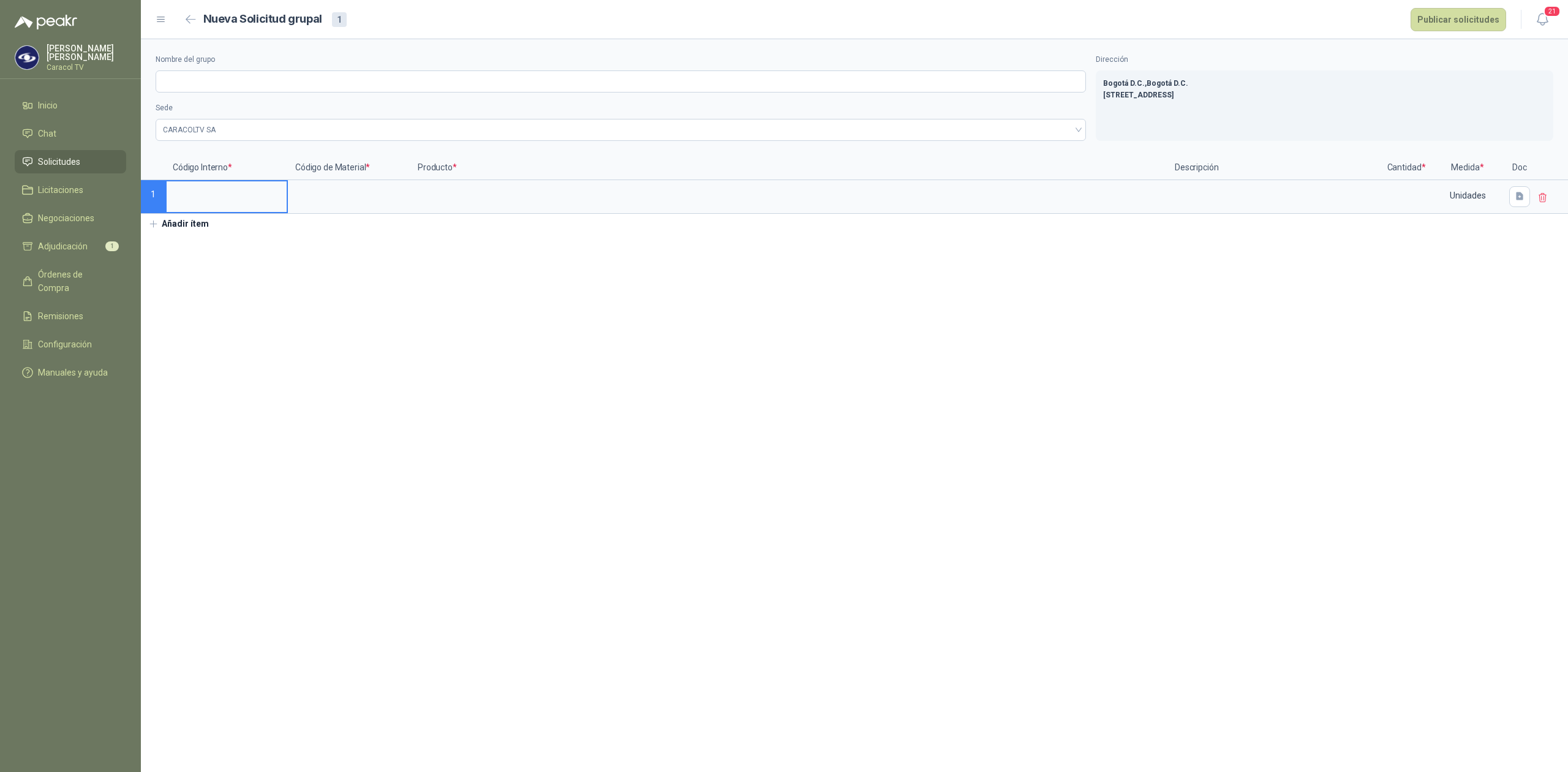
click at [70, 153] on link "Solicitudes" at bounding box center [71, 161] width 111 height 23
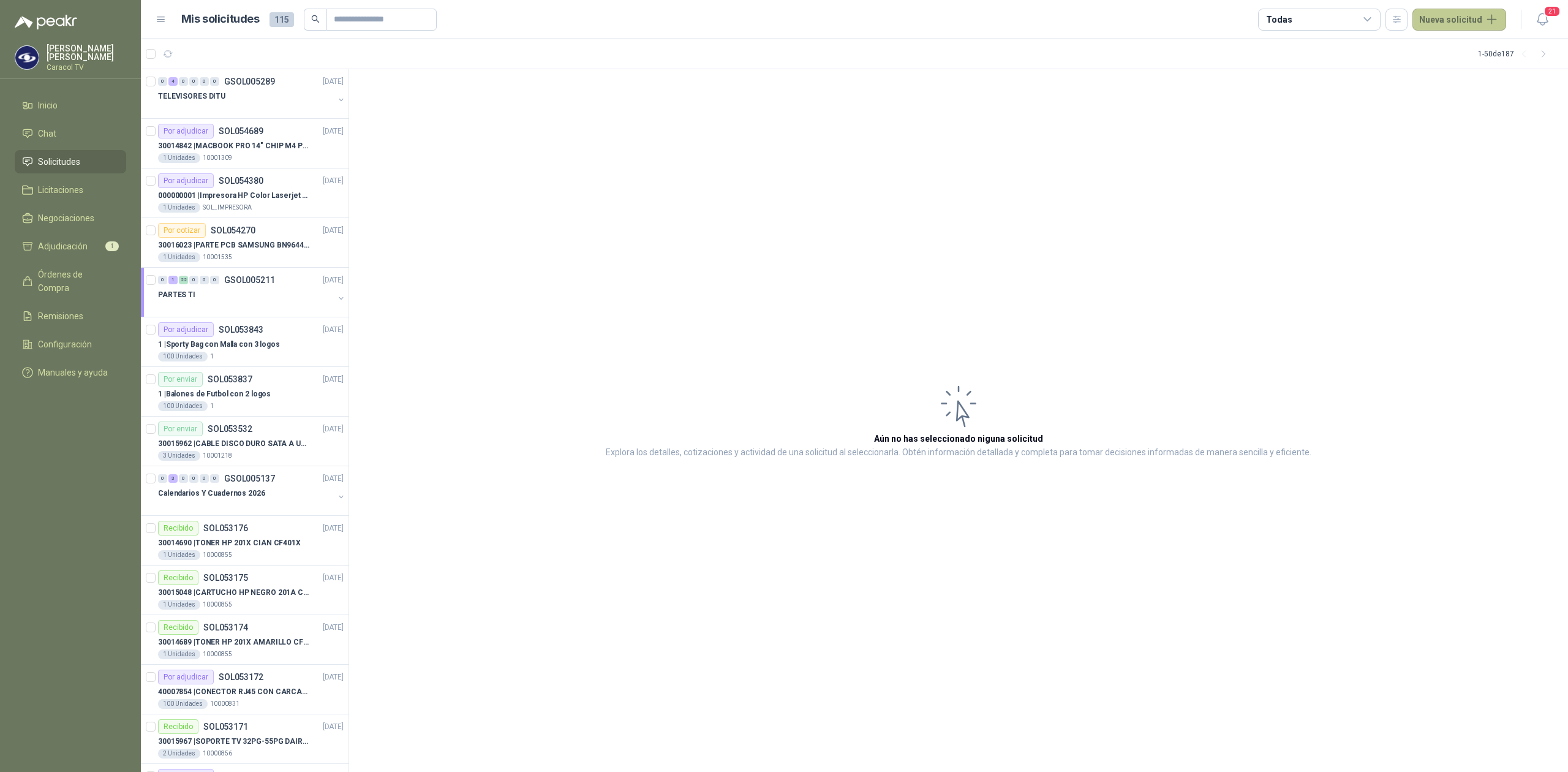
click at [1463, 22] on button "Nueva solicitud" at bounding box center [1460, 19] width 93 height 22
click at [1454, 44] on link "Solicitud" at bounding box center [1473, 48] width 104 height 21
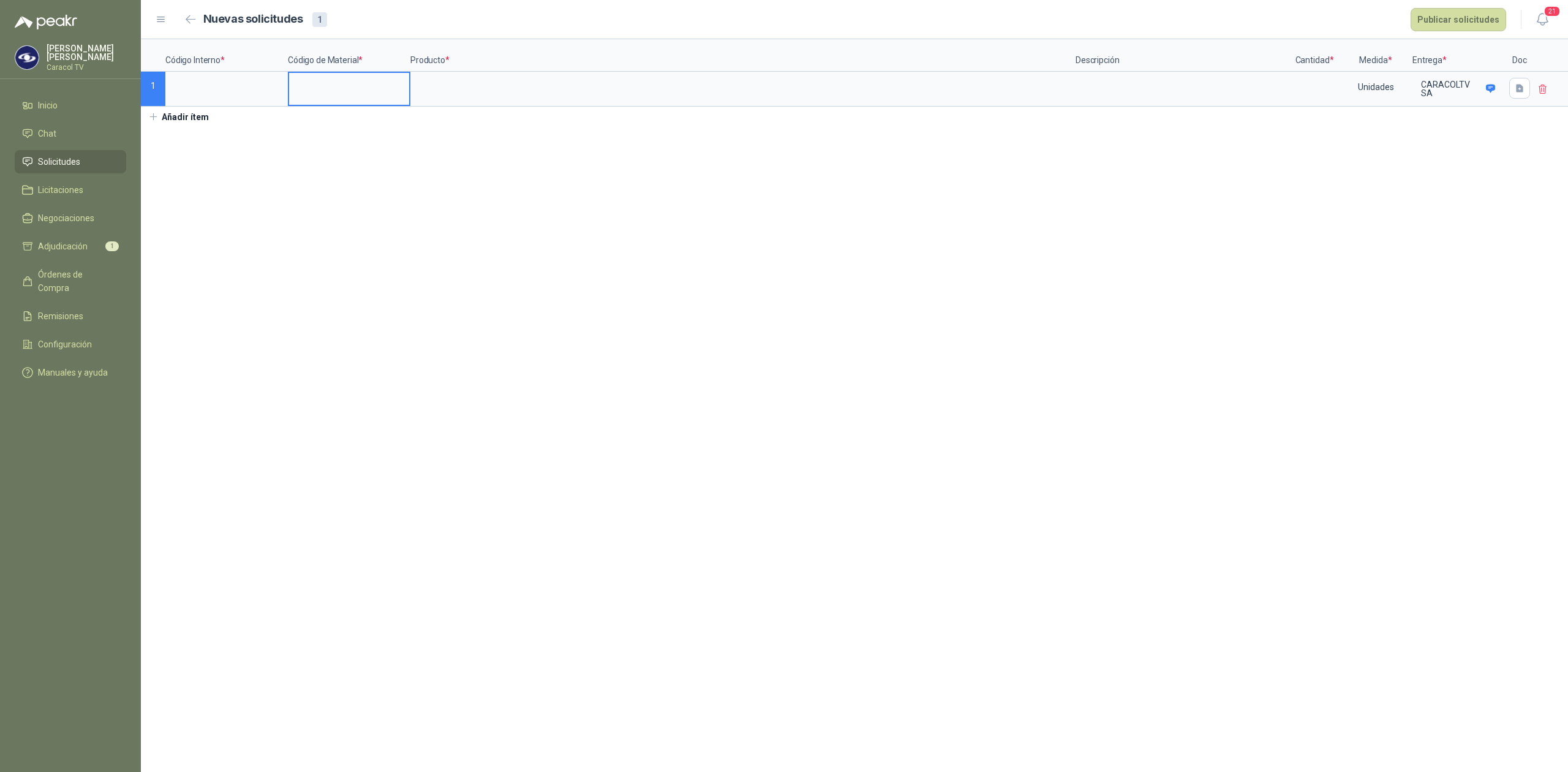
click at [319, 88] on input at bounding box center [349, 85] width 120 height 24
click at [206, 93] on input at bounding box center [226, 85] width 120 height 24
click at [332, 89] on input at bounding box center [349, 85] width 120 height 24
click at [517, 77] on input at bounding box center [743, 85] width 663 height 24
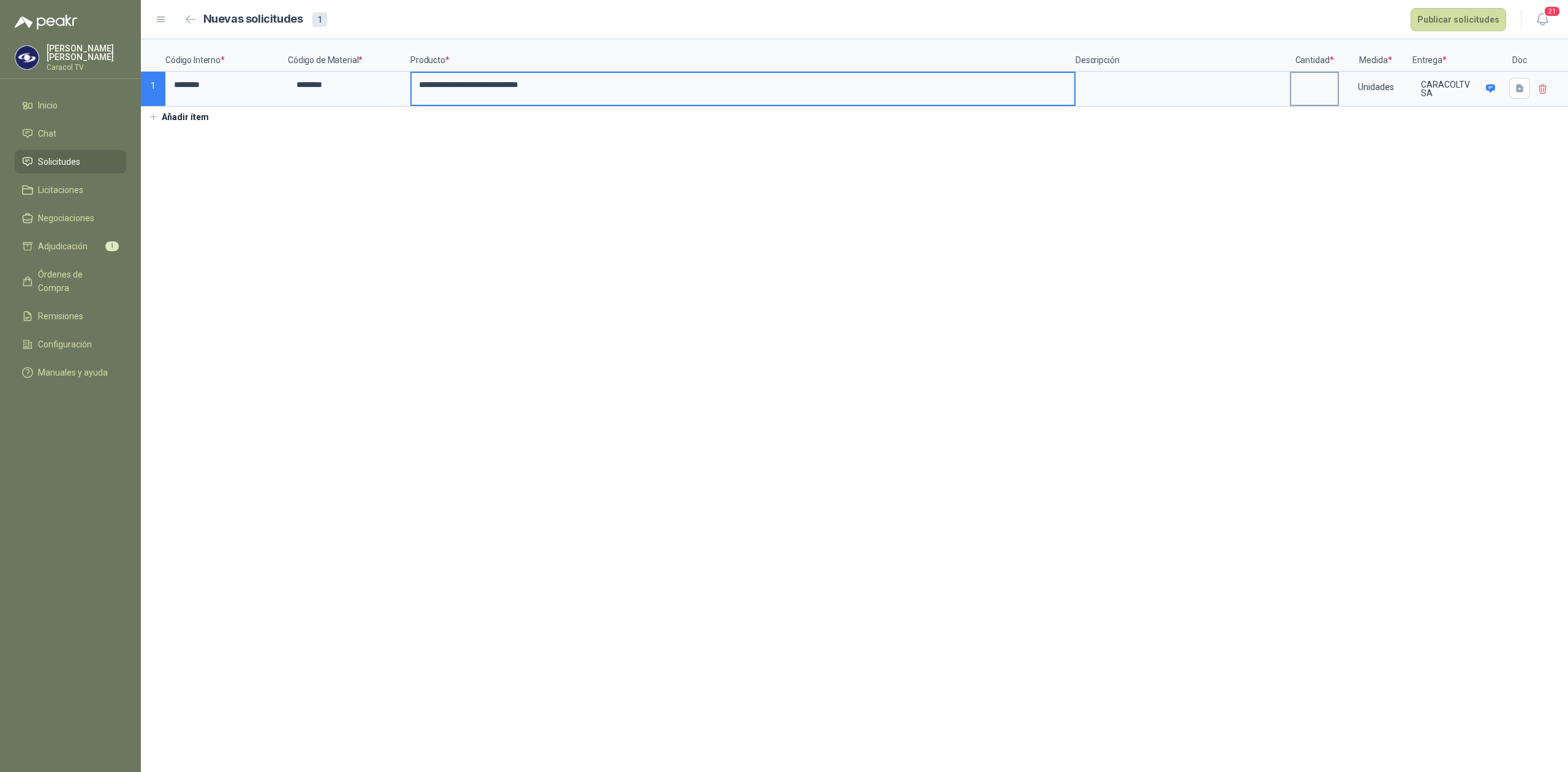
click at [1319, 93] on input at bounding box center [1315, 85] width 47 height 24
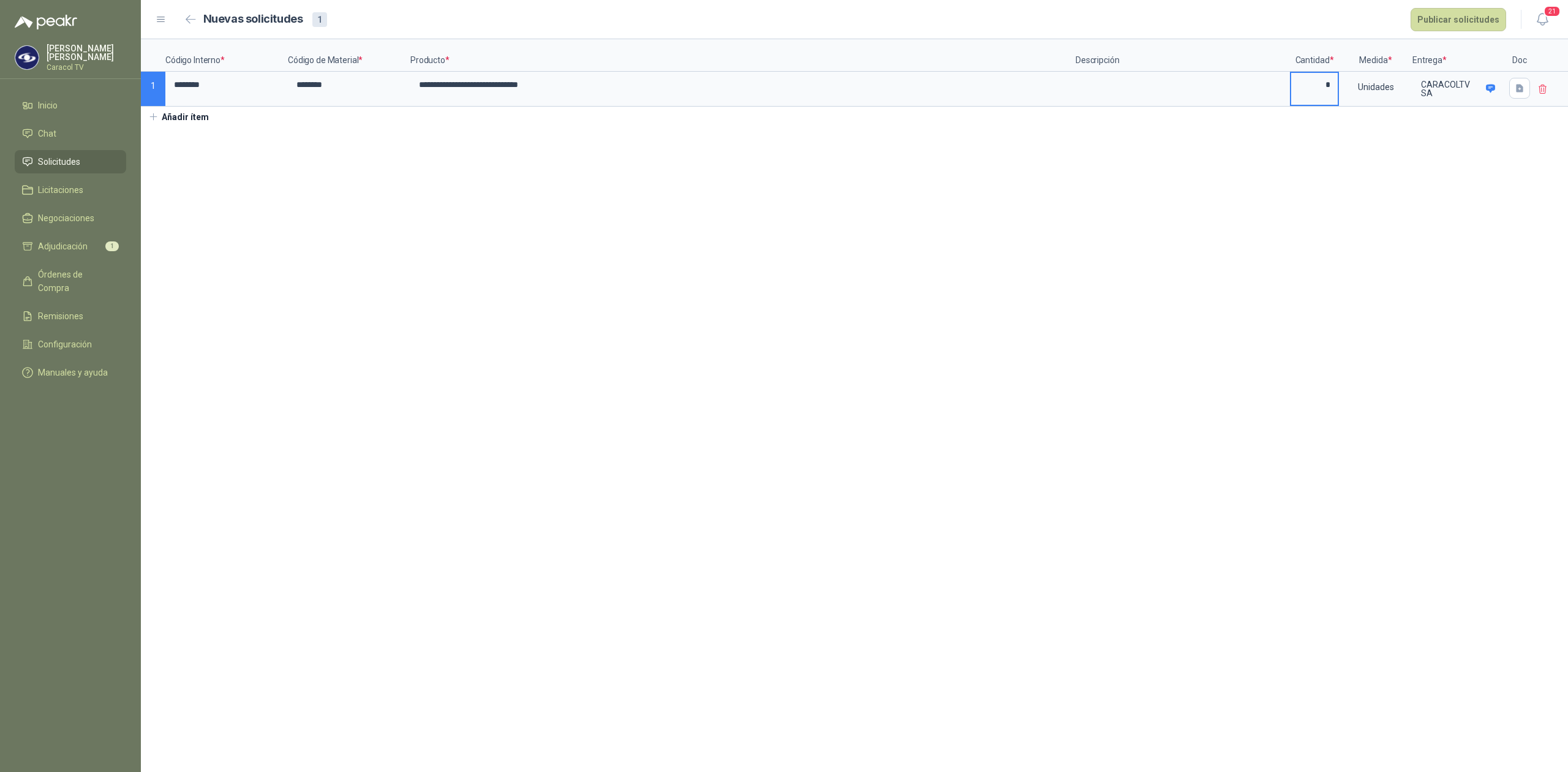
type input "*"
click at [165, 116] on button "Añadir ítem" at bounding box center [178, 117] width 75 height 21
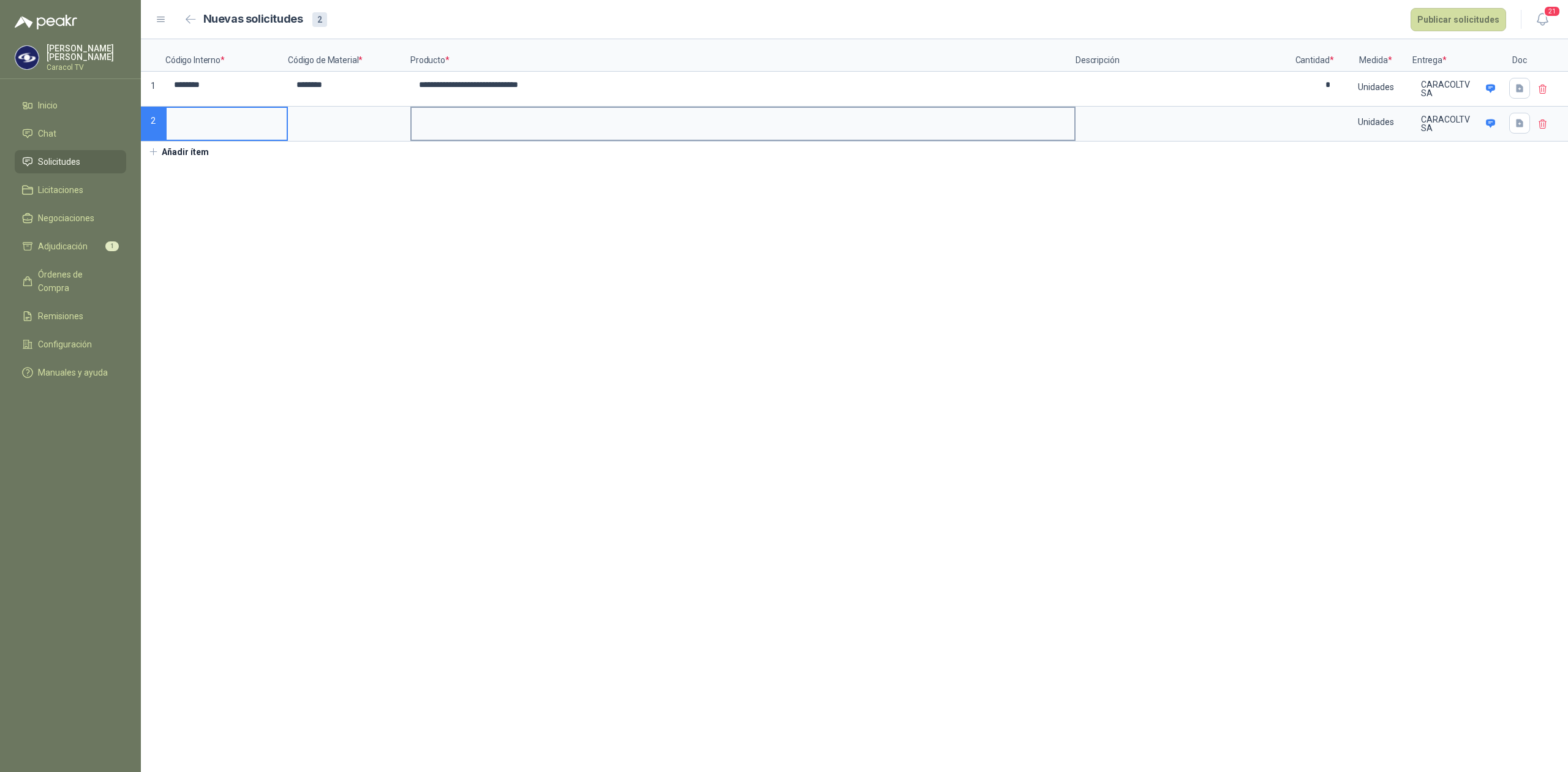
click at [468, 124] on input at bounding box center [743, 120] width 663 height 24
drag, startPoint x: 596, startPoint y: 128, endPoint x: 317, endPoint y: 121, distance: 279.1
click at [317, 121] on div "**********" at bounding box center [854, 90] width 1427 height 102
click at [297, 126] on input at bounding box center [349, 120] width 120 height 24
click at [1325, 127] on input at bounding box center [1315, 120] width 47 height 24
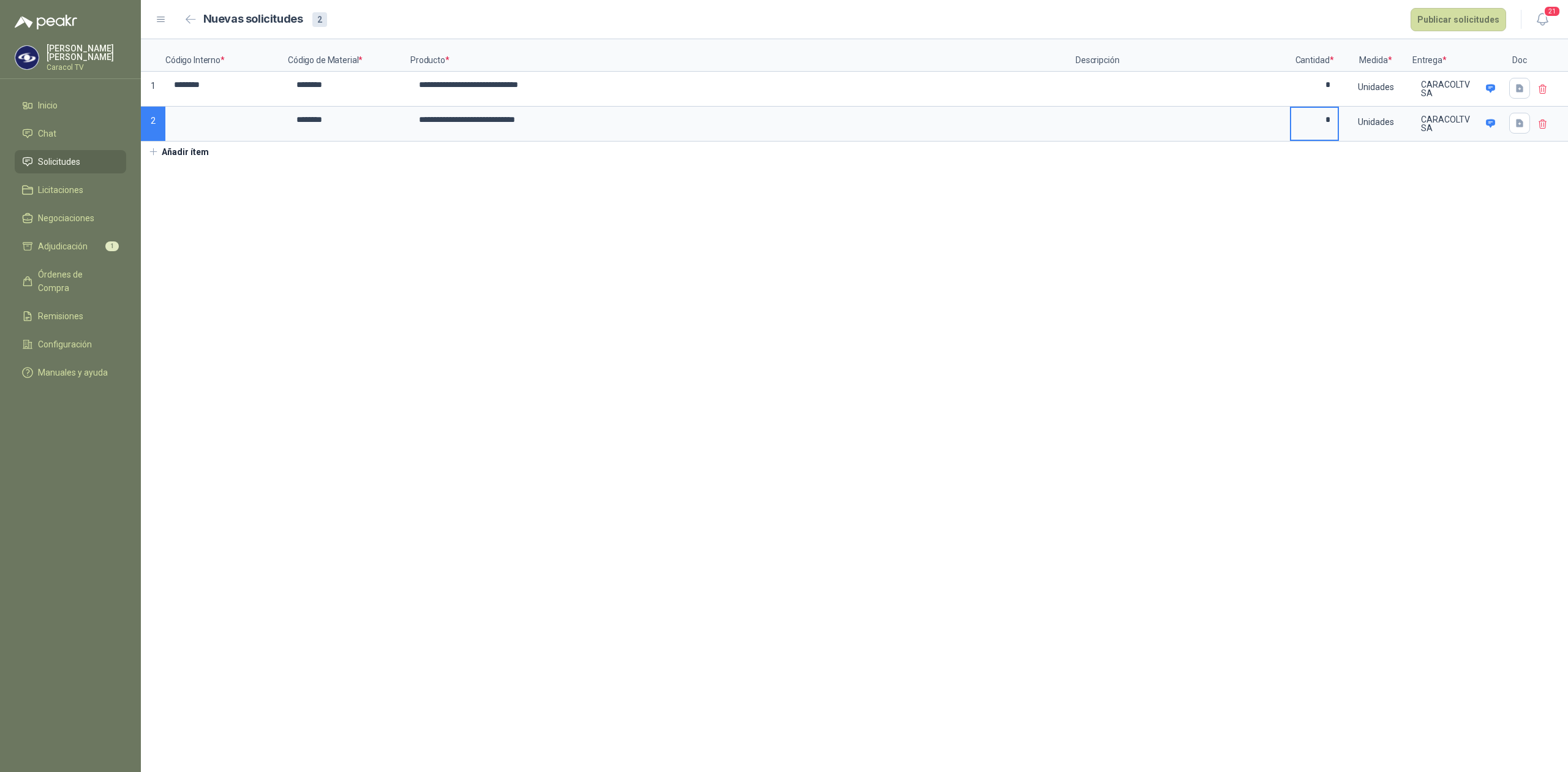
type input "*"
click at [185, 153] on button "Añadir ítem" at bounding box center [178, 152] width 75 height 21
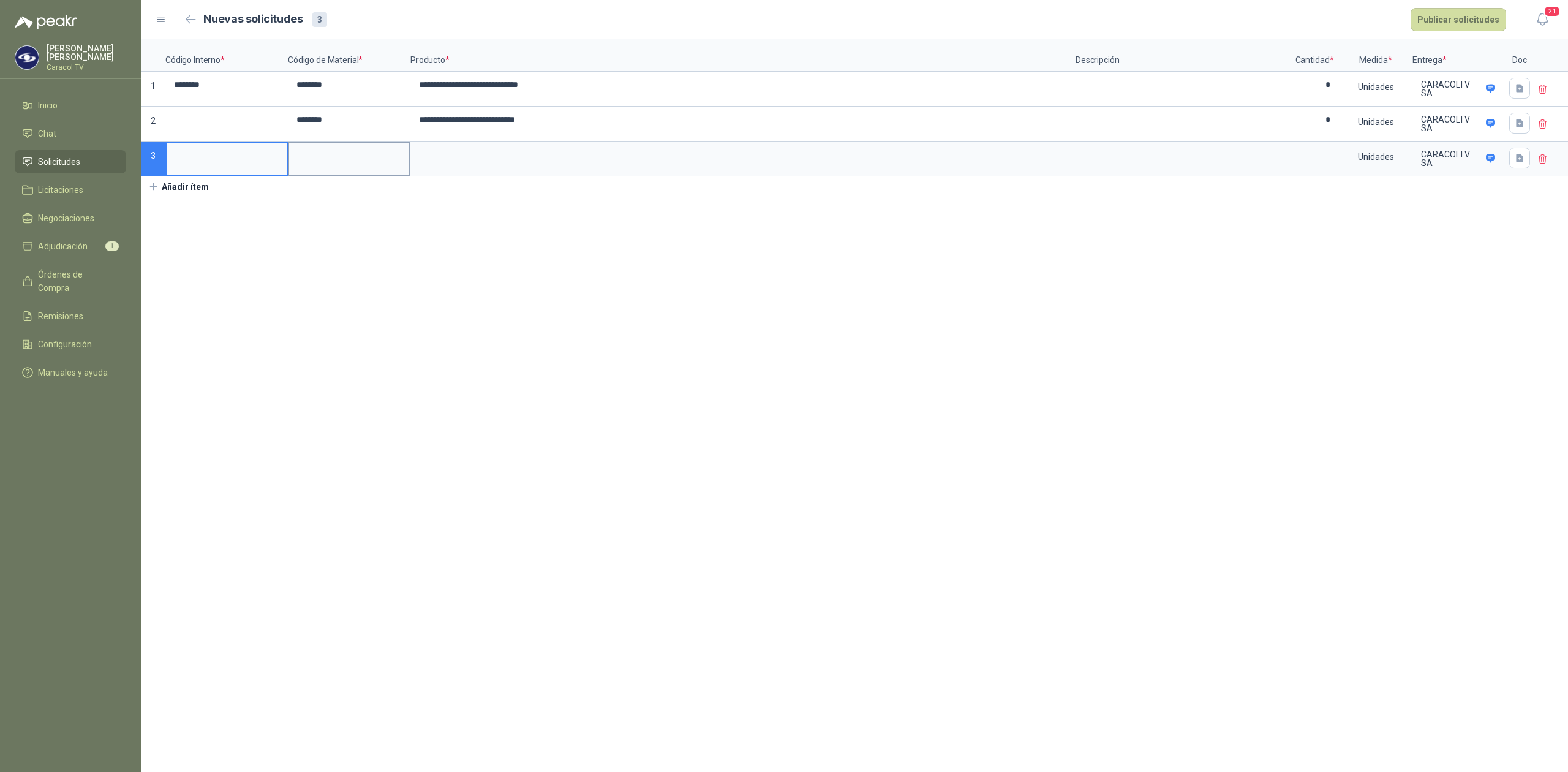
click at [327, 169] on label at bounding box center [349, 159] width 120 height 32
click at [327, 166] on input at bounding box center [349, 155] width 120 height 24
click at [221, 157] on input at bounding box center [226, 155] width 120 height 24
click at [373, 163] on input at bounding box center [349, 155] width 120 height 24
click at [535, 158] on input at bounding box center [743, 155] width 663 height 24
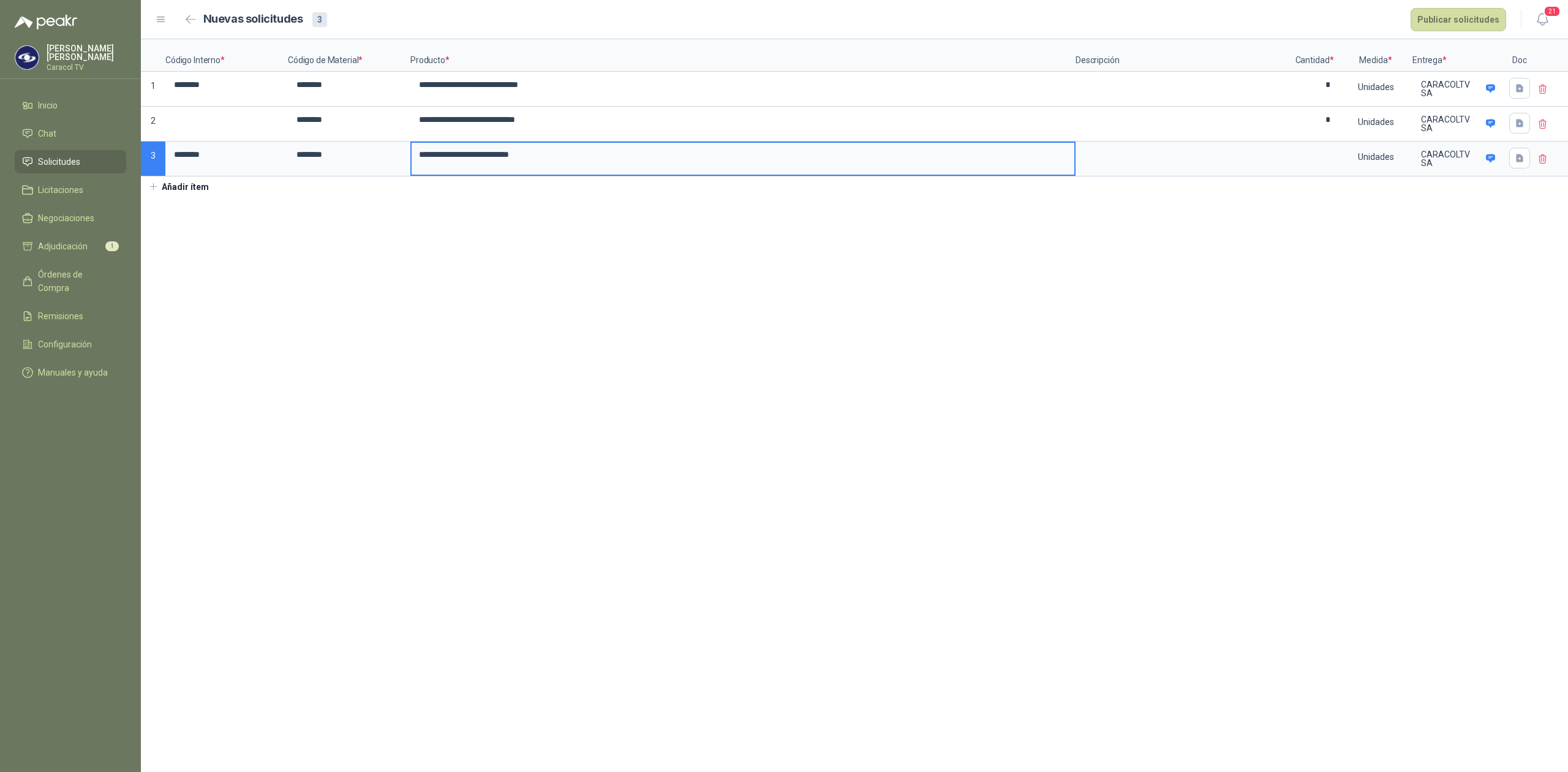
click at [740, 166] on input "**********" at bounding box center [743, 155] width 663 height 24
type input "**********"
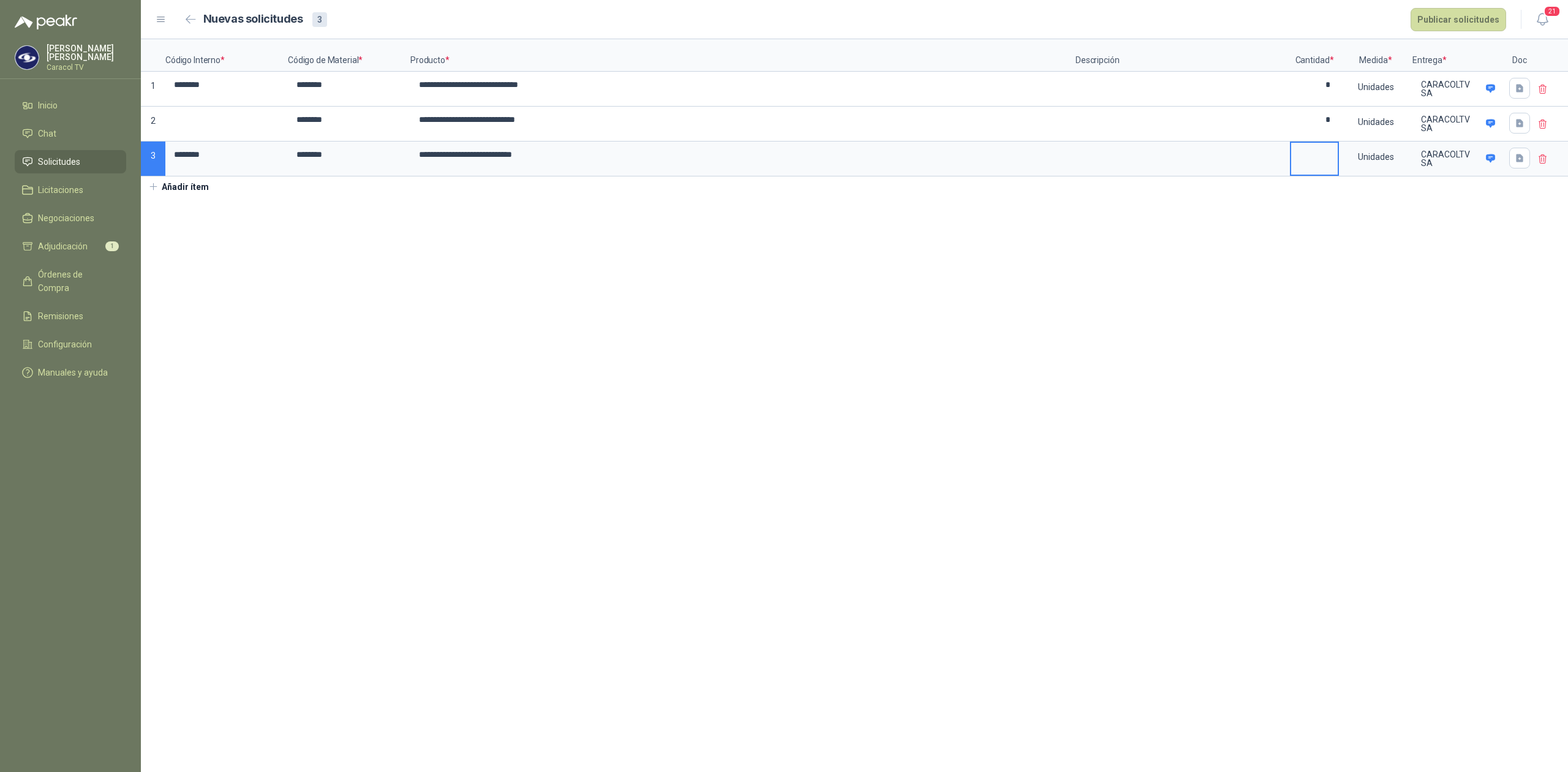
click at [1318, 163] on input at bounding box center [1315, 155] width 47 height 24
type input "*"
click at [581, 330] on section "**********" at bounding box center [854, 405] width 1427 height 733
drag, startPoint x: 221, startPoint y: 90, endPoint x: 96, endPoint y: 90, distance: 125.0
click at [96, 90] on div "**********" at bounding box center [784, 386] width 1568 height 772
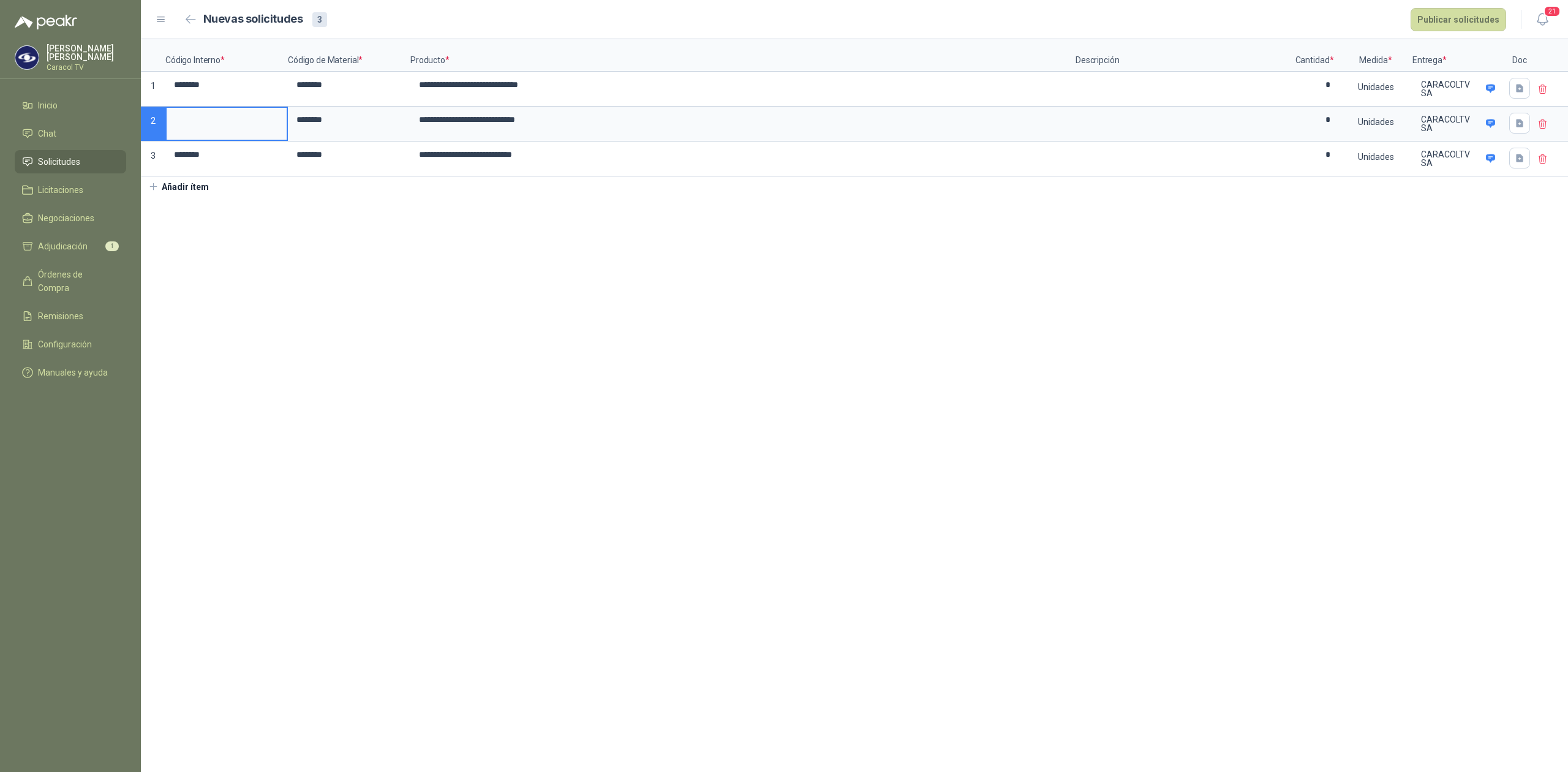
click at [233, 132] on input at bounding box center [226, 120] width 120 height 24
click at [1454, 18] on button "Publicar solicitudes" at bounding box center [1458, 20] width 96 height 23
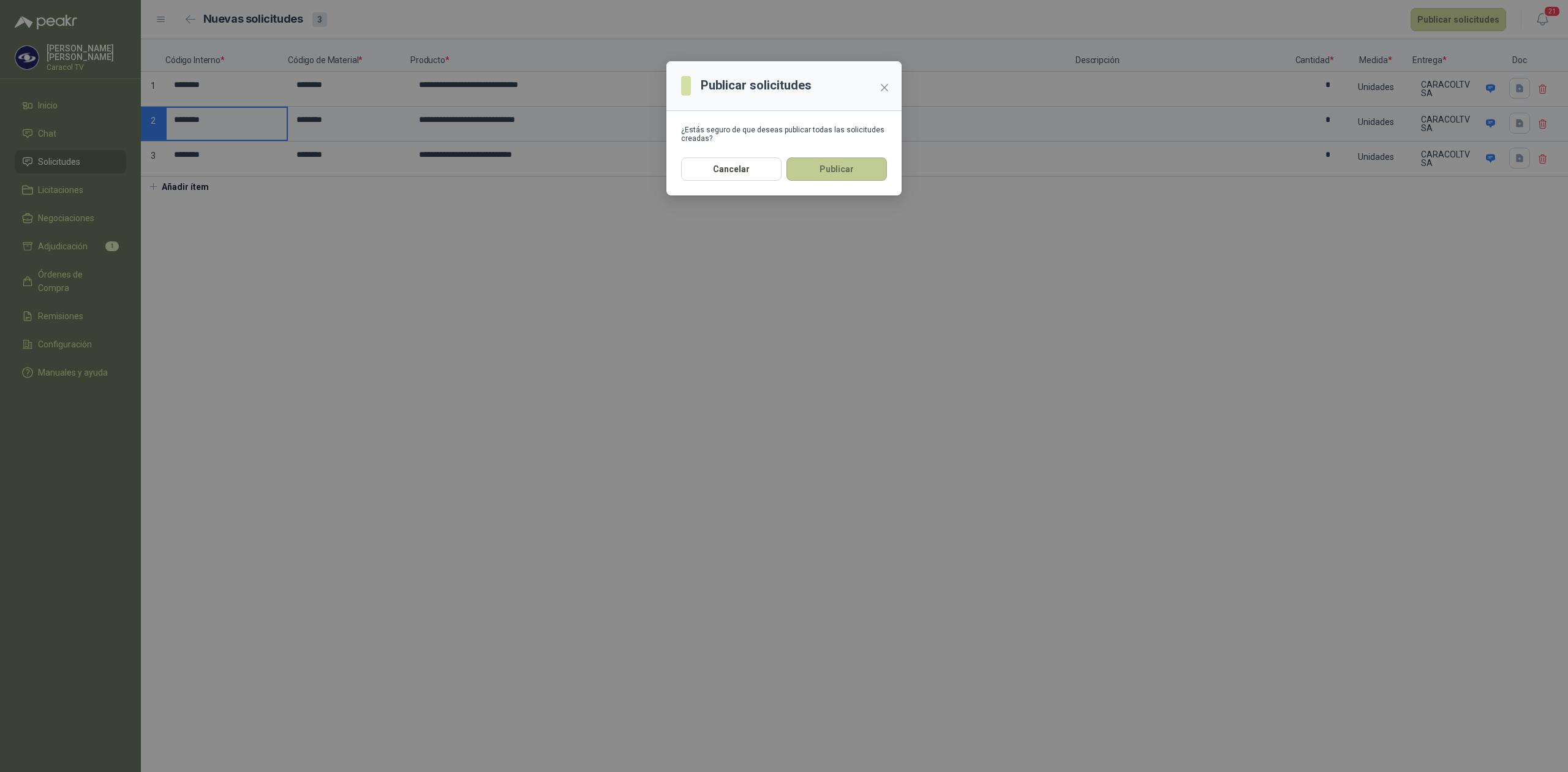
click at [838, 169] on button "Publicar" at bounding box center [836, 169] width 100 height 23
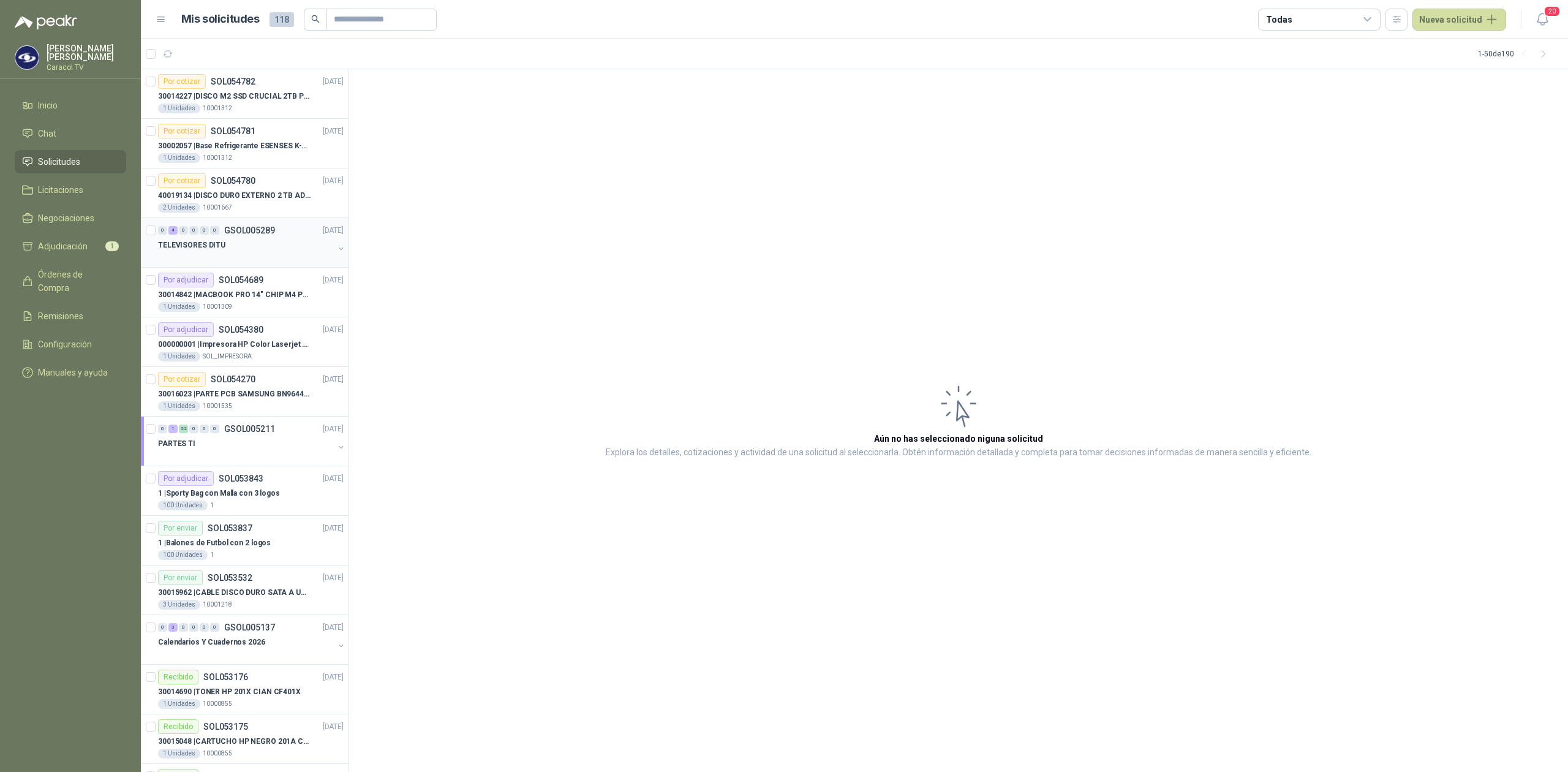
click at [209, 253] on div at bounding box center [246, 257] width 175 height 10
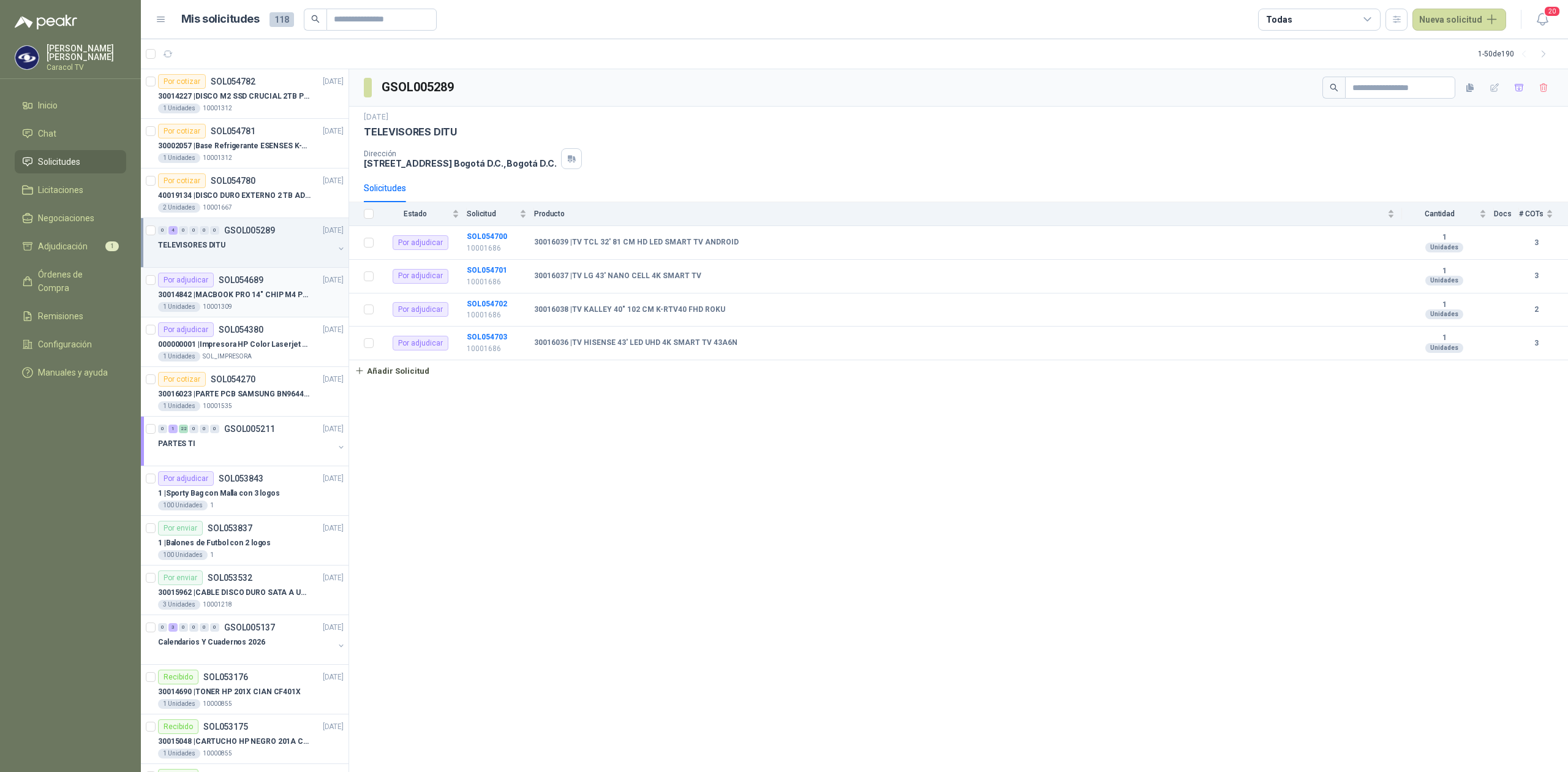
click at [231, 310] on div "1 Unidades 10001309" at bounding box center [251, 307] width 185 height 10
